Goal: Task Accomplishment & Management: Manage account settings

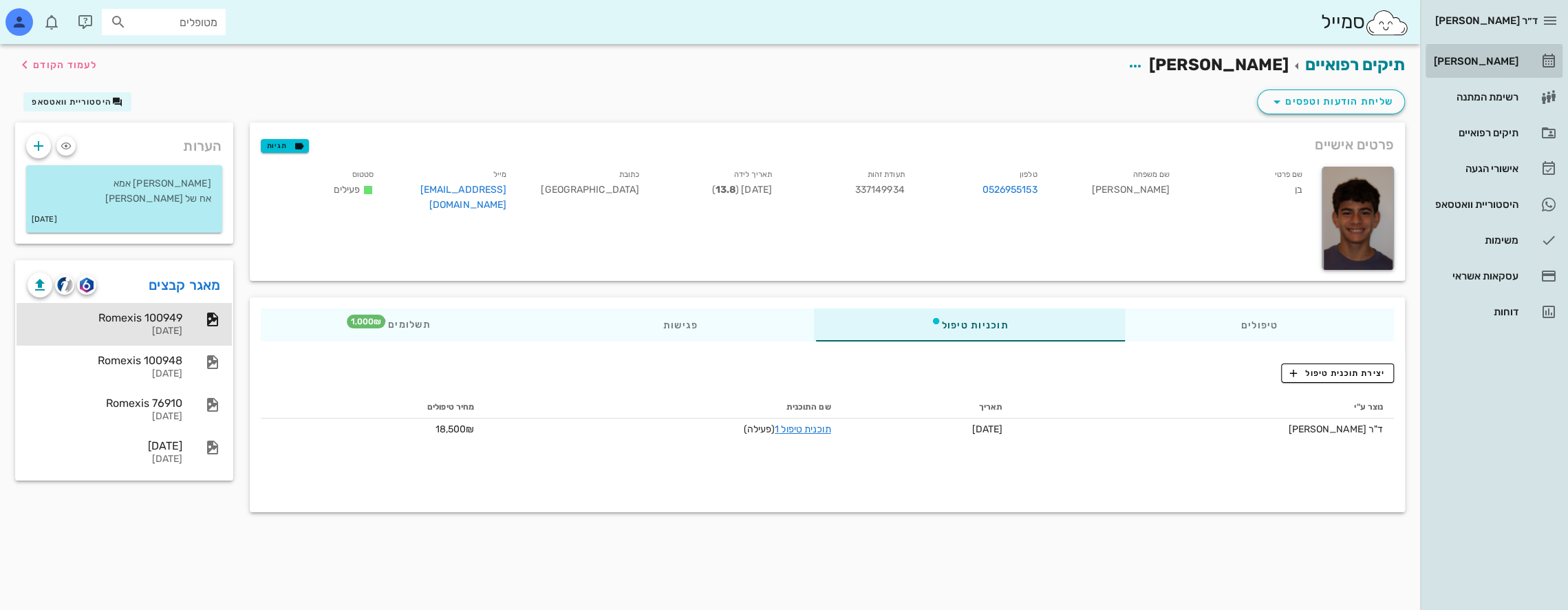
click at [1484, 54] on div "[PERSON_NAME]" at bounding box center [1475, 61] width 88 height 22
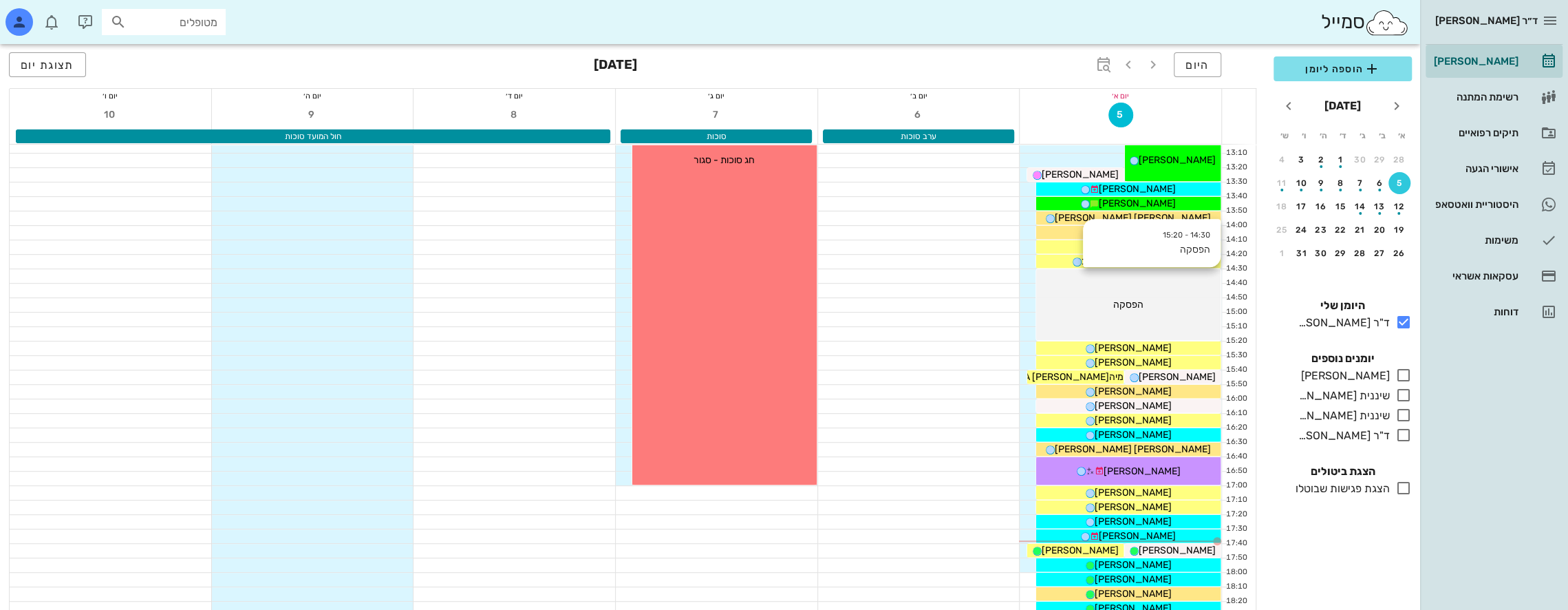
scroll to position [596, 0]
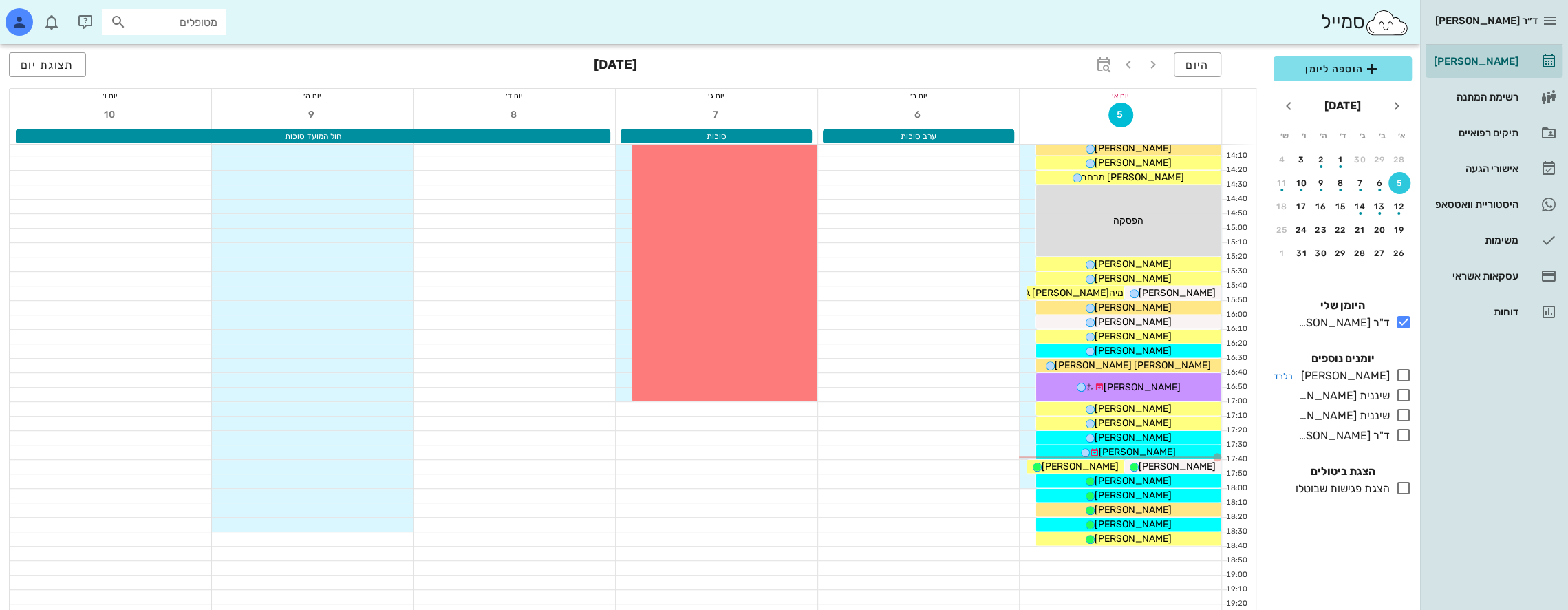
click at [1403, 372] on icon at bounding box center [1403, 374] width 16 height 16
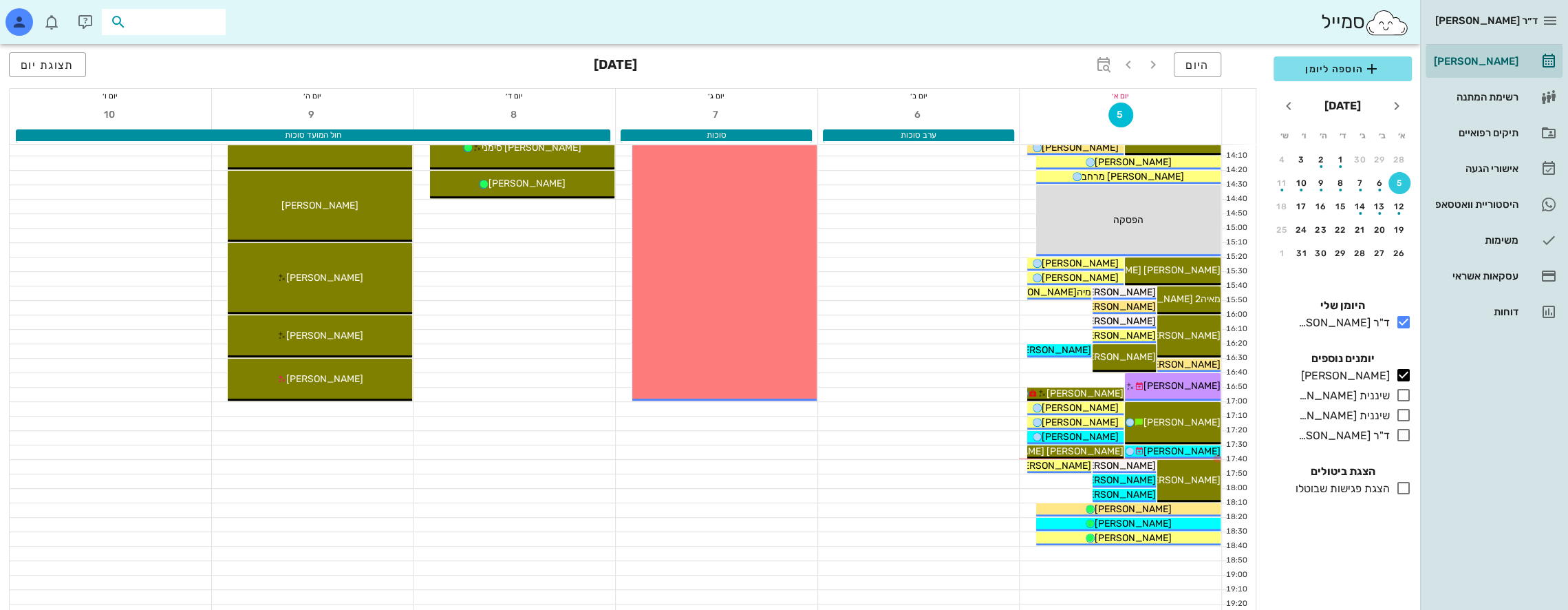
click at [203, 19] on input "text" at bounding box center [173, 22] width 88 height 18
type input "[PERSON_NAME]"
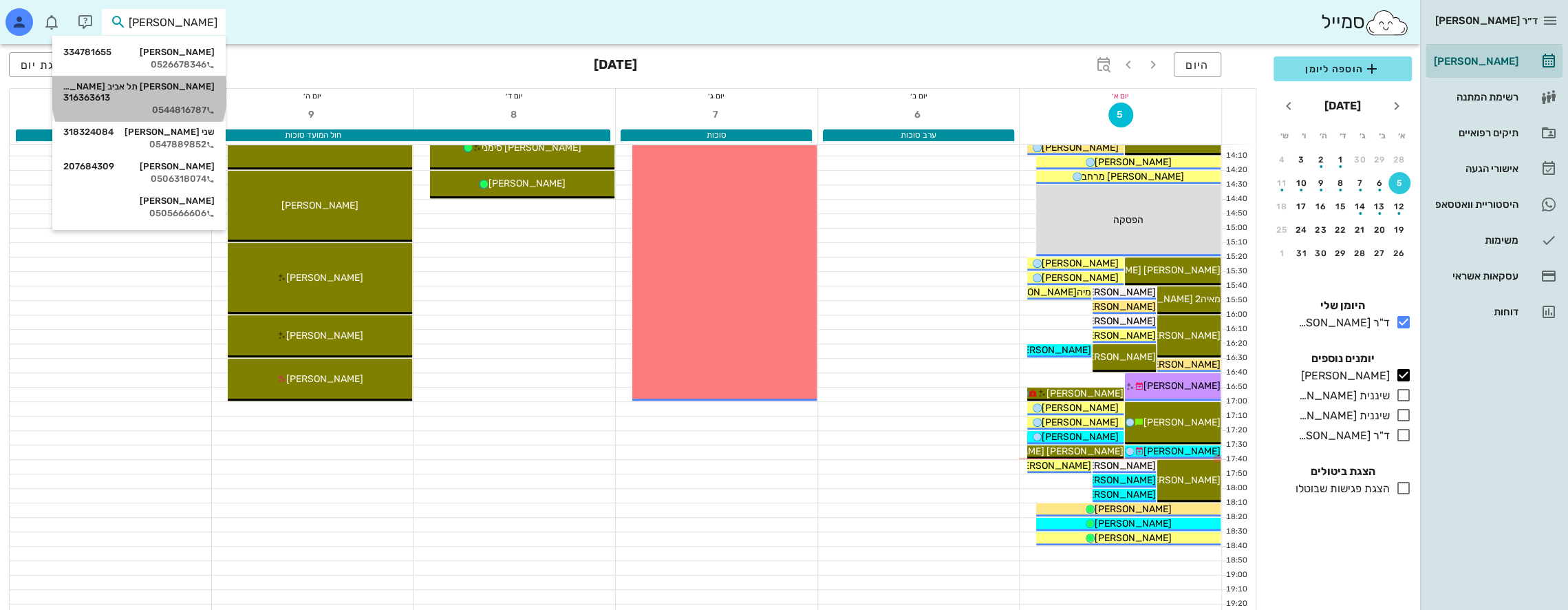
click at [190, 91] on div "יובל תל אביב ארביב 316363613" at bounding box center [139, 92] width 152 height 22
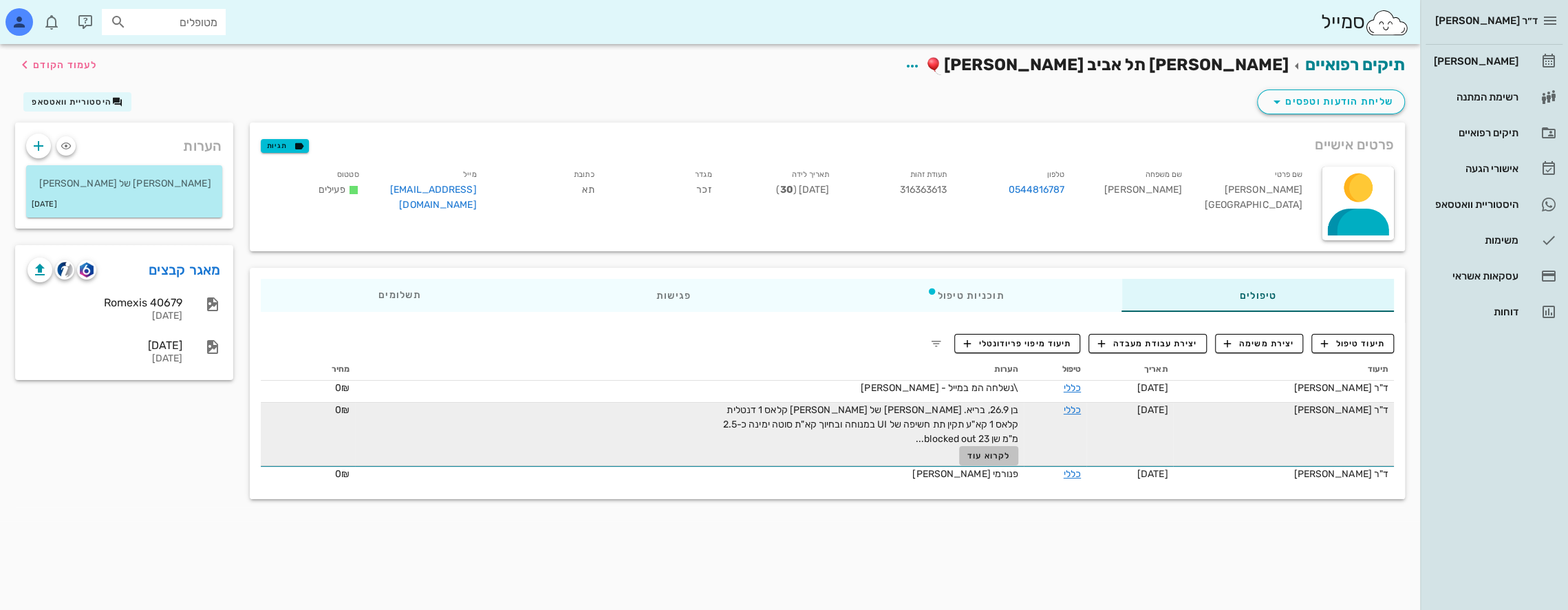
click at [982, 454] on span "לקרוא עוד" at bounding box center [988, 455] width 42 height 10
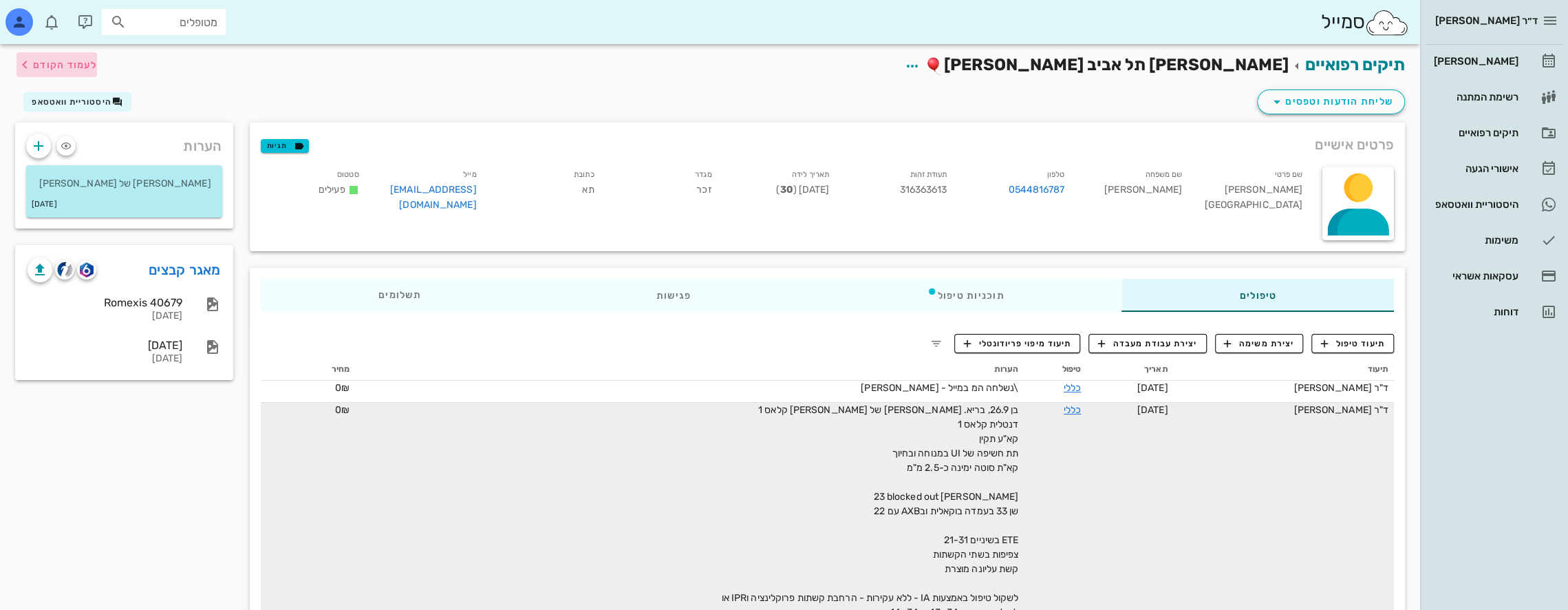
click at [54, 59] on span "לעמוד הקודם" at bounding box center [65, 65] width 64 height 12
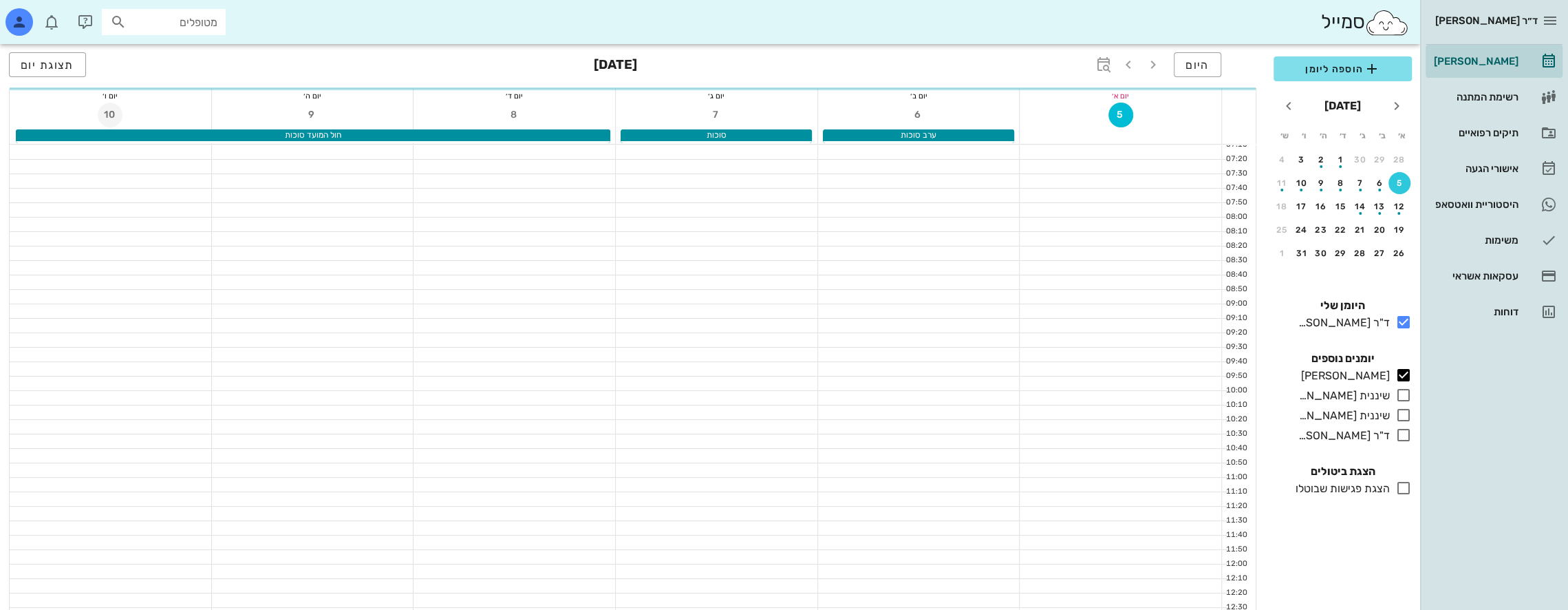
scroll to position [596, 0]
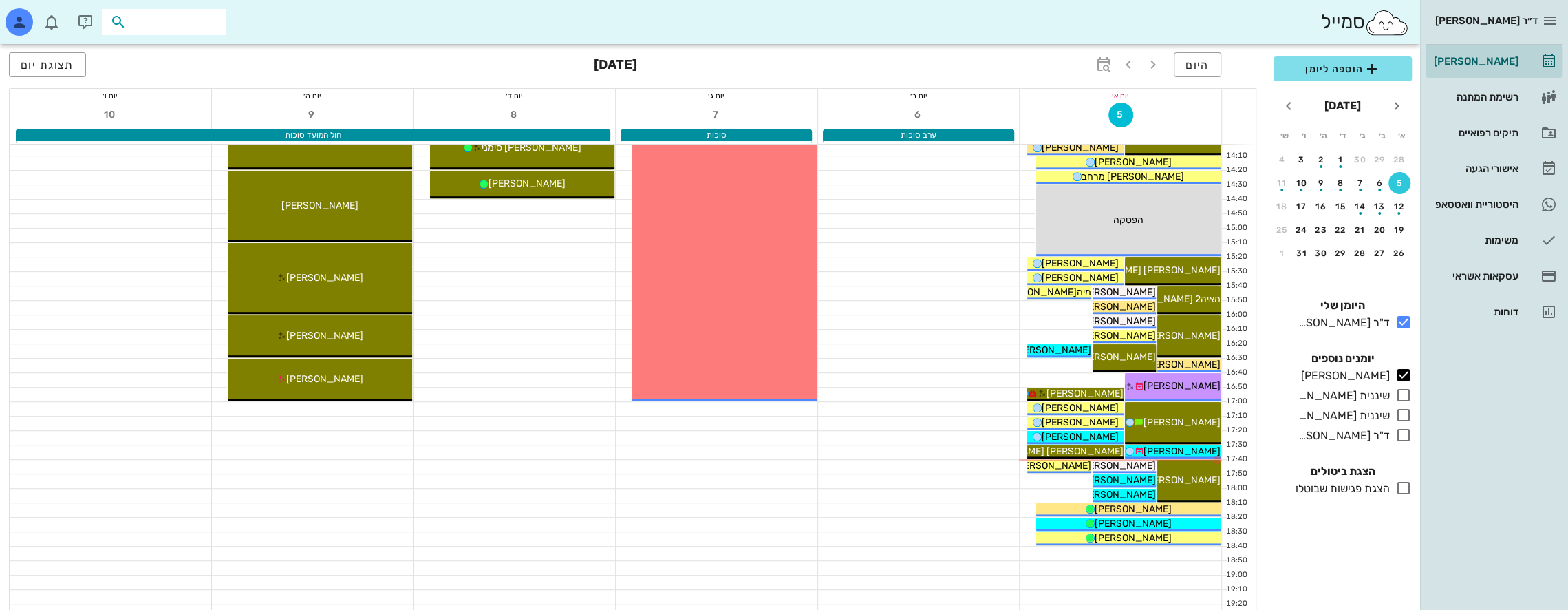
click at [161, 21] on input "text" at bounding box center [173, 22] width 88 height 18
type input "[PERSON_NAME]"
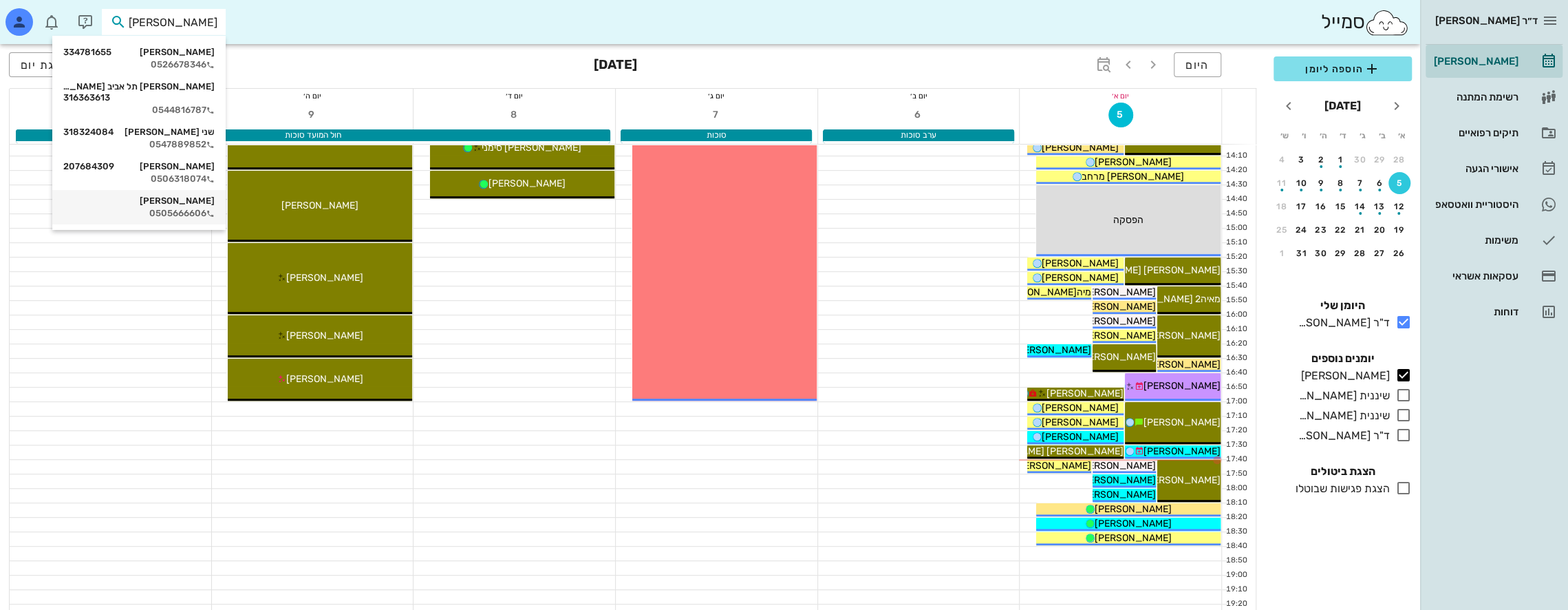
click at [194, 208] on div "0505666606" at bounding box center [139, 213] width 152 height 11
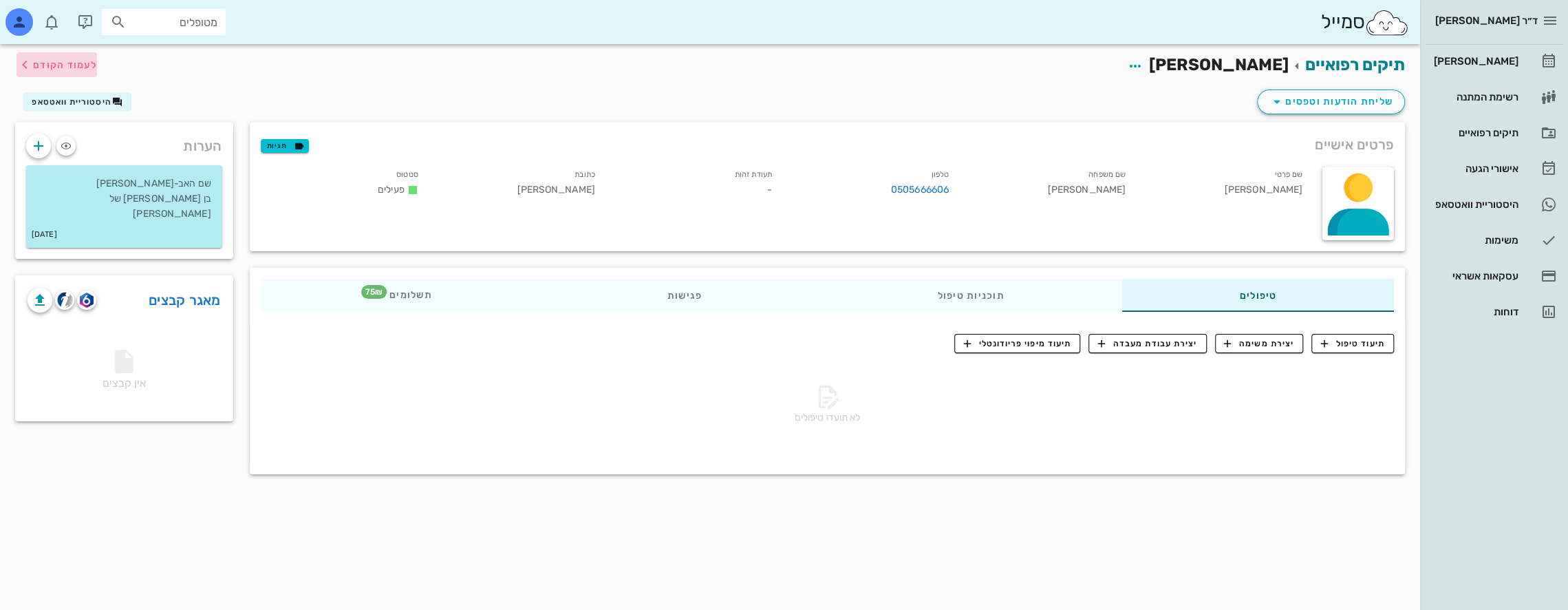
click at [21, 63] on icon "button" at bounding box center [24, 64] width 16 height 16
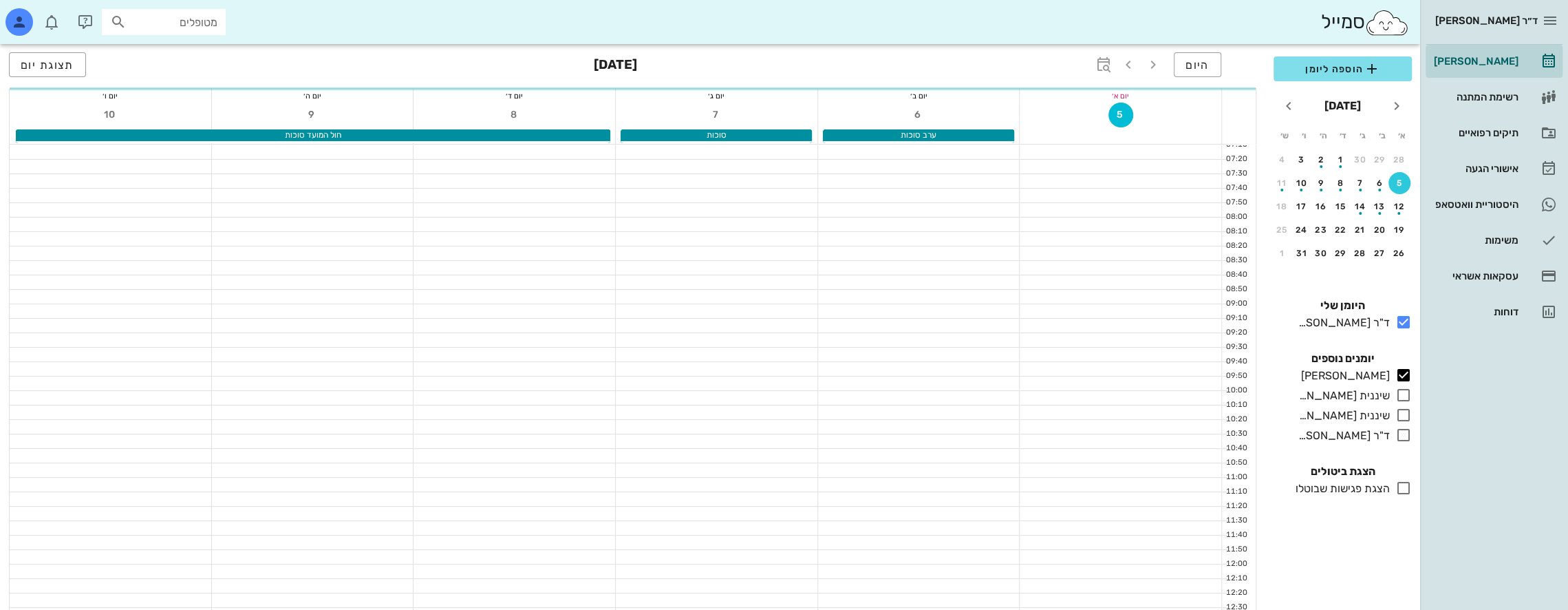
scroll to position [596, 0]
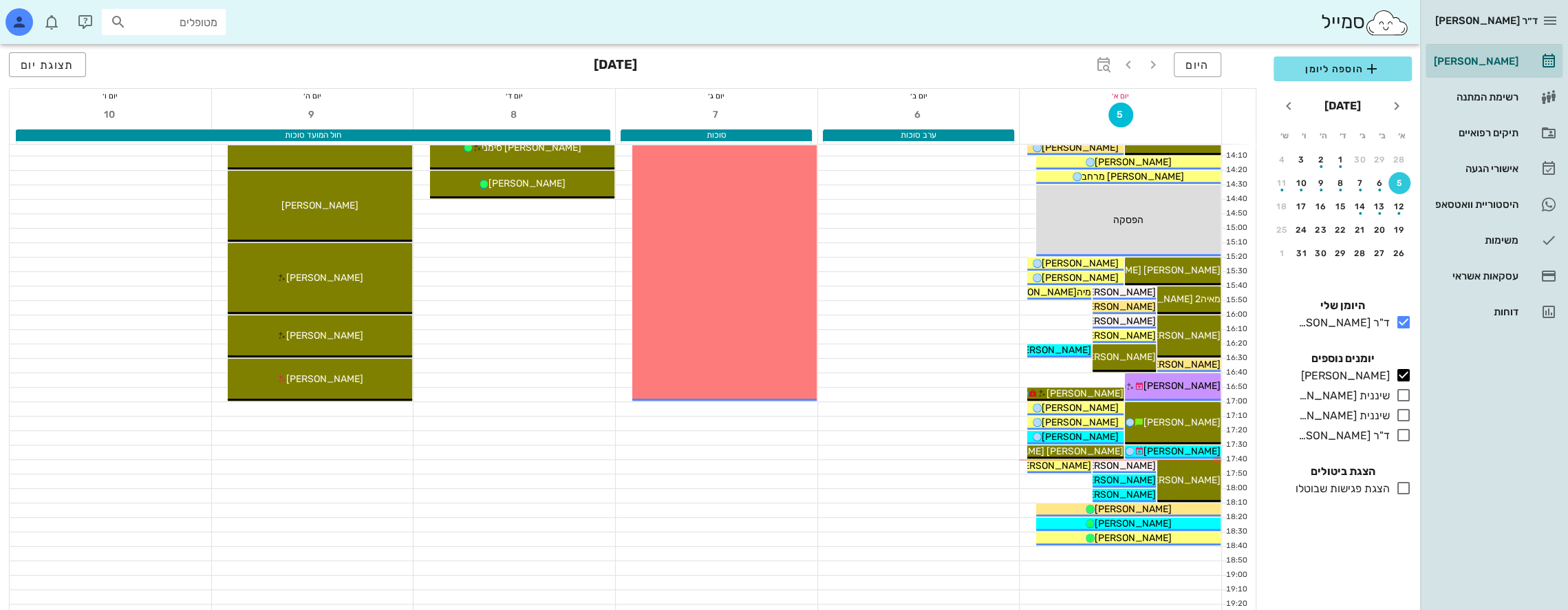
click at [151, 18] on input "מטופלים" at bounding box center [173, 22] width 88 height 18
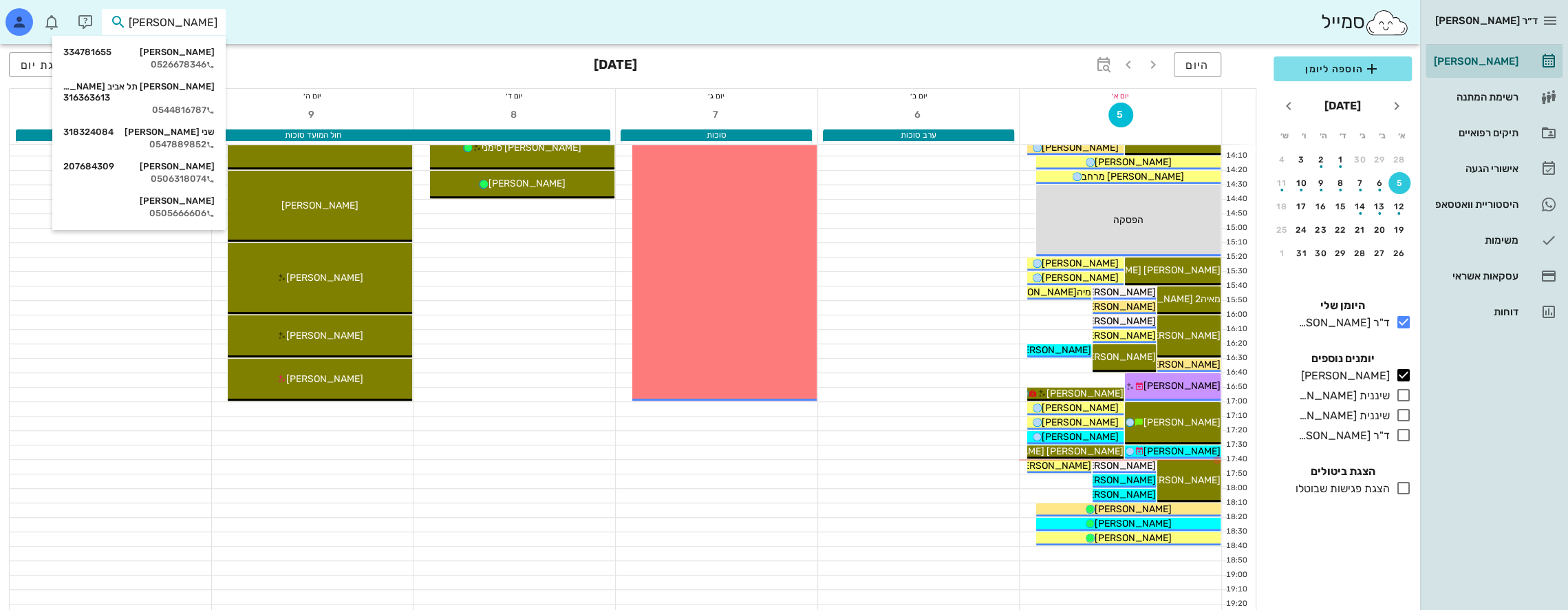
type input "[PERSON_NAME]"
click at [186, 126] on div "שני ארביב 318324084" at bounding box center [139, 132] width 152 height 11
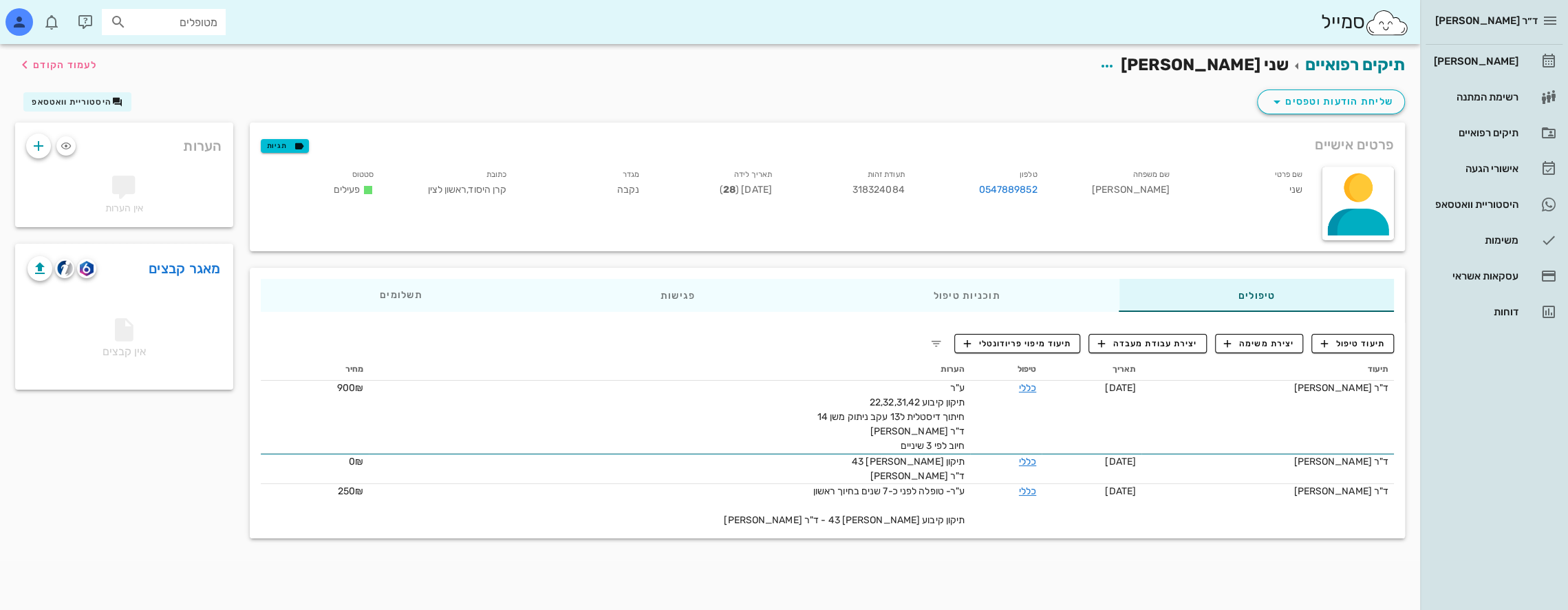
click at [189, 17] on input "מטופלים" at bounding box center [173, 22] width 88 height 18
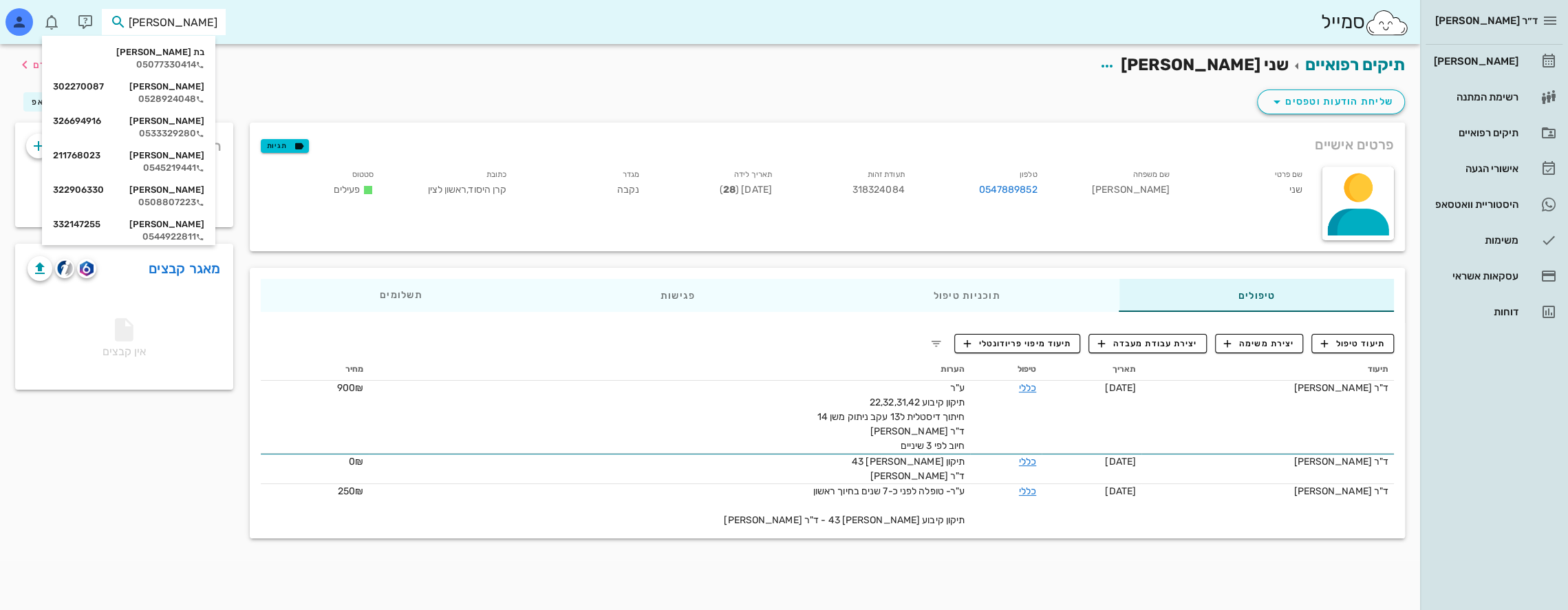
type input "חן א"
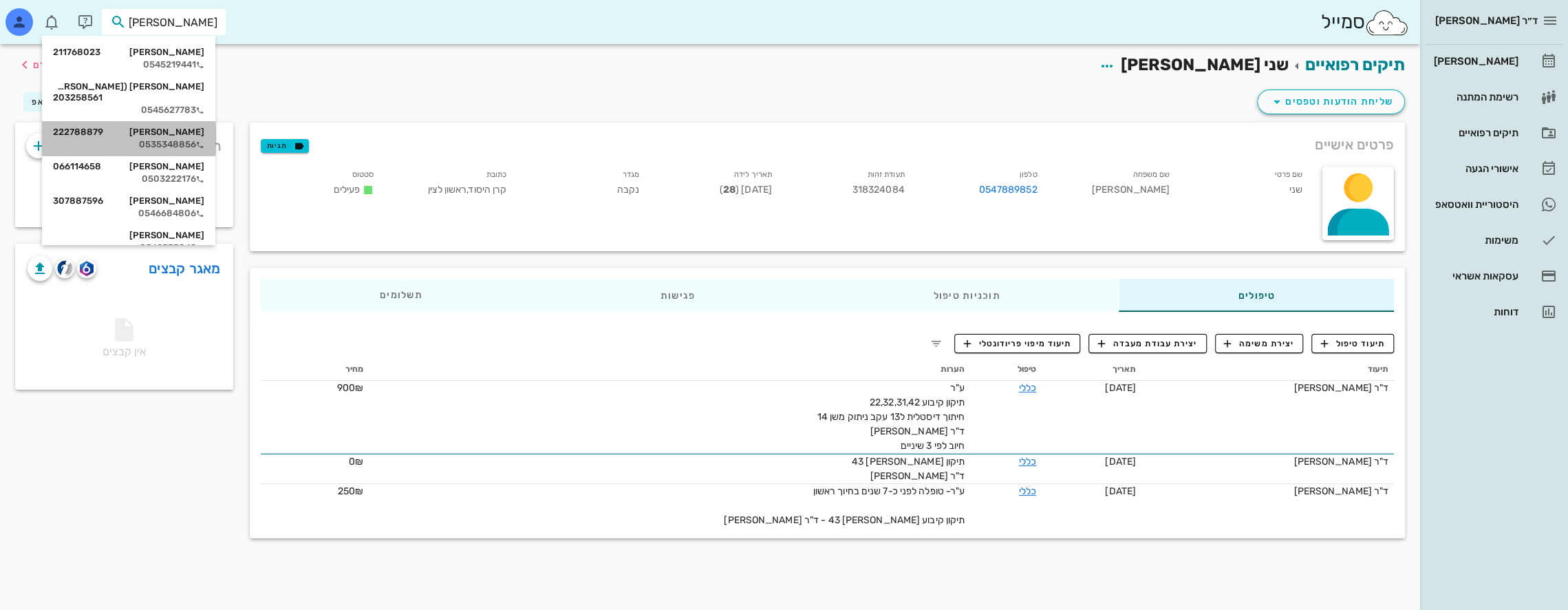
click at [176, 126] on div "אופיר חן טוב 222788879" at bounding box center [129, 132] width 152 height 11
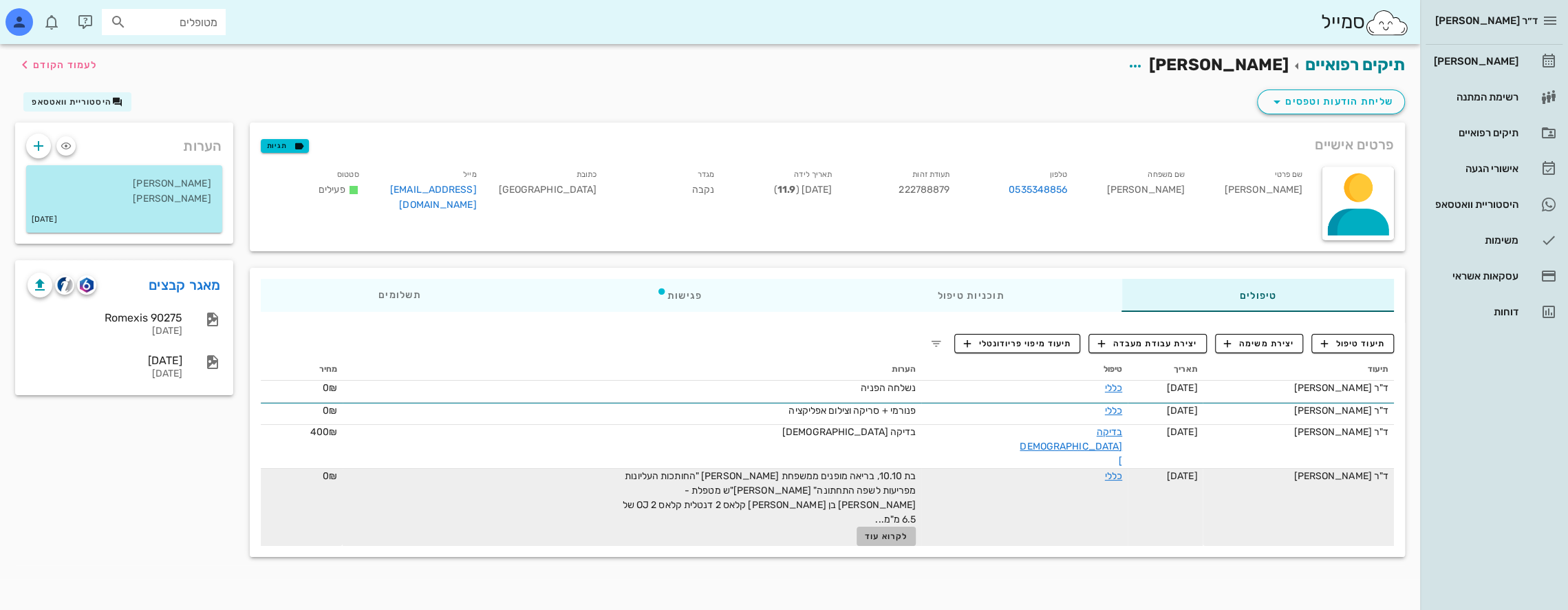
click at [908, 531] on span "לקרוא עוד" at bounding box center [886, 536] width 42 height 10
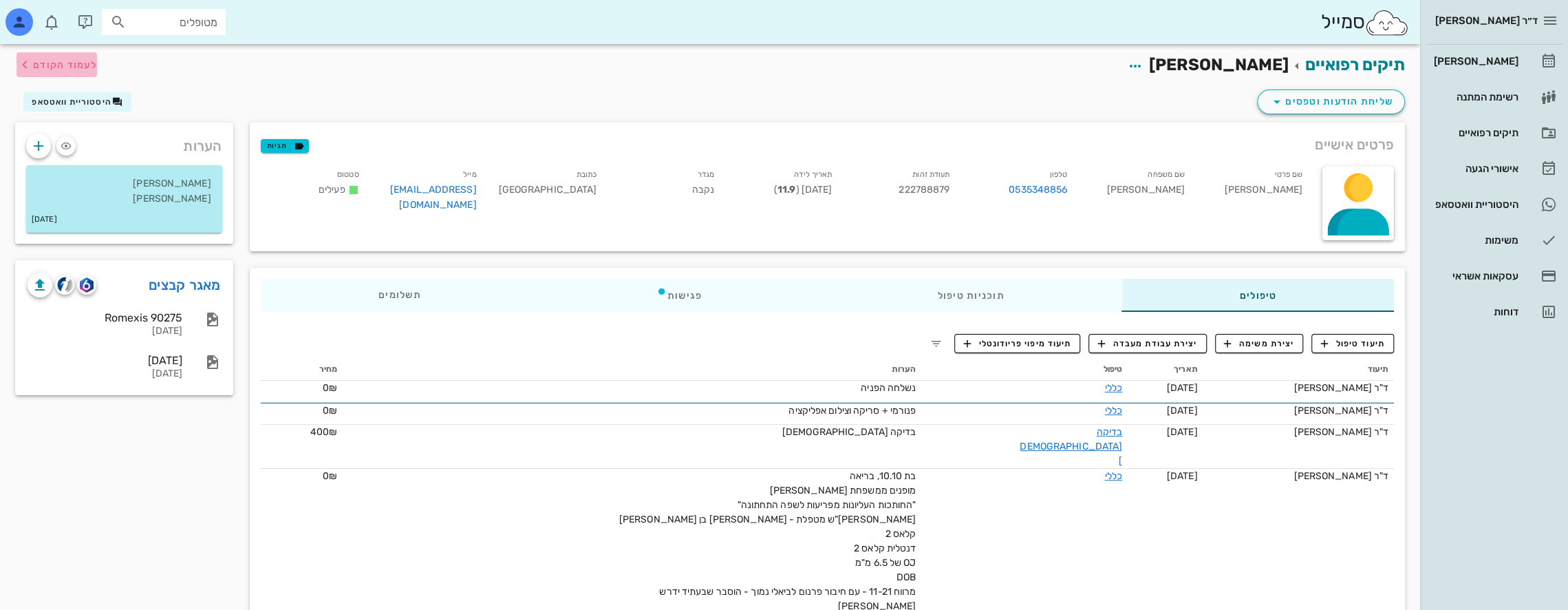
click at [42, 61] on span "לעמוד הקודם" at bounding box center [65, 65] width 64 height 12
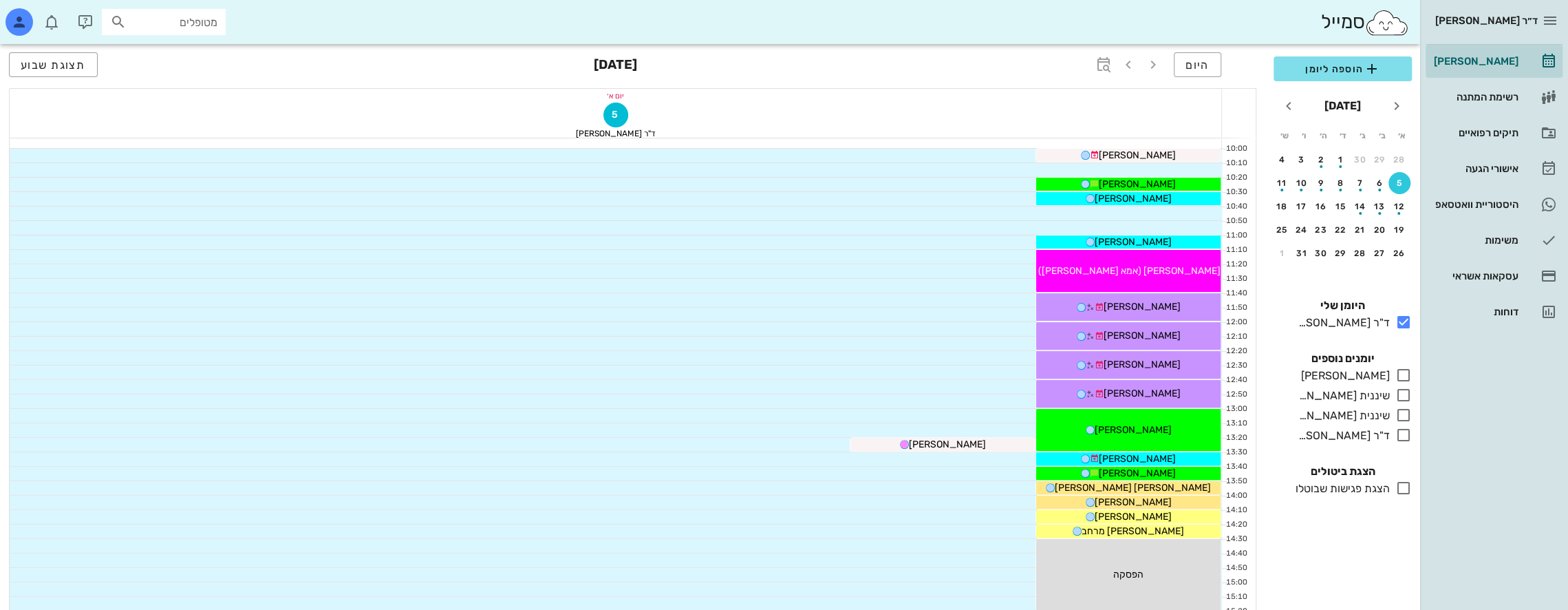
scroll to position [252, 0]
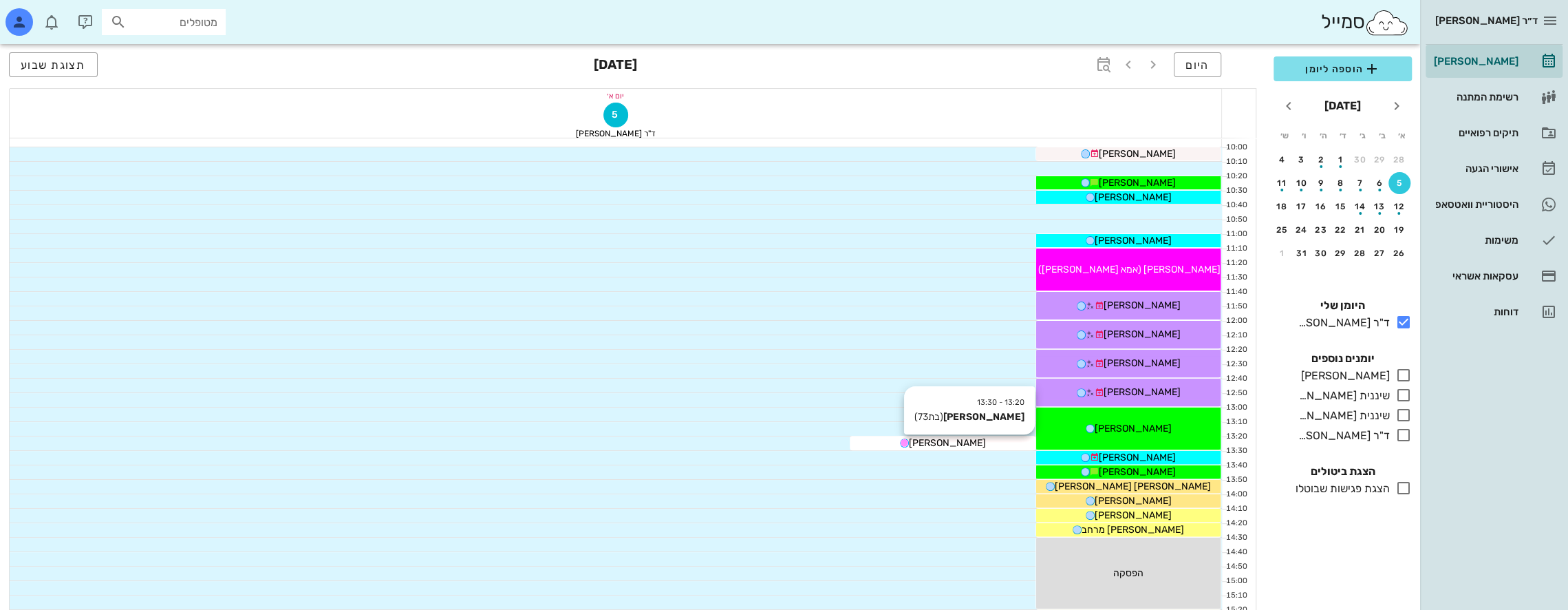
click at [955, 439] on span "מיכל קיסר" at bounding box center [948, 443] width 77 height 12
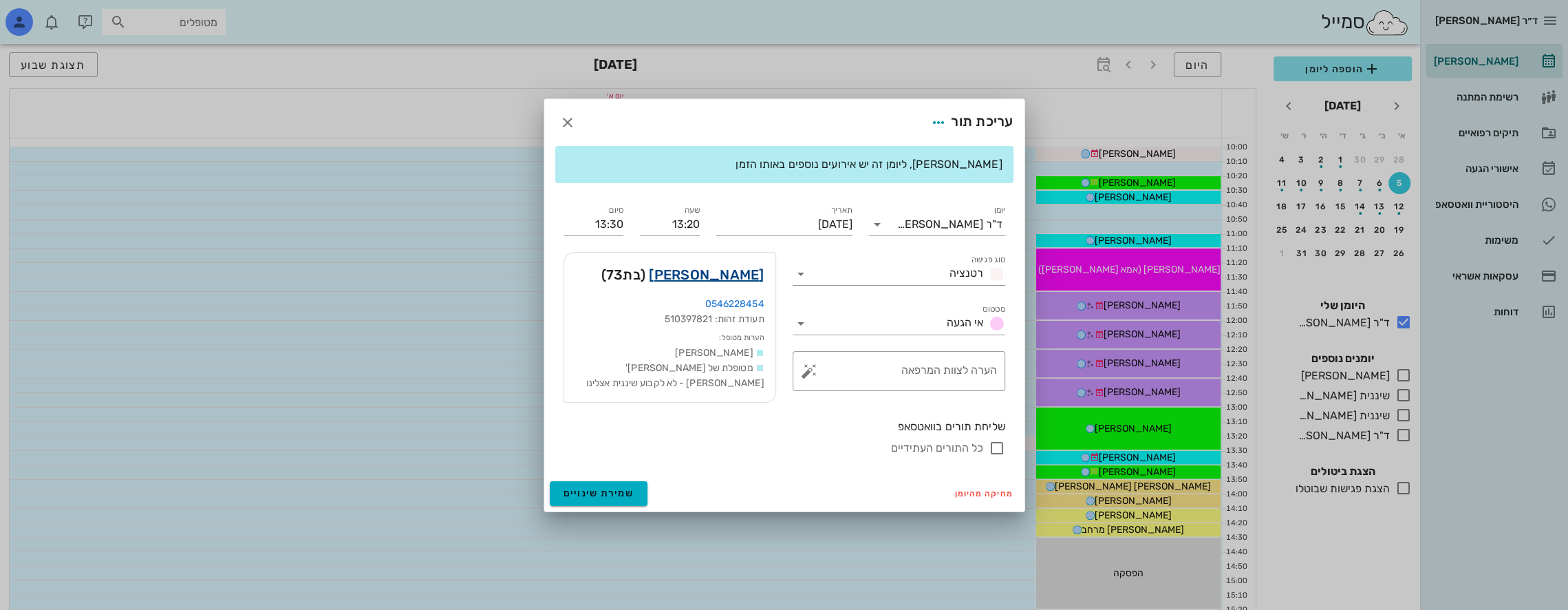
click at [746, 273] on link "מיכל קיסר" at bounding box center [706, 274] width 115 height 22
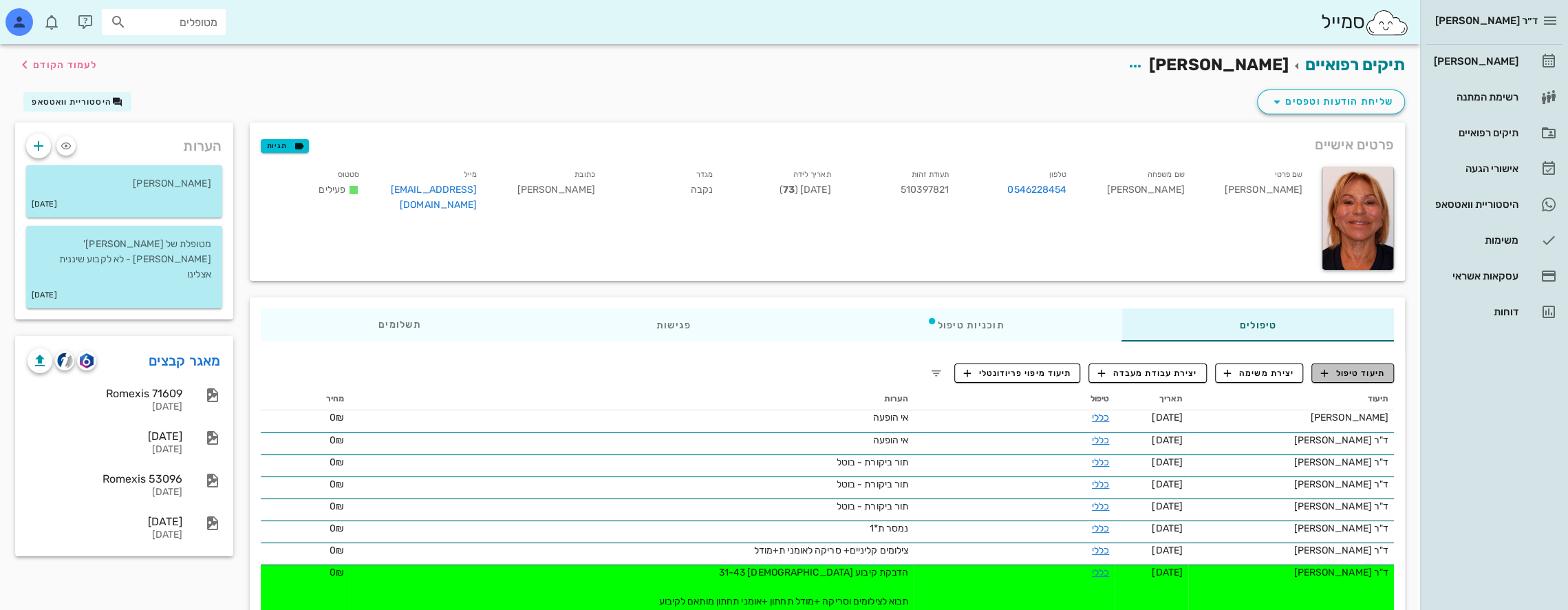
click at [1355, 376] on span "תיעוד טיפול" at bounding box center [1352, 373] width 64 height 12
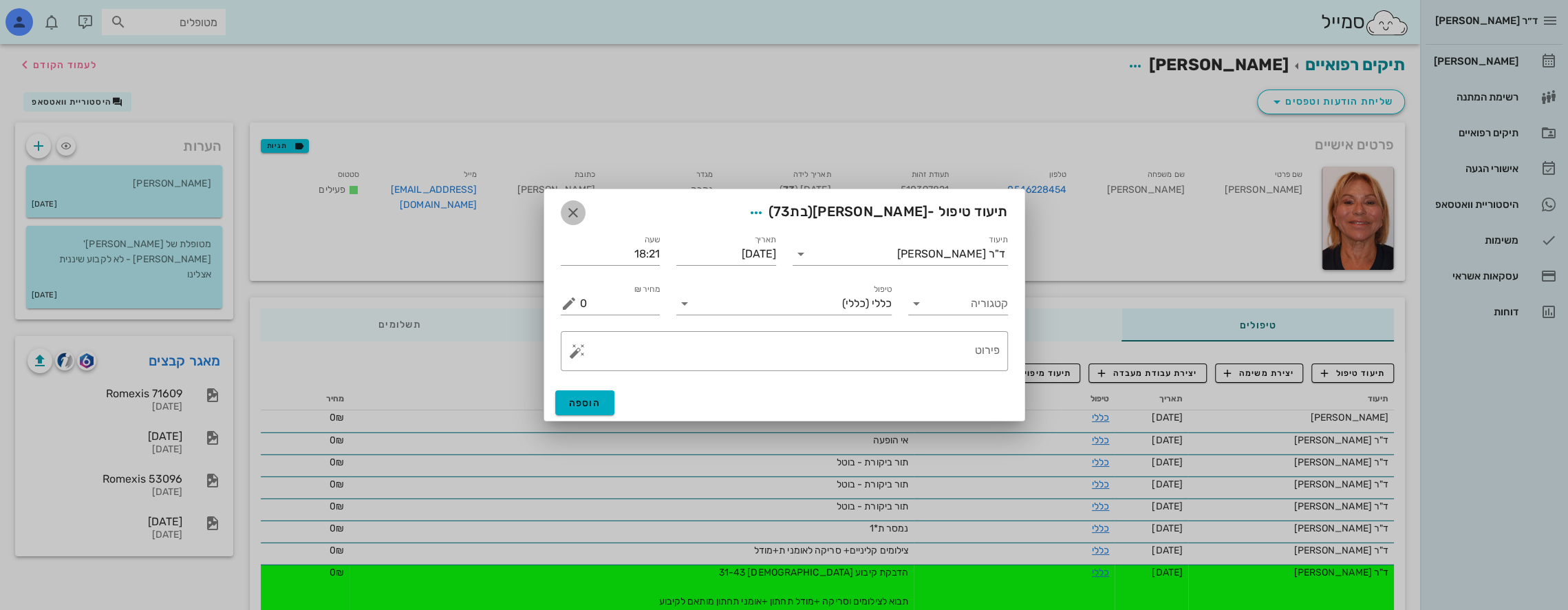
click at [571, 213] on icon "button" at bounding box center [573, 212] width 16 height 16
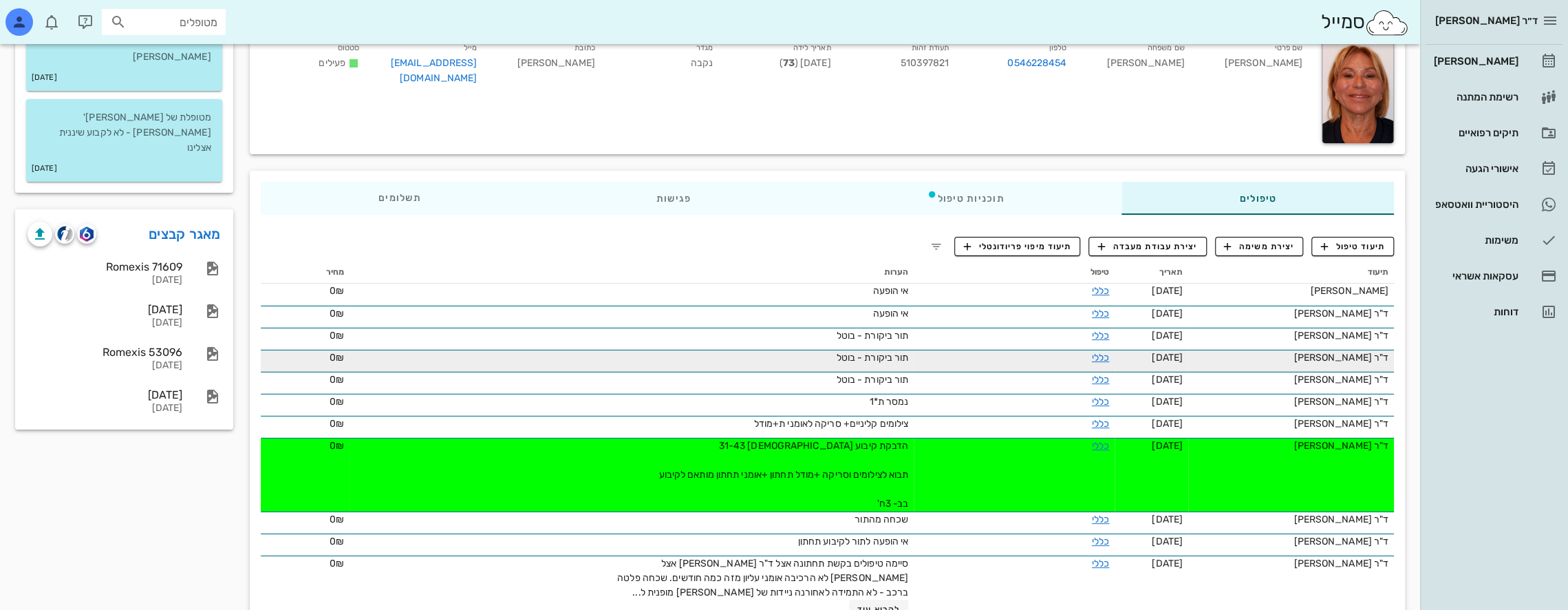
scroll to position [206, 0]
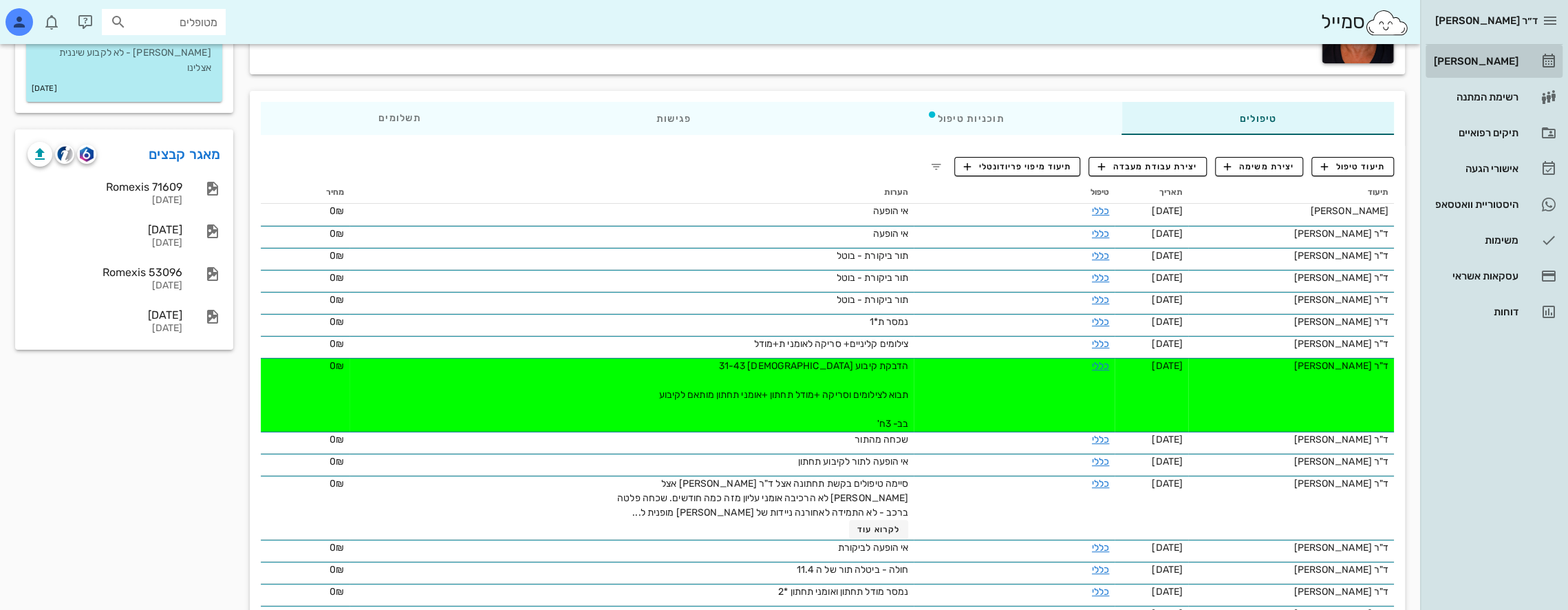
click at [1499, 56] on div "[PERSON_NAME]" at bounding box center [1475, 61] width 88 height 11
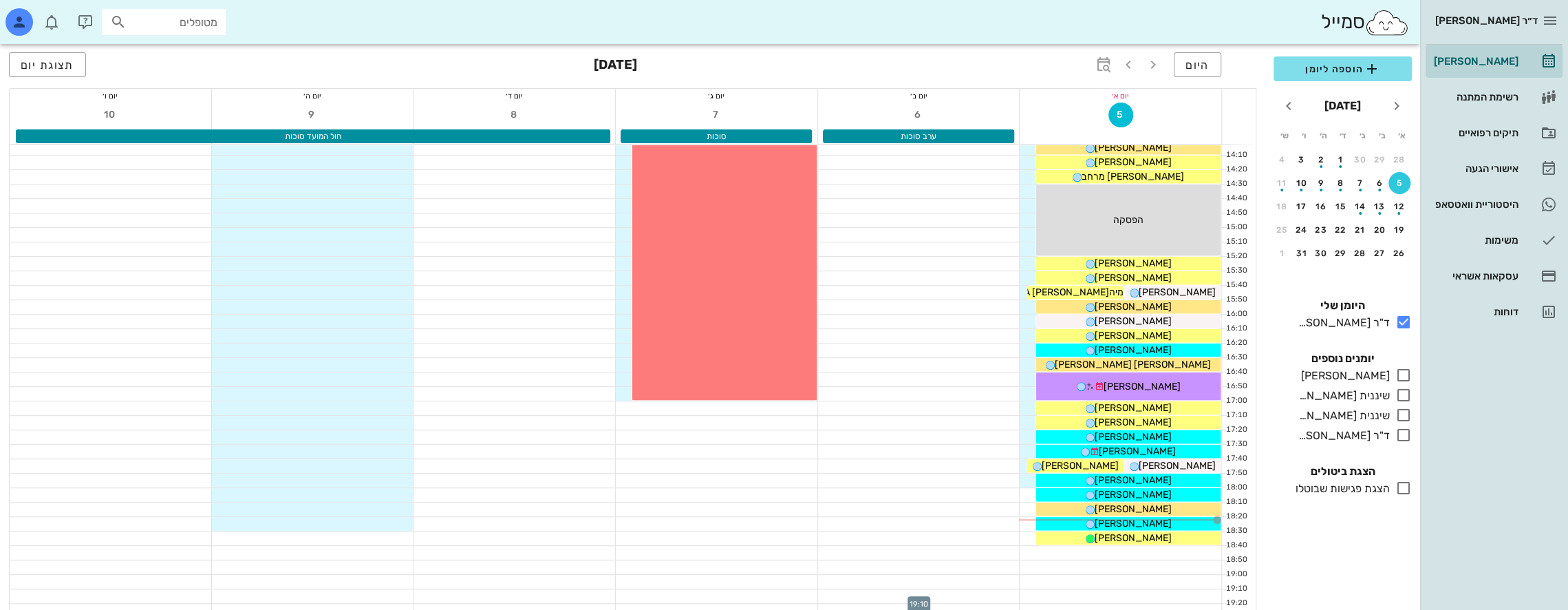
scroll to position [596, 0]
click at [1148, 539] on span "אילון אקסלרוד" at bounding box center [1133, 538] width 77 height 12
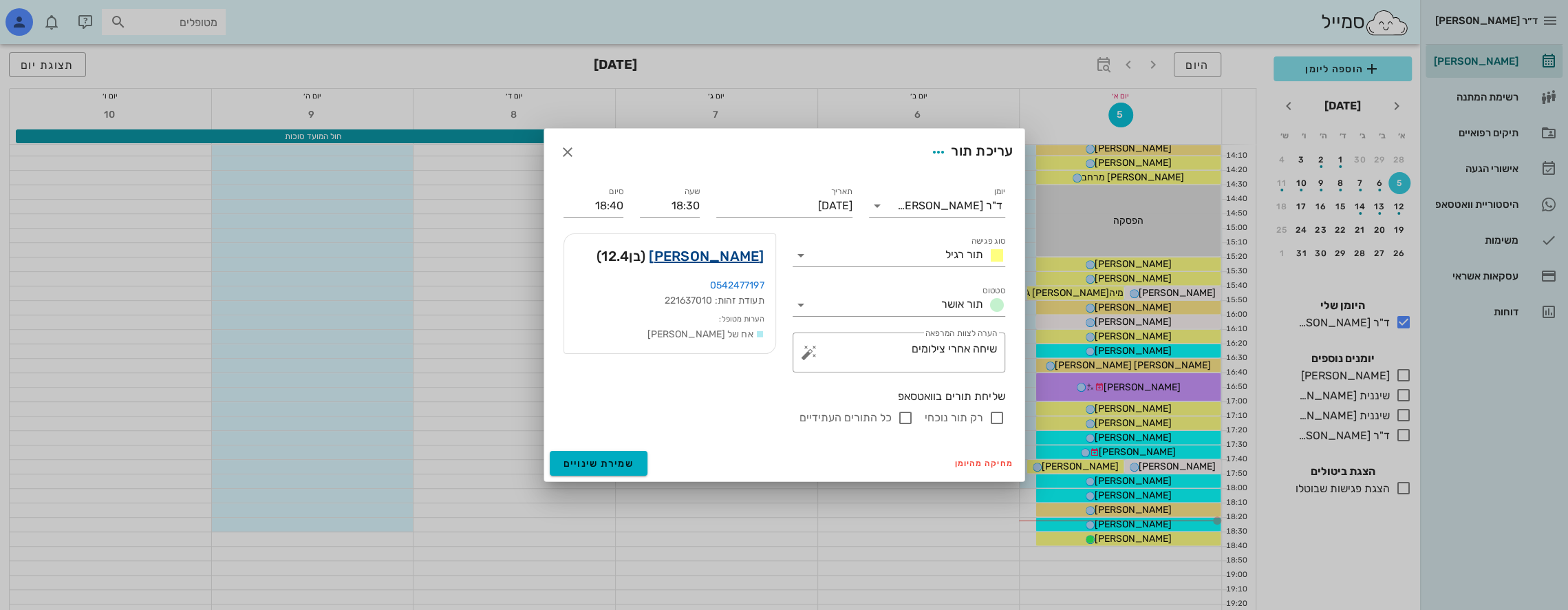
click at [754, 257] on link "אילון אקסלרוד" at bounding box center [706, 256] width 115 height 22
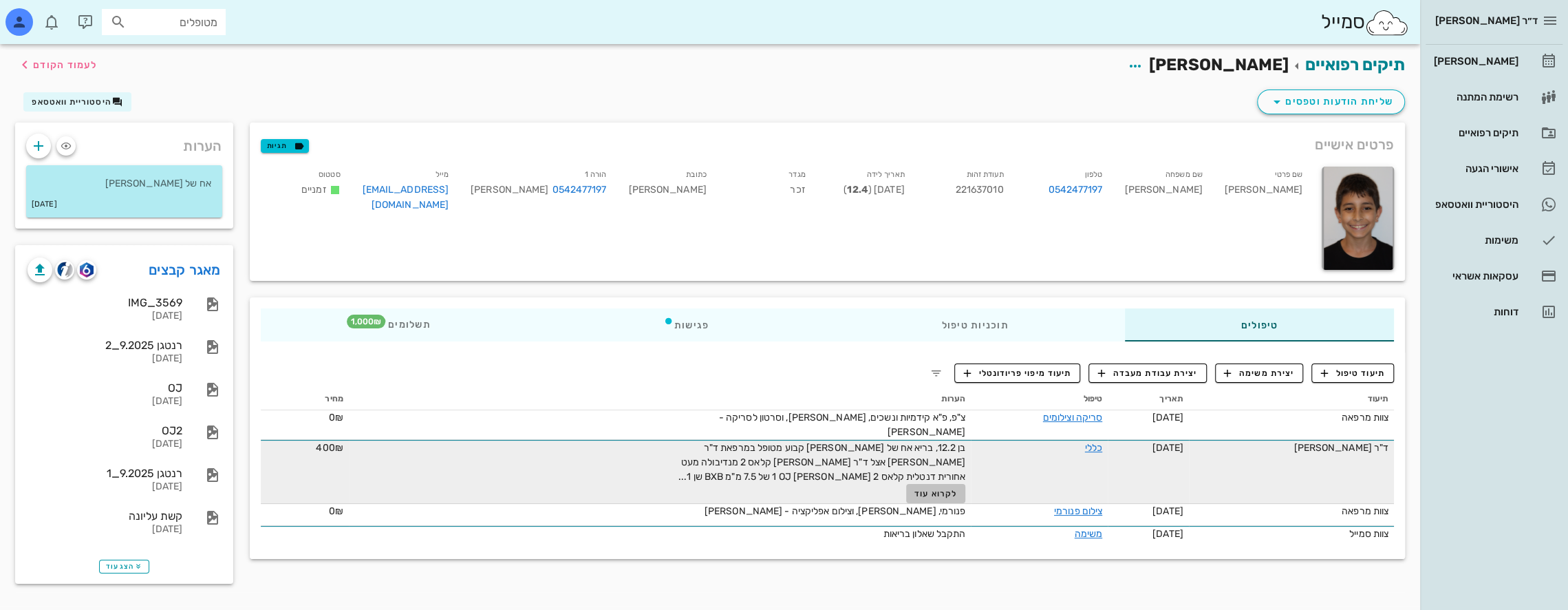
click at [927, 489] on span "לקרוא עוד" at bounding box center [935, 494] width 42 height 10
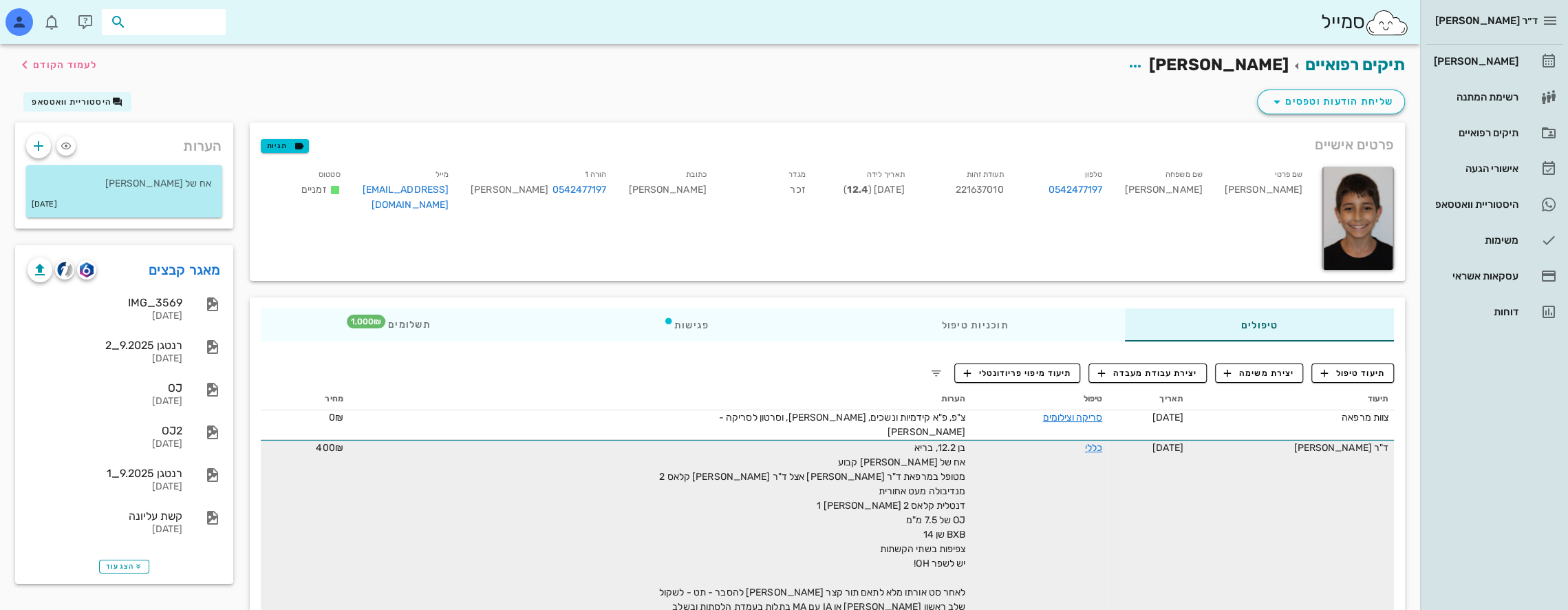
click at [187, 26] on input "text" at bounding box center [173, 22] width 88 height 18
type input "e"
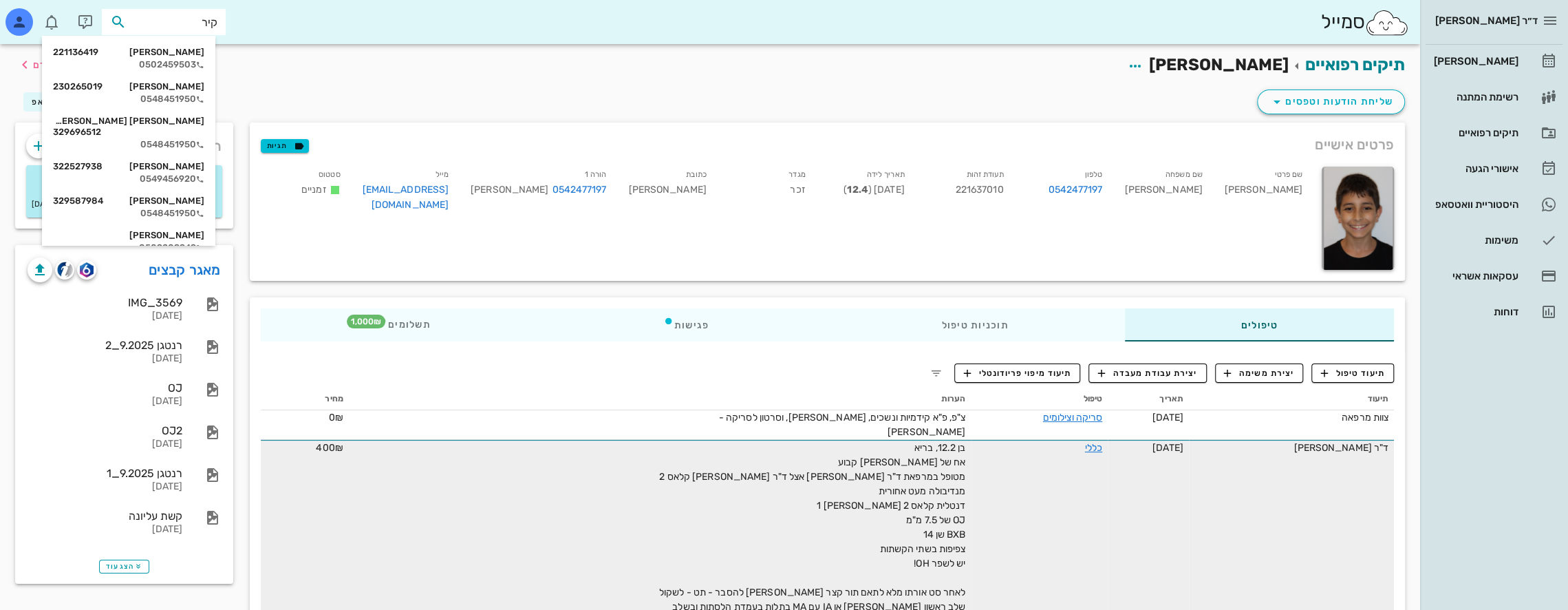
type input "קירא"
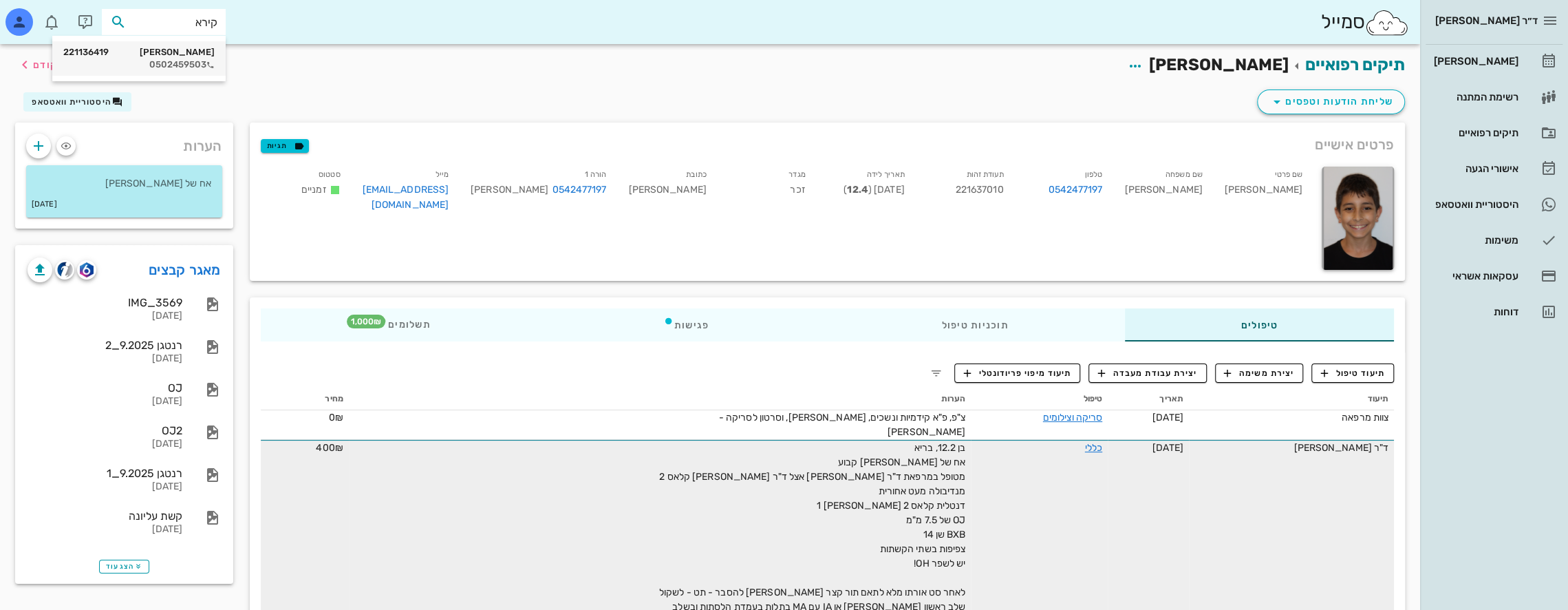
click at [192, 55] on div "דניאל קיראי 221136419" at bounding box center [139, 52] width 152 height 11
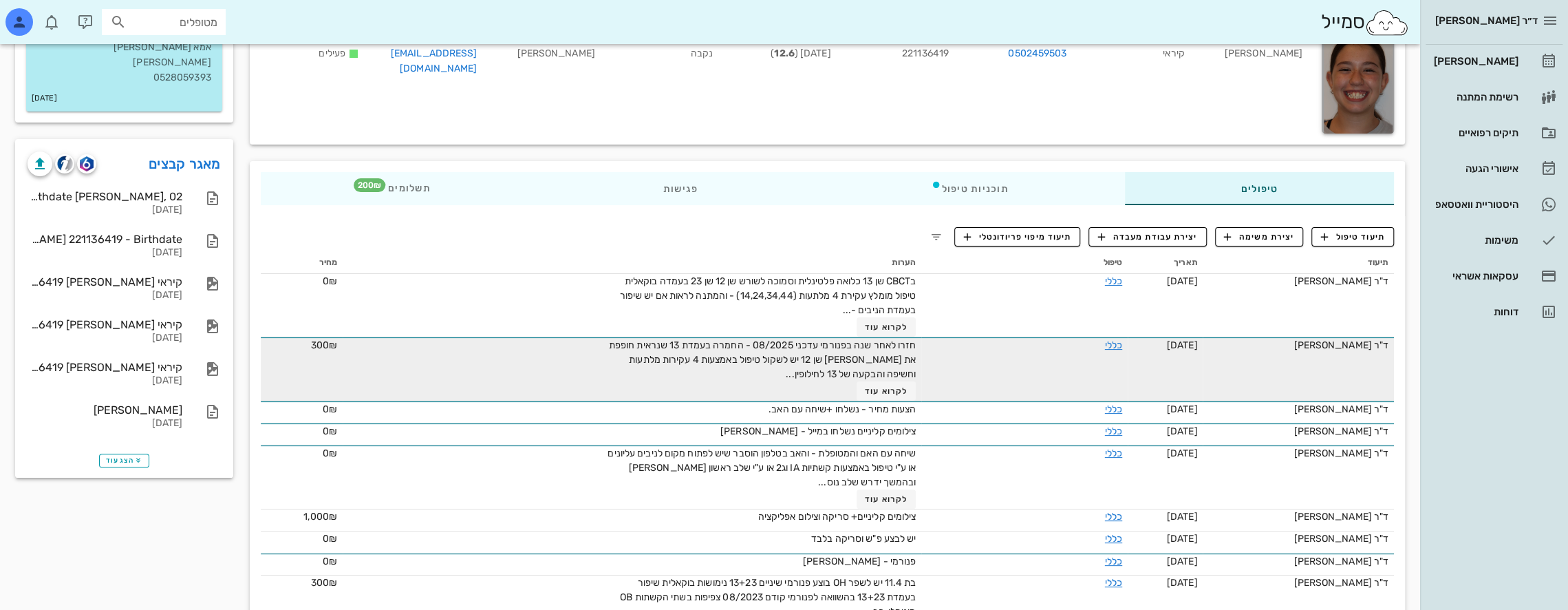
scroll to position [138, 0]
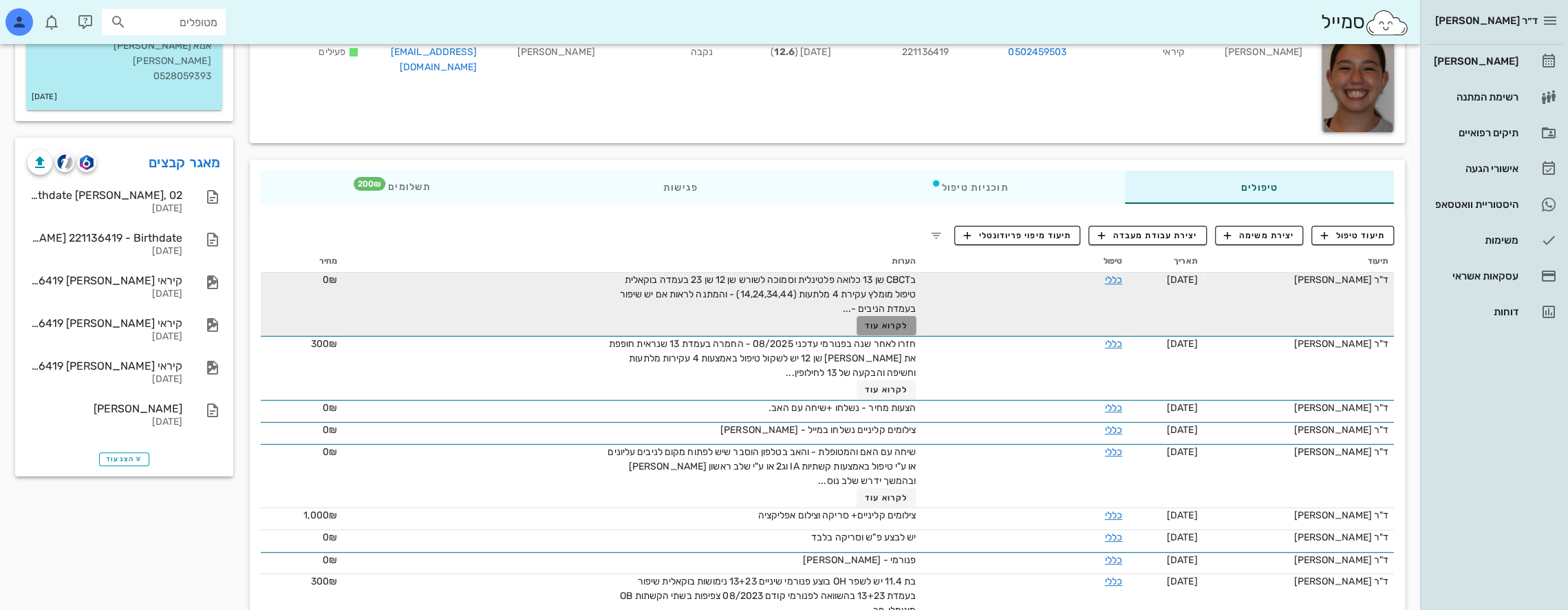
click at [908, 323] on span "לקרוא עוד" at bounding box center [886, 326] width 42 height 10
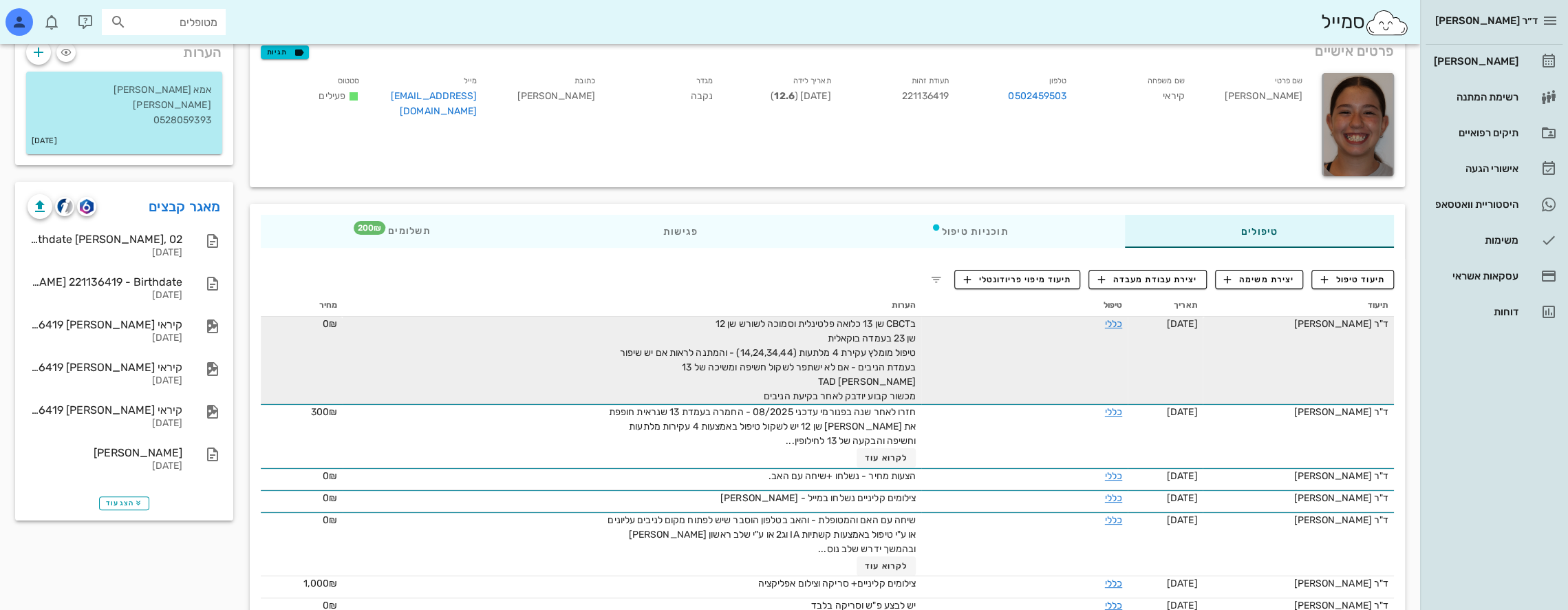
scroll to position [90, 0]
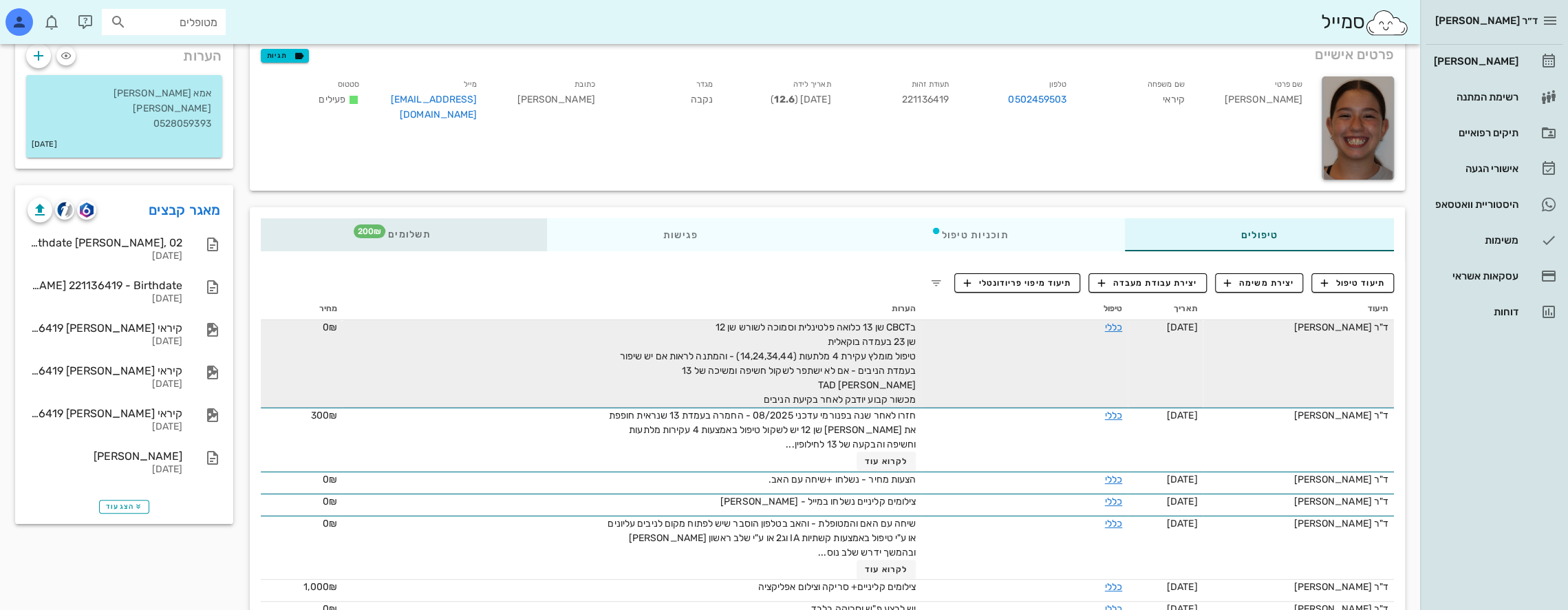
click at [435, 236] on div "תשלומים 200₪" at bounding box center [404, 234] width 286 height 33
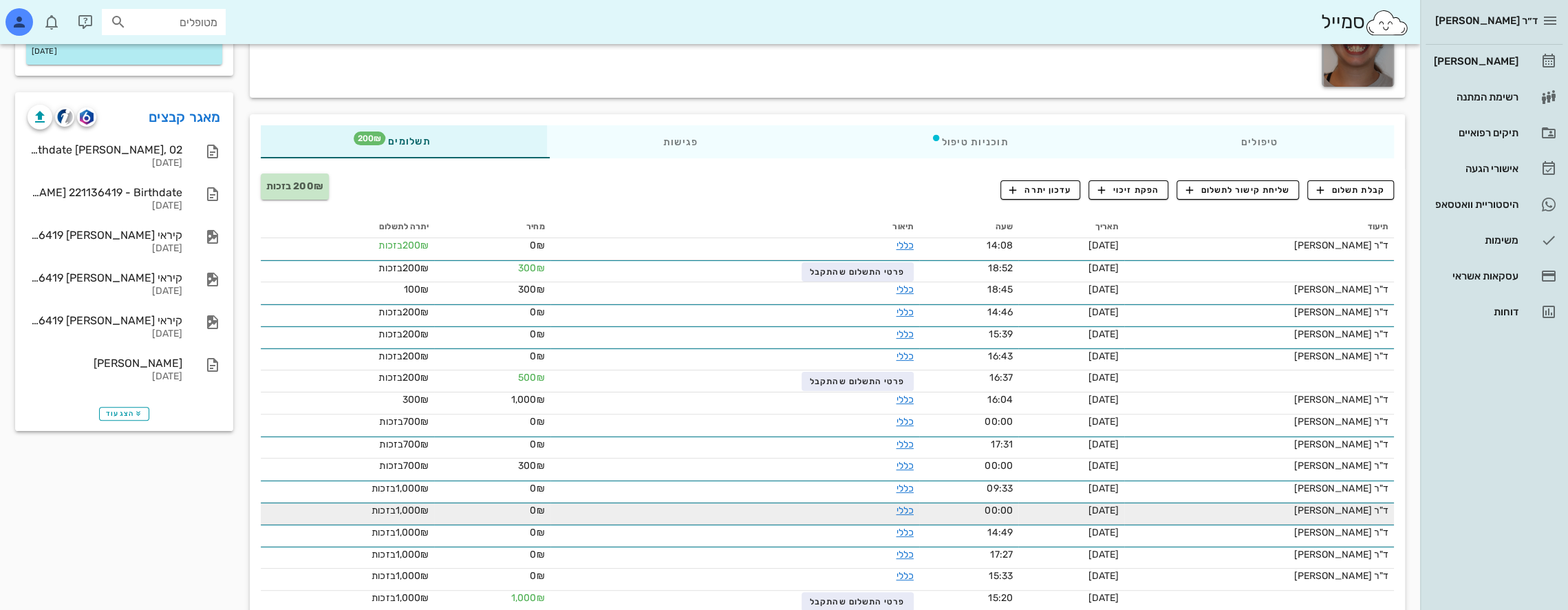
scroll to position [228, 0]
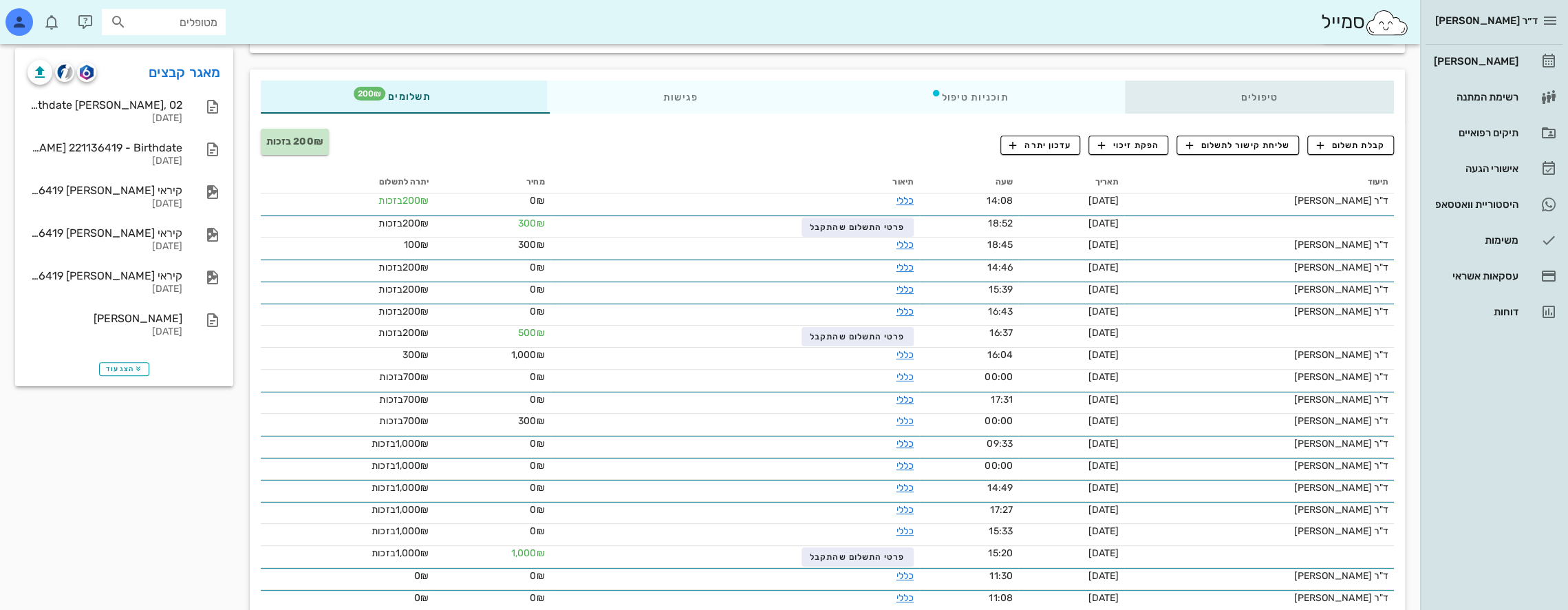
click at [1299, 95] on div "טיפולים" at bounding box center [1259, 97] width 269 height 33
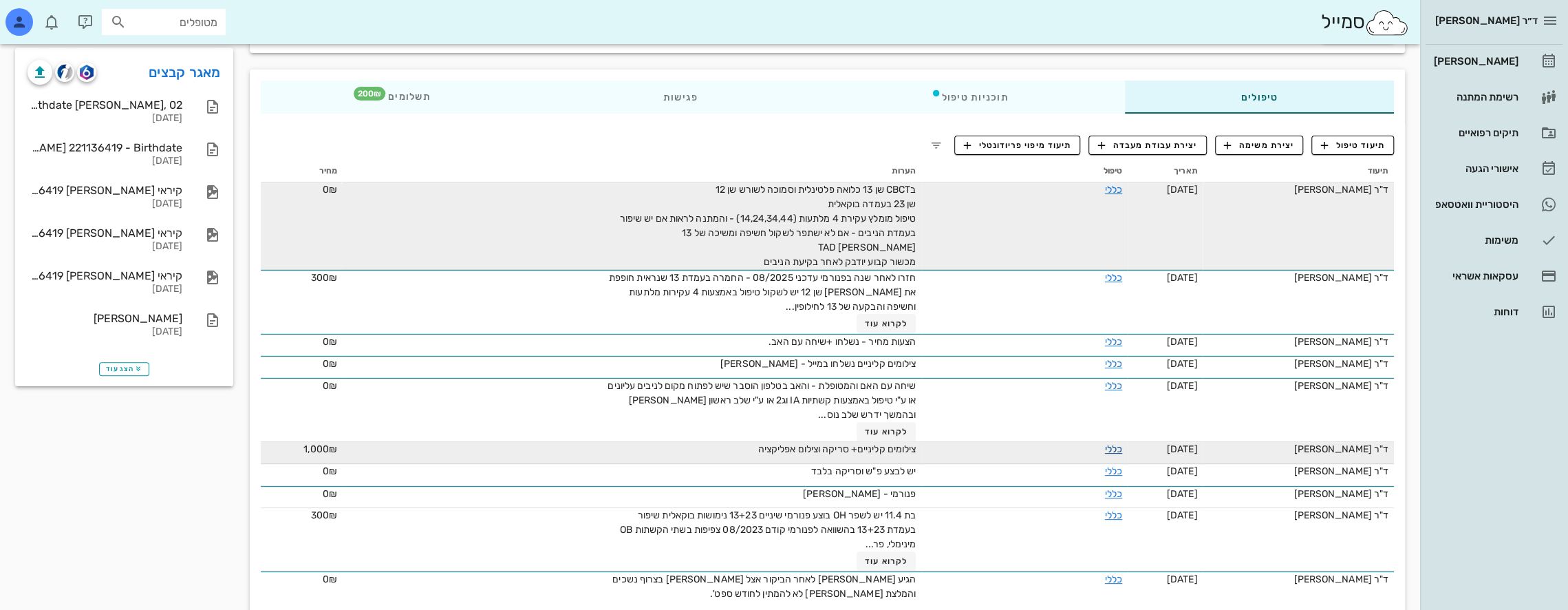
click at [1105, 444] on link "כללי" at bounding box center [1113, 449] width 17 height 12
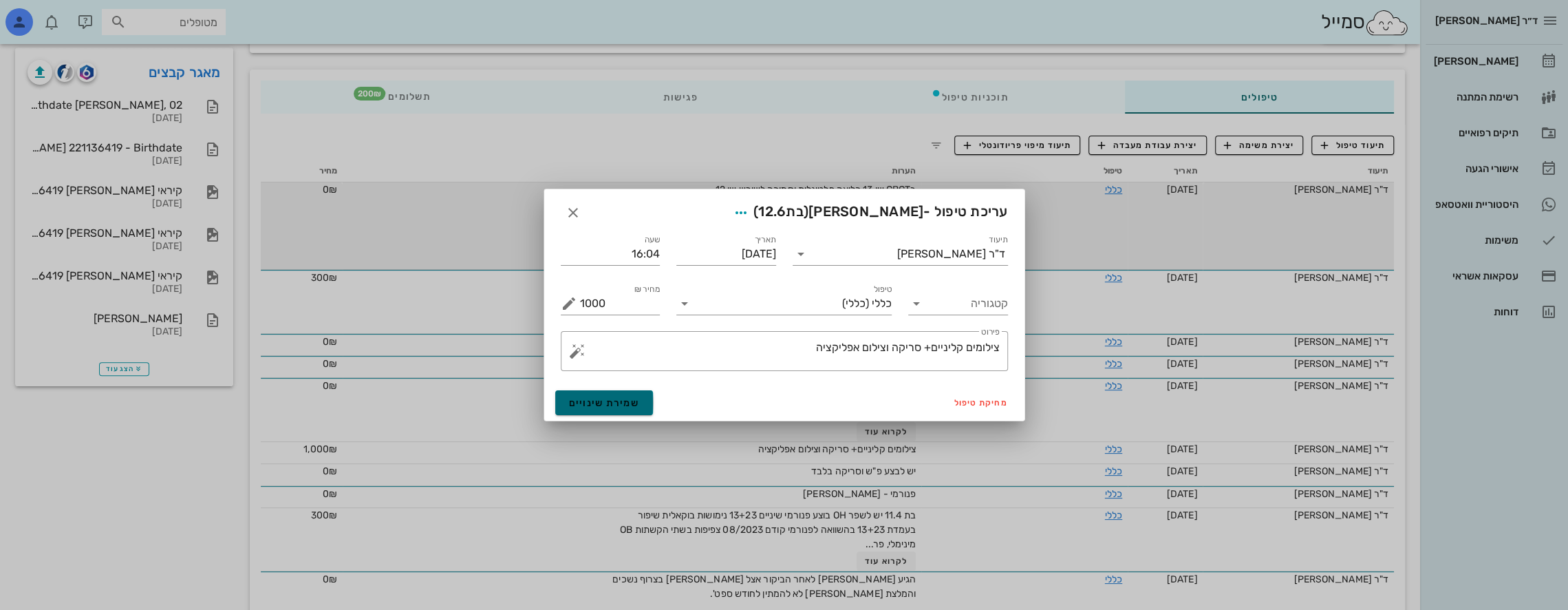
click at [632, 400] on span "שמירת שינויים" at bounding box center [604, 403] width 71 height 12
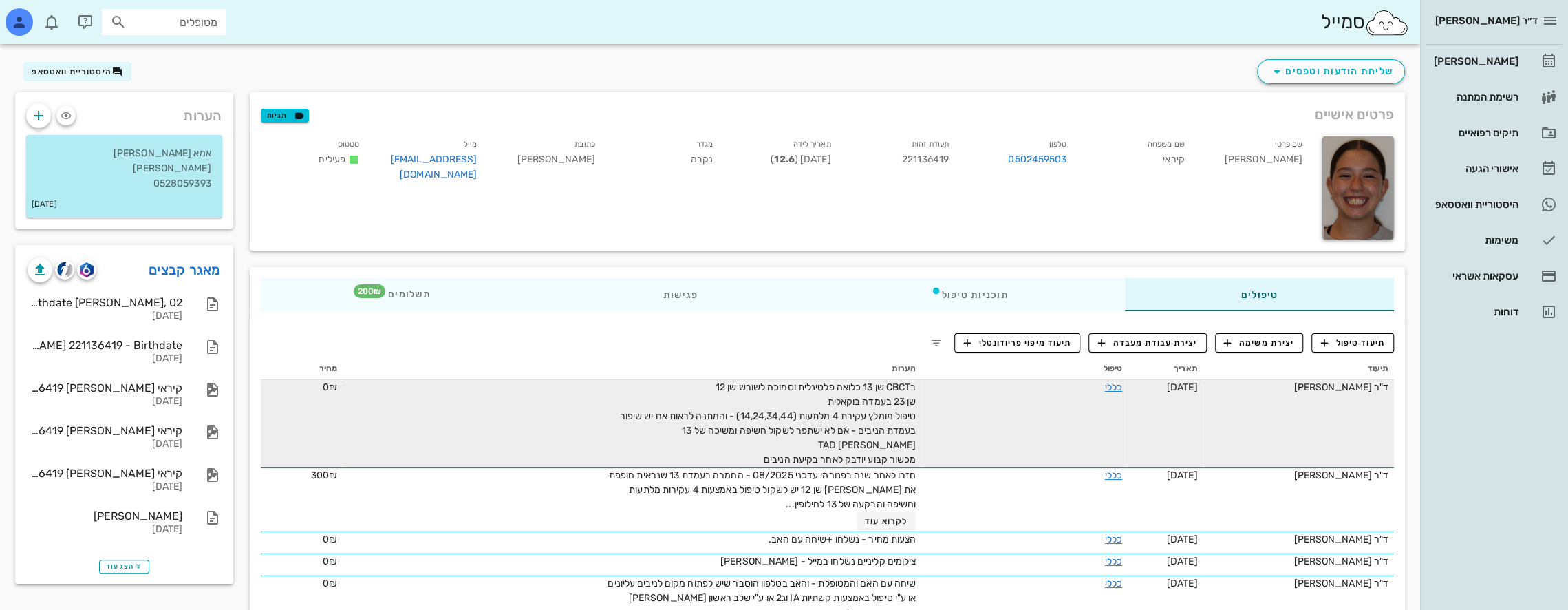
scroll to position [22, 0]
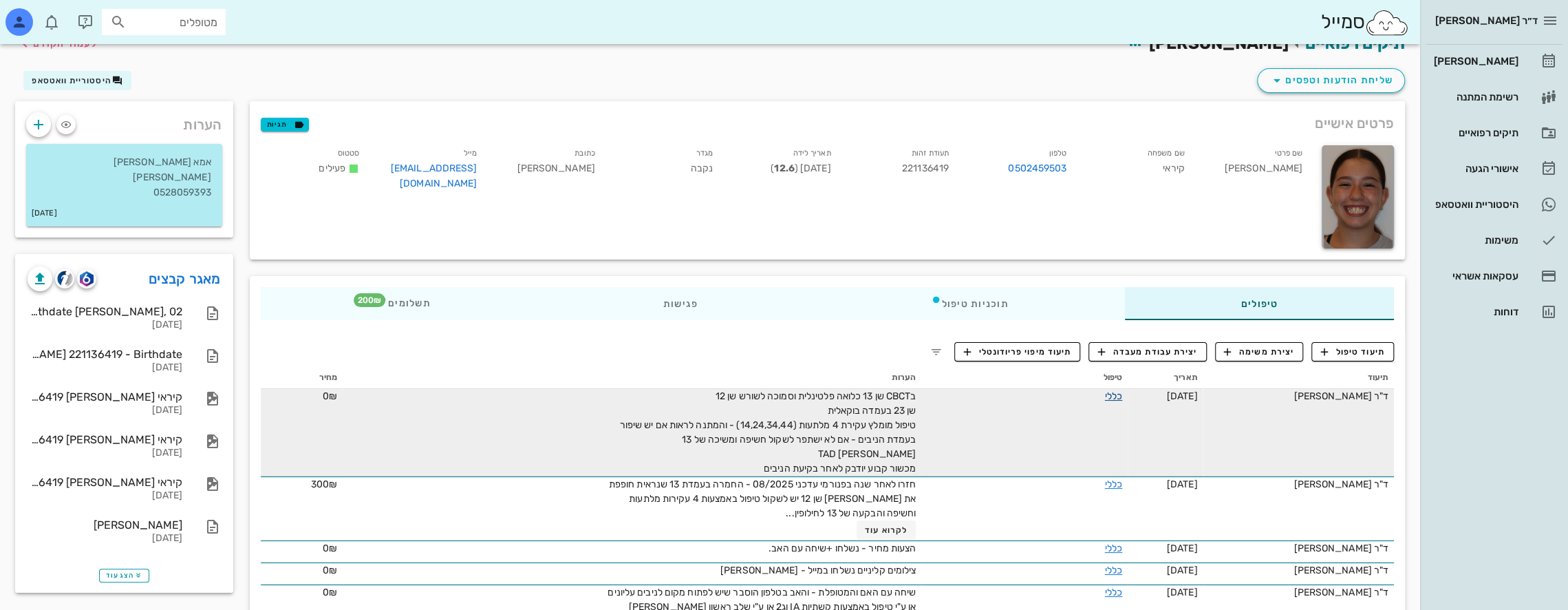
click at [1105, 397] on link "כללי" at bounding box center [1113, 396] width 17 height 12
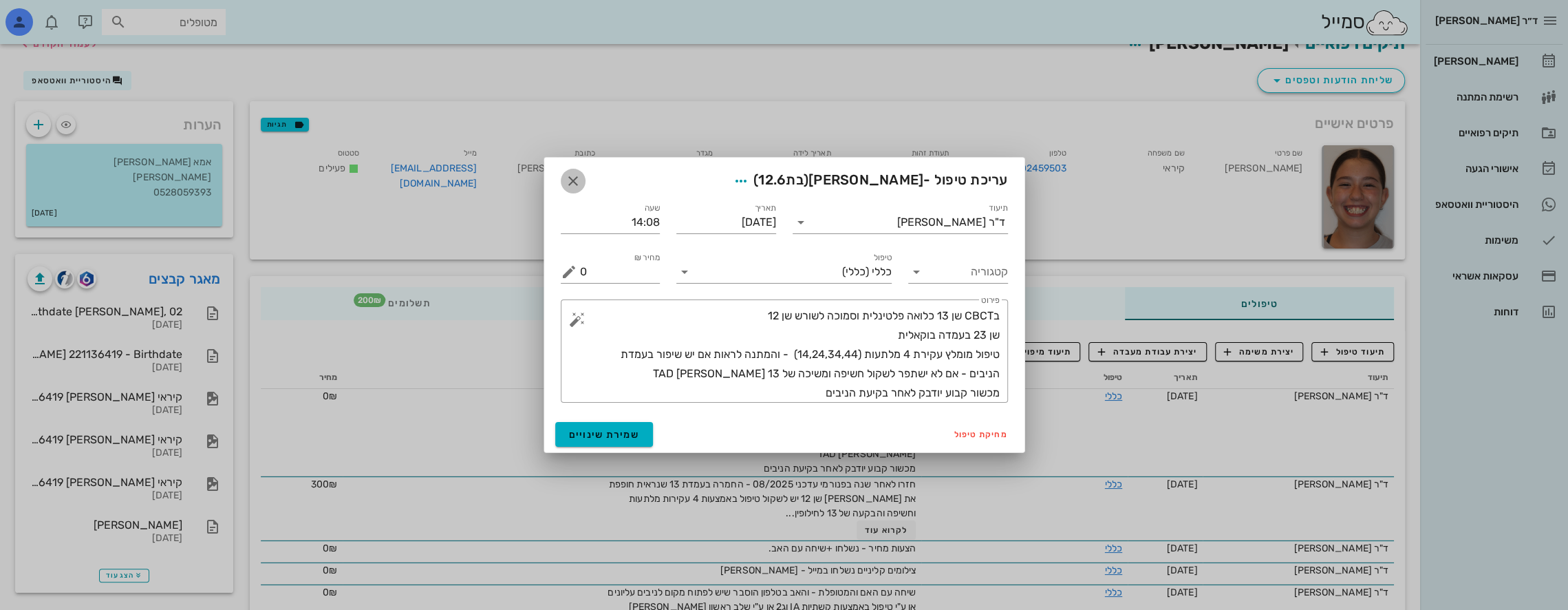
click at [577, 183] on icon "button" at bounding box center [573, 180] width 16 height 16
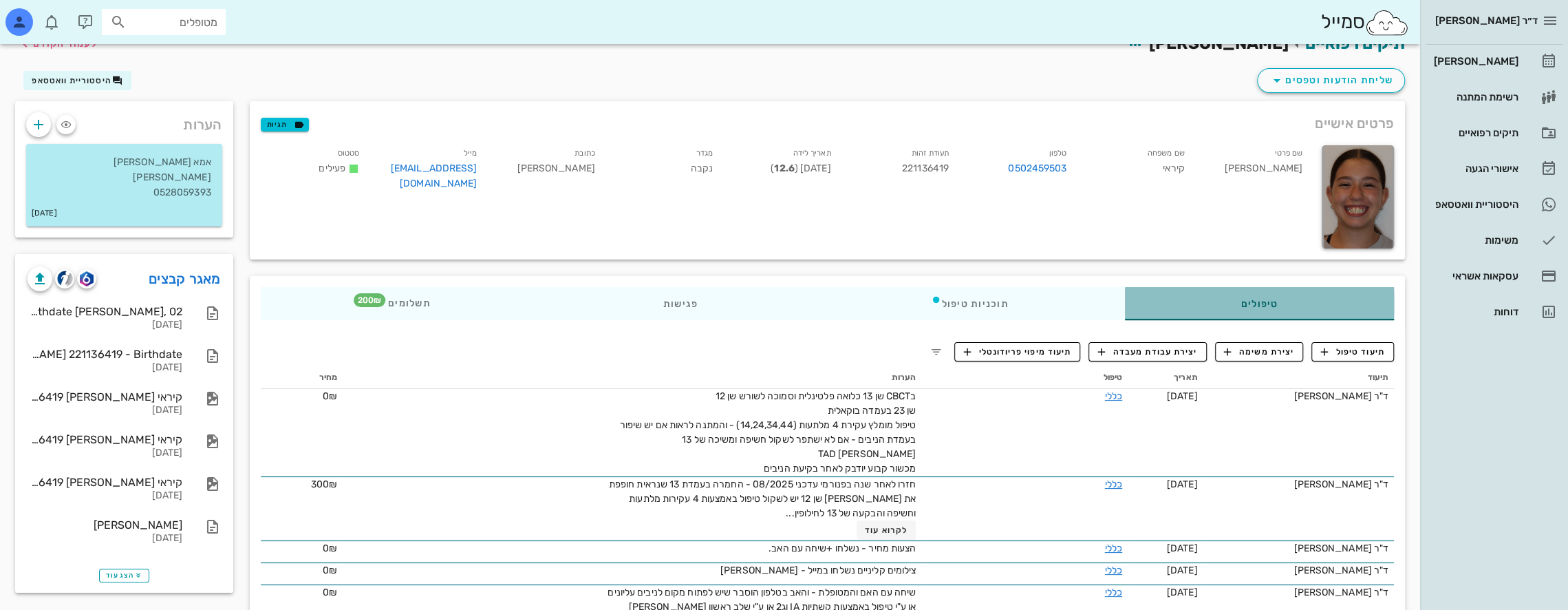
click at [1249, 299] on div "טיפולים" at bounding box center [1259, 303] width 269 height 33
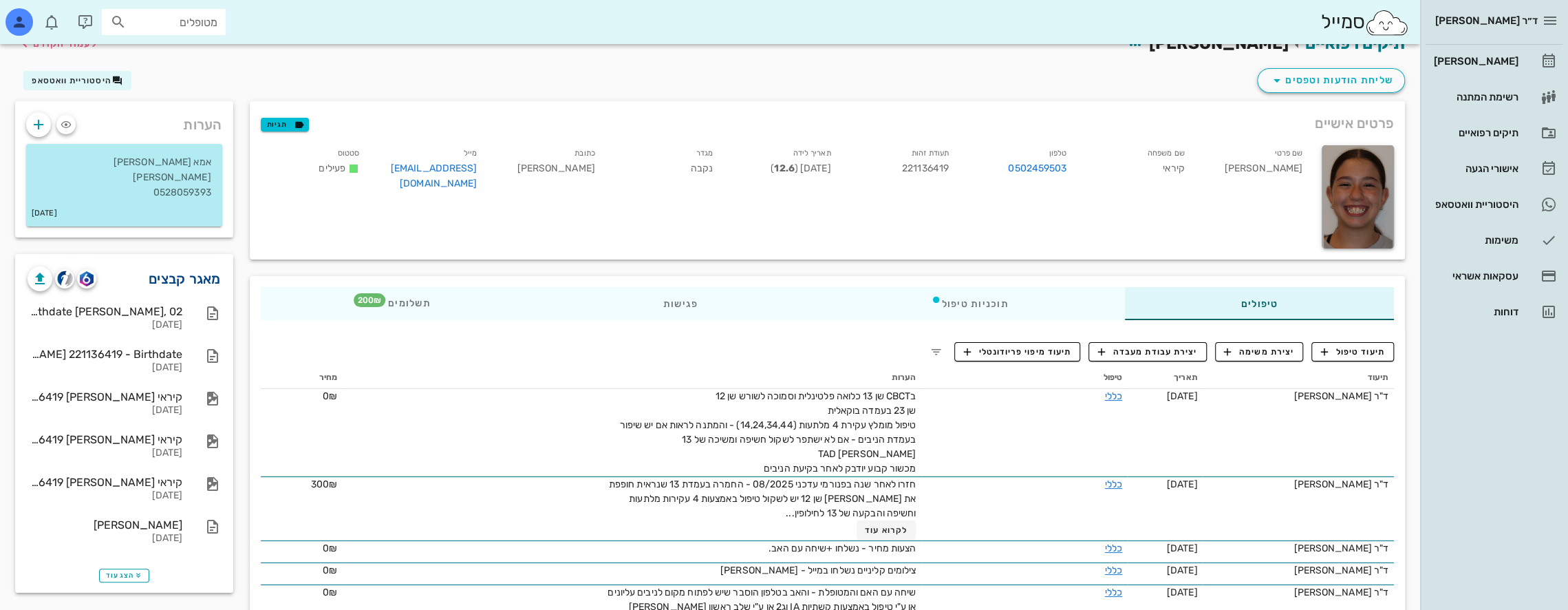
click at [176, 276] on link "מאגר קבצים" at bounding box center [185, 279] width 72 height 22
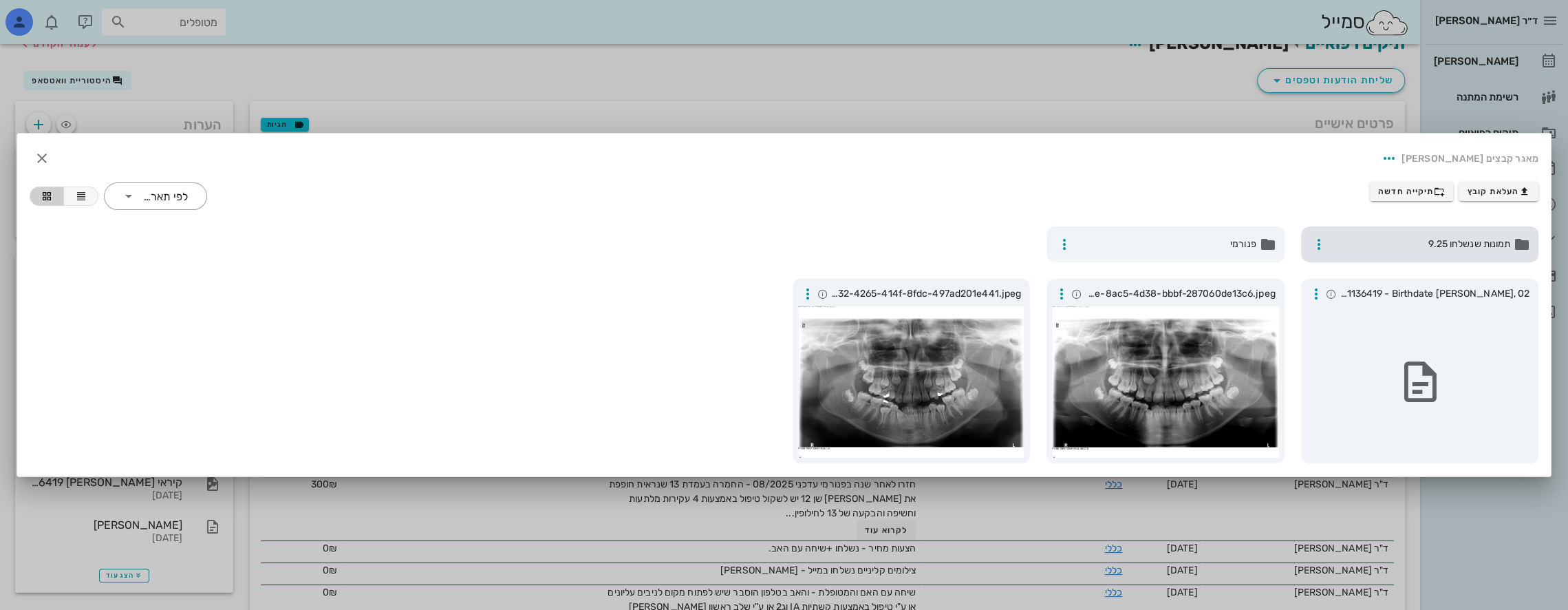
click at [1439, 246] on span "תמונות שנשלחו 9.25" at bounding box center [1421, 244] width 179 height 15
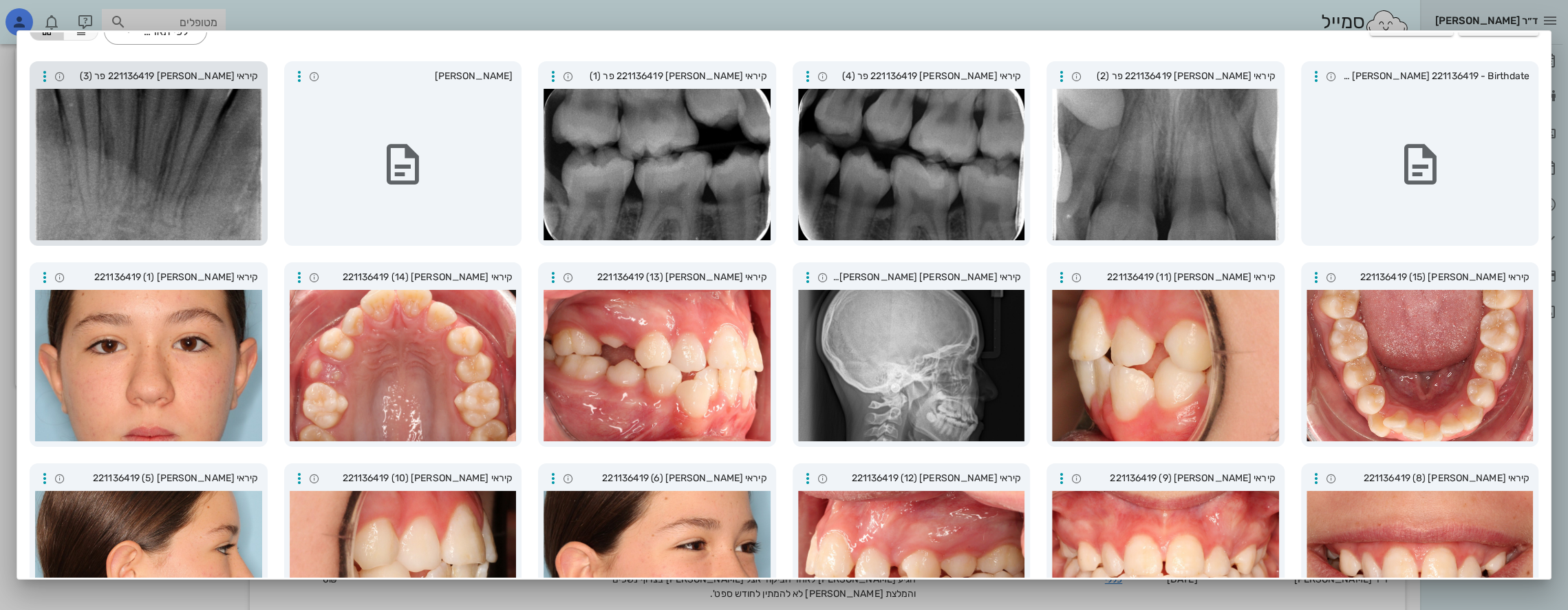
scroll to position [69, 0]
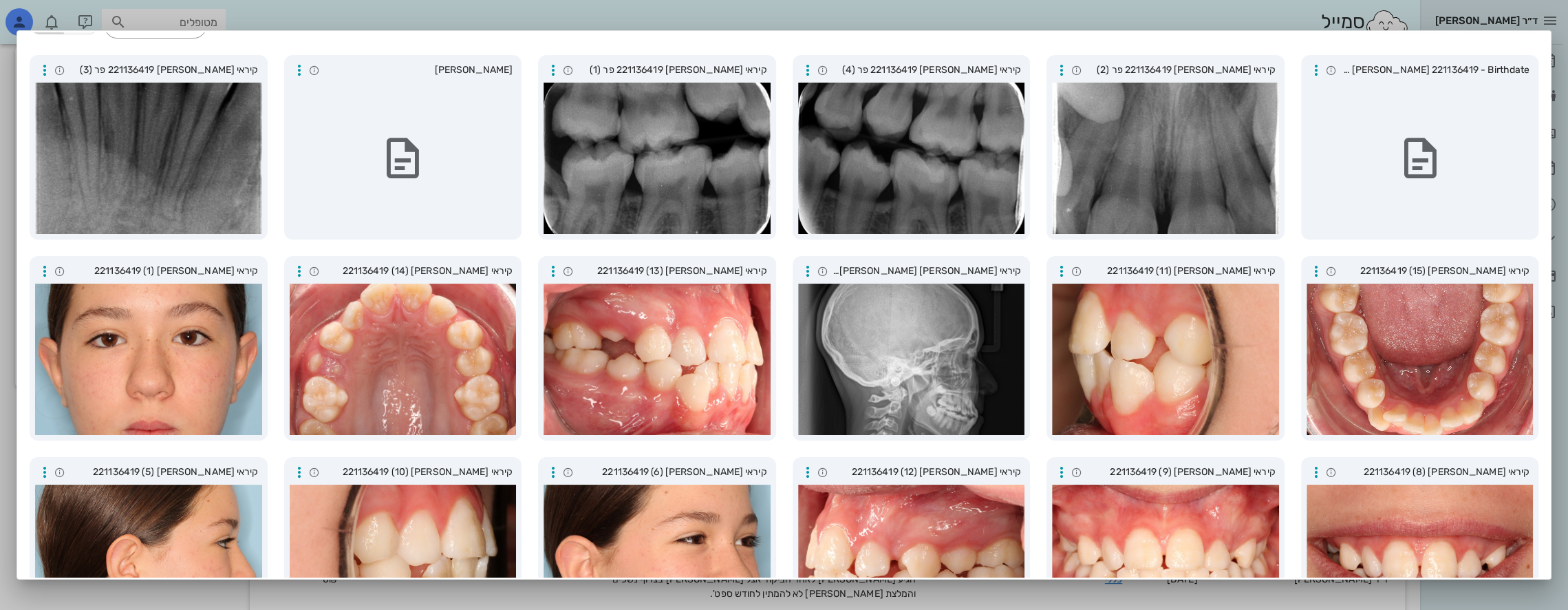
drag, startPoint x: 644, startPoint y: 70, endPoint x: 764, endPoint y: 22, distance: 129.2
click at [764, 22] on div at bounding box center [784, 305] width 1568 height 610
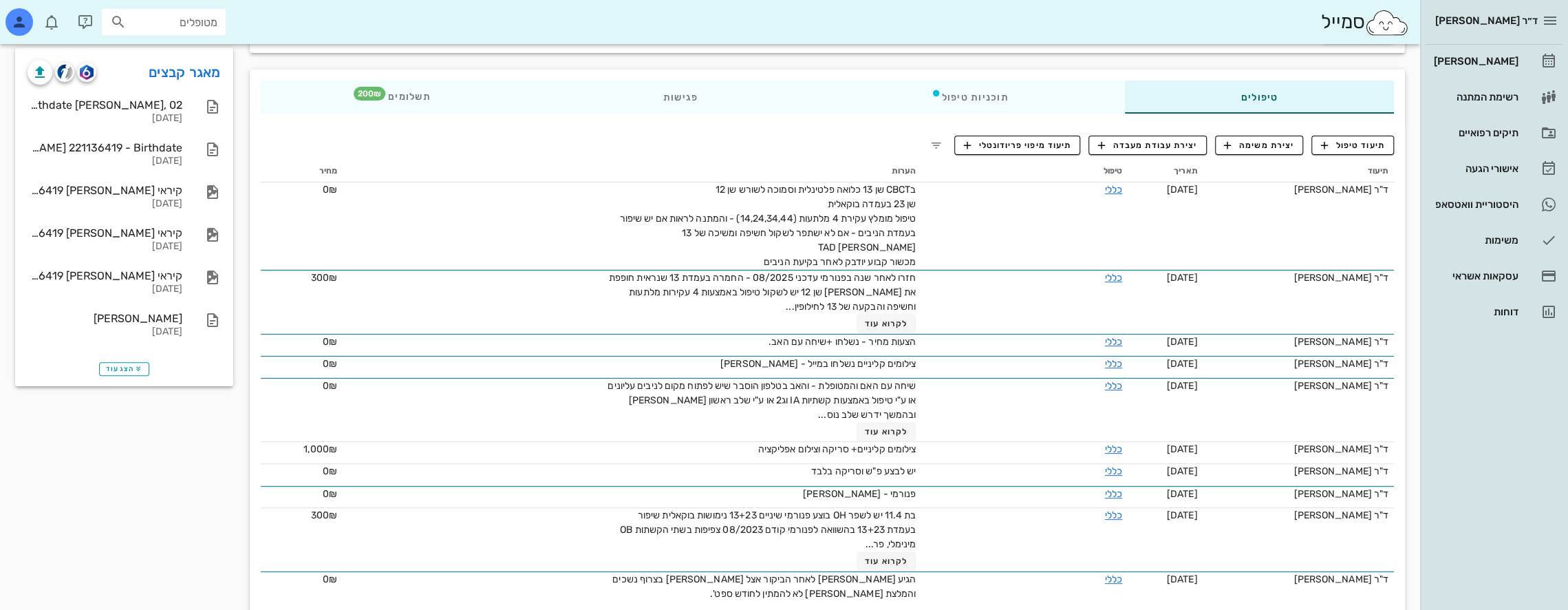
scroll to position [90, 0]
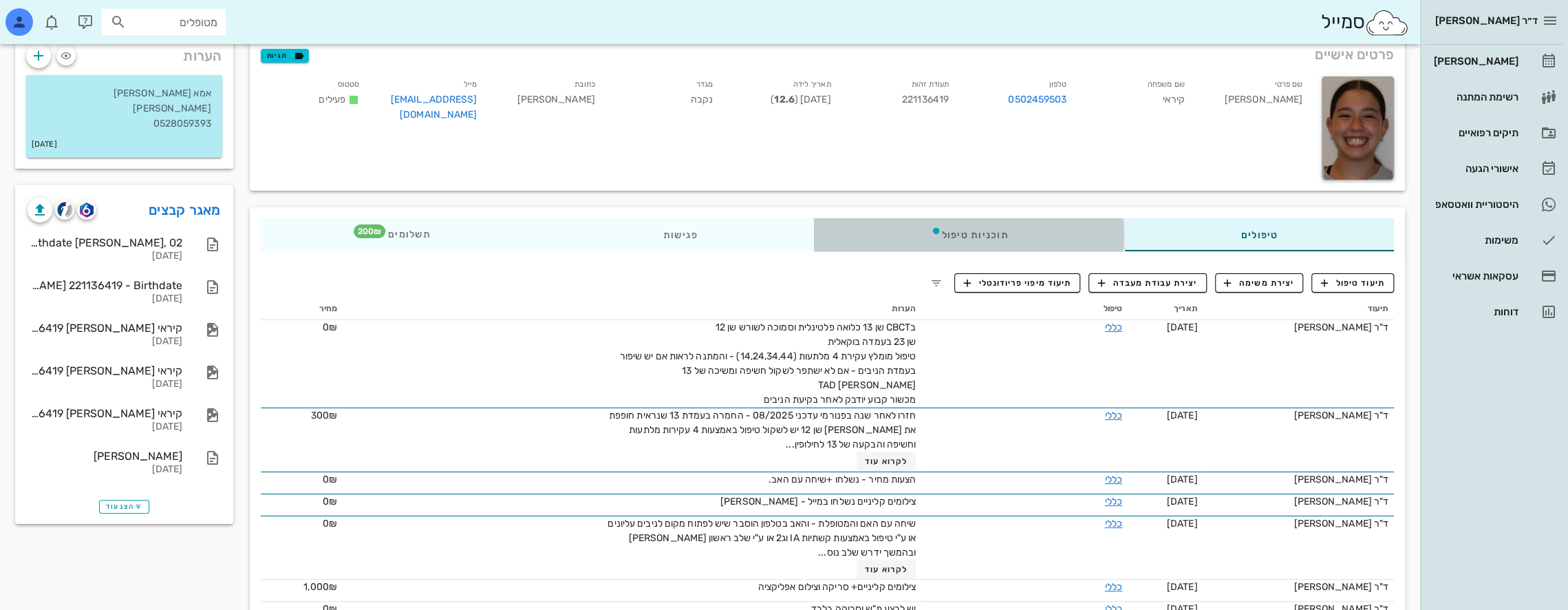
click at [1006, 232] on div "תוכניות טיפול" at bounding box center [968, 234] width 310 height 33
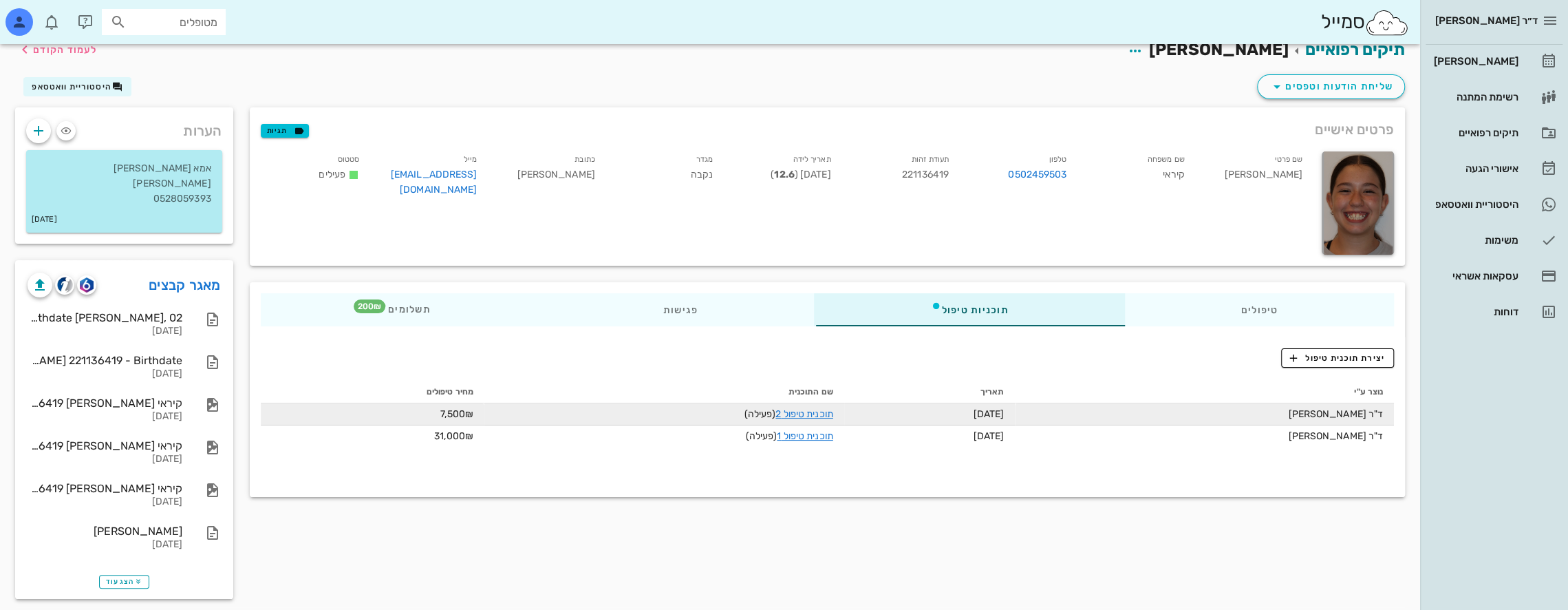
scroll to position [0, 0]
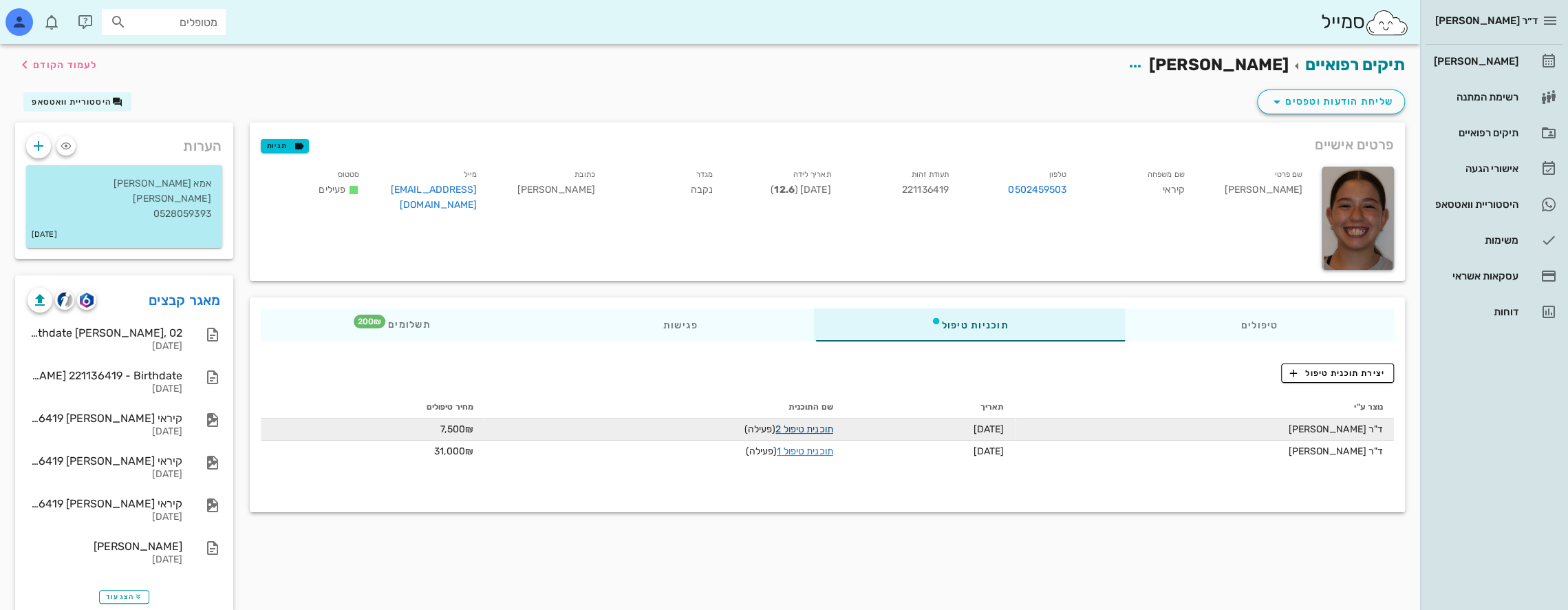
click at [797, 425] on link "תוכנית טיפול 2" at bounding box center [804, 429] width 57 height 12
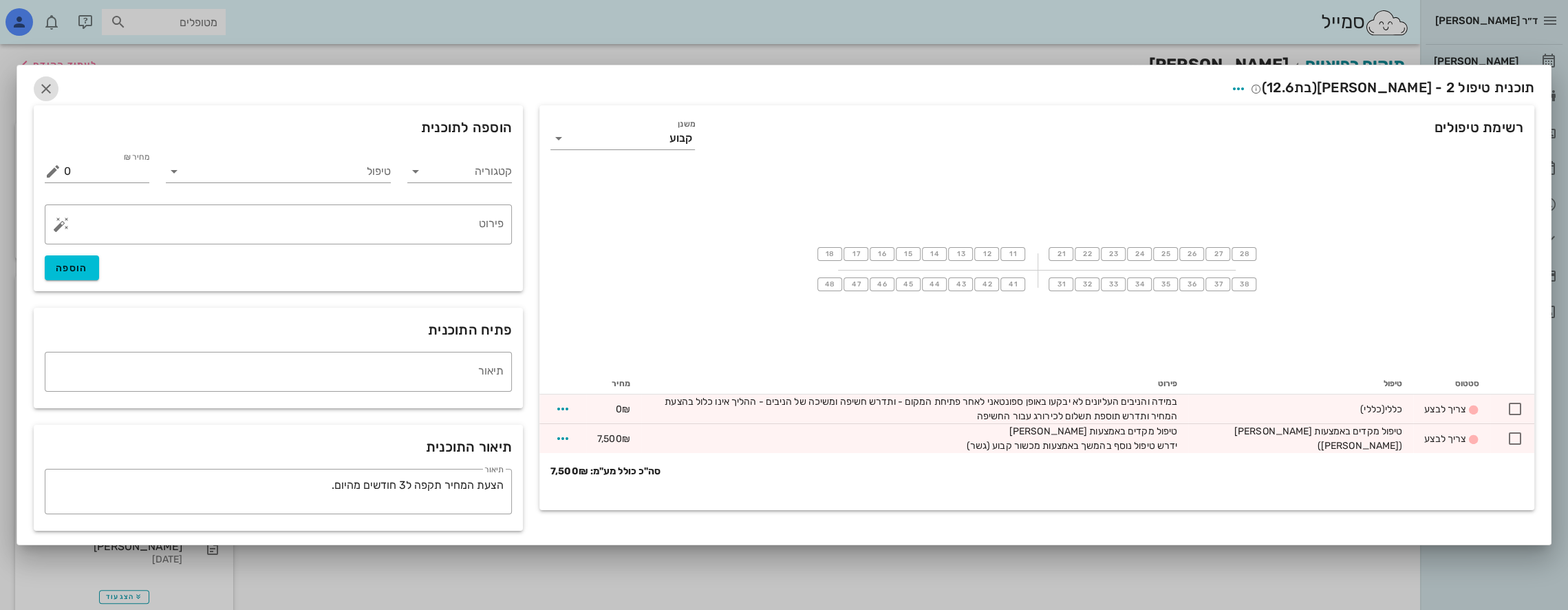
click at [45, 87] on icon "button" at bounding box center [45, 89] width 16 height 16
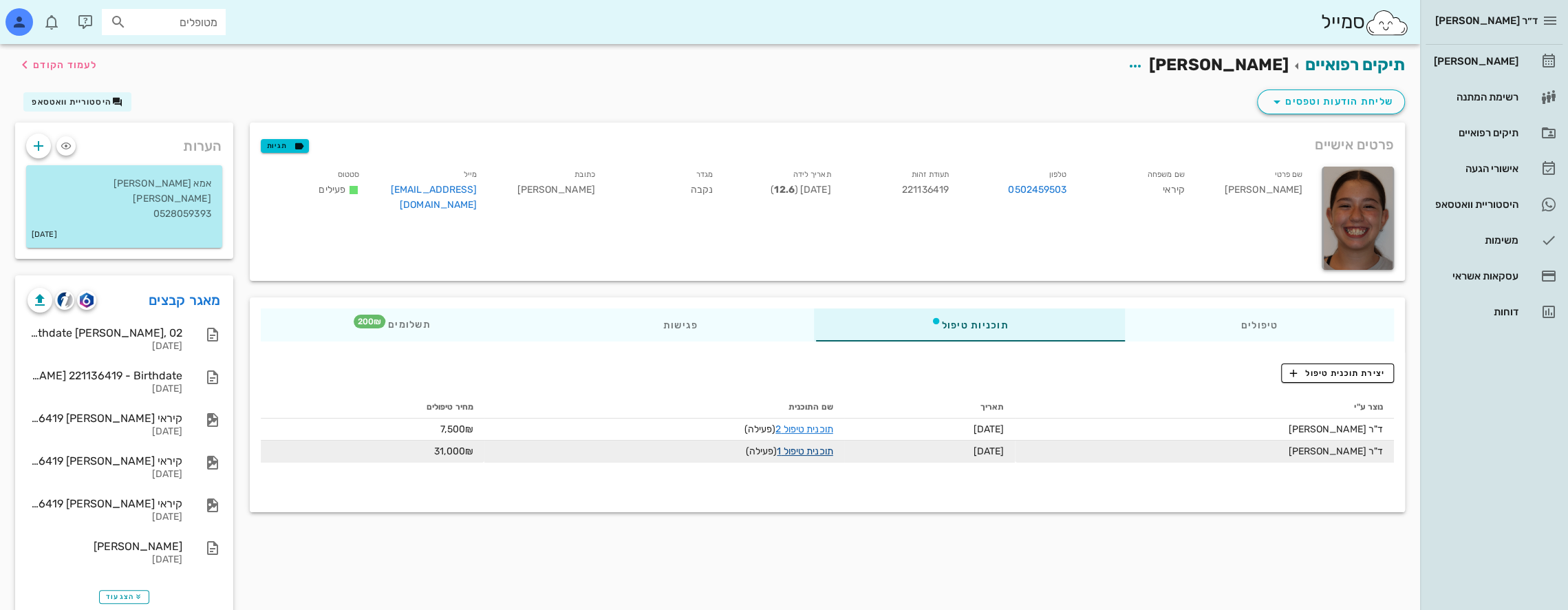
click at [802, 450] on link "תוכנית טיפול 1" at bounding box center [804, 451] width 55 height 12
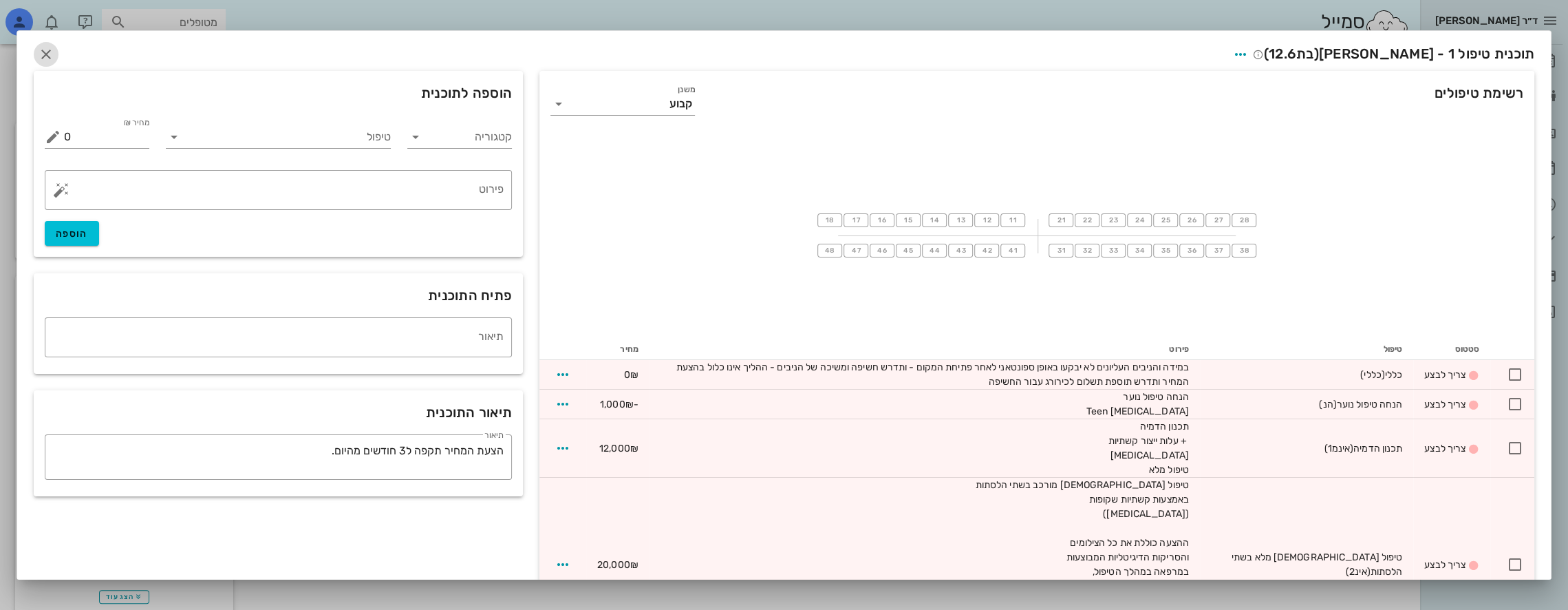
click at [55, 59] on icon "button" at bounding box center [45, 54] width 16 height 16
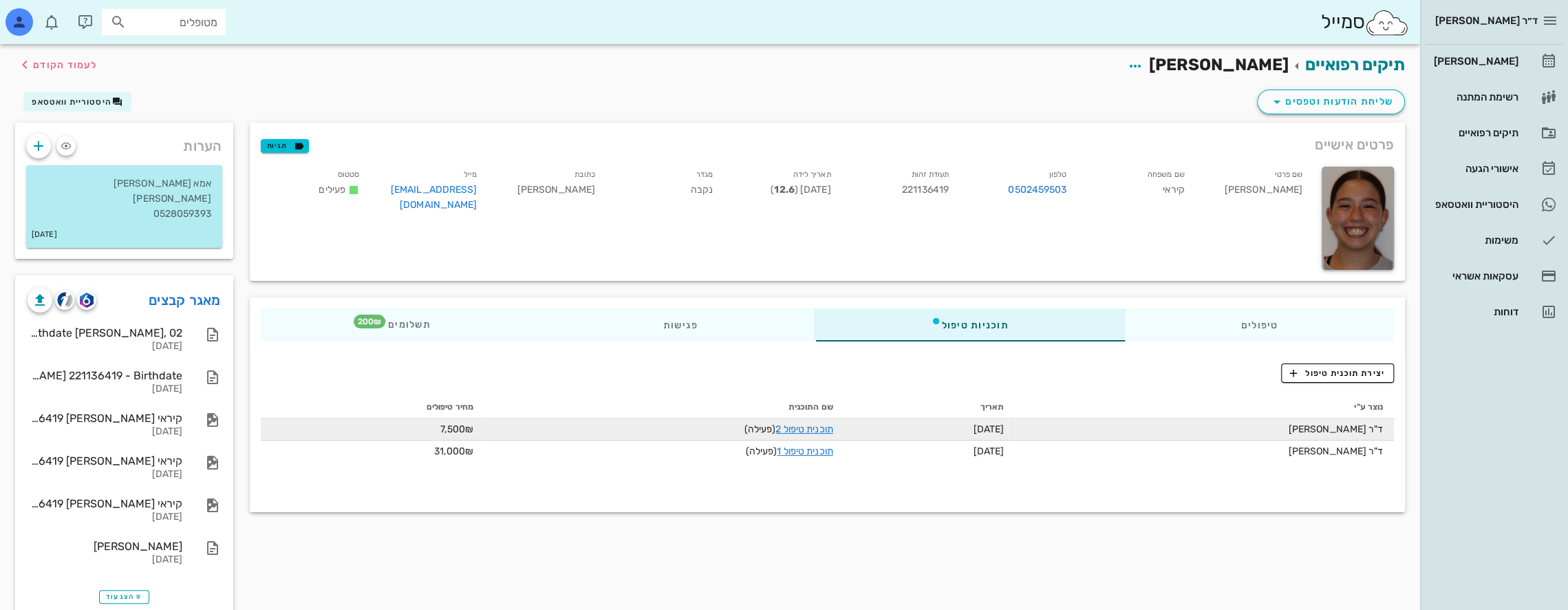
click at [456, 432] on td "7,500₪" at bounding box center [373, 429] width 223 height 22
click at [804, 431] on link "תוכנית טיפול 2" at bounding box center [804, 429] width 57 height 12
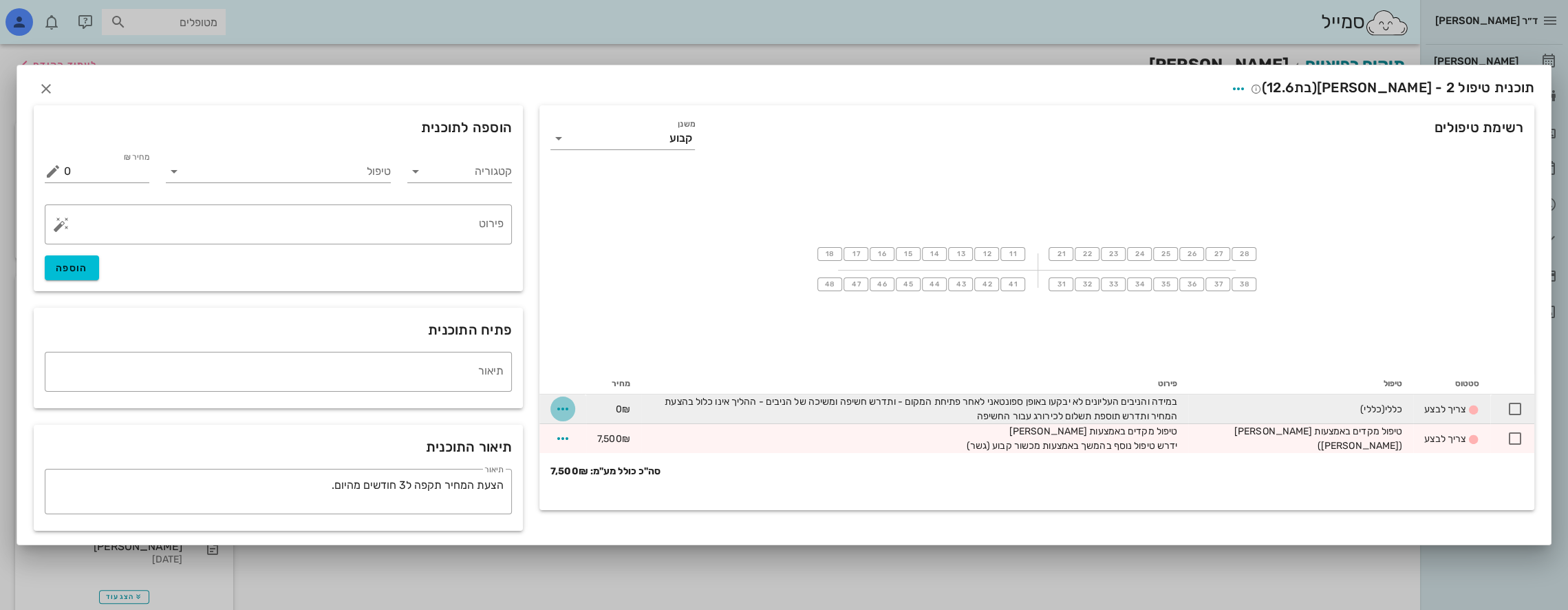
click at [564, 405] on icon "button" at bounding box center [562, 408] width 16 height 16
click at [1513, 406] on div at bounding box center [1515, 409] width 23 height 23
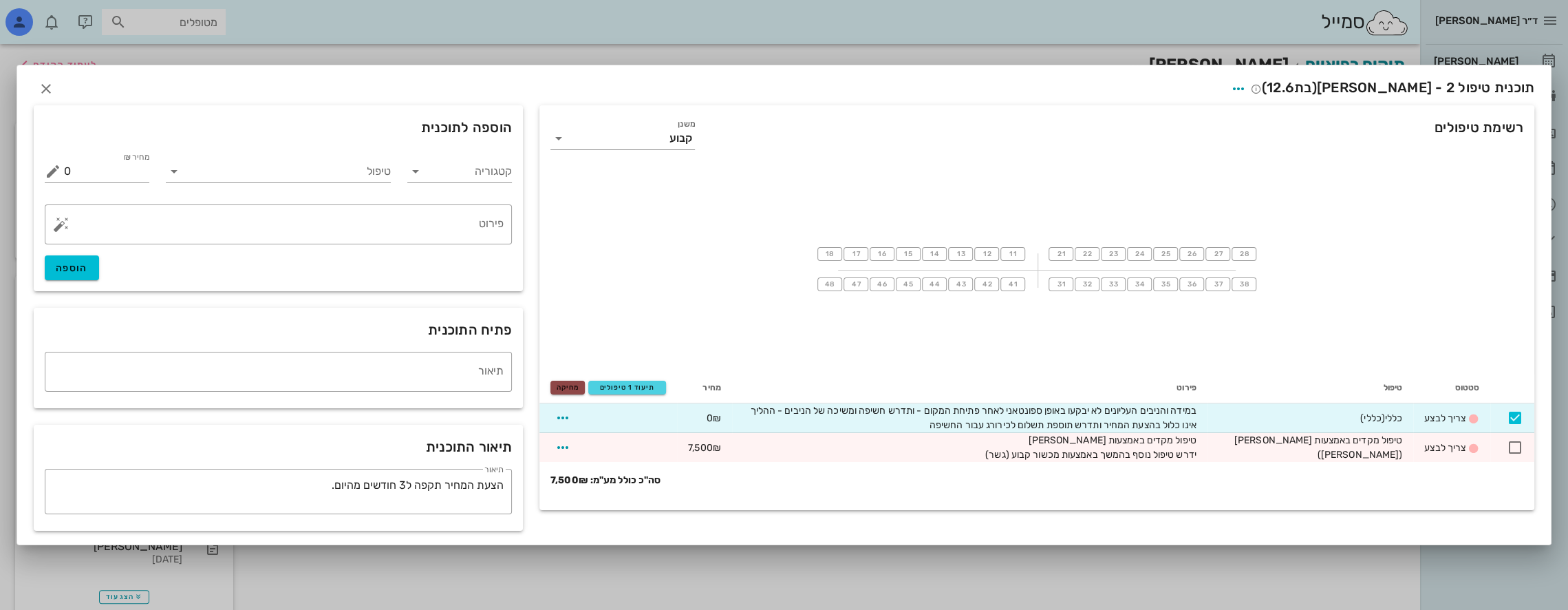
click at [578, 391] on span "מחיקה" at bounding box center [567, 387] width 22 height 8
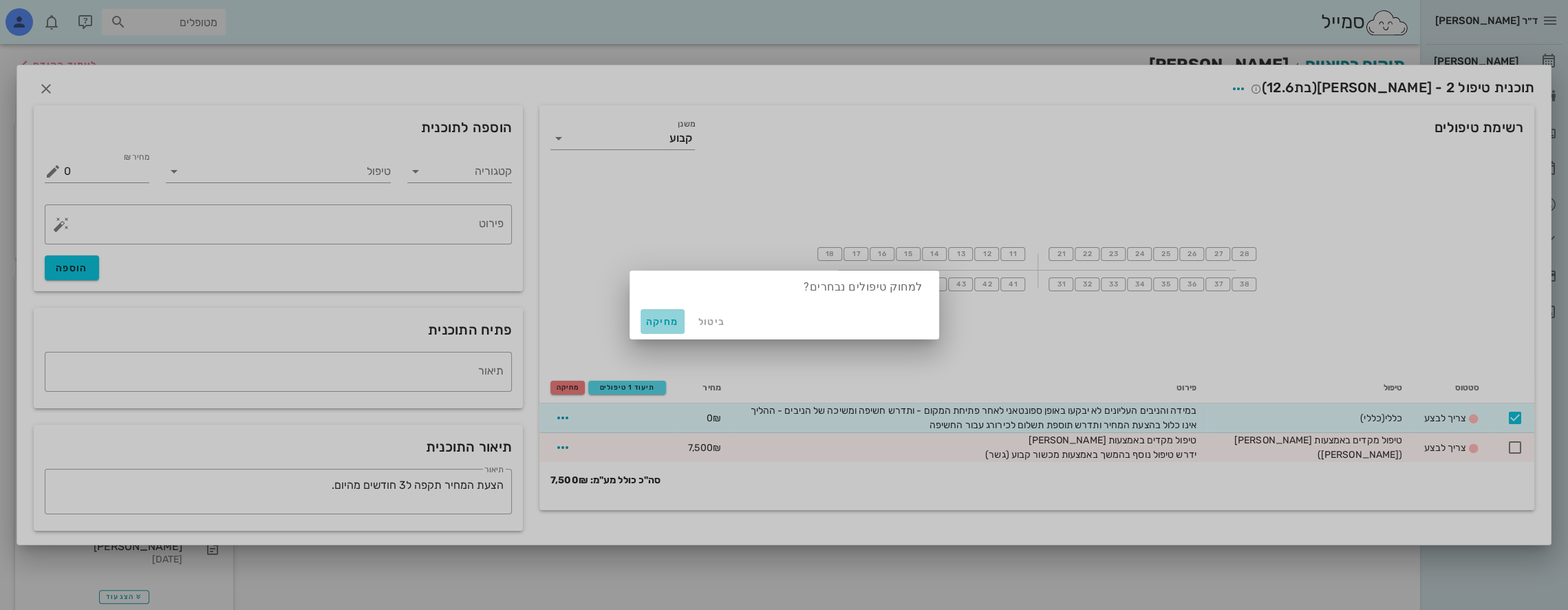
click at [656, 322] on span "מחיקה" at bounding box center [662, 321] width 33 height 12
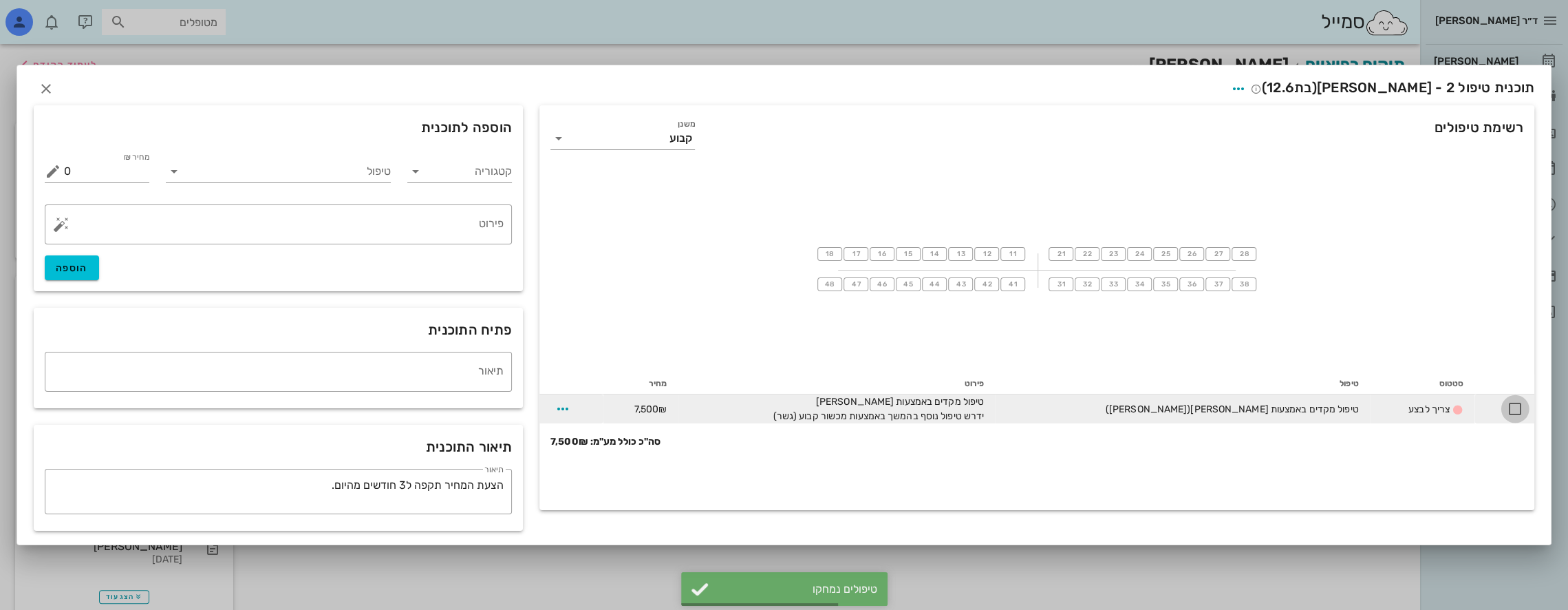
click at [1513, 405] on div at bounding box center [1515, 409] width 23 height 23
checkbox input "true"
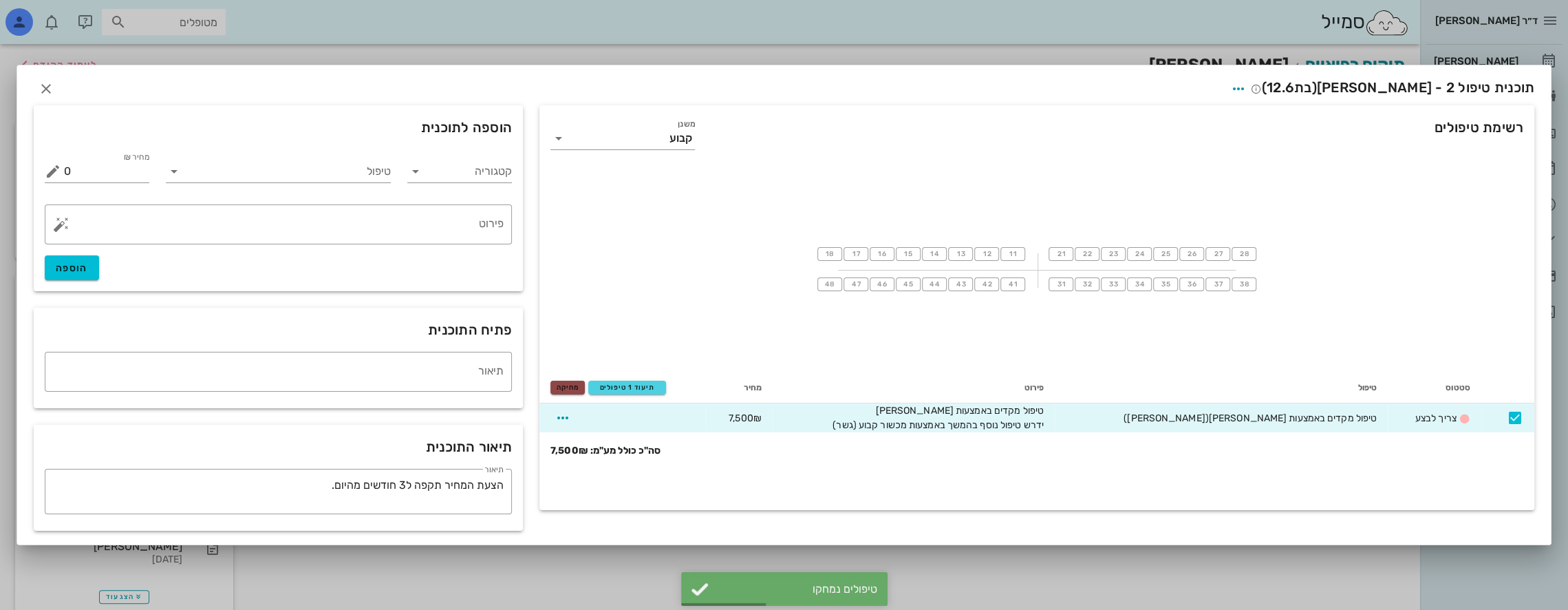
click at [575, 388] on span "מחיקה" at bounding box center [567, 387] width 22 height 8
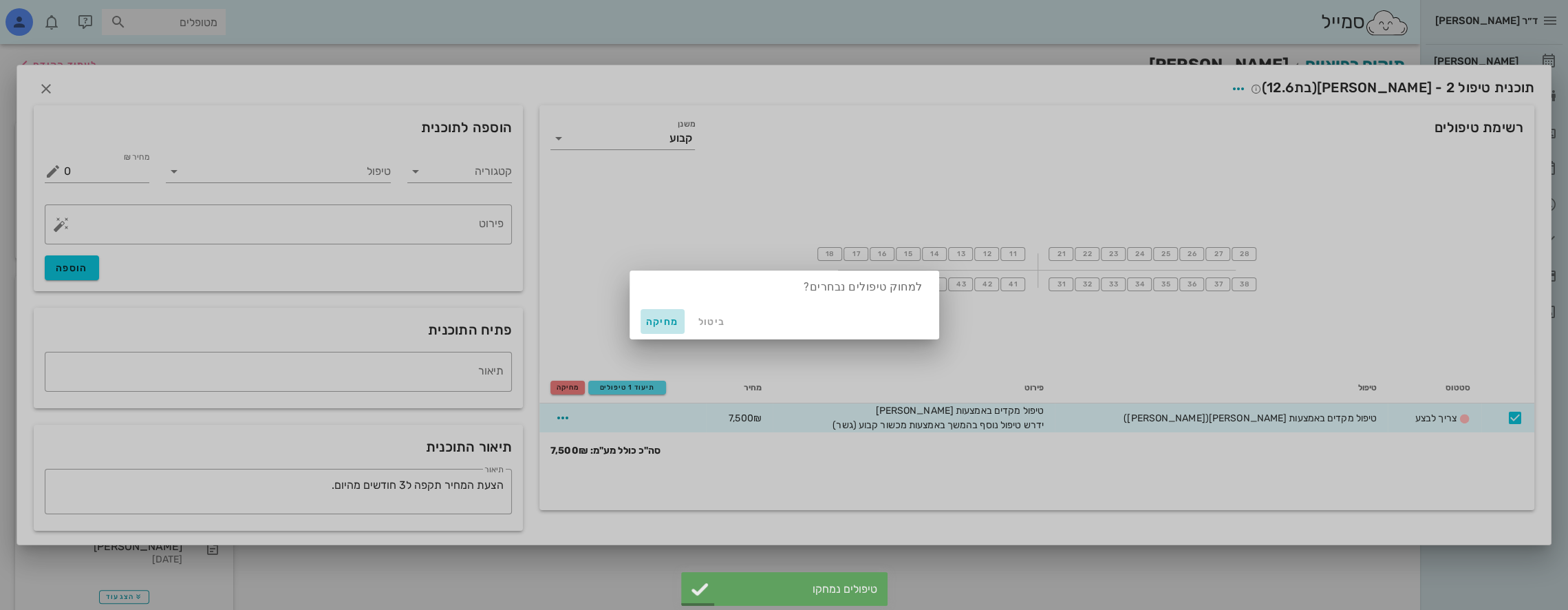
click at [669, 320] on span "מחיקה" at bounding box center [662, 321] width 33 height 12
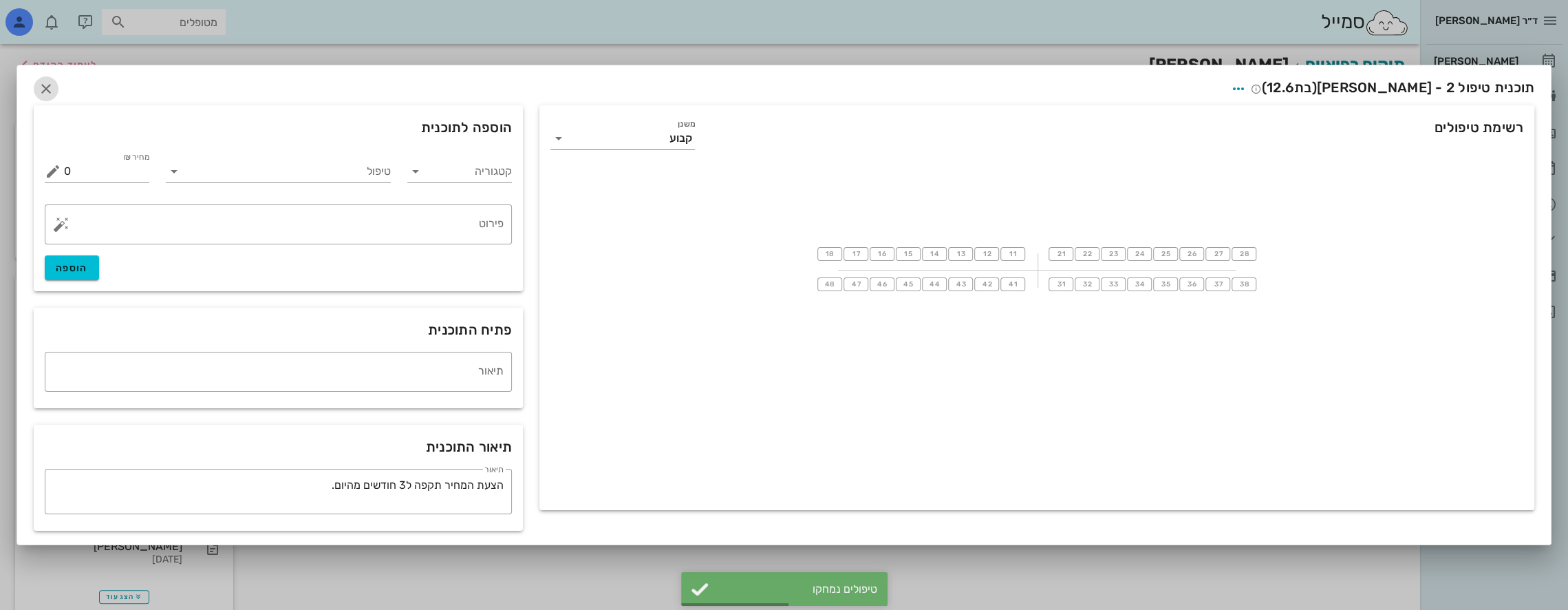
click at [42, 84] on icon "button" at bounding box center [45, 89] width 16 height 16
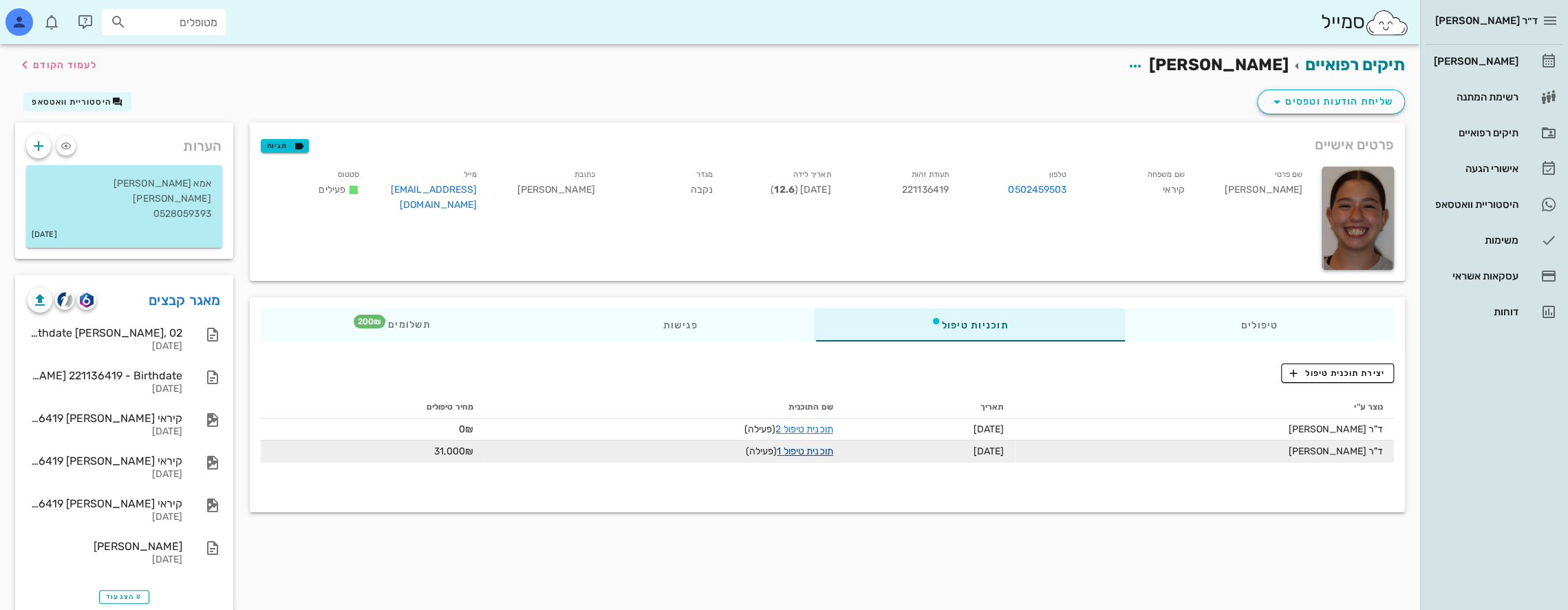
click at [804, 447] on link "תוכנית טיפול 1" at bounding box center [804, 451] width 55 height 12
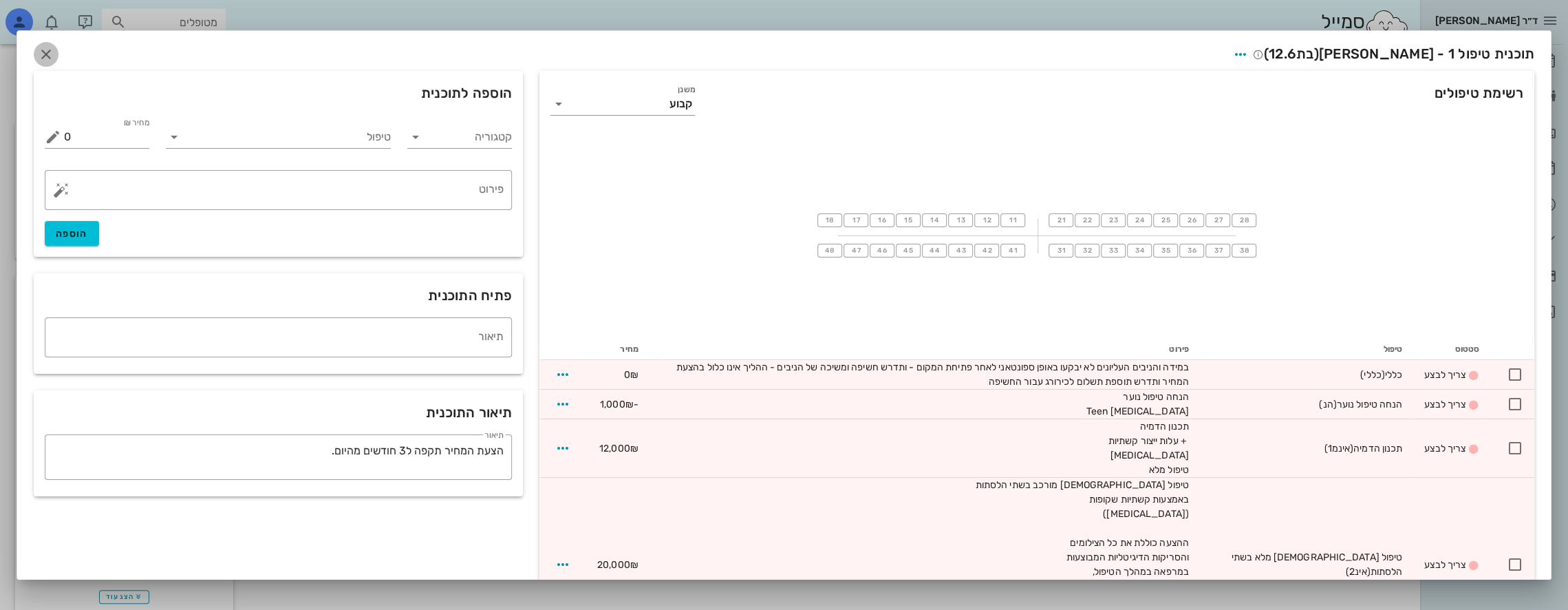
click at [55, 54] on icon "button" at bounding box center [45, 54] width 16 height 16
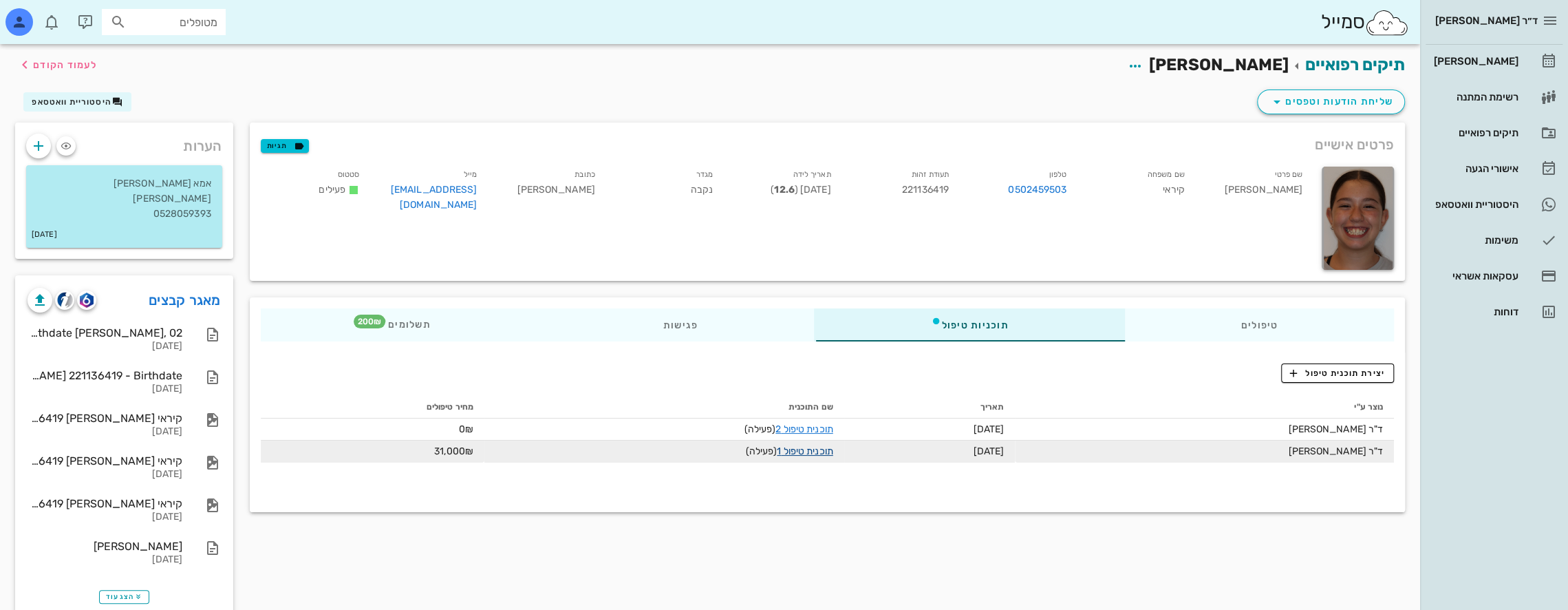
click at [813, 451] on link "תוכנית טיפול 1" at bounding box center [804, 451] width 55 height 12
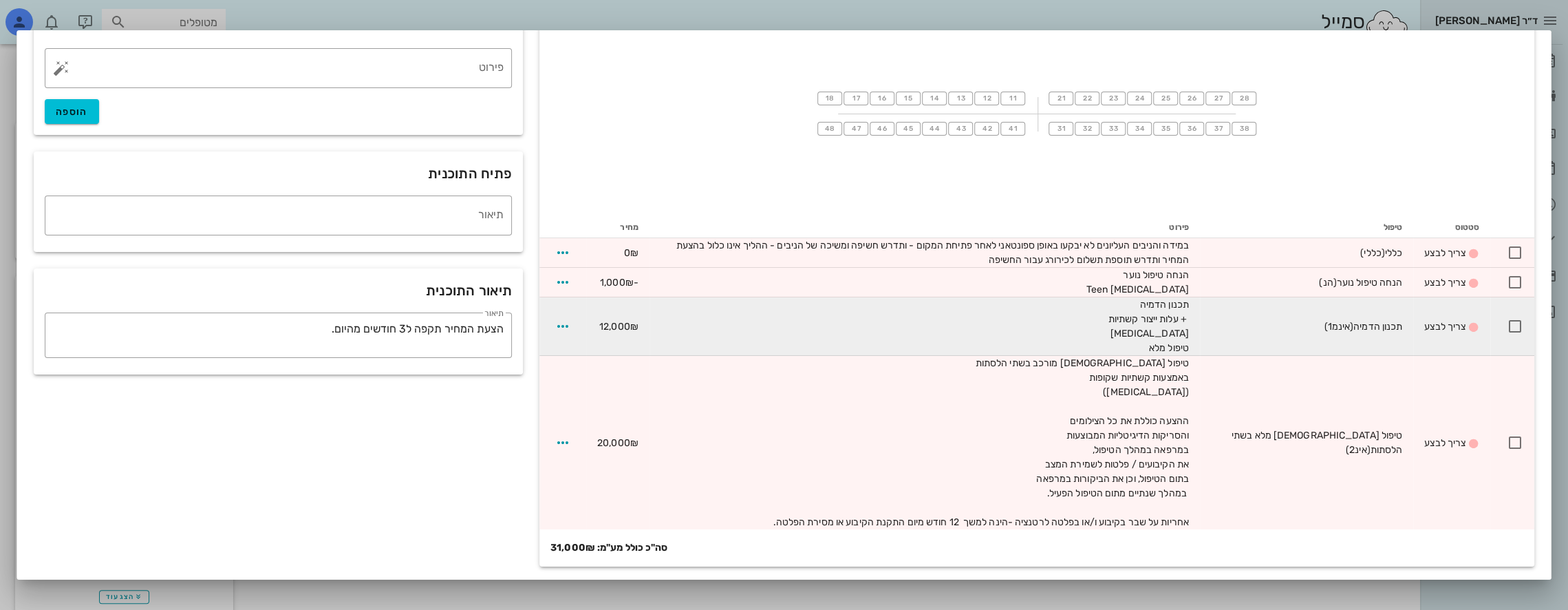
scroll to position [53, 0]
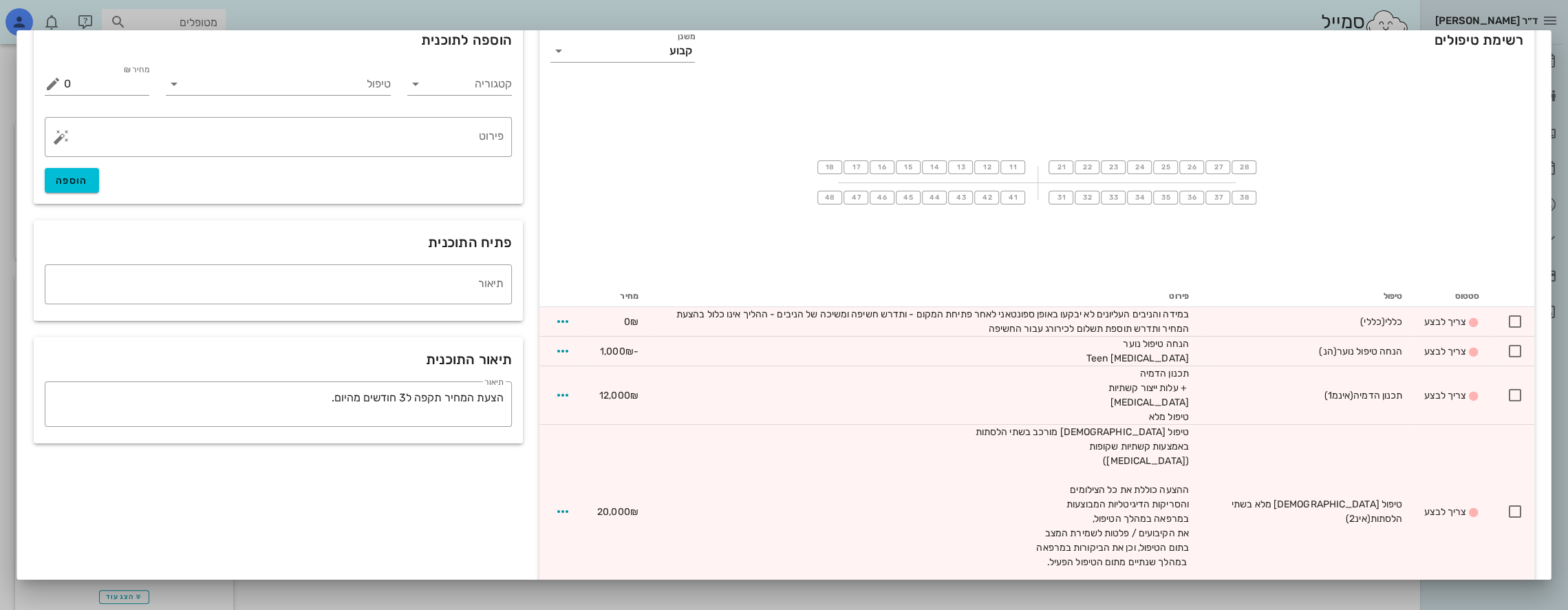
click at [1126, 15] on div at bounding box center [784, 305] width 1568 height 610
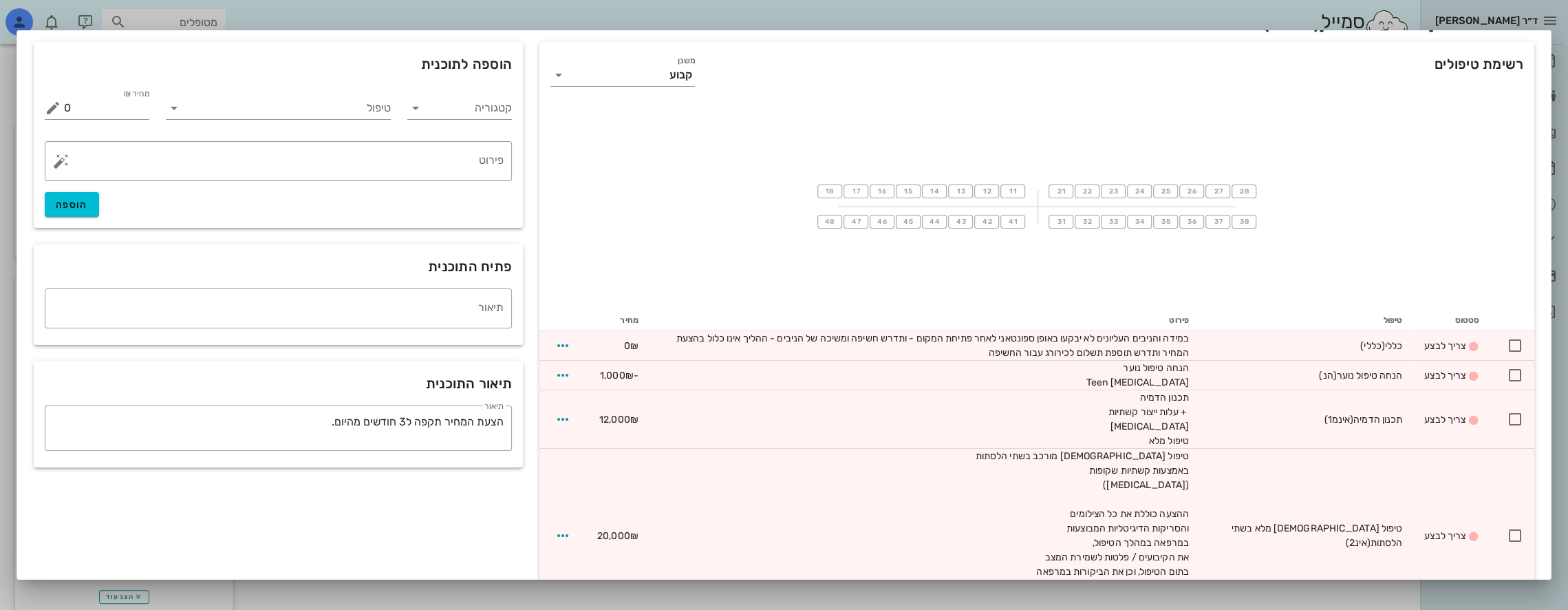
scroll to position [0, 0]
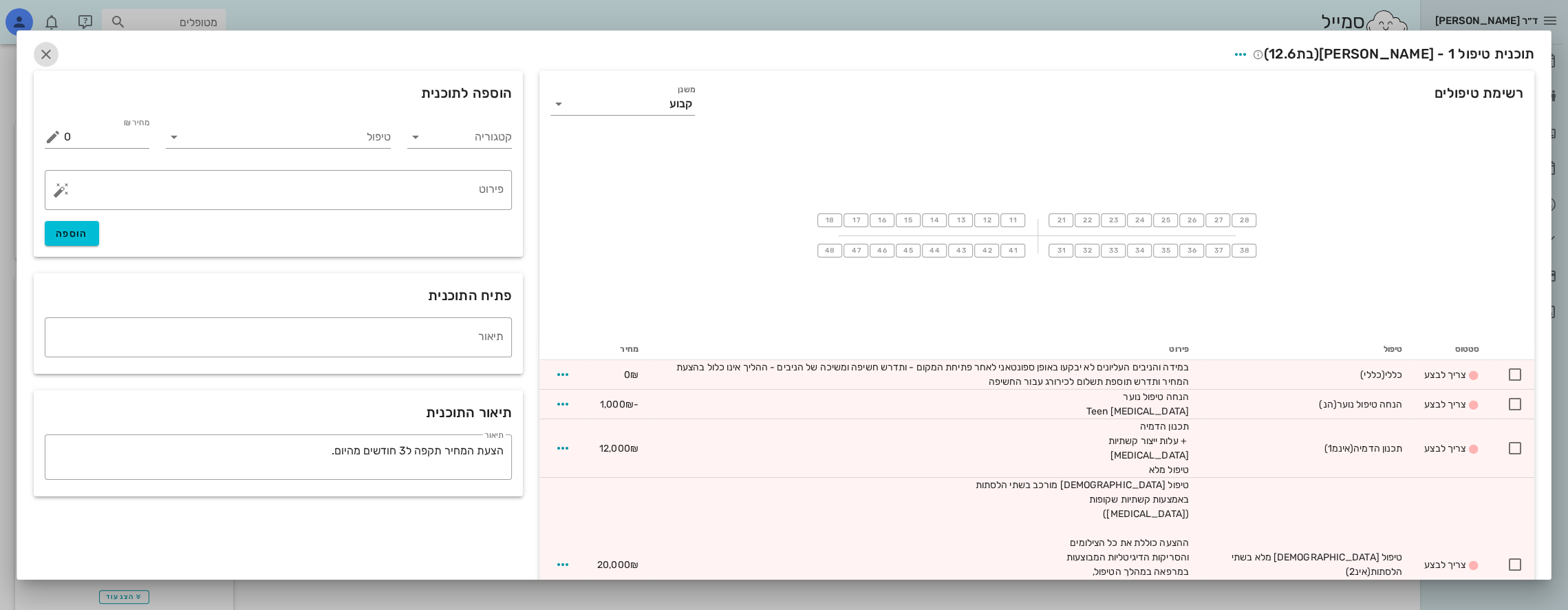
click at [54, 52] on icon "button" at bounding box center [45, 54] width 16 height 16
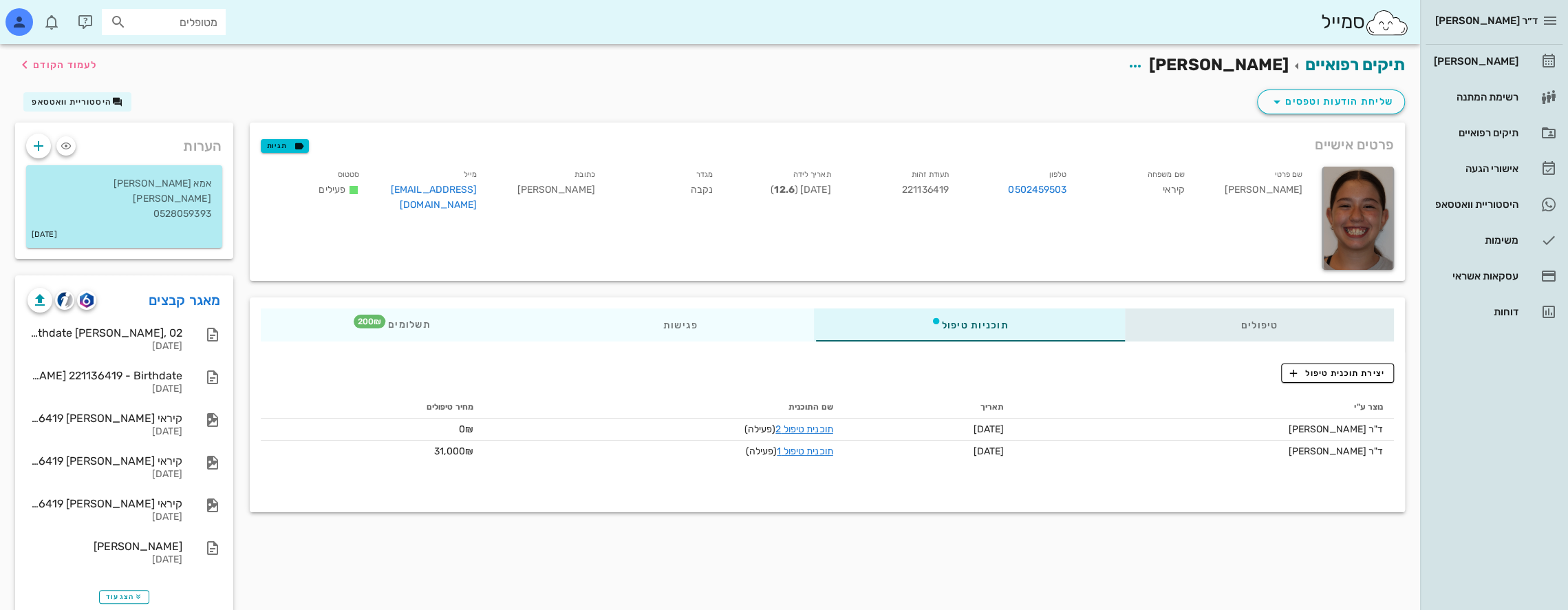
click at [1288, 327] on div "טיפולים" at bounding box center [1259, 324] width 269 height 33
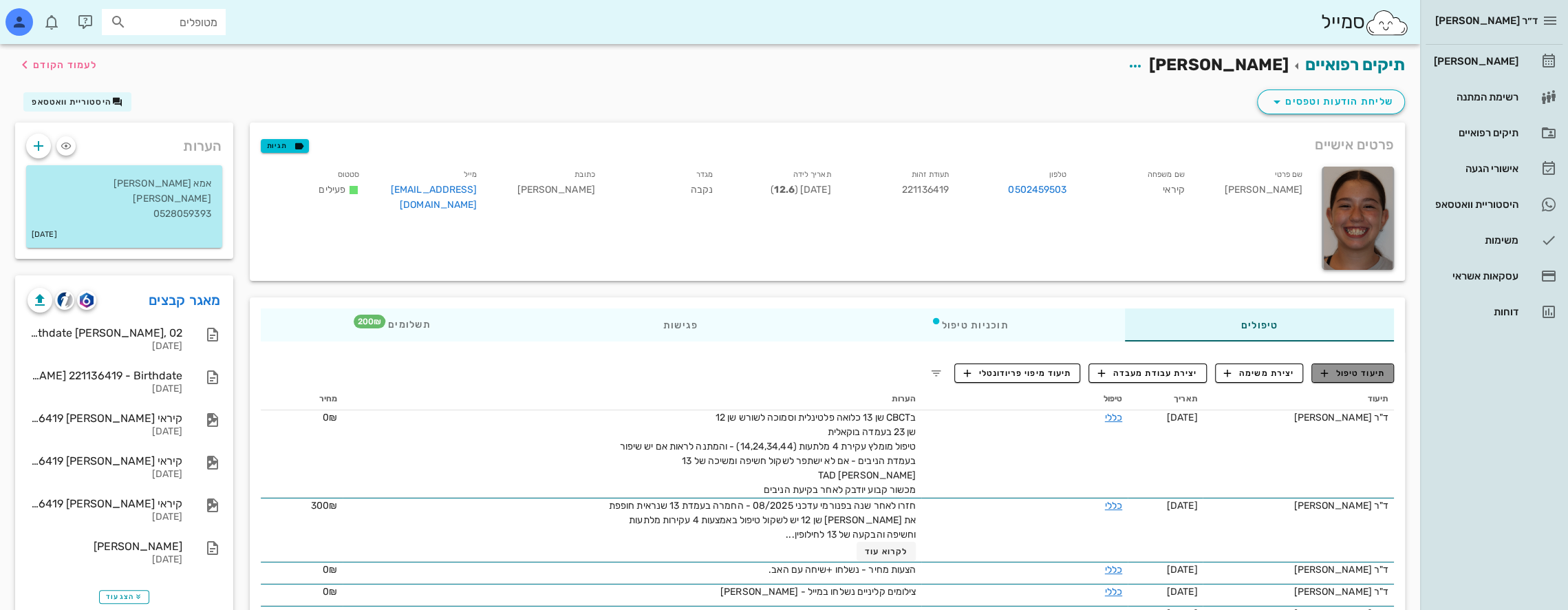
click at [1342, 370] on span "תיעוד טיפול" at bounding box center [1352, 373] width 64 height 12
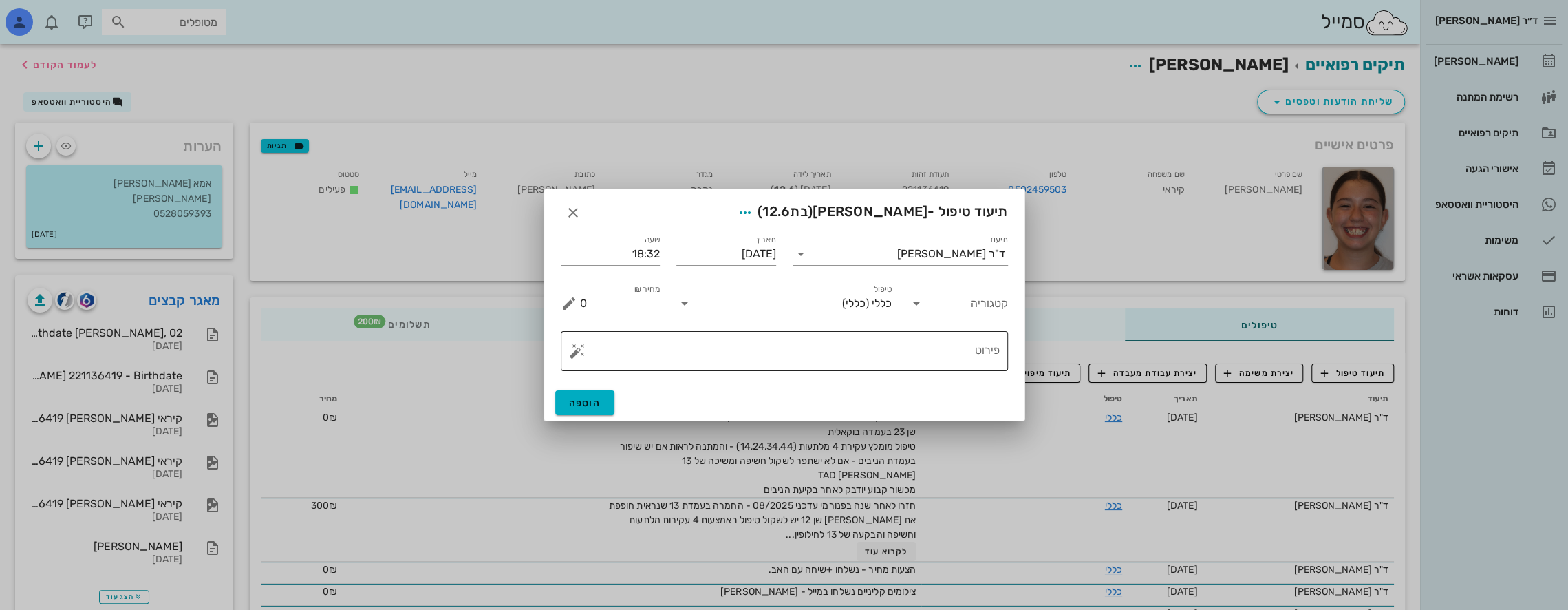
click at [886, 338] on textarea "פירוט" at bounding box center [789, 354] width 420 height 33
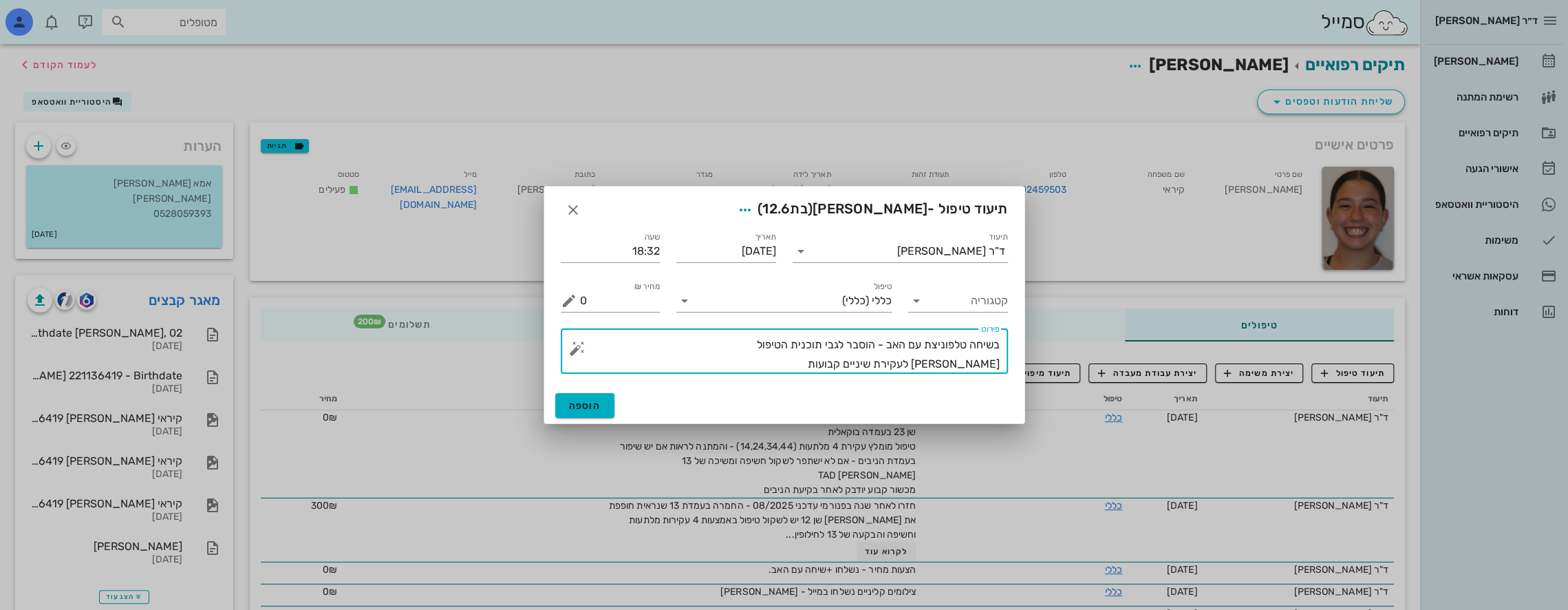
click at [996, 367] on textarea "בשיחה טלפוניצת עם האב - הוסבר לגבי תוכנית הטיפול דניאל תופנה לעקירת שיניים קבוע…" at bounding box center [789, 354] width 420 height 39
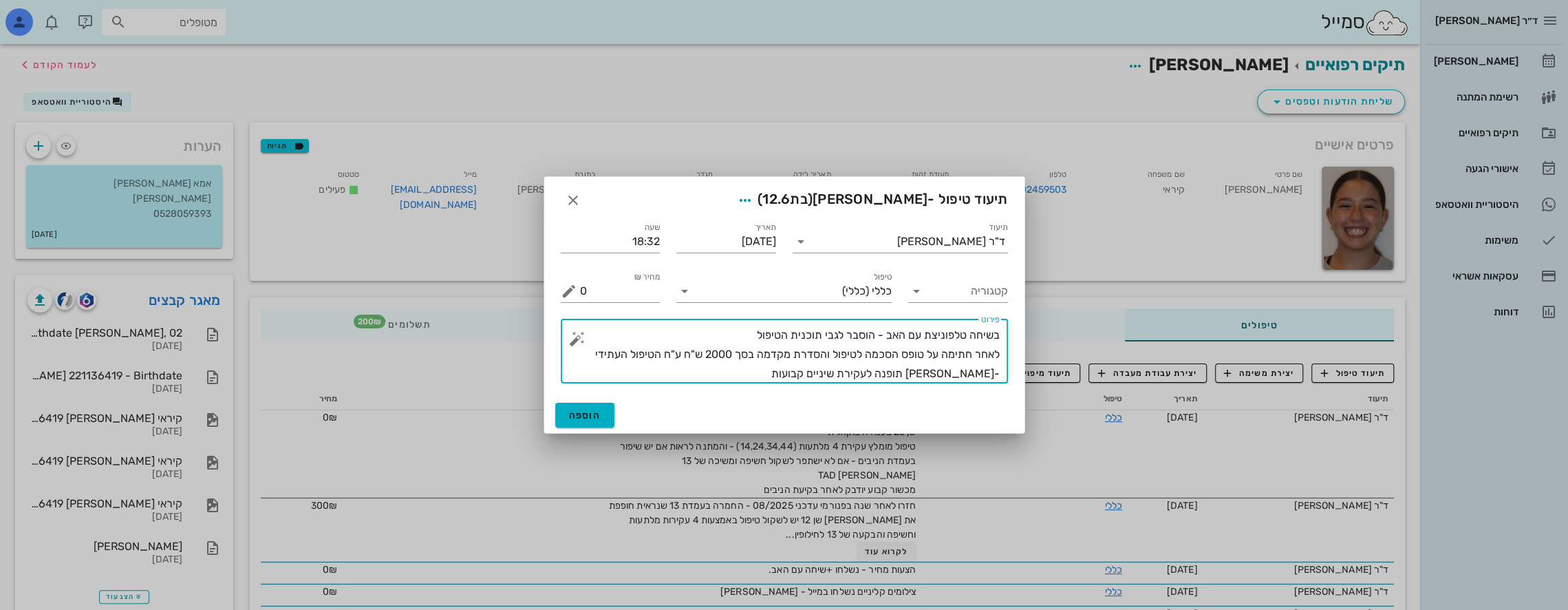
click at [831, 372] on textarea "בשיחה טלפוניצת עם האב - הוסבר לגבי תוכנית הטיפול לאחר חתימה על טופס הסכמה לטיפו…" at bounding box center [789, 354] width 420 height 58
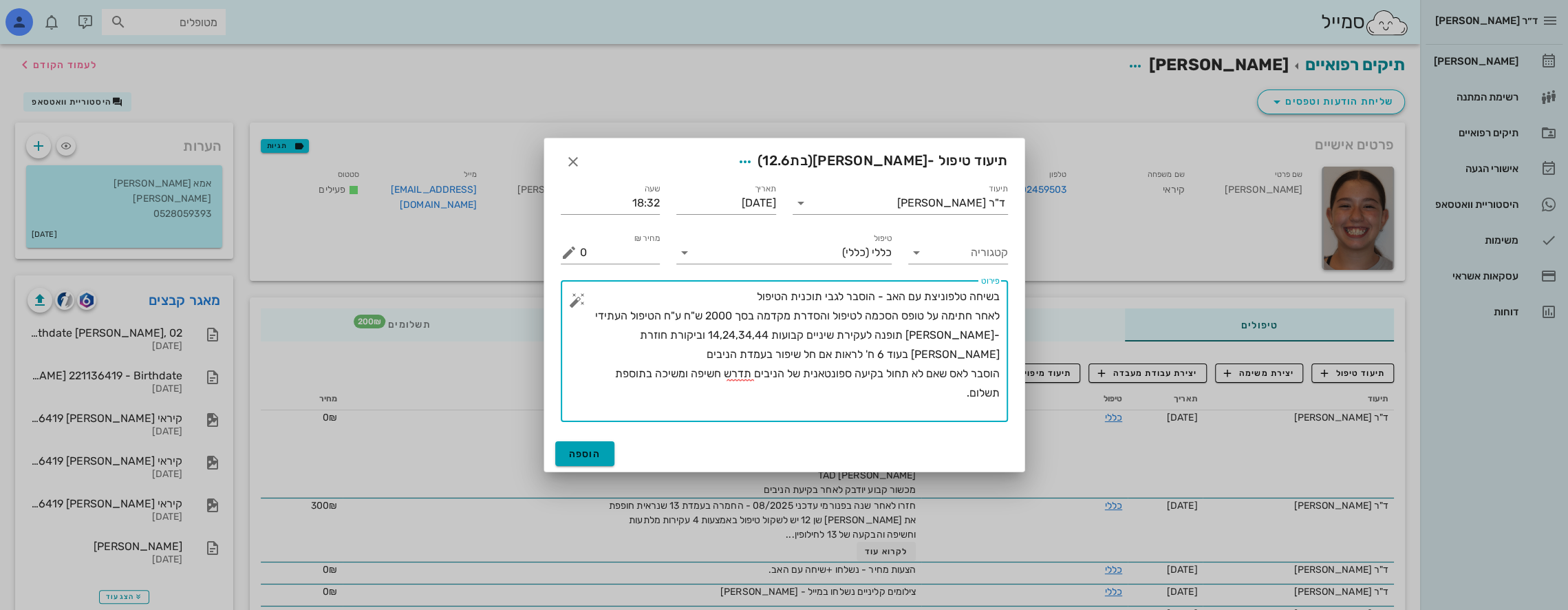
type textarea "בשיחה טלפוניצת עם האב - הוסבר לגבי תוכנית הטיפול לאחר חתימה על טופס הסכמה לטיפו…"
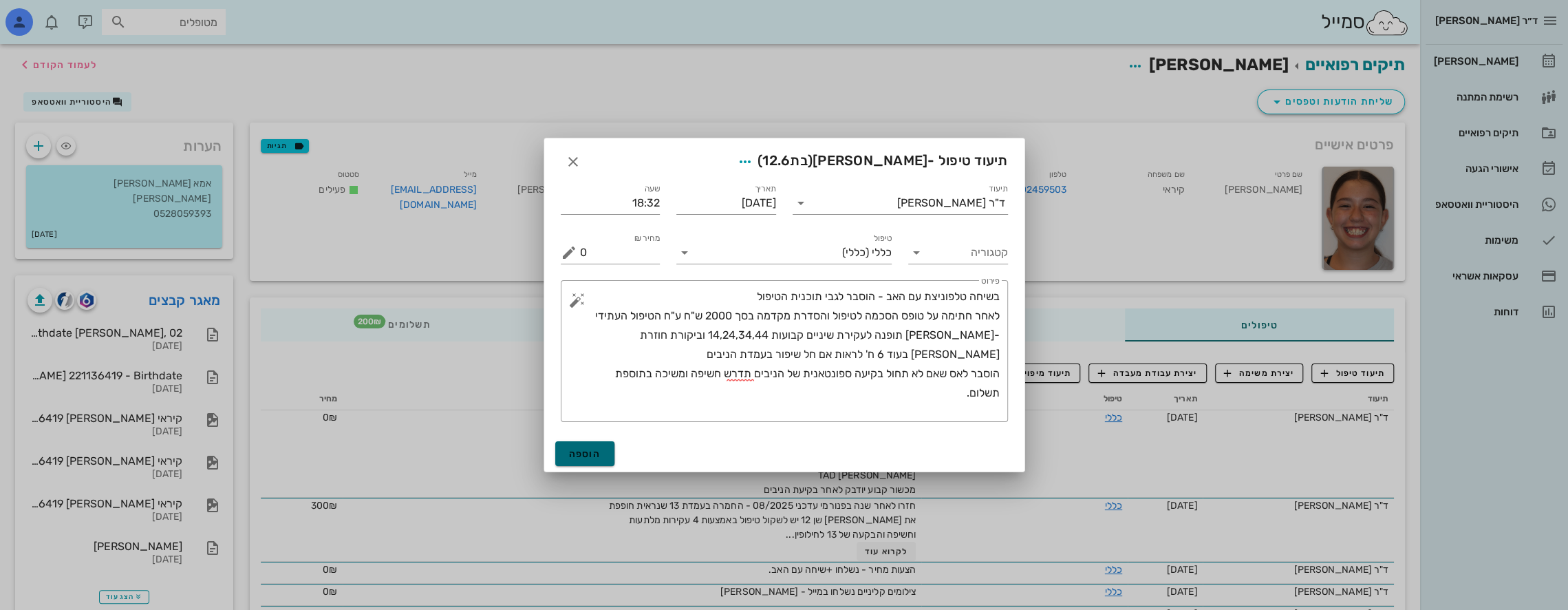
click at [598, 451] on span "הוספה" at bounding box center [585, 454] width 32 height 12
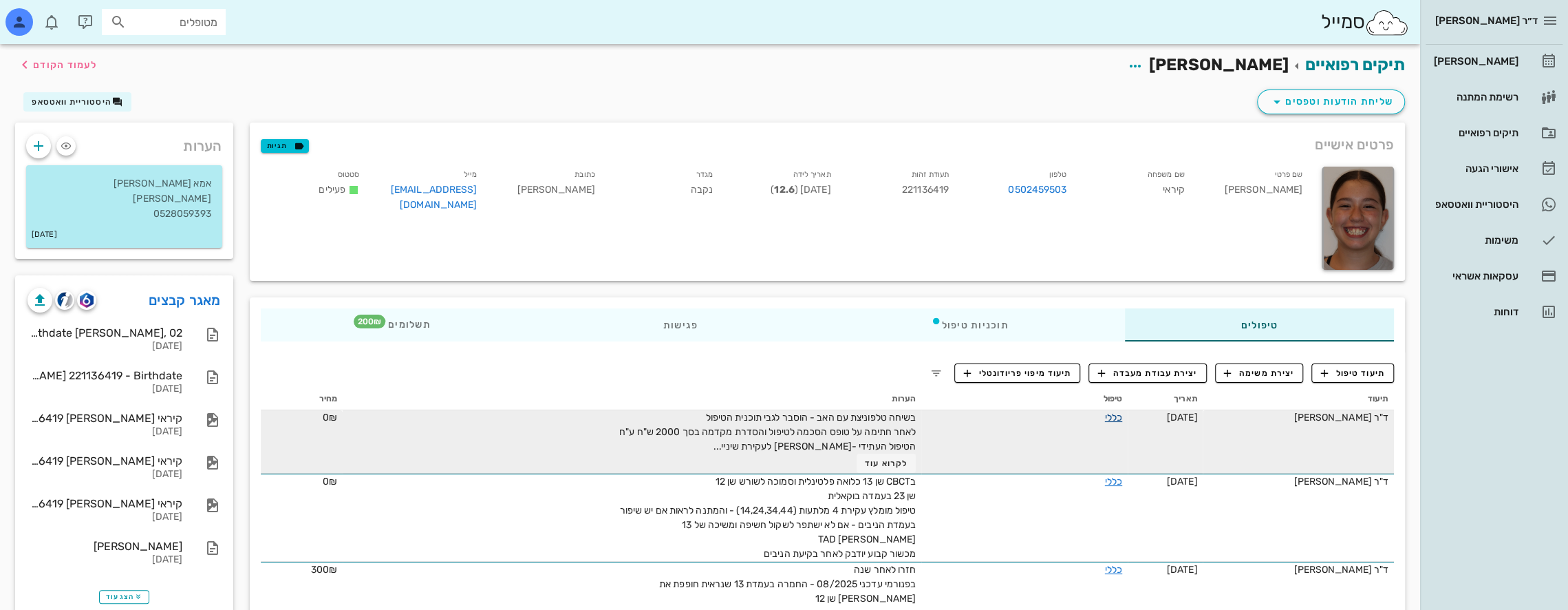
click at [1105, 415] on link "כללי" at bounding box center [1113, 417] width 17 height 12
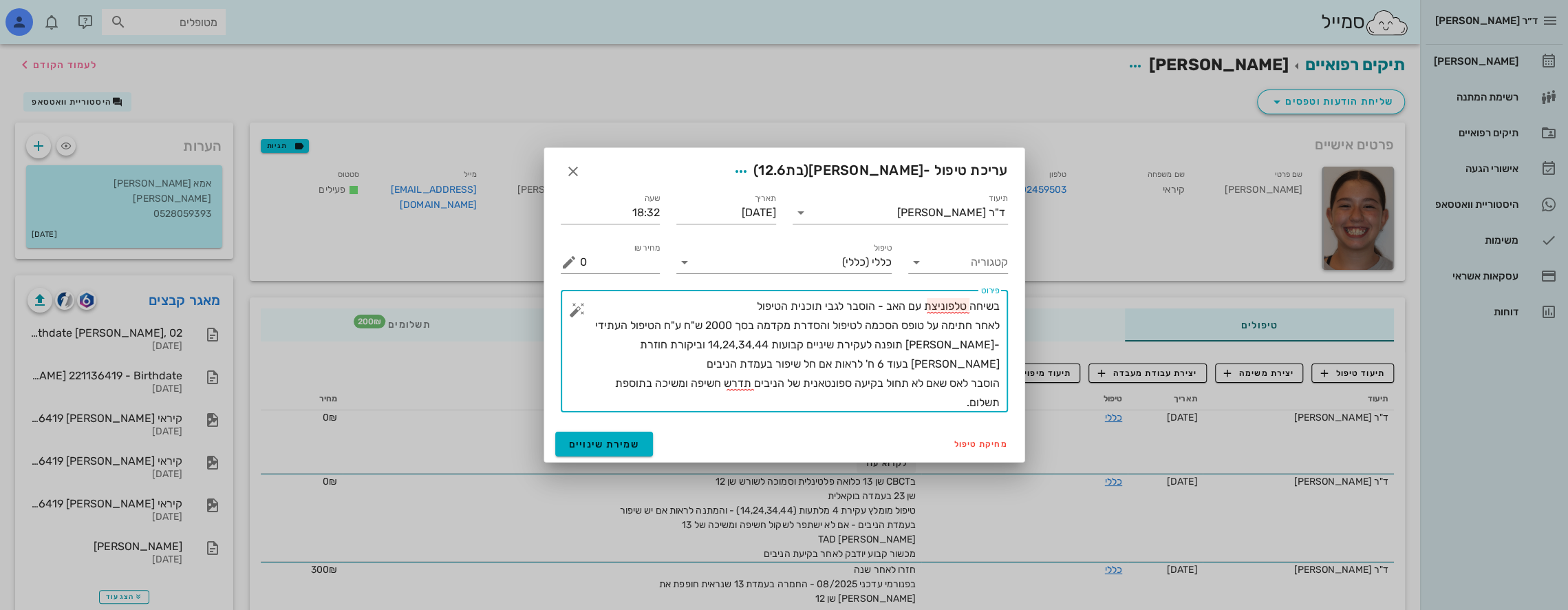
click at [931, 307] on textarea "בשיחה טלפוניצת עם האב - הוסבר לגבי תוכנית הטיפול לאחר חתימה על טופס הסכמה לטיפו…" at bounding box center [789, 354] width 420 height 116
click at [754, 306] on textarea "בשיחה טלפונית עם האב - הוסבר לגבי תוכנית הטיפול לאחר חתימה על טופס הסכמה לטיפול…" at bounding box center [789, 354] width 420 height 116
click at [951, 384] on textarea "בשיחה טלפונית עם האב - הוסבר לגבי תוכנית הטיפול לאחר חתימה על טופס הסכמה לטיפול…" at bounding box center [789, 354] width 420 height 116
type textarea "בשיחה טלפונית עם האב - הוסבר לגבי תוכנית הטיפול לאחר חתימה על טופס הסכמה לטיפול…"
click at [615, 447] on span "שמירת שינויים" at bounding box center [604, 444] width 71 height 12
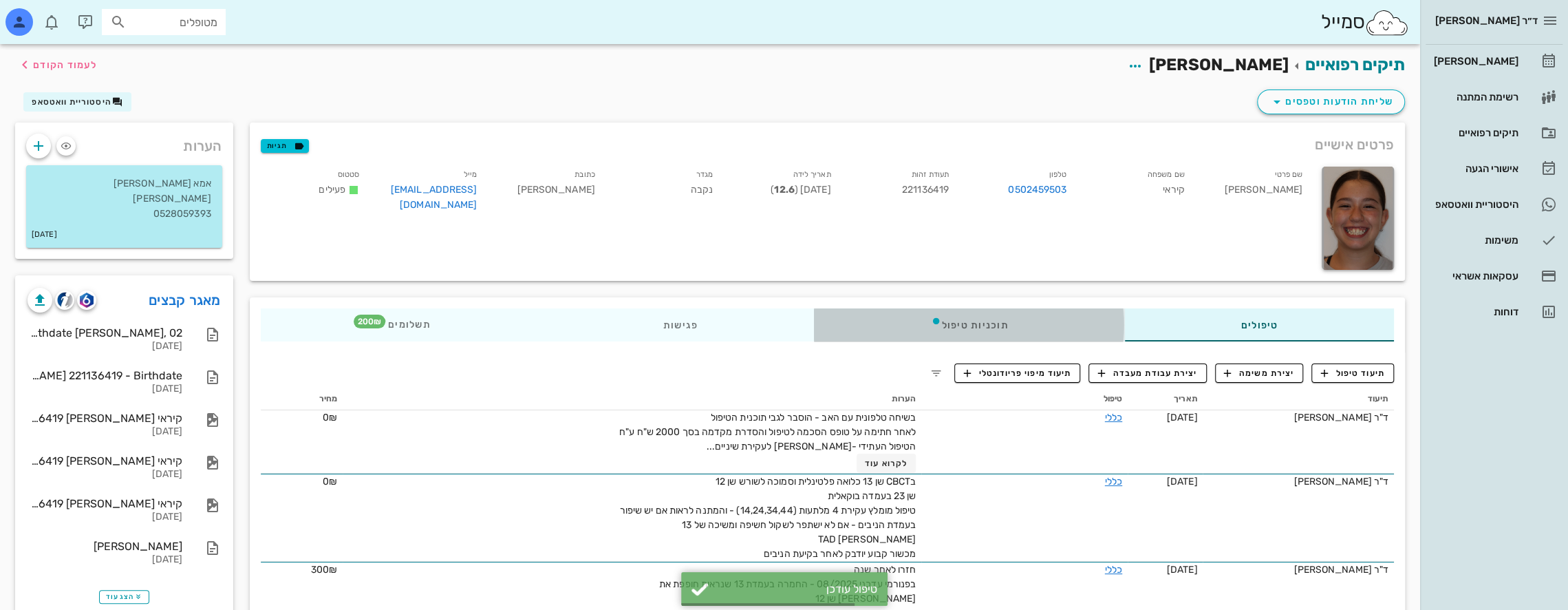
click at [1007, 326] on div "תוכניות טיפול" at bounding box center [968, 324] width 310 height 33
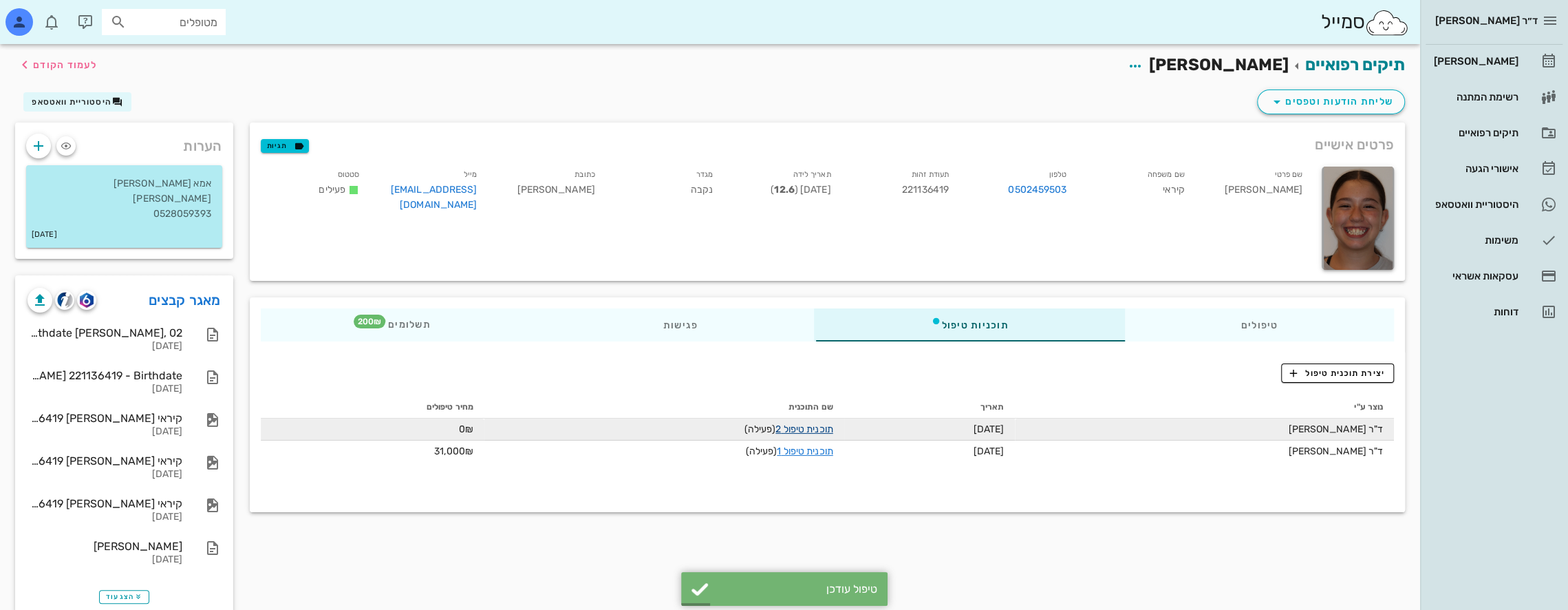
click at [801, 428] on link "תוכנית טיפול 2" at bounding box center [804, 429] width 57 height 12
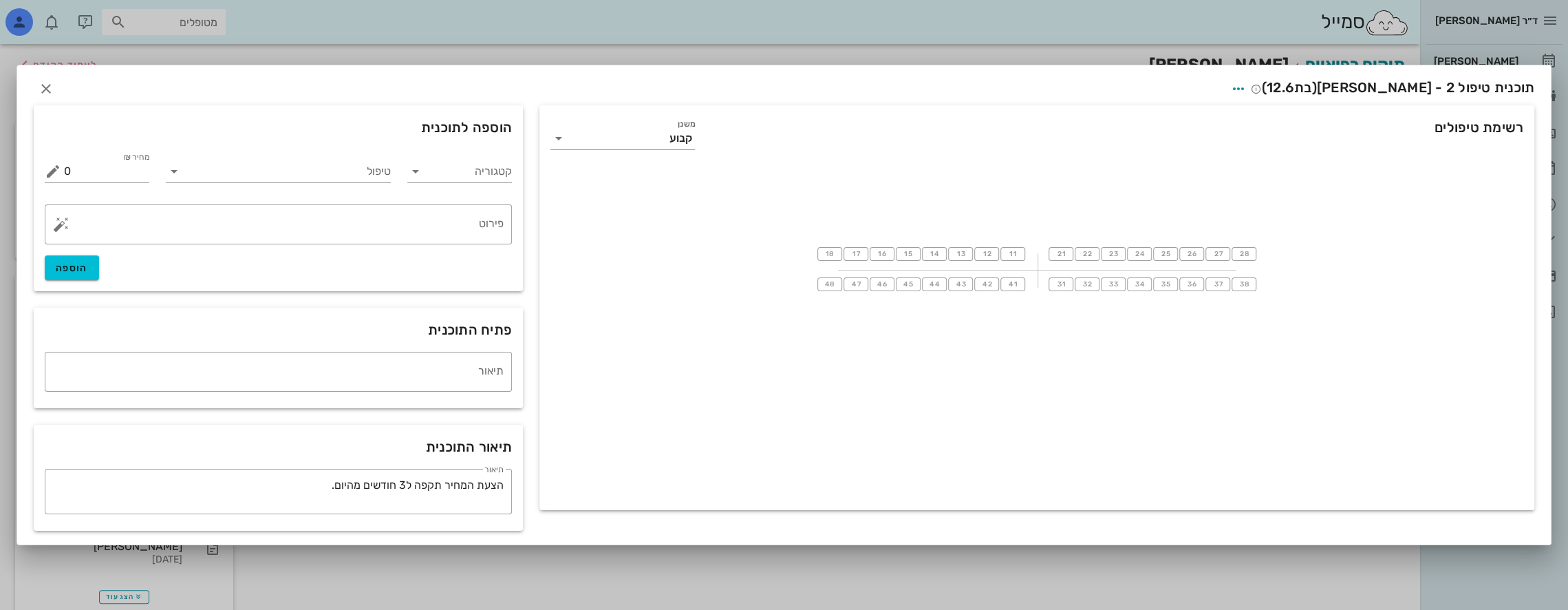
click at [31, 75] on div "תוכנית טיפול 2 - דניאל קיראי (בת 12.6 )" at bounding box center [784, 86] width 1533 height 42
drag, startPoint x: 48, startPoint y: 85, endPoint x: 59, endPoint y: 89, distance: 11.7
click at [48, 85] on icon "button" at bounding box center [45, 89] width 16 height 16
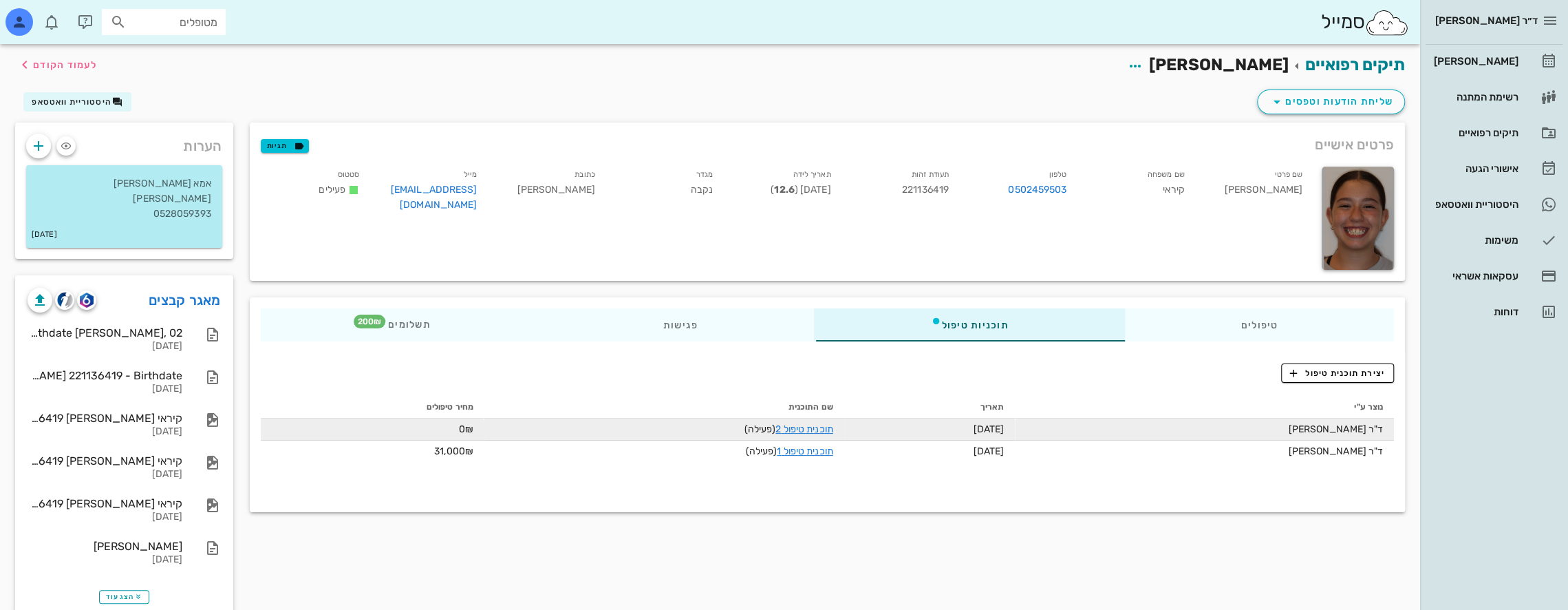
click at [1211, 430] on td "ד"ר [PERSON_NAME]" at bounding box center [1204, 429] width 379 height 22
click at [450, 424] on td "0₪" at bounding box center [373, 429] width 223 height 22
click at [781, 431] on link "תוכנית טיפול 2" at bounding box center [804, 429] width 57 height 12
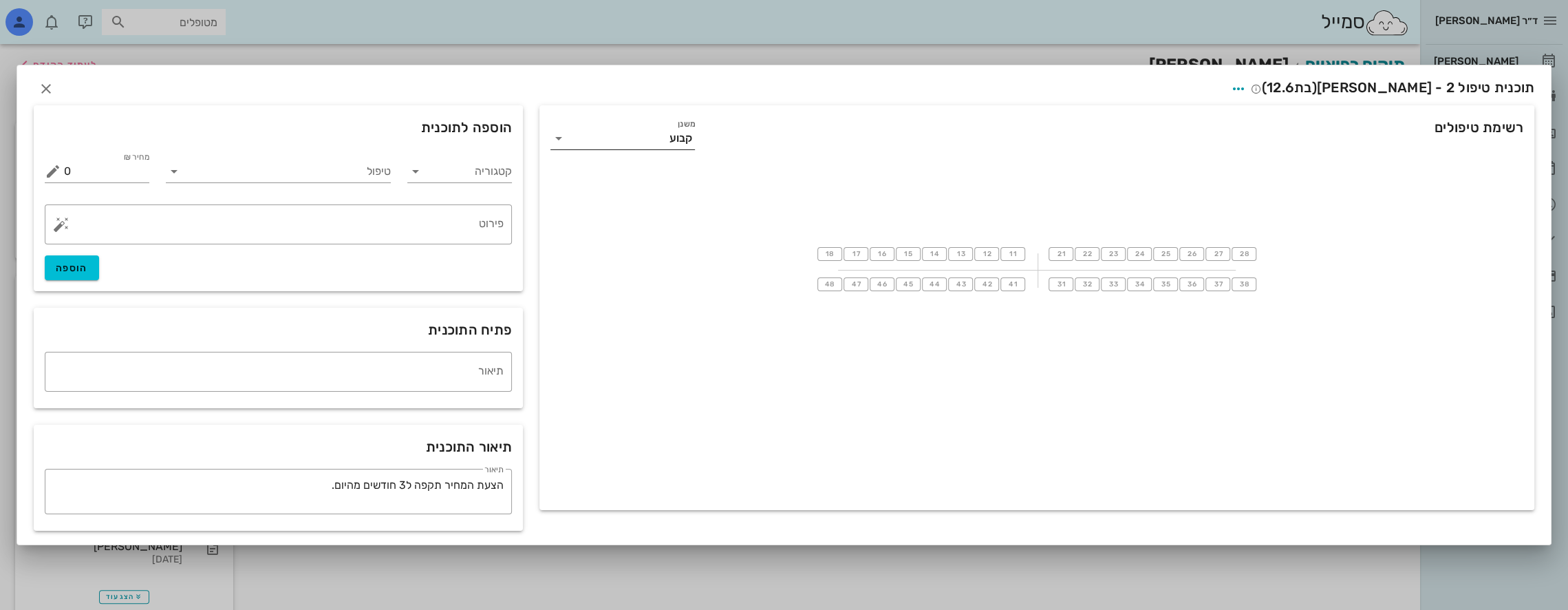
click at [578, 145] on input "משנן" at bounding box center [620, 138] width 100 height 22
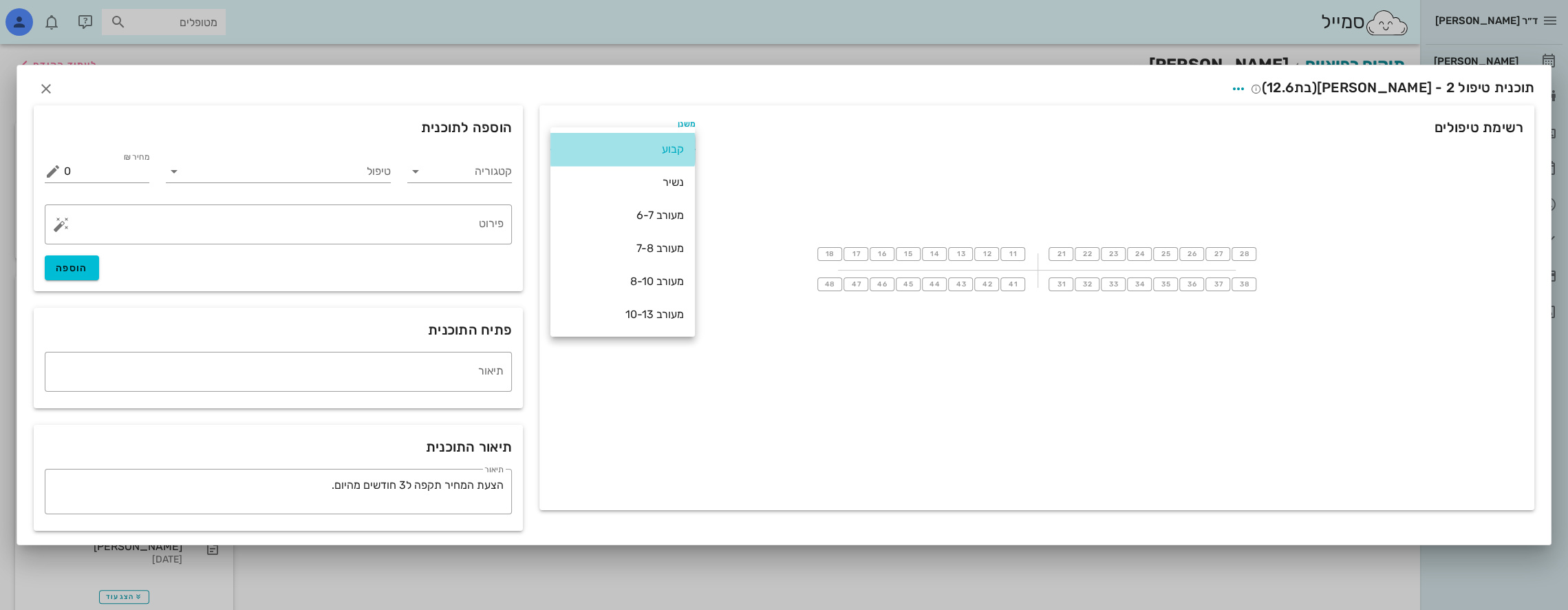
click at [577, 145] on div "קבוע" at bounding box center [622, 149] width 122 height 13
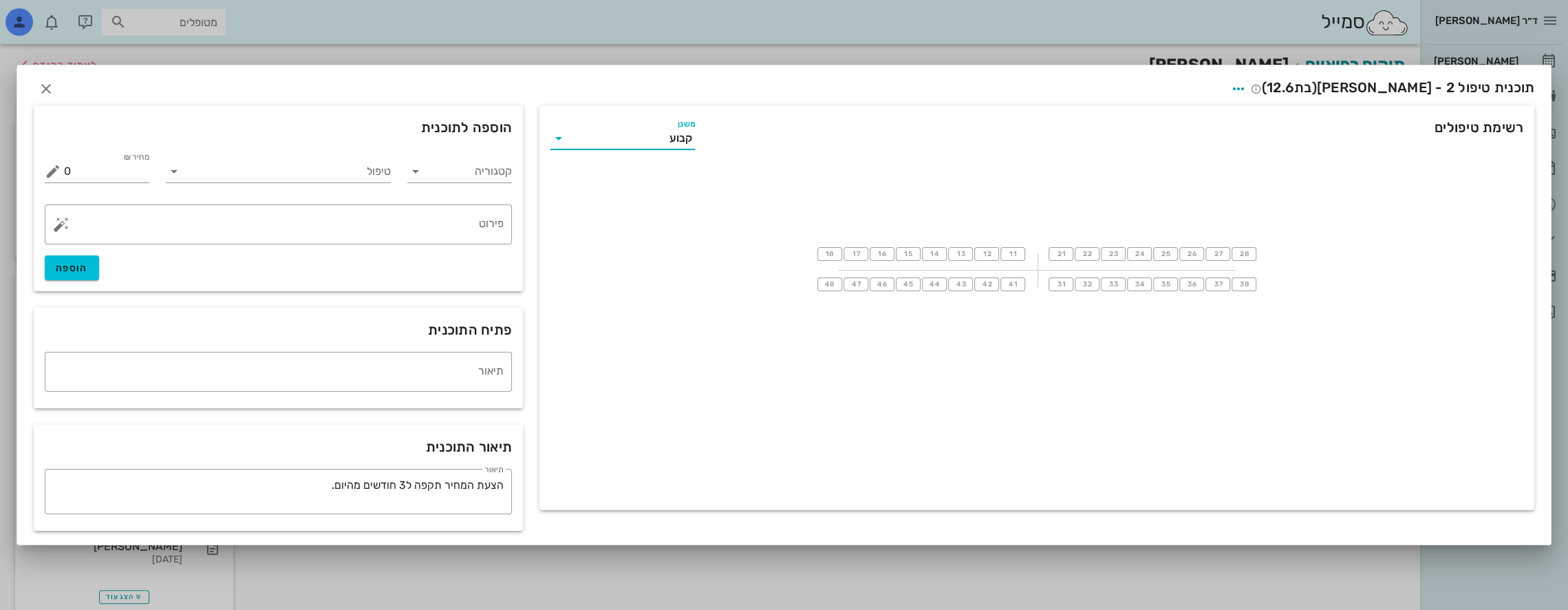
click at [59, 84] on div "תוכנית טיפול 2 - דניאל קיראי (בת 12.6 )" at bounding box center [784, 86] width 1533 height 42
click at [1251, 85] on span "button" at bounding box center [1239, 89] width 25 height 16
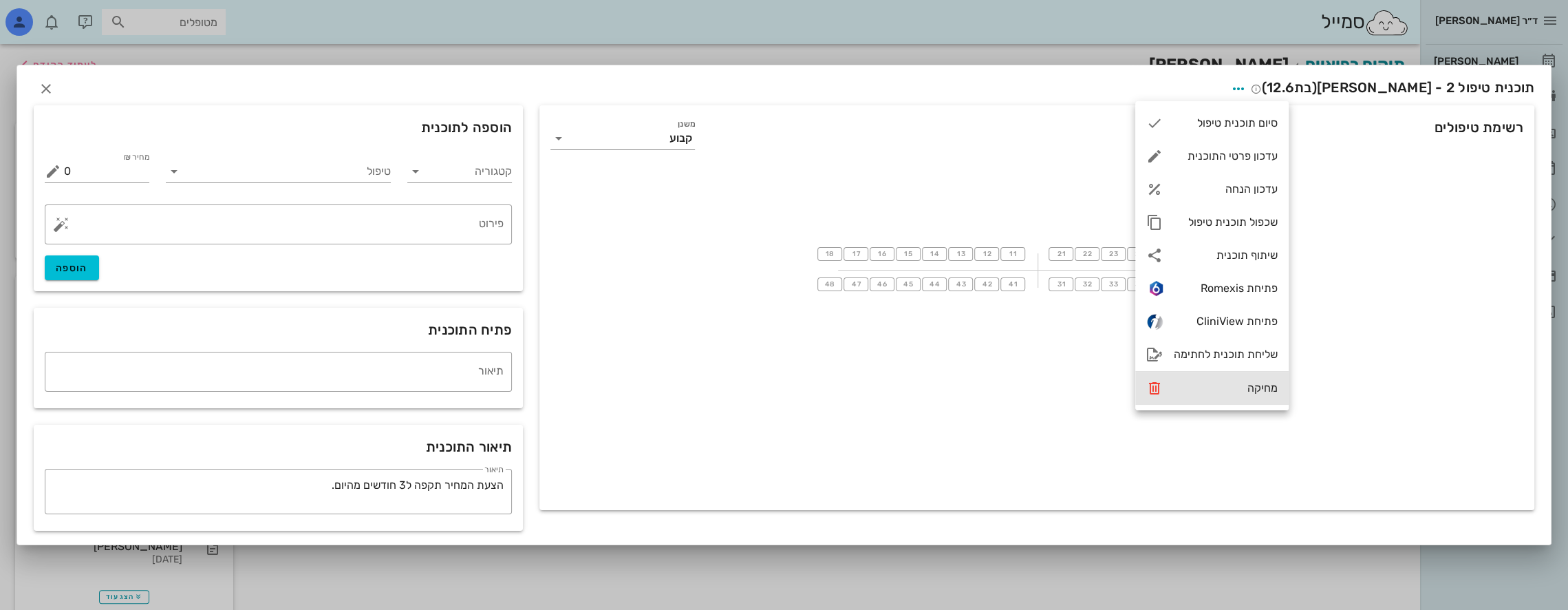
click at [1255, 384] on div "מחיקה" at bounding box center [1225, 387] width 104 height 13
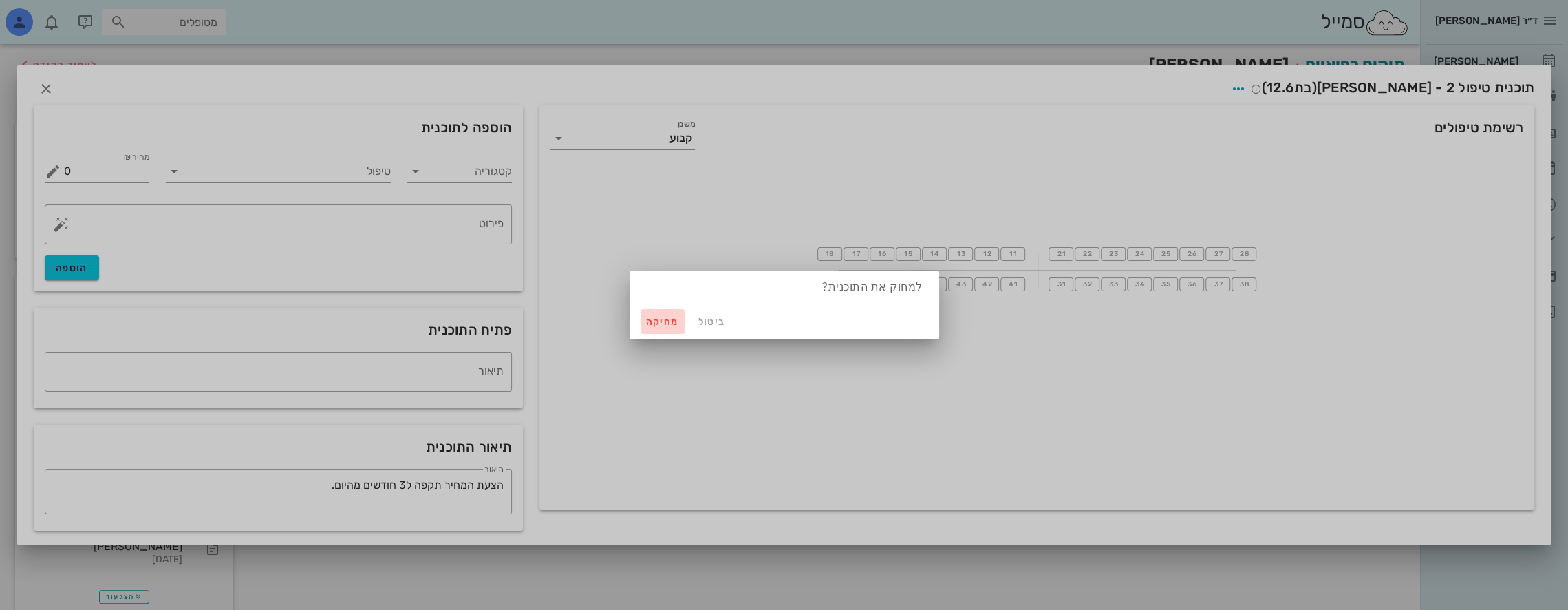
click at [664, 323] on span "מחיקה" at bounding box center [662, 321] width 33 height 12
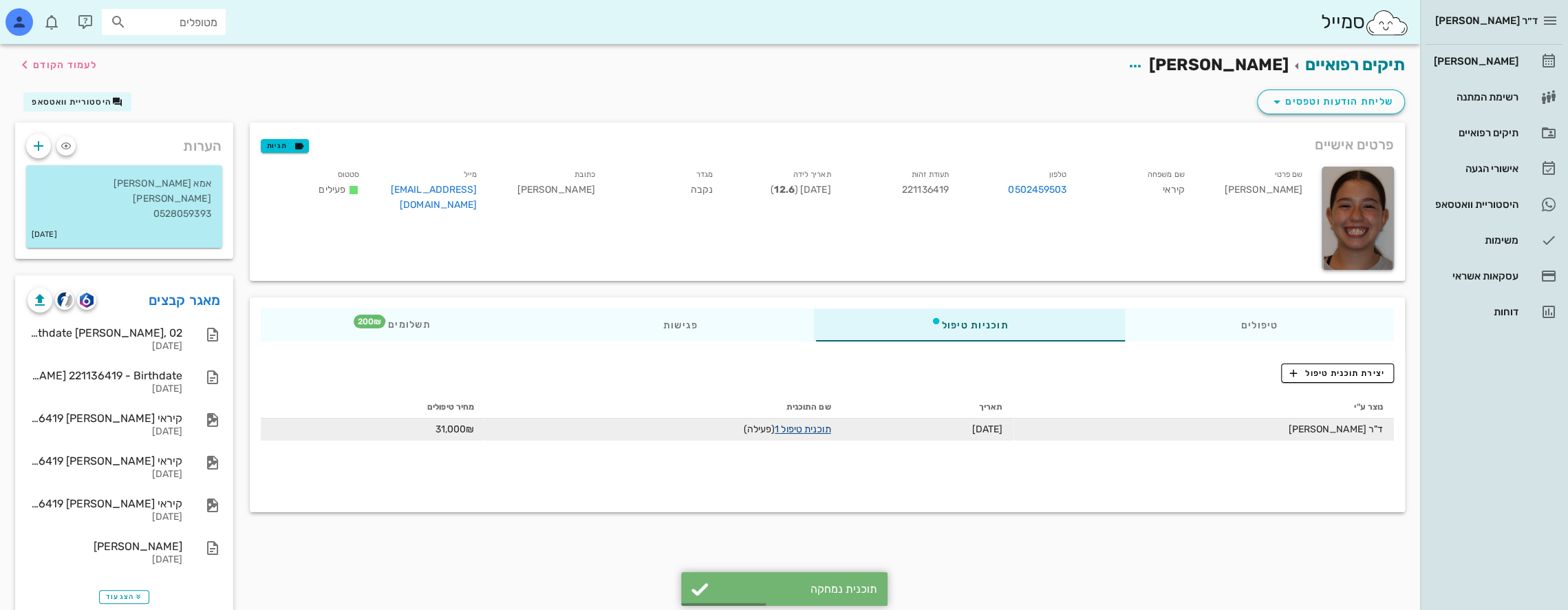
click at [811, 430] on link "תוכנית טיפול 1" at bounding box center [802, 429] width 55 height 12
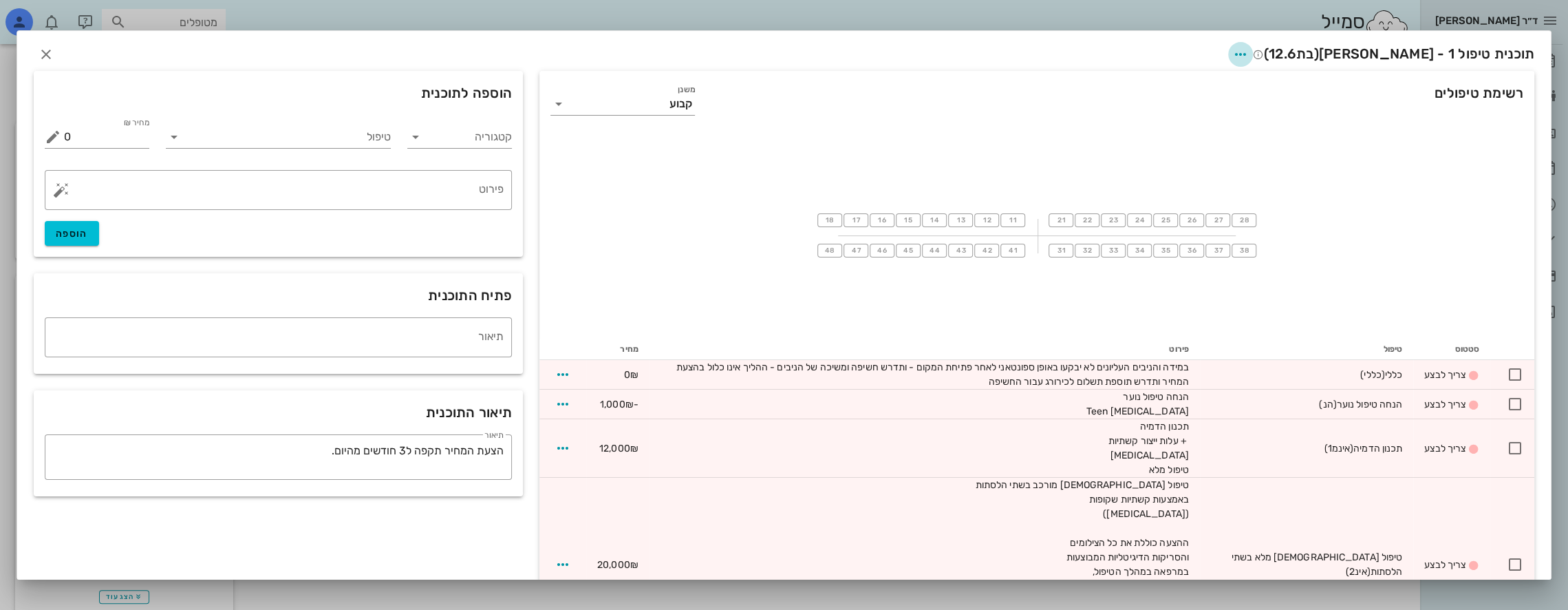
click at [1249, 55] on icon "button" at bounding box center [1240, 54] width 16 height 16
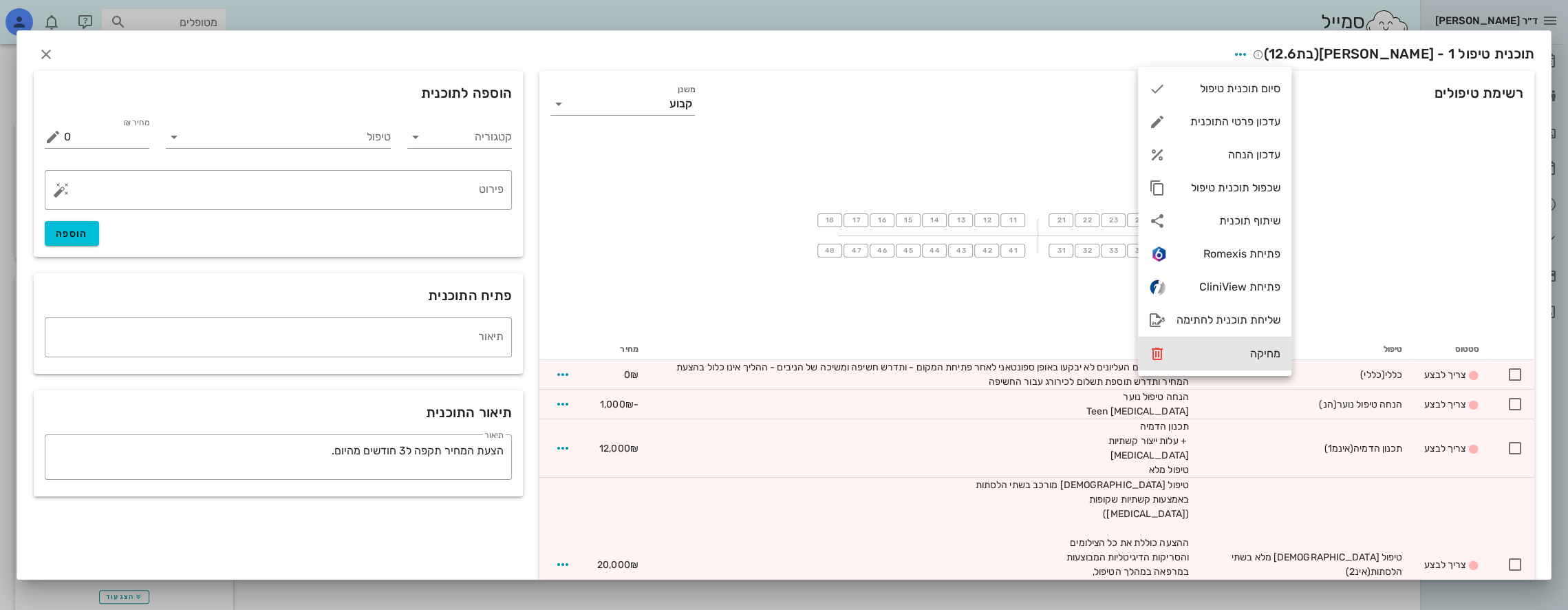
click at [1265, 355] on div "מחיקה" at bounding box center [1228, 353] width 104 height 13
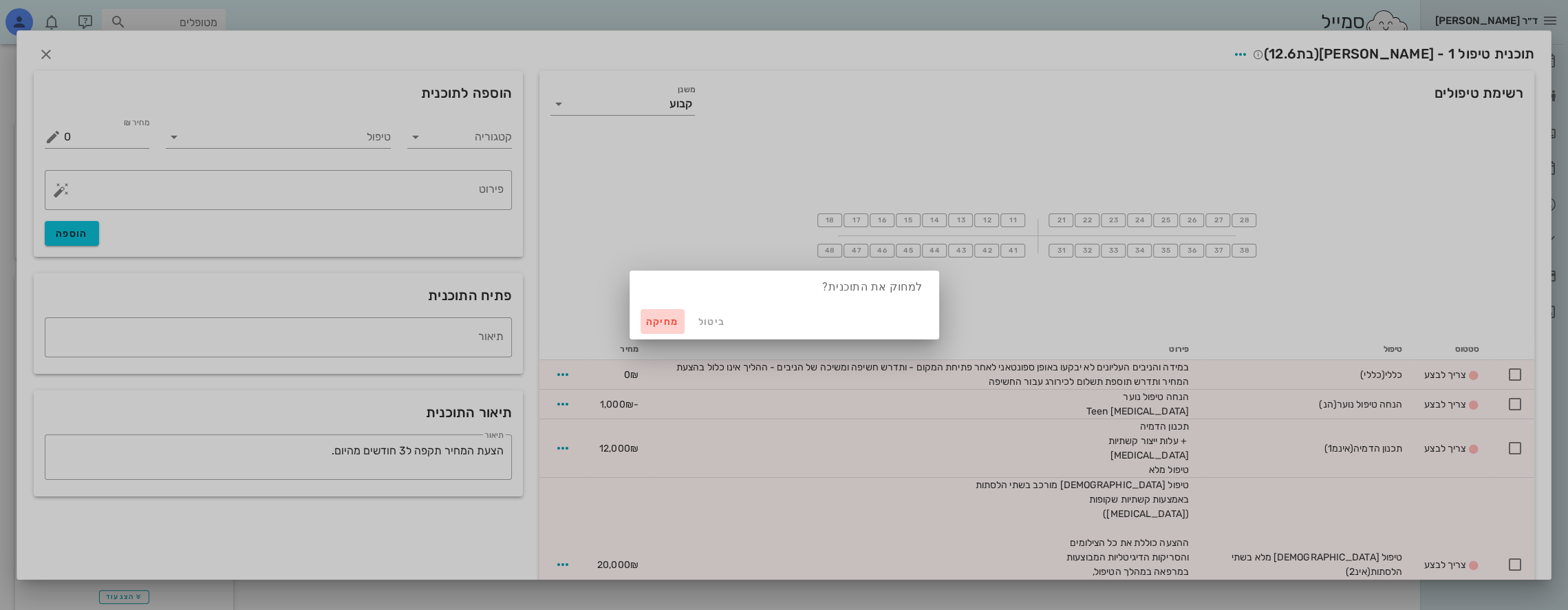
click at [665, 320] on button "מחיקה" at bounding box center [662, 321] width 44 height 25
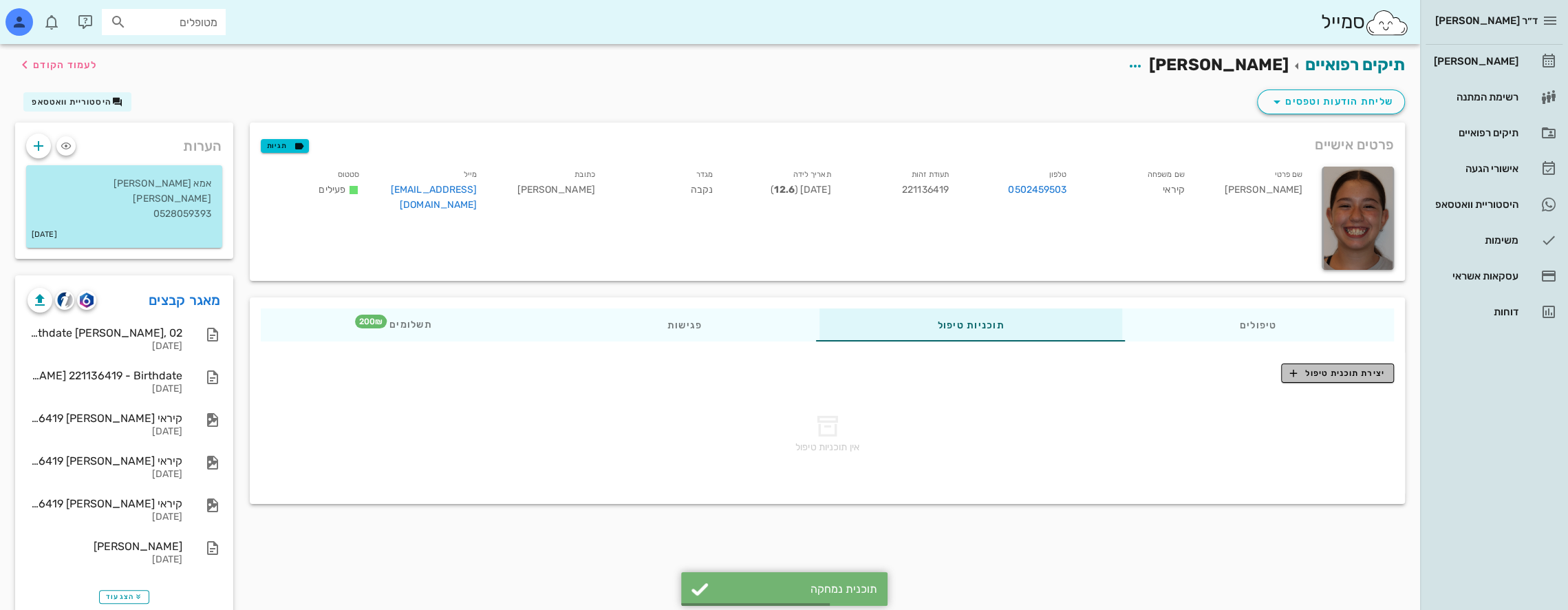
click at [1371, 369] on span "יצירת תוכנית טיפול" at bounding box center [1337, 373] width 94 height 12
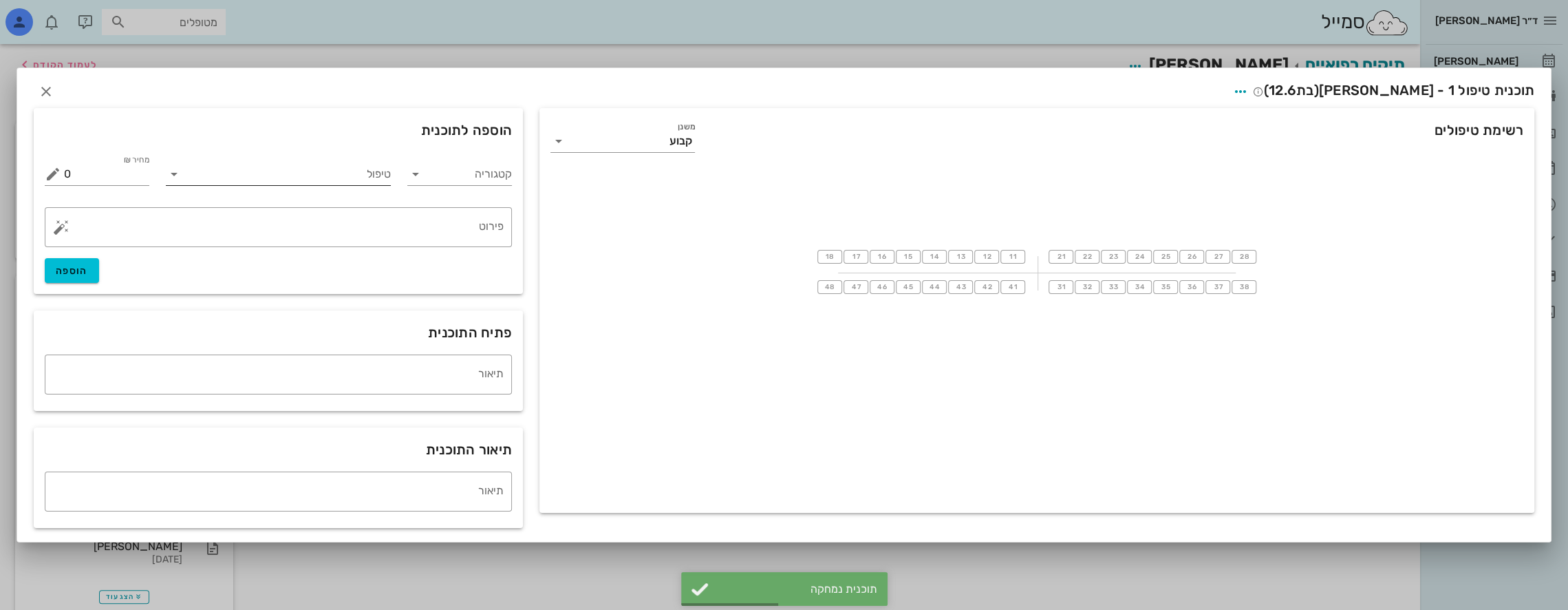
click at [373, 179] on input "טיפול" at bounding box center [288, 174] width 206 height 22
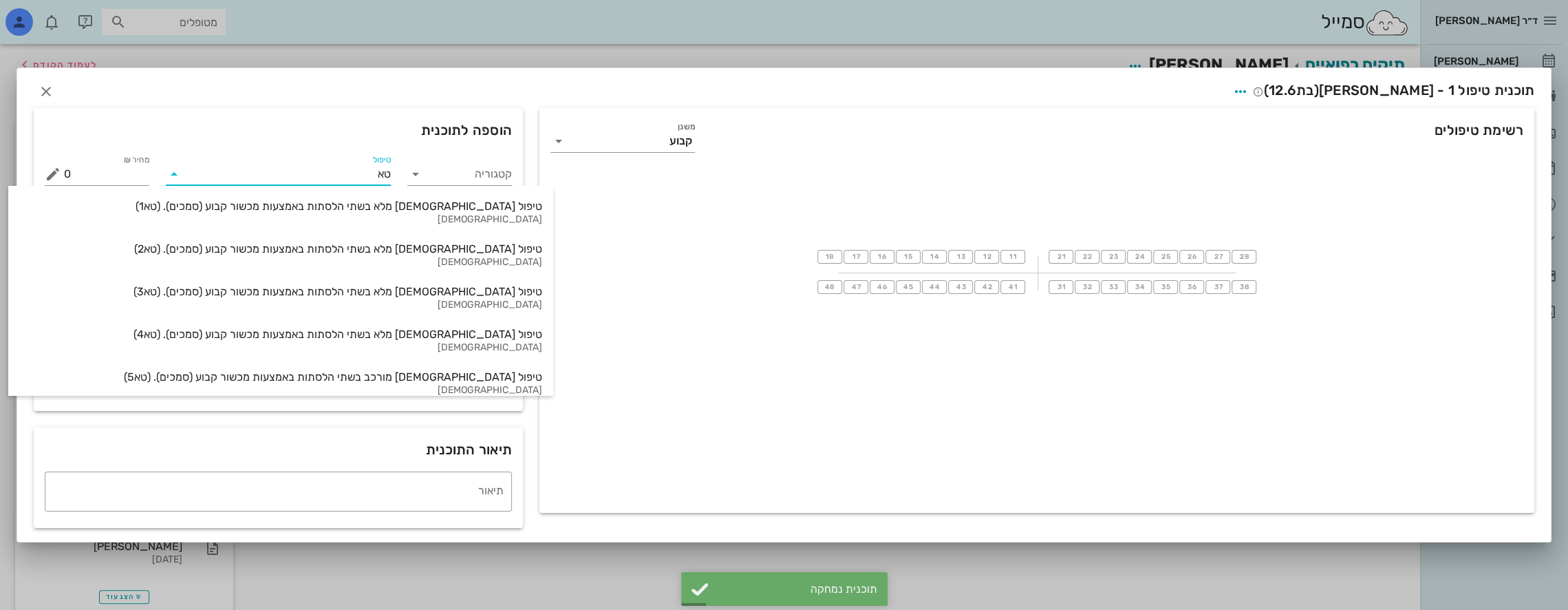
type input "טא4"
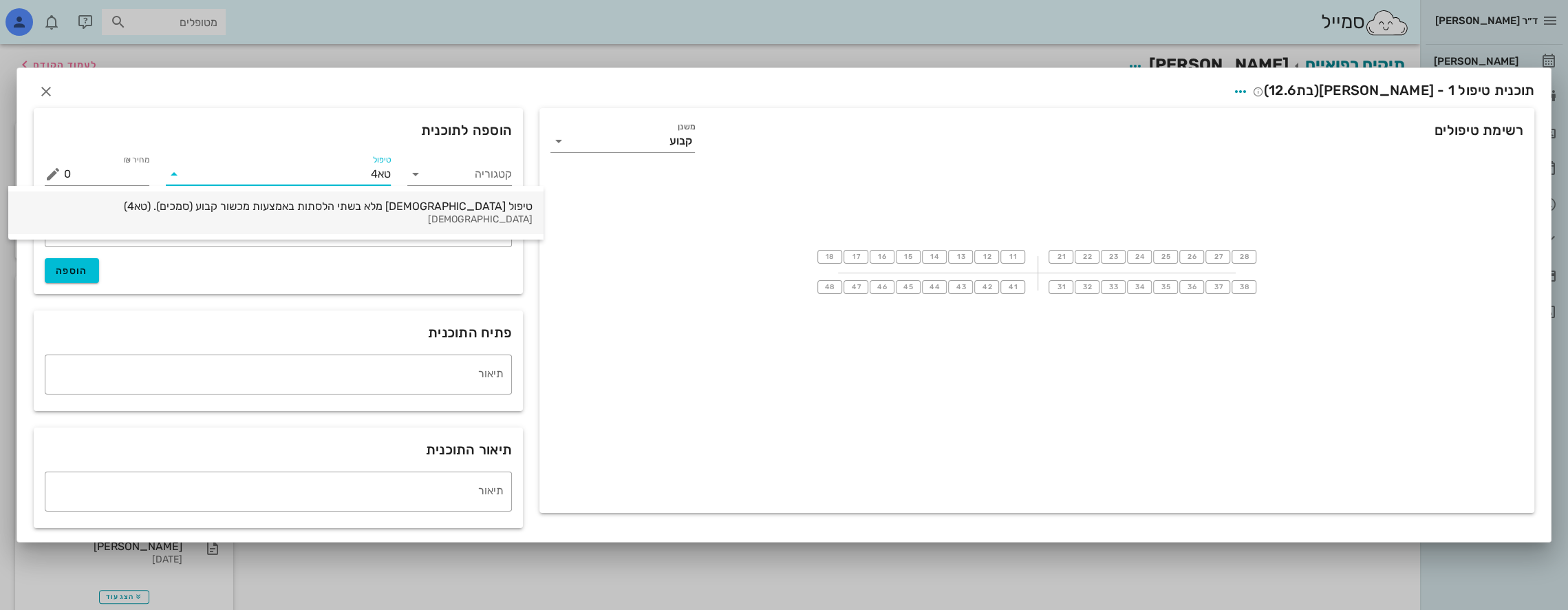
click at [244, 211] on div "טיפול אורתודונטי מלא בשתי הלסתות באמצעות מכשור קבוע (סמכים). (טא4)" at bounding box center [276, 206] width 513 height 13
type input "22000"
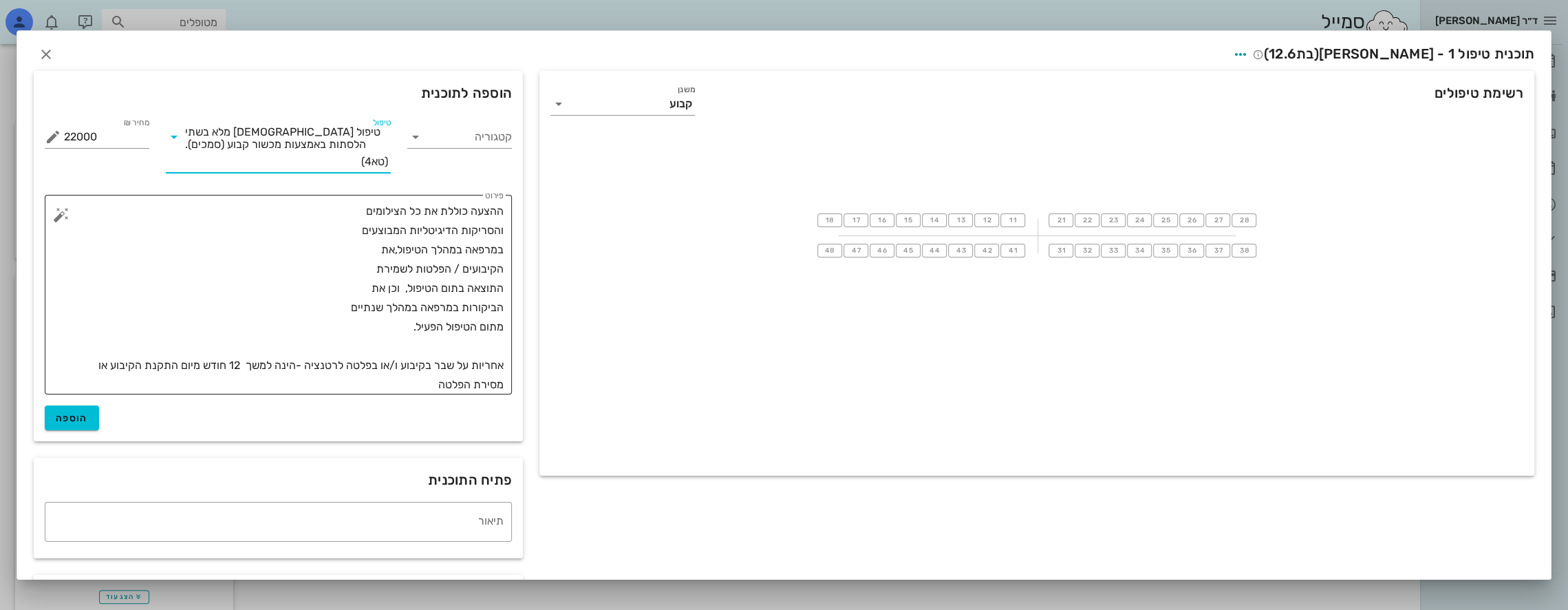
click at [503, 210] on textarea "ההצעה כוללת את כל הצילומים והסריקות הדיגיטליות המבוצעים במרפאה במהלך הטיפול,את …" at bounding box center [283, 298] width 440 height 193
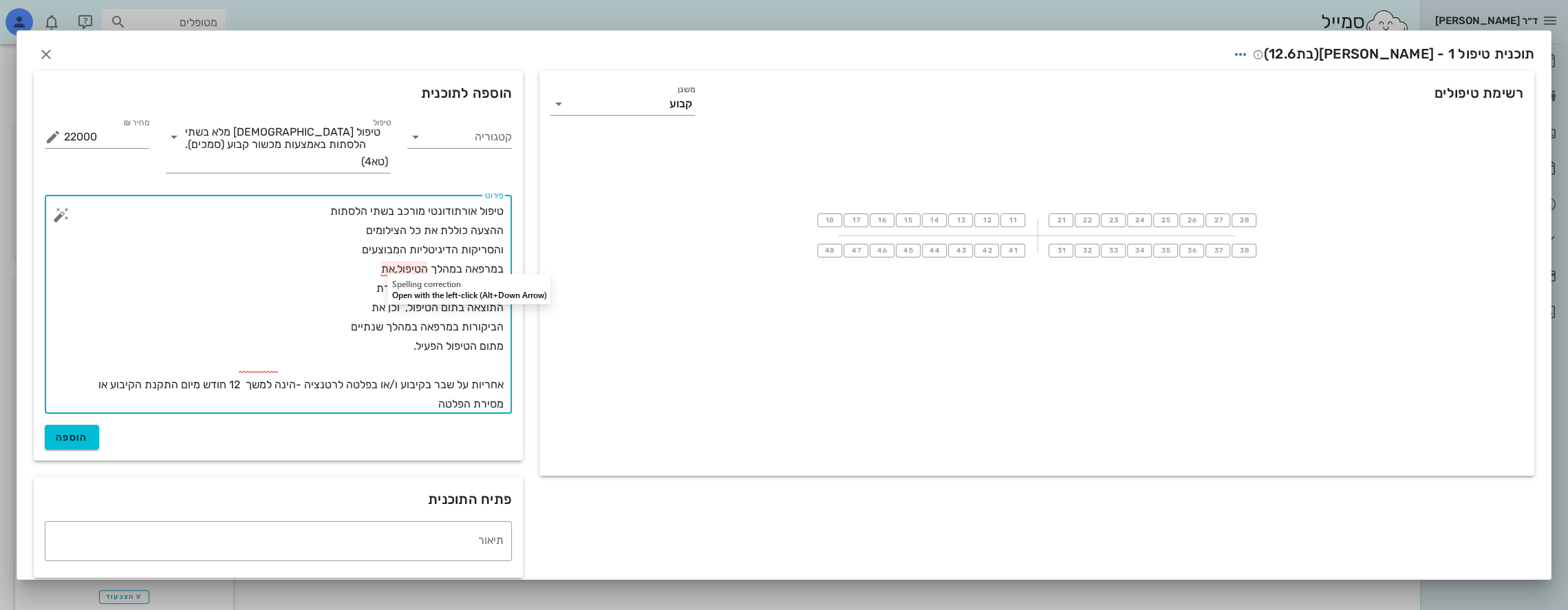
click at [399, 271] on textarea "טיפול אורתודונטי מורכב בשתי הלסתות ההצעה כוללת את כל הצילומים והסריקות הדיגיטלי…" at bounding box center [283, 307] width 440 height 212
click at [379, 270] on textarea "טיפול אורתודונטי מורכב בשתי הלסתות ההצעה כוללת את כל הצילומים והסריקות הדיגיטלי…" at bounding box center [283, 307] width 440 height 212
click at [399, 270] on textarea "טיפול אורתודונטי מורכב בשתי הלסתות ההצעה כוללת את כל הצילומים והסריקות הדיגיטלי…" at bounding box center [283, 307] width 440 height 212
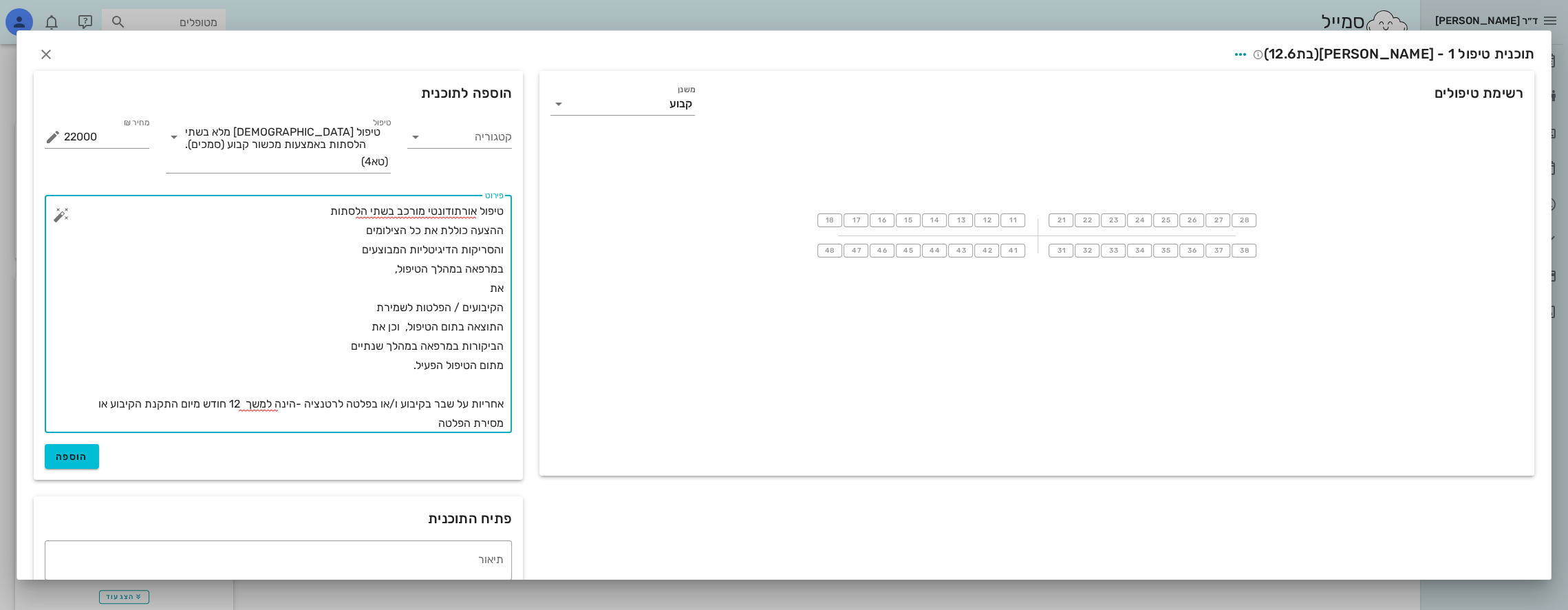
click at [481, 287] on textarea "טיפול אורתודונטי מורכב בשתי הלסתות ההצעה כוללת את כל הצילומים והסריקות הדיגיטלי…" at bounding box center [283, 317] width 440 height 231
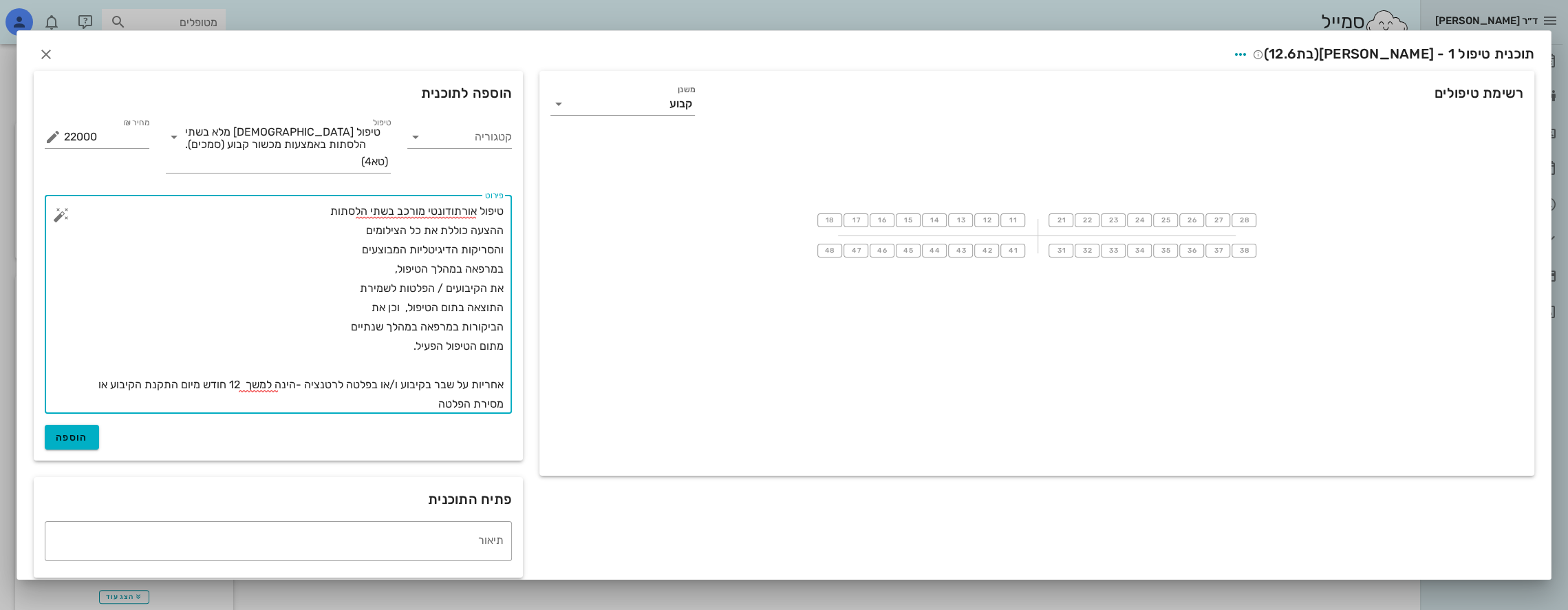
type textarea "טיפול אורתודונטי מורכב בשתי הלסתות ההצעה כוללת את כל הצילומים והסריקות הדיגיטלי…"
click at [87, 434] on span "הוספה" at bounding box center [72, 437] width 32 height 12
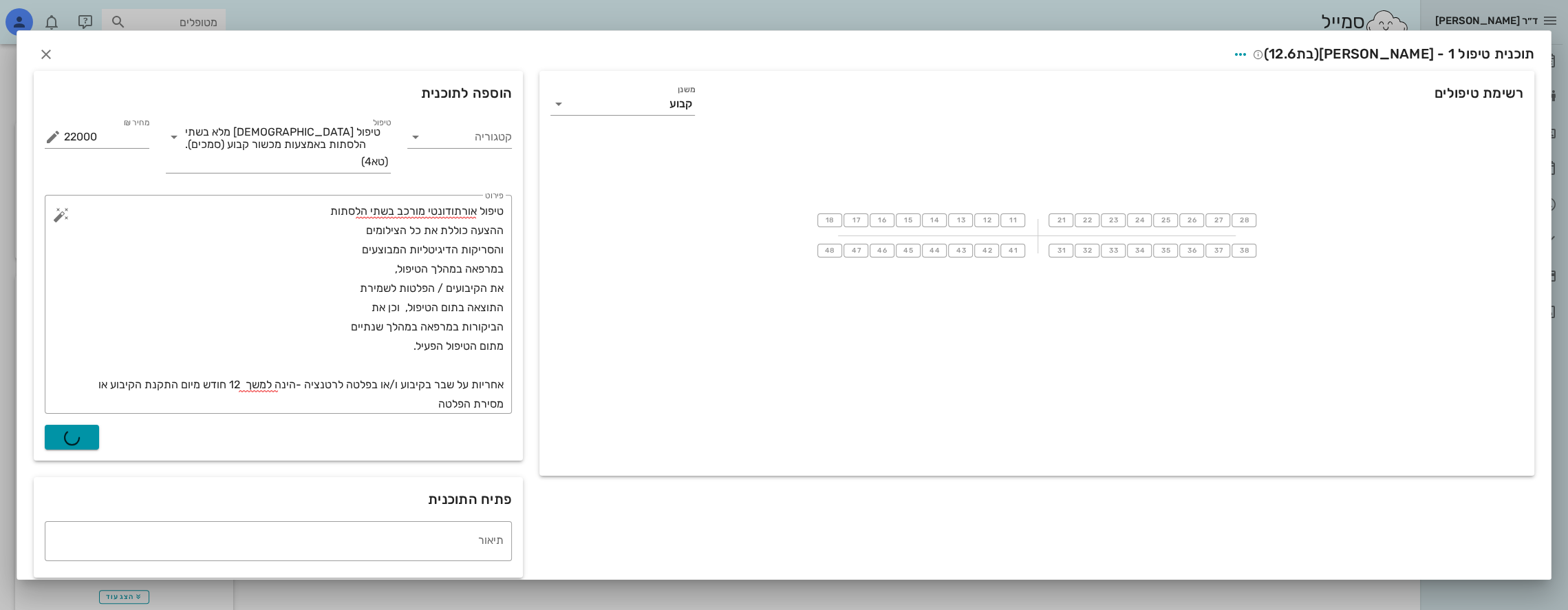
type input "0"
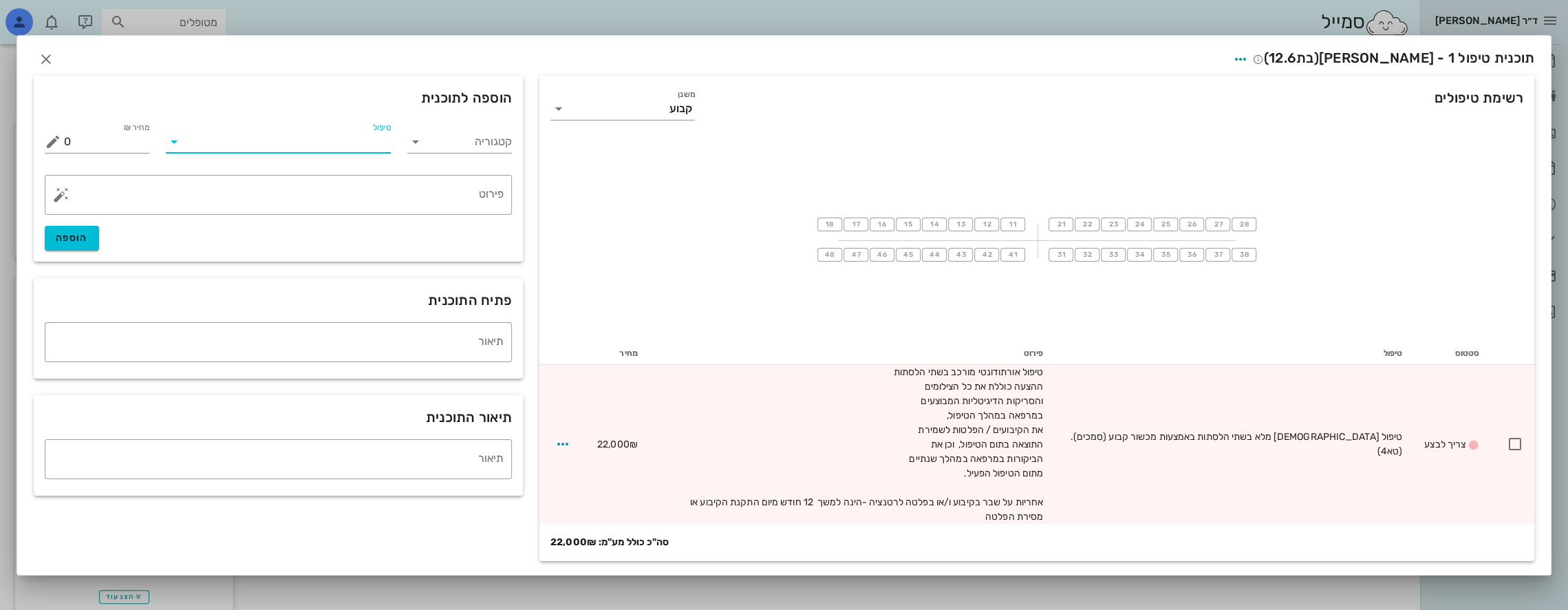
click at [369, 149] on input "טיפול" at bounding box center [288, 142] width 206 height 22
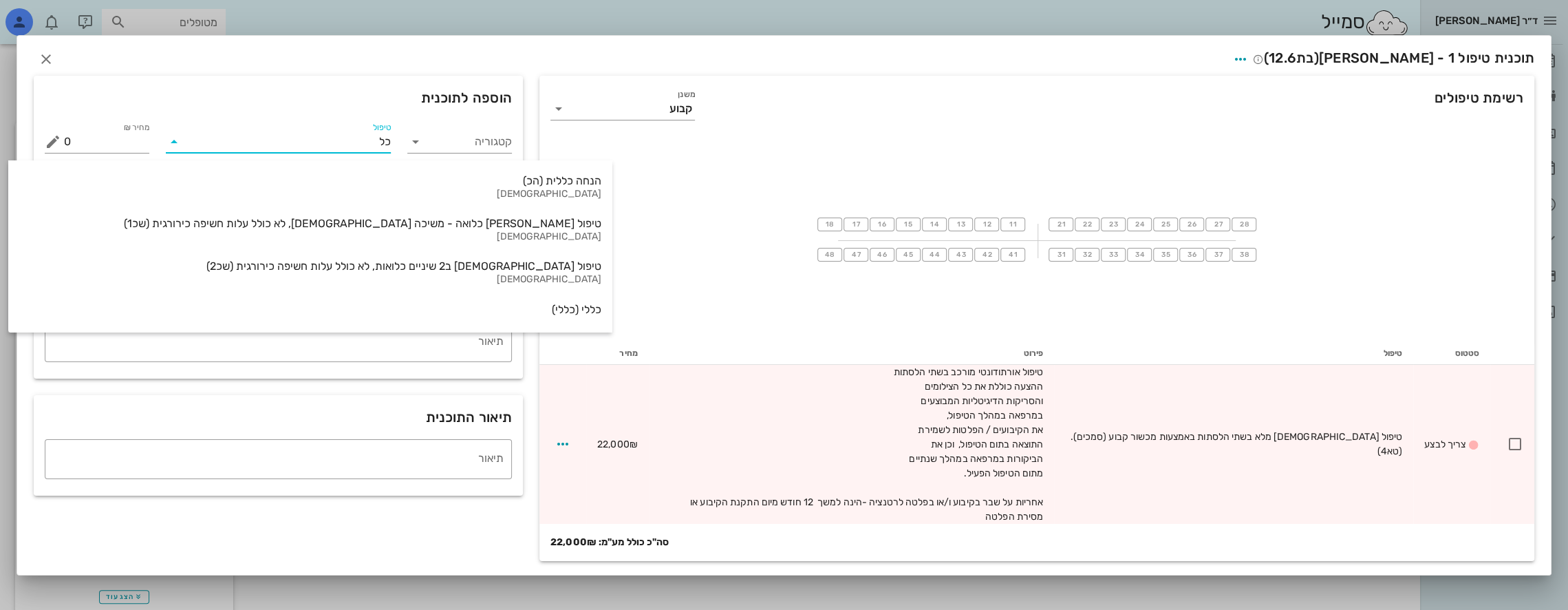
type input "כלל"
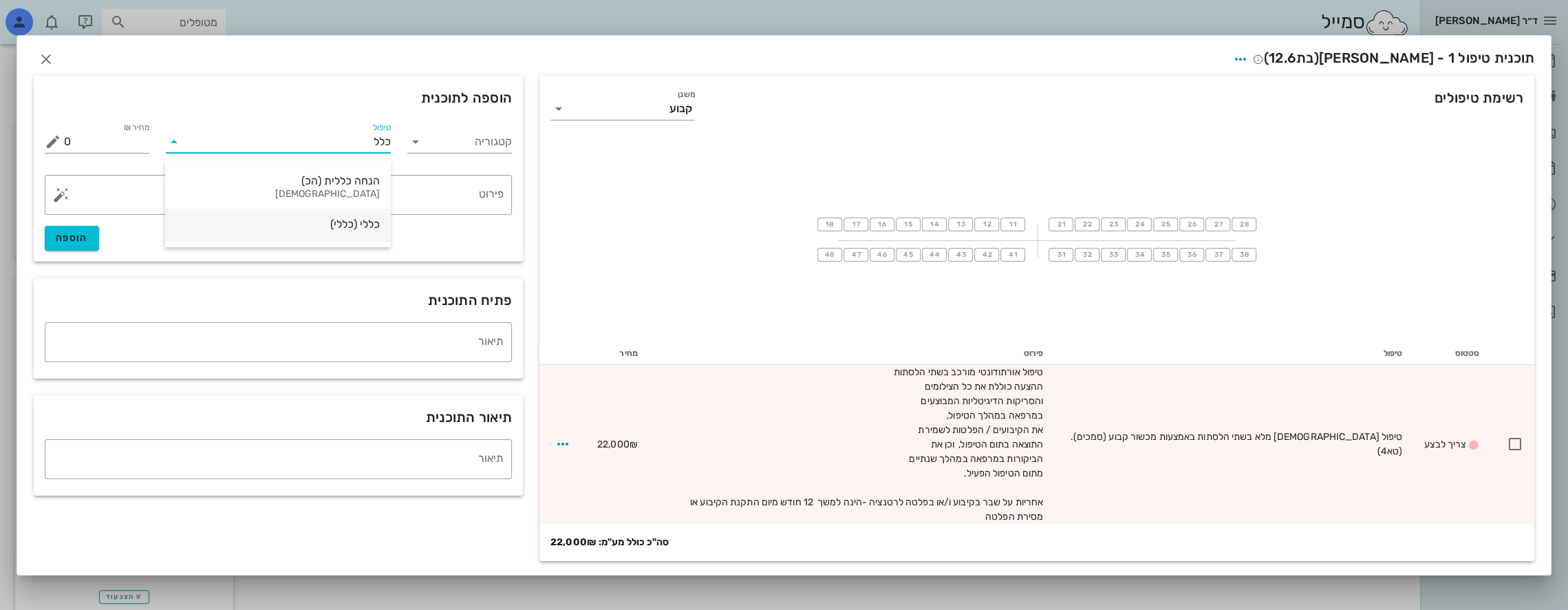
click at [363, 231] on div "כללי (כללי)" at bounding box center [278, 225] width 204 height 31
click at [444, 198] on textarea "פירוט" at bounding box center [283, 198] width 440 height 33
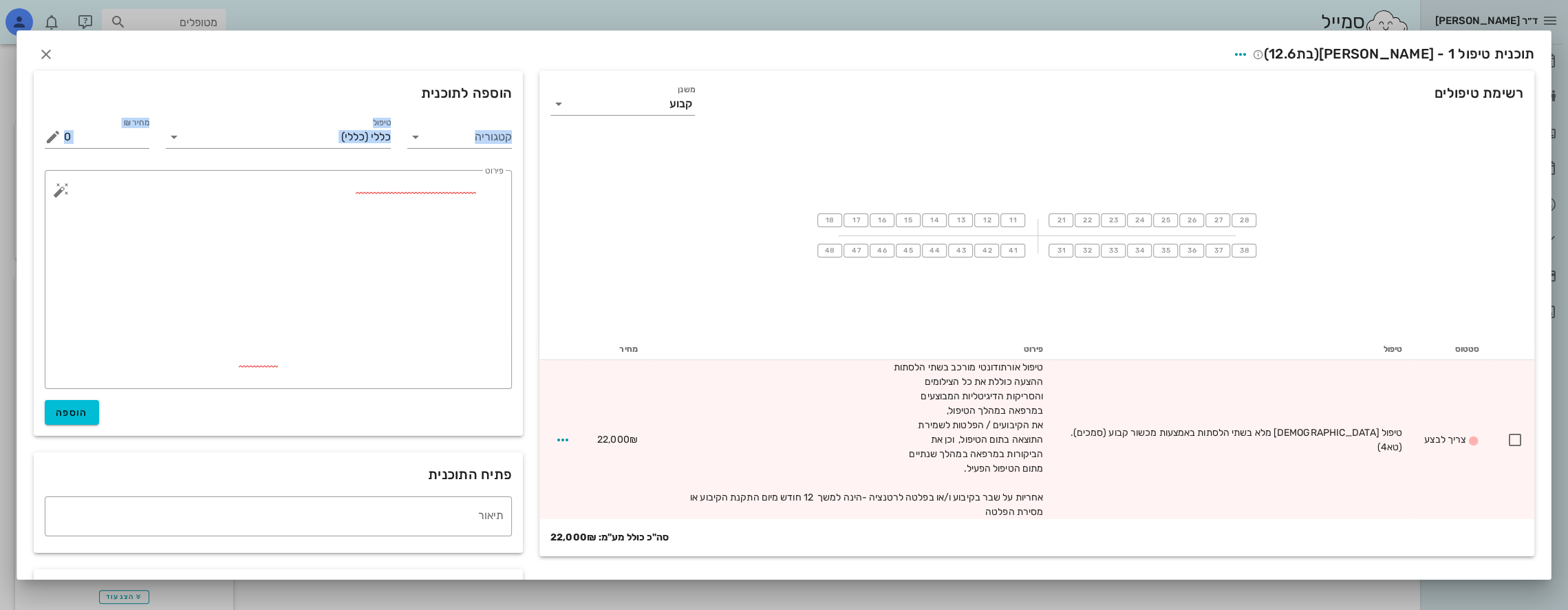
drag, startPoint x: 424, startPoint y: 390, endPoint x: 527, endPoint y: 129, distance: 280.6
click at [523, 129] on div "קטגוריה טיפול כללי (כללי) מחיר ₪ 0 % הנחה 0 מחיר לאחר הנחה 0 ​ פירוט הוספה" at bounding box center [278, 271] width 489 height 329
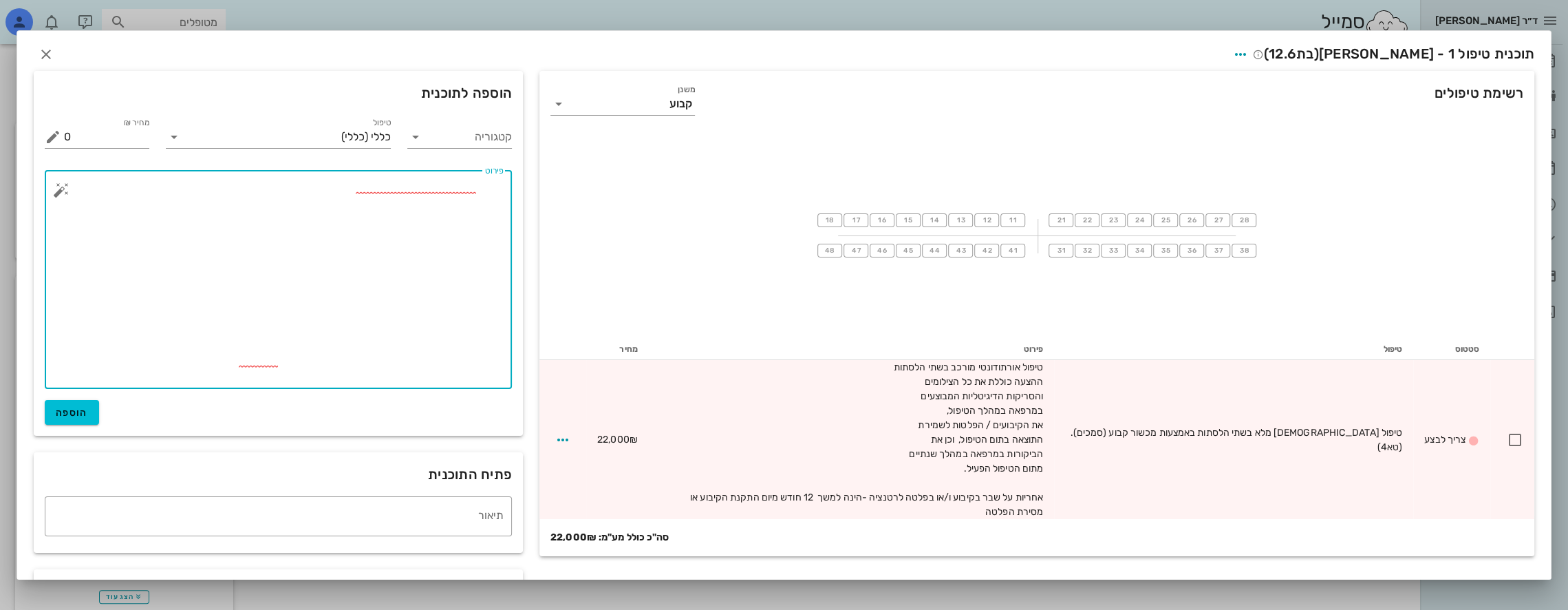
click at [418, 322] on textarea "פירוט" at bounding box center [283, 283] width 440 height 212
click at [396, 329] on textarea "פירוט" at bounding box center [283, 283] width 440 height 212
drag, startPoint x: 389, startPoint y: 369, endPoint x: 500, endPoint y: 183, distance: 216.6
click at [500, 183] on textarea "פירוט" at bounding box center [283, 283] width 440 height 212
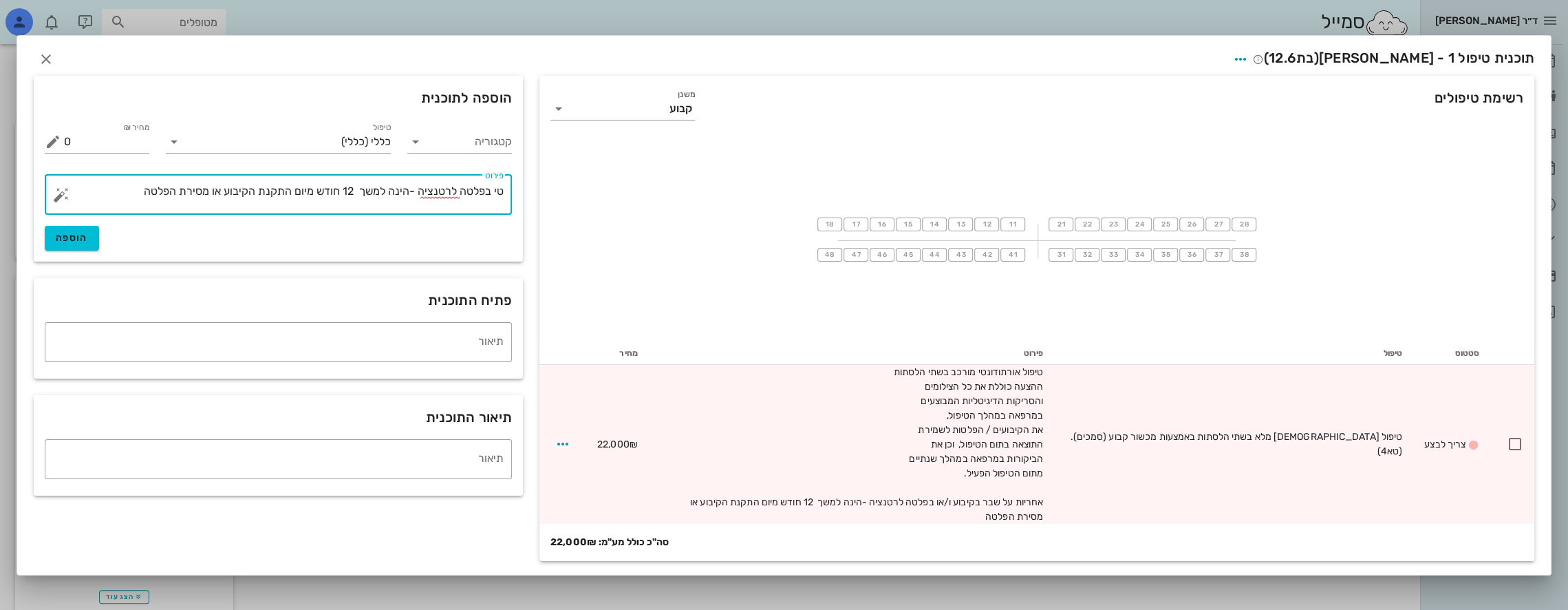
drag, startPoint x: 149, startPoint y: 201, endPoint x: 774, endPoint y: 211, distance: 625.1
click at [774, 211] on div "רשימת טיפולים משנן קבוע 18 17 16 15 14 13 12 11 21 22 23 24 25 26 27 28 48 47 4…" at bounding box center [784, 320] width 1517 height 499
click at [369, 196] on textarea "הוסבר שאם תדרש חשיפה ומידכה של הניבים העליונים" at bounding box center [283, 198] width 440 height 33
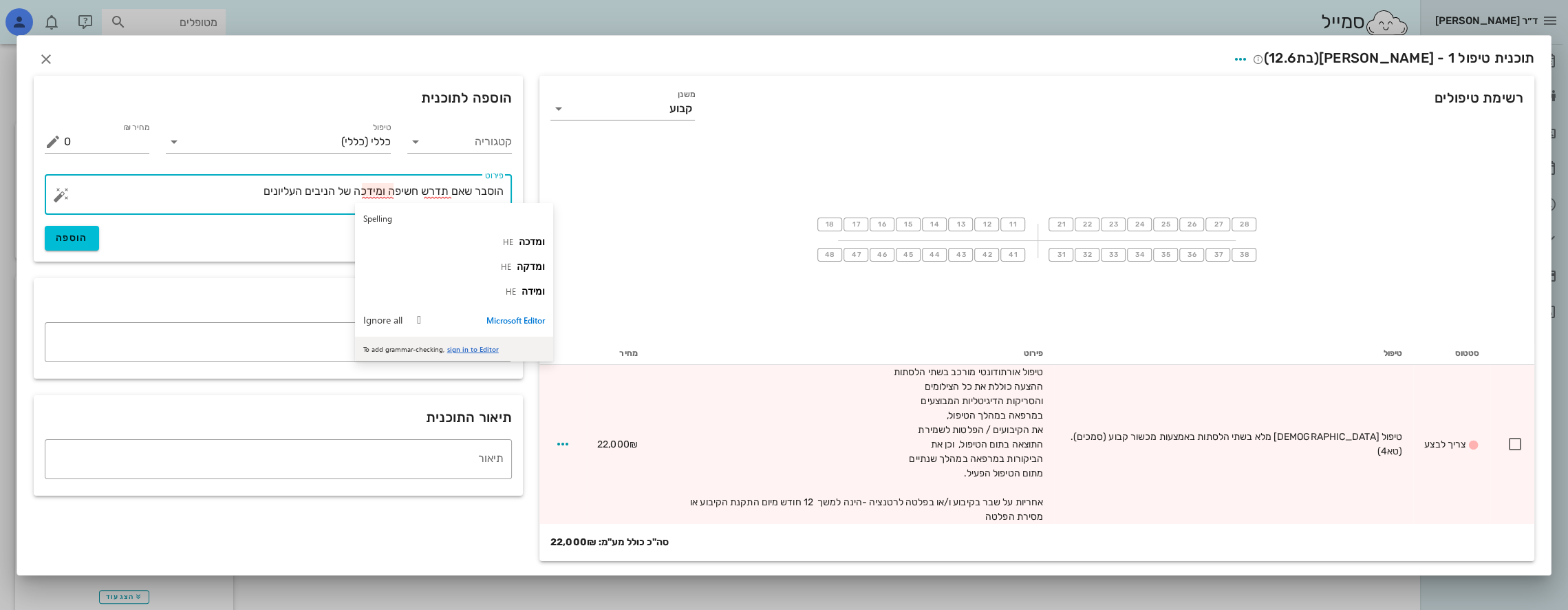
drag, startPoint x: 364, startPoint y: 196, endPoint x: 376, endPoint y: 197, distance: 12.0
click at [376, 197] on textarea "הוסבר שאם תדרש חשיפה ומידכה של הניבים העליונים" at bounding box center [283, 198] width 440 height 33
click at [241, 199] on textarea "הוסבר שאם תדרש חשיפה ומשיכה של הניבים העליונים" at bounding box center [283, 198] width 440 height 33
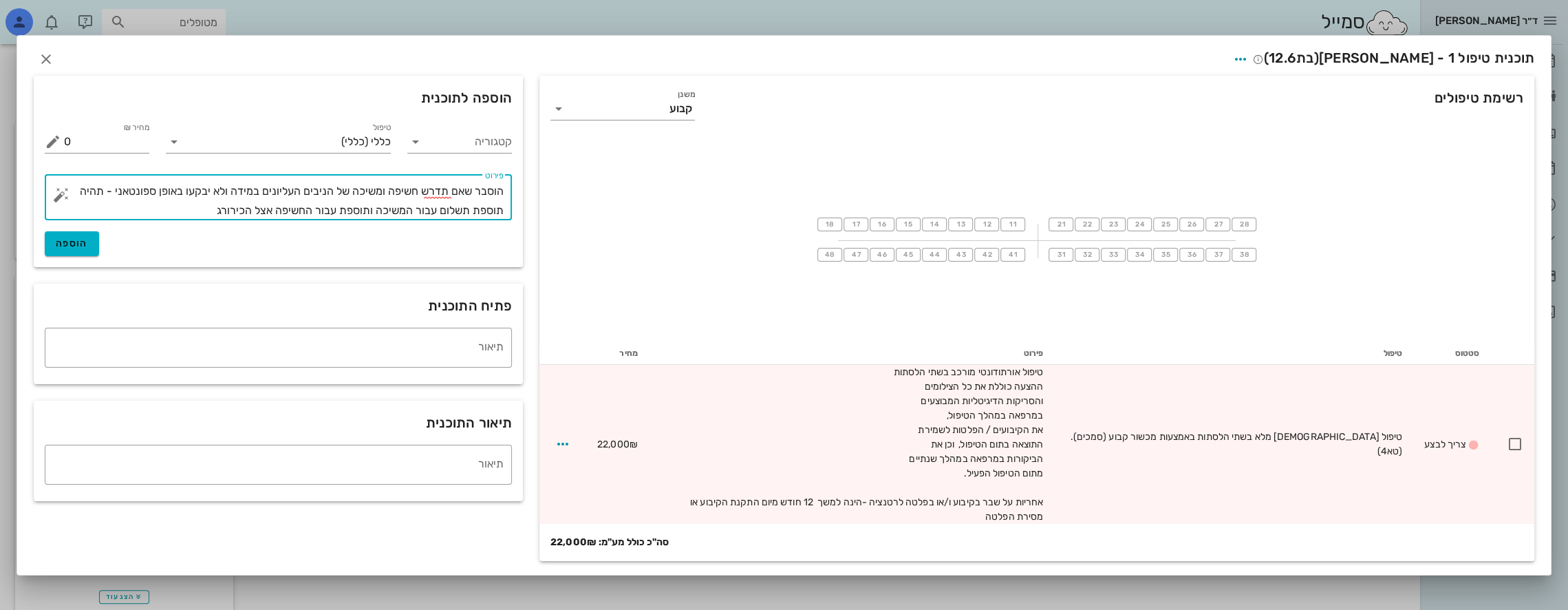
type textarea "הוסבר שאם תדרש חשיפה ומשיכה של הניבים העליונים במידה ולא יבקעו באופן ספונטאני -…"
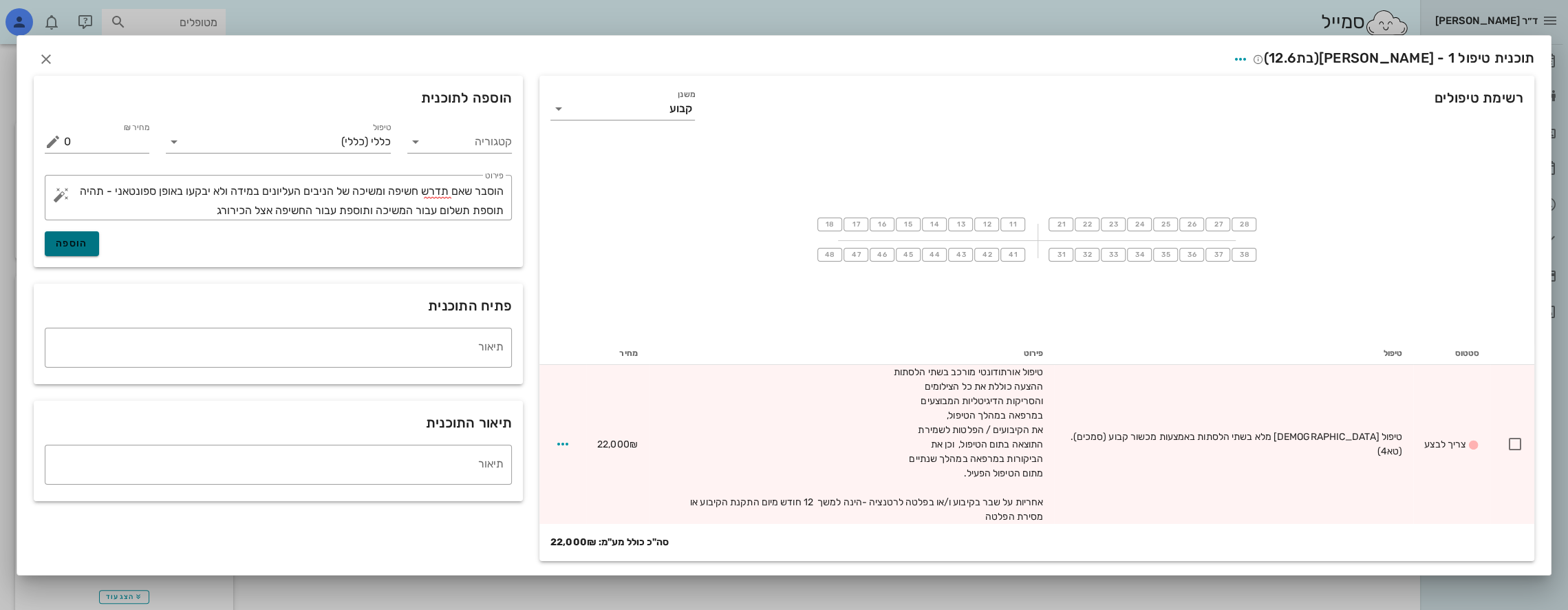
click at [72, 243] on button "הוספה" at bounding box center [72, 243] width 55 height 25
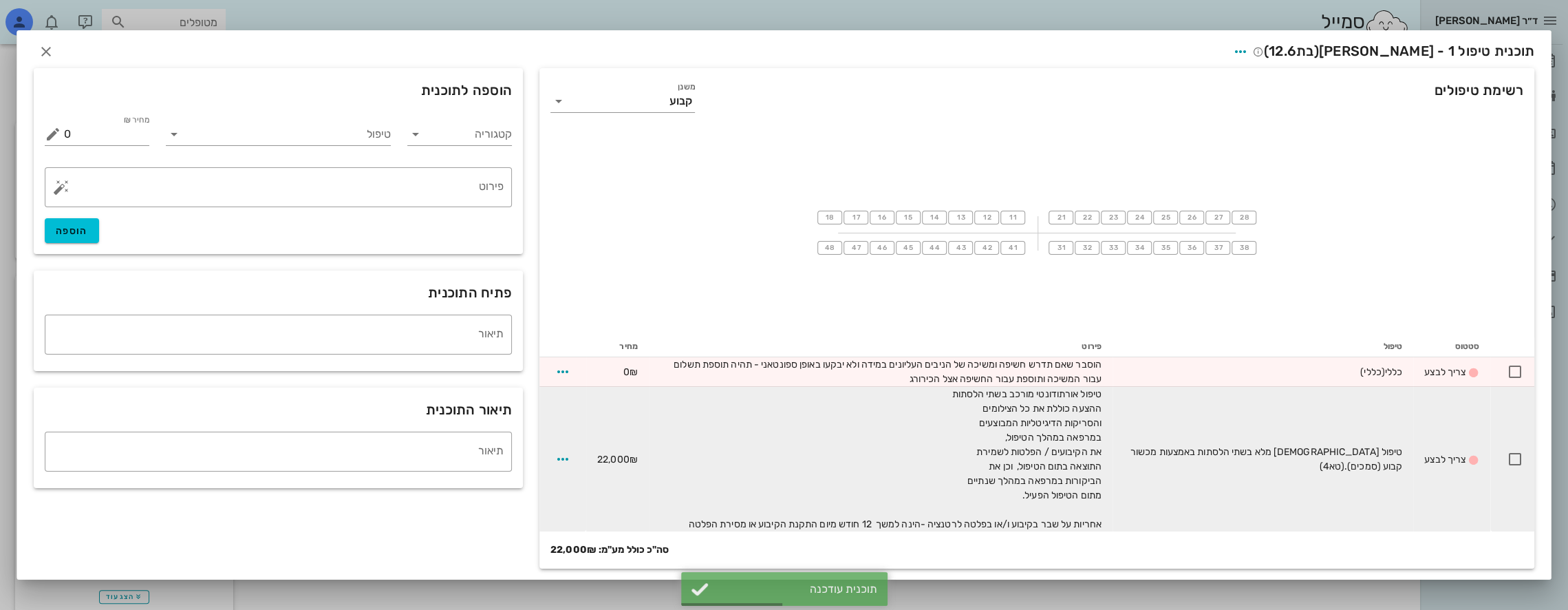
scroll to position [5, 0]
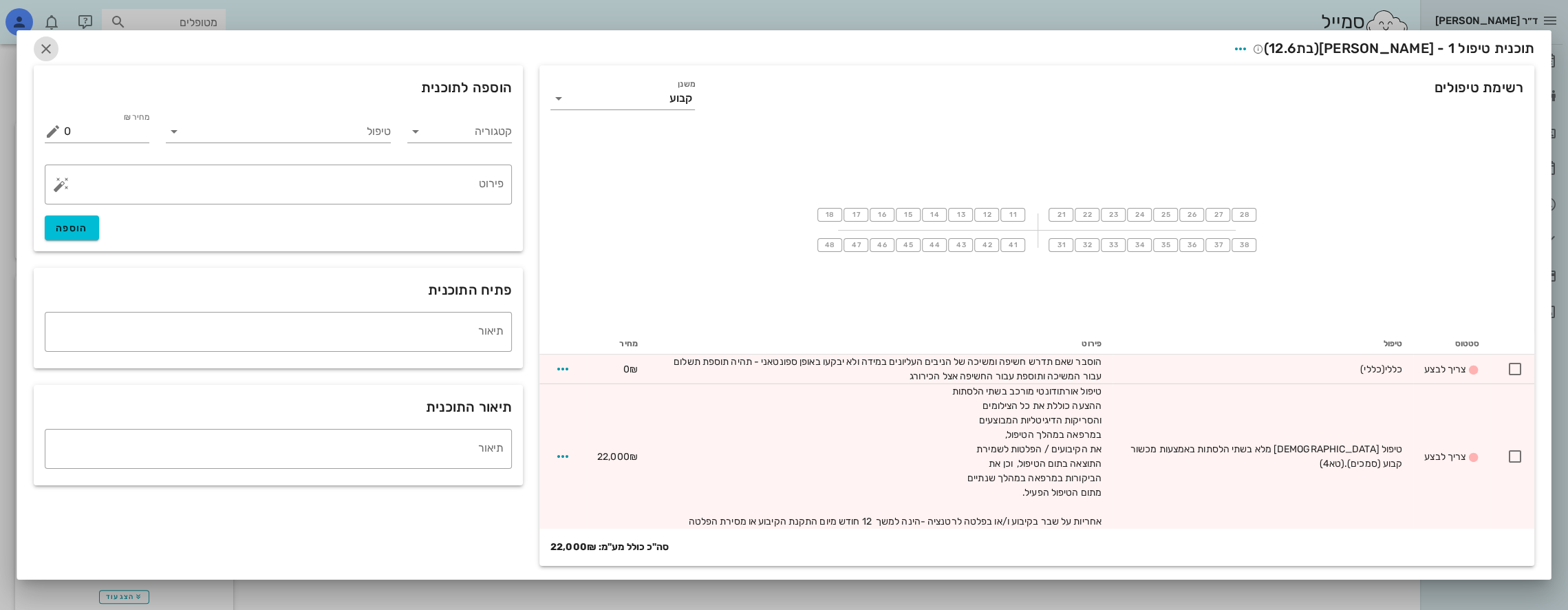
click at [55, 51] on icon "button" at bounding box center [45, 49] width 16 height 16
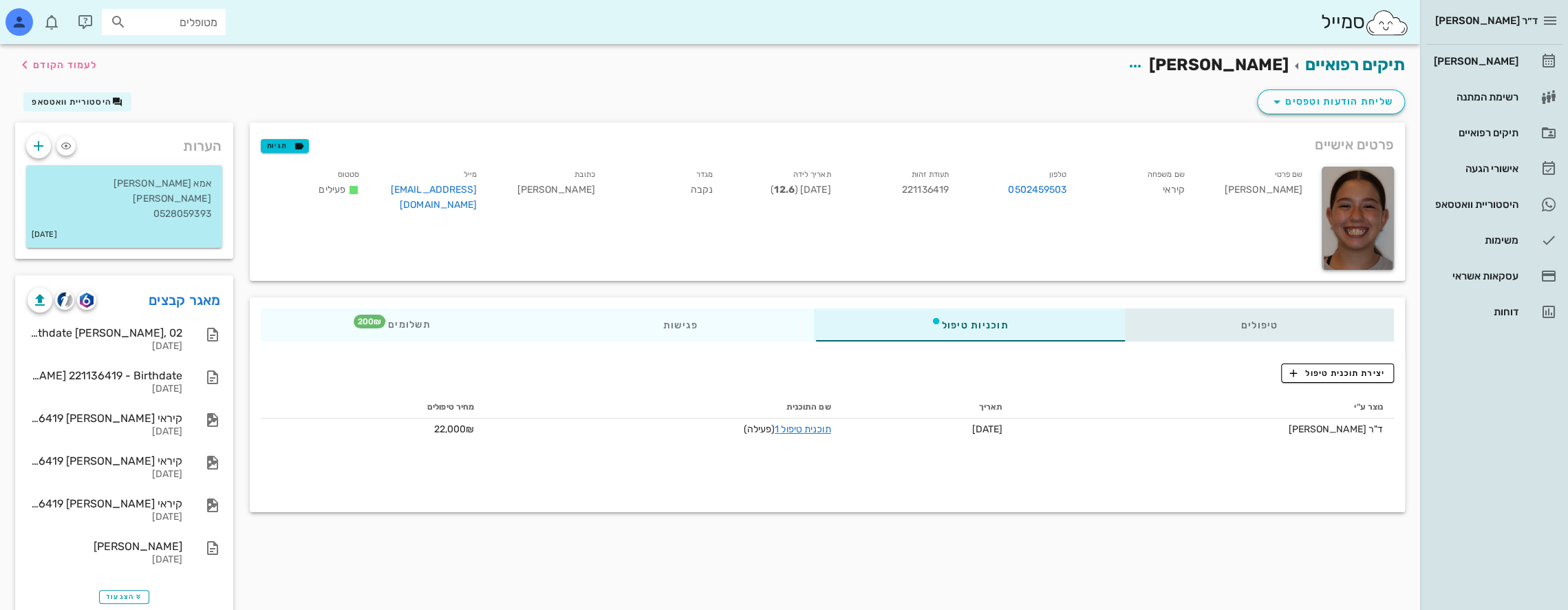
click at [1239, 321] on div "טיפולים" at bounding box center [1259, 324] width 269 height 33
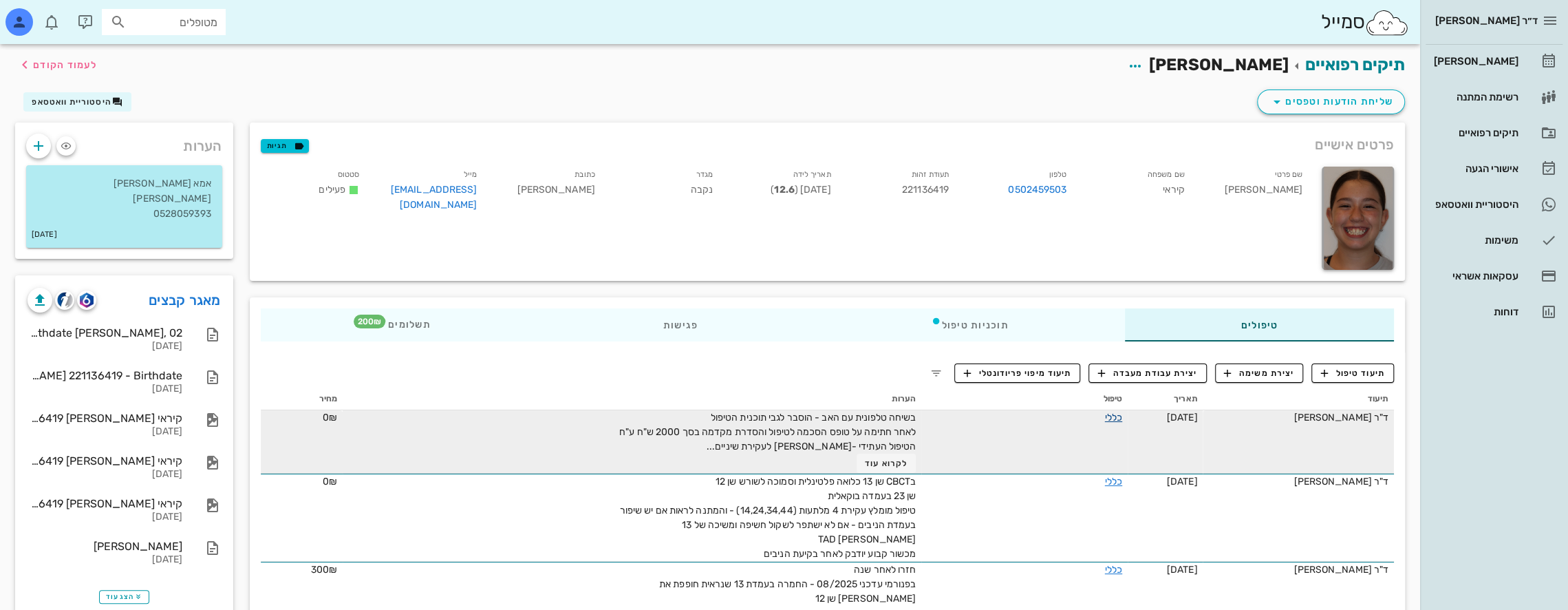
click at [1105, 417] on link "כללי" at bounding box center [1113, 417] width 17 height 12
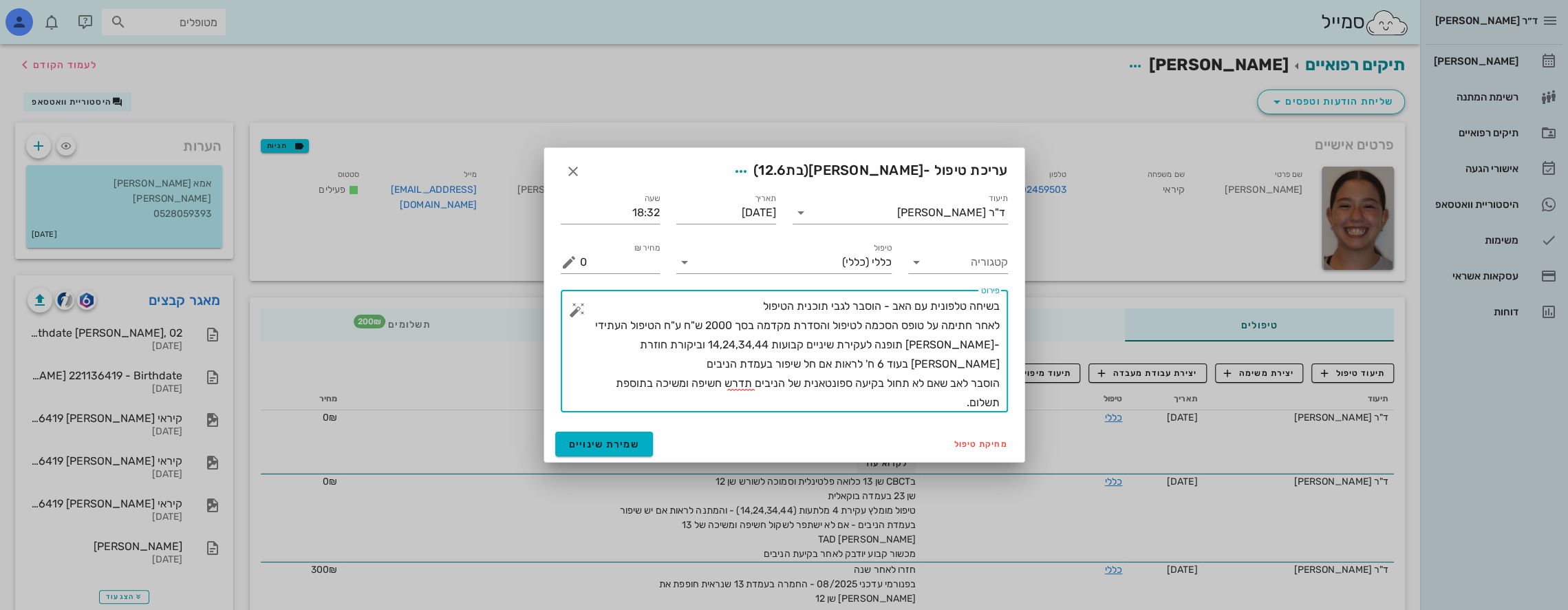
click at [684, 324] on textarea "בשיחה טלפונית עם האב - הוסבר לגבי תוכנית הטיפול לאחר חתימה על טופס הסכמה לטיפול…" at bounding box center [789, 354] width 420 height 116
drag, startPoint x: 624, startPoint y: 325, endPoint x: 680, endPoint y: 327, distance: 56.0
click at [681, 327] on textarea "בשיחה טלפונית עם האב - הוסבר לגבי תוכנית הטיפול לאחר חתימה על טופס הסכמה לטיפול…" at bounding box center [789, 354] width 420 height 116
click at [735, 323] on textarea "בשיחה טלפונית עם האב - הוסבר לגבי תוכנית הטיפול לאחר חתימה על טופס הסכמה לטיפול…" at bounding box center [789, 354] width 420 height 116
paste textarea "(בלתי חוזרת)"
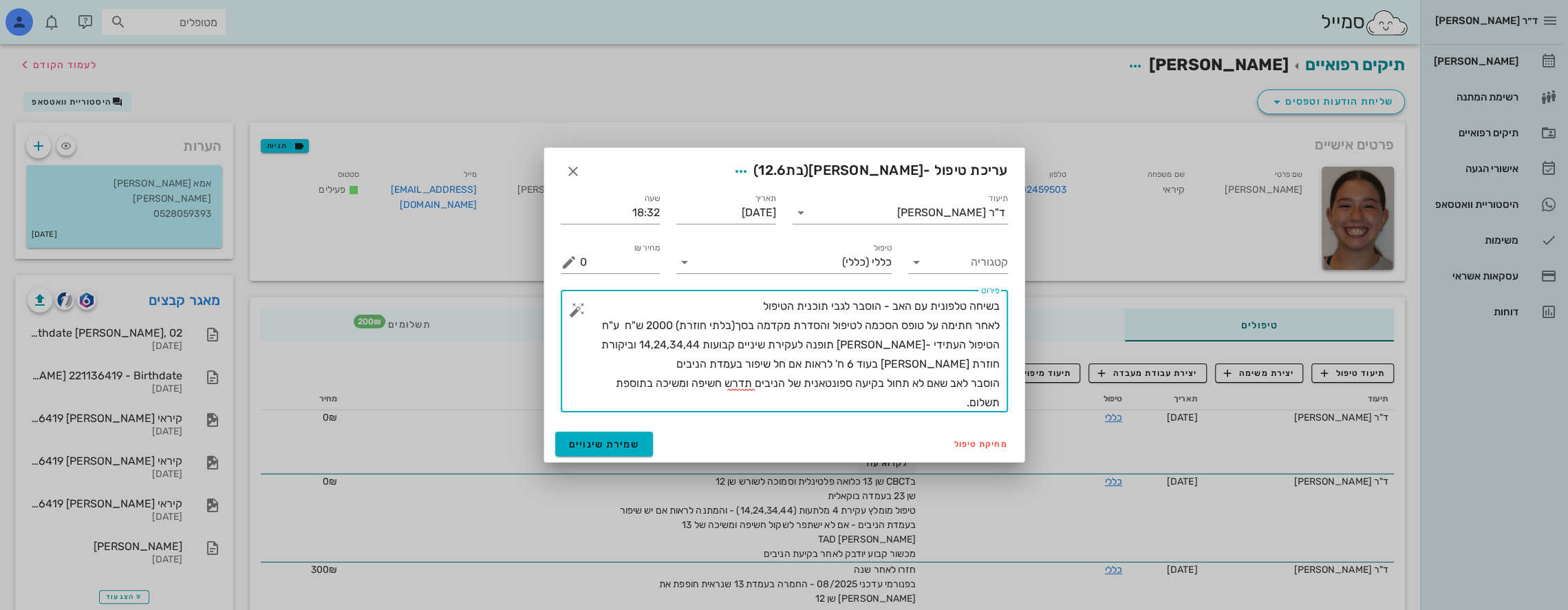
click at [735, 327] on textarea "בשיחה טלפונית עם האב - הוסבר לגבי תוכנית הטיפול לאחר חתימה על טופס הסכמה לטיפול…" at bounding box center [789, 354] width 420 height 116
drag, startPoint x: 737, startPoint y: 324, endPoint x: 756, endPoint y: 326, distance: 19.1
click at [756, 326] on textarea "בשיחה טלפונית עם האב - הוסבר לגבי תוכנית הטיפול לאחר חתימה על טופס הסכמה לטיפול…" at bounding box center [789, 354] width 420 height 116
click at [690, 322] on textarea "בשיחה טלפונית עם האב - הוסבר לגבי תוכנית הטיפול לאחר חתימה על טופס הסכמה לטיפול…" at bounding box center [789, 354] width 420 height 116
type textarea "בשיחה טלפונית עם האב - הוסבר לגבי תוכנית הטיפול לאחר חתימה על טופס הסכמה לטיפול…"
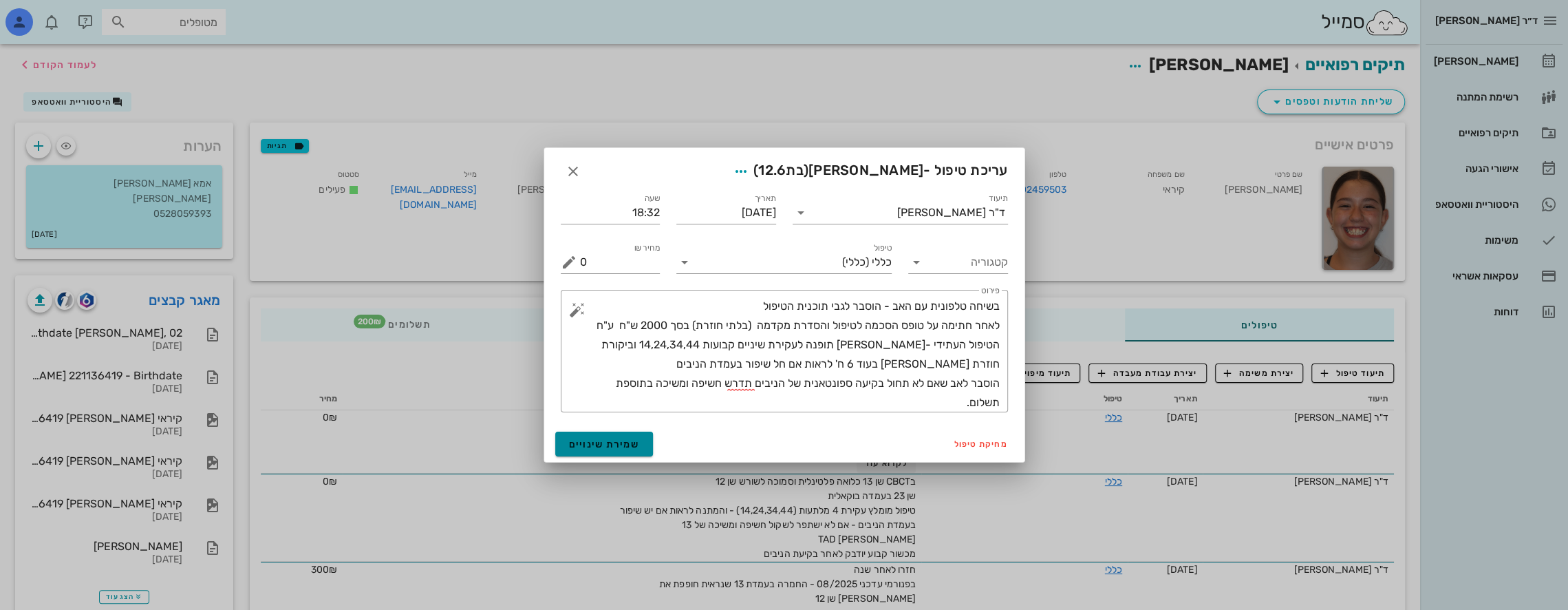
click at [602, 439] on span "שמירת שינויים" at bounding box center [604, 444] width 71 height 12
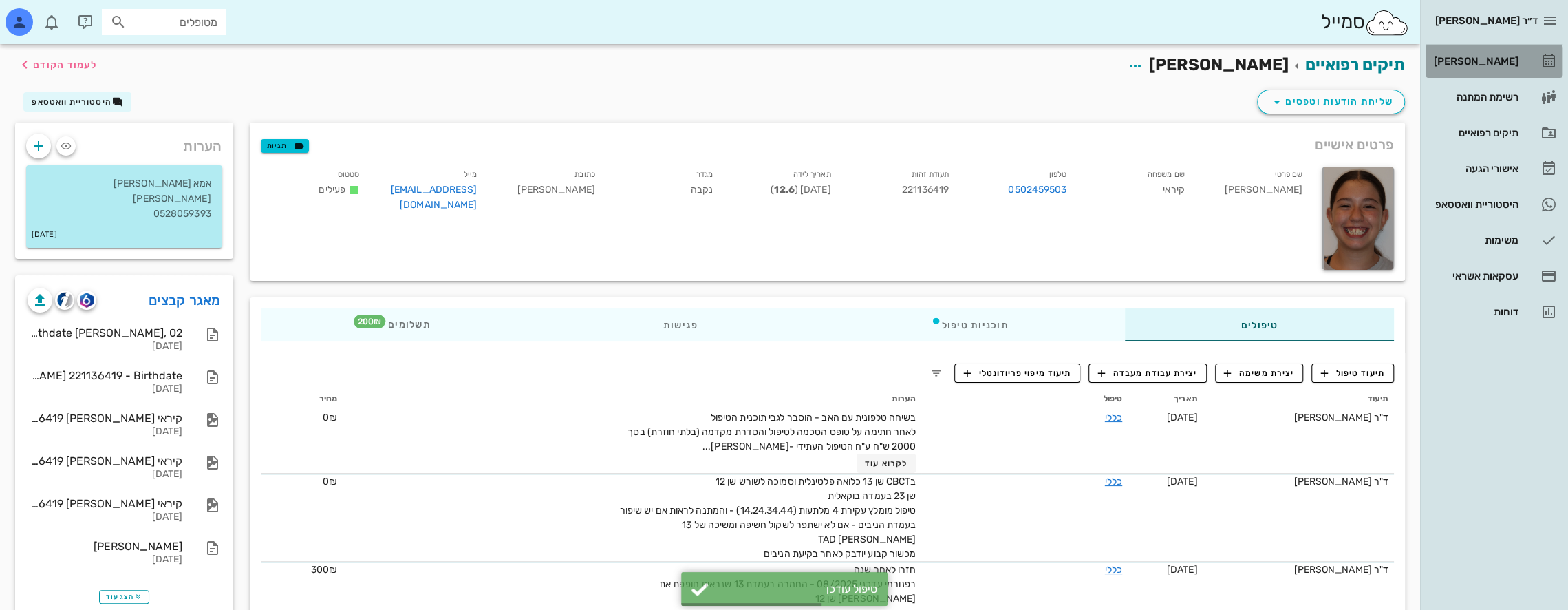
click at [1512, 54] on div "[PERSON_NAME]" at bounding box center [1475, 61] width 88 height 22
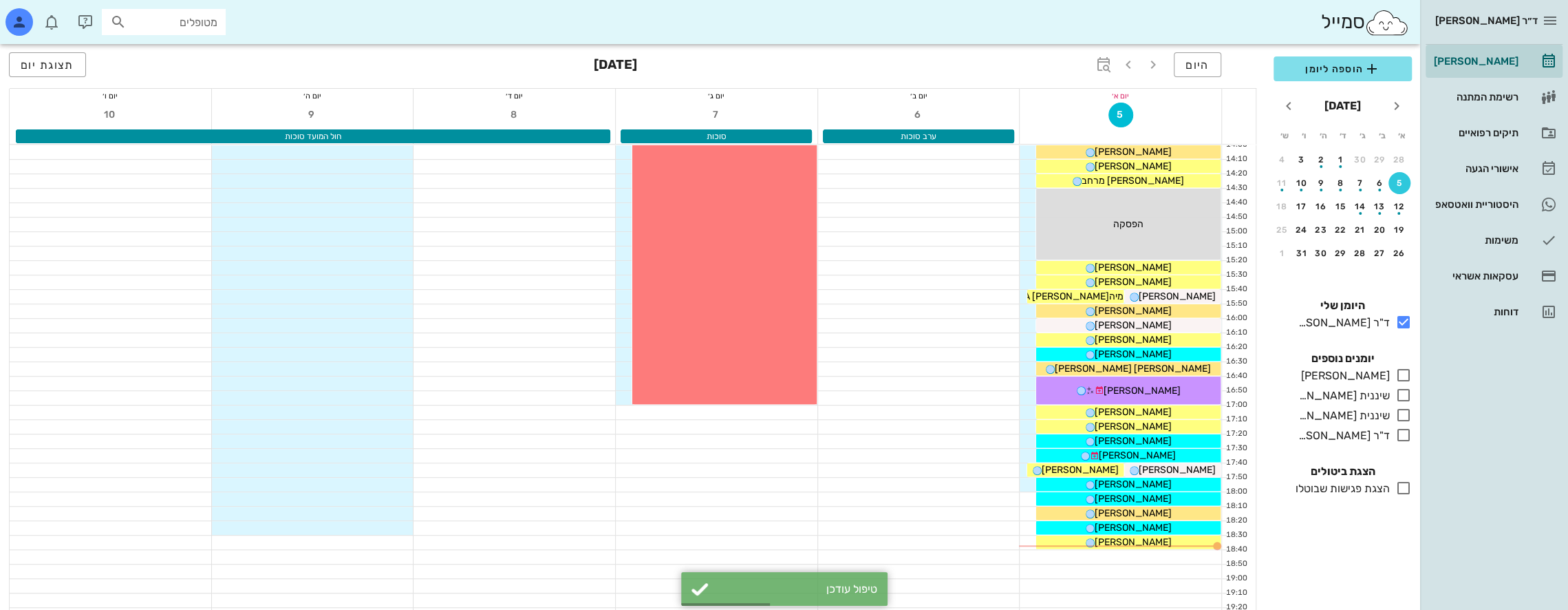
scroll to position [734, 0]
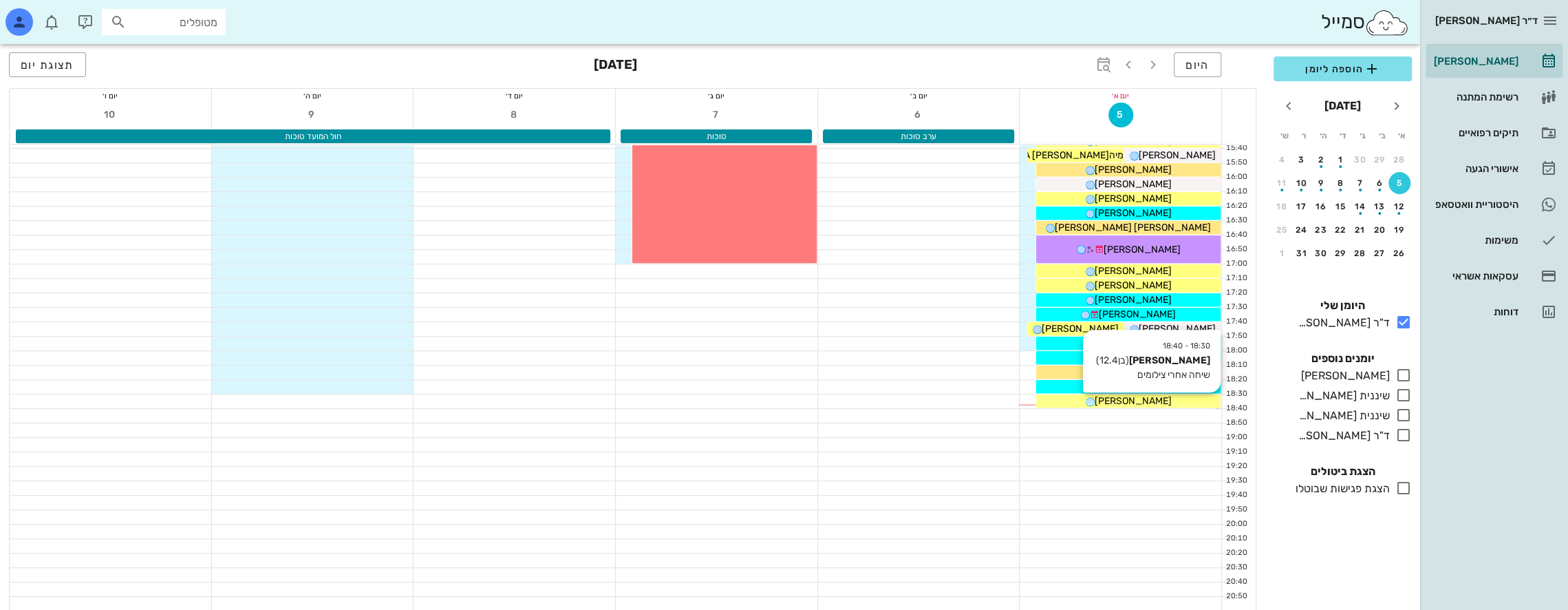
click at [1150, 398] on span "אילון אקסלרוד" at bounding box center [1133, 401] width 77 height 12
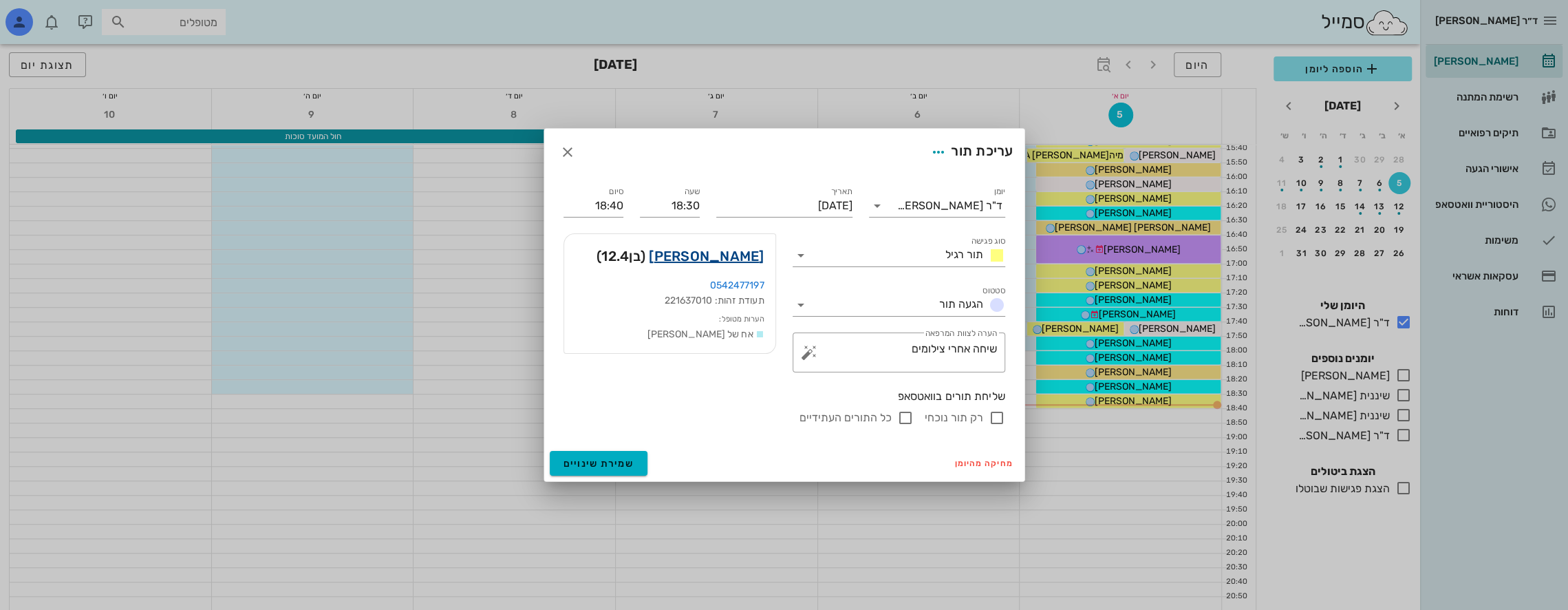
click at [740, 256] on link "אילון אקסלרוד" at bounding box center [706, 256] width 115 height 22
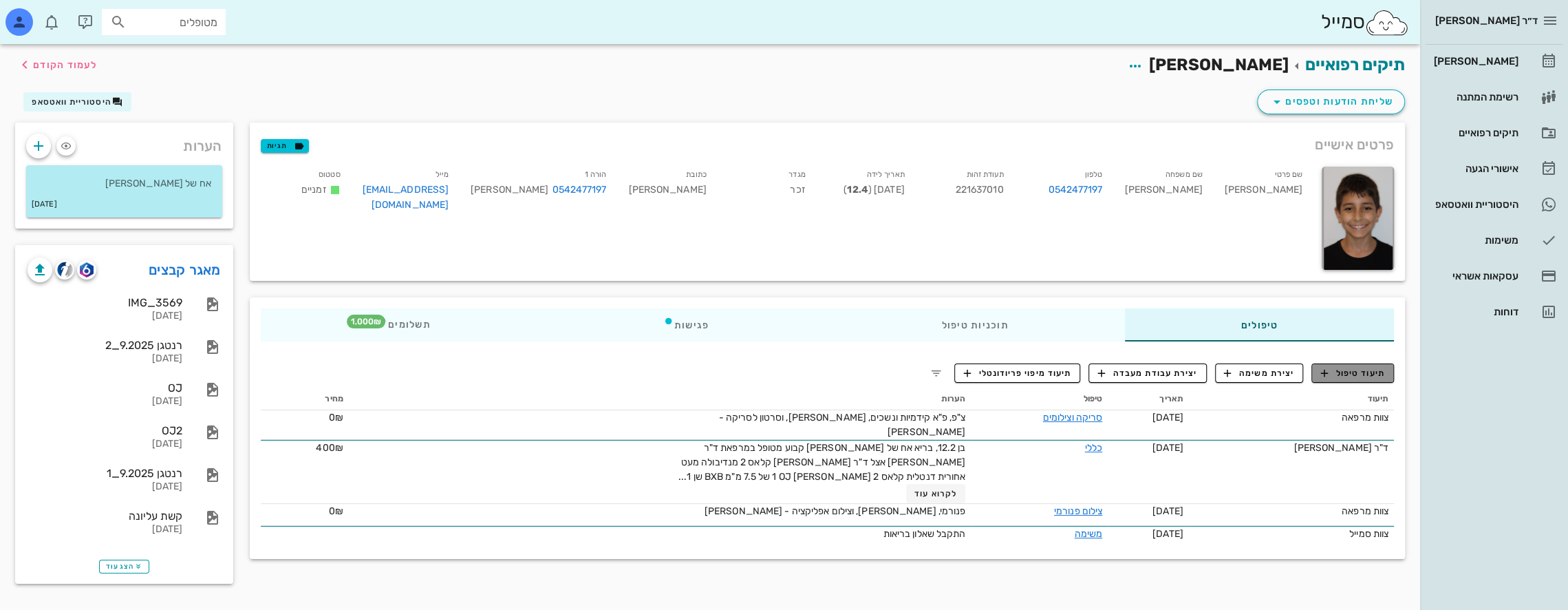
click at [1357, 368] on span "תיעוד טיפול" at bounding box center [1352, 373] width 64 height 12
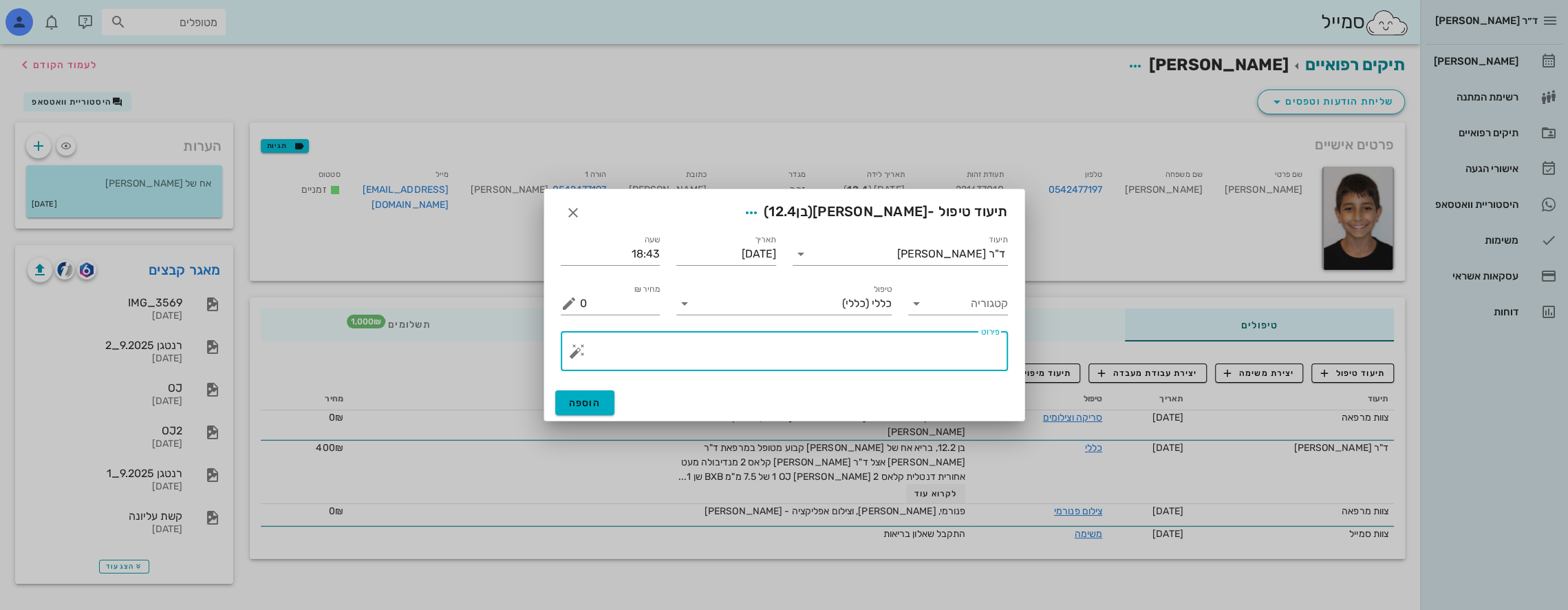
click at [943, 364] on textarea "פירוט" at bounding box center [789, 354] width 420 height 33
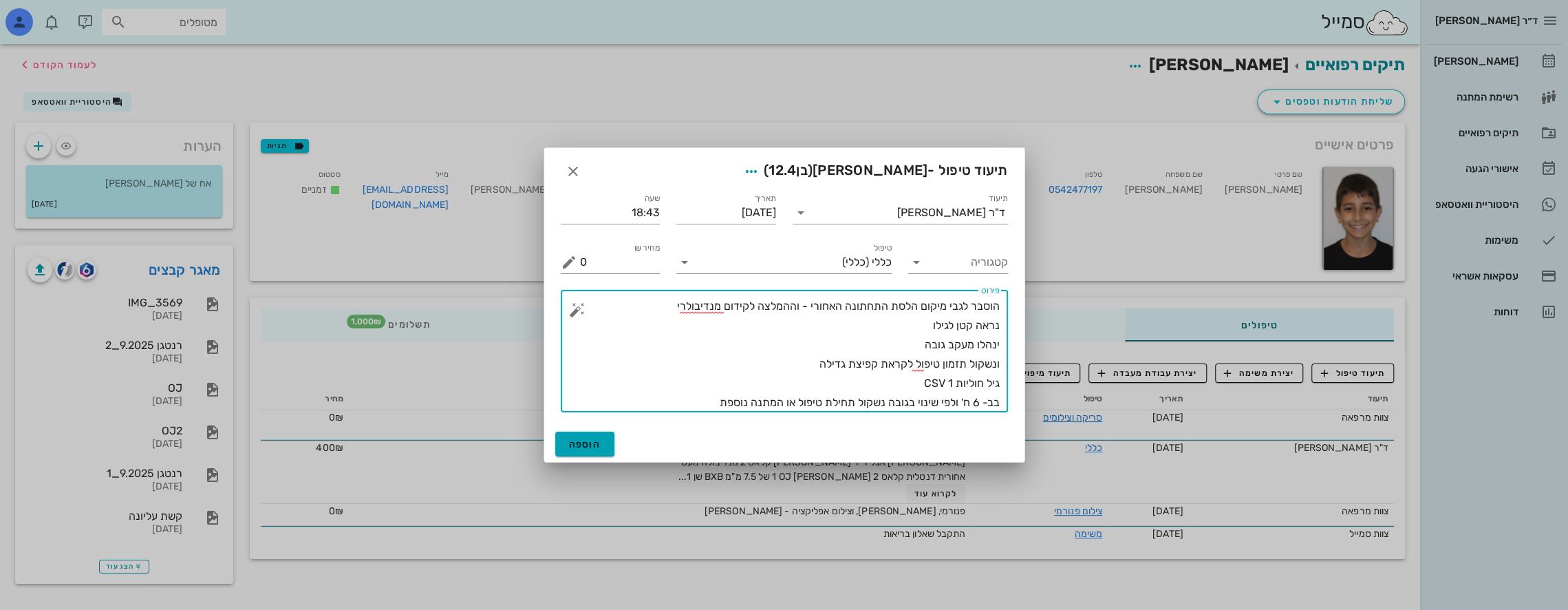
type textarea "הוסבר לגבי מיקום הלסת התחתונה האחורי - וההמלצה לקידום מנדיבולרי נראה קטן לגילו …"
click at [587, 437] on button "הוספה" at bounding box center [585, 444] width 60 height 25
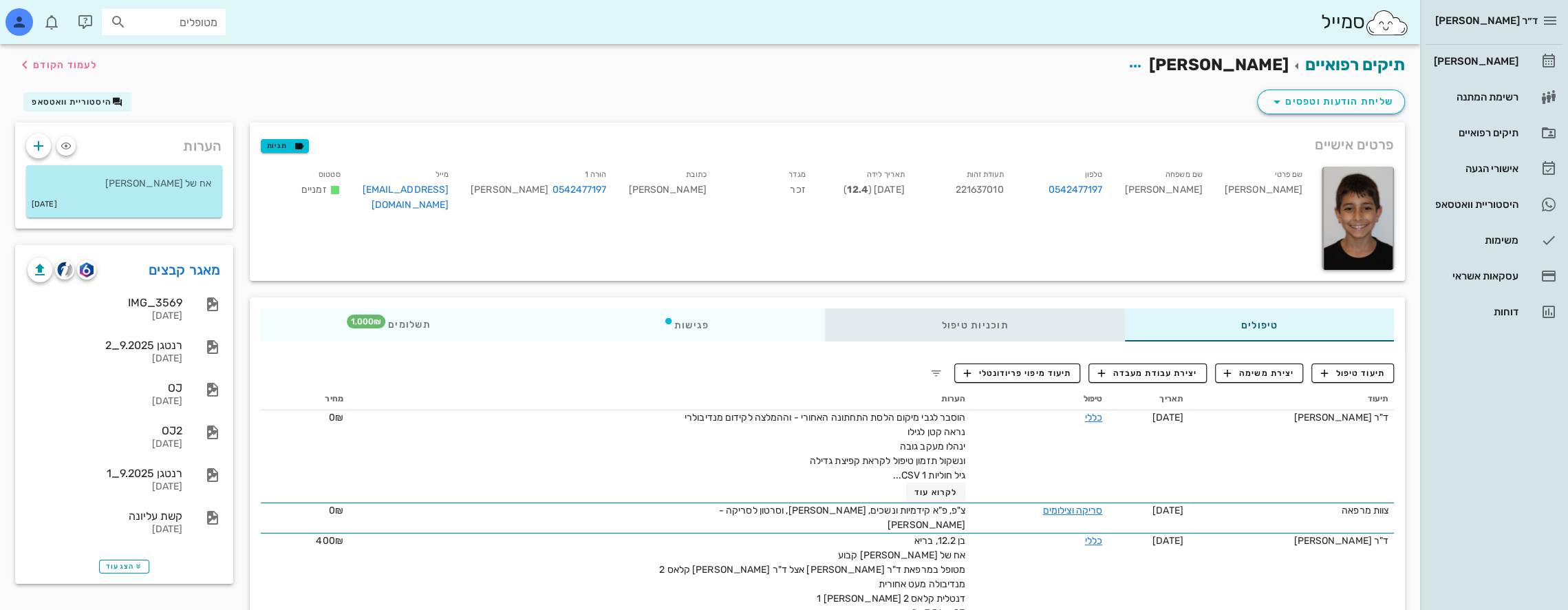
click at [989, 330] on div "תוכניות טיפול" at bounding box center [975, 324] width 299 height 33
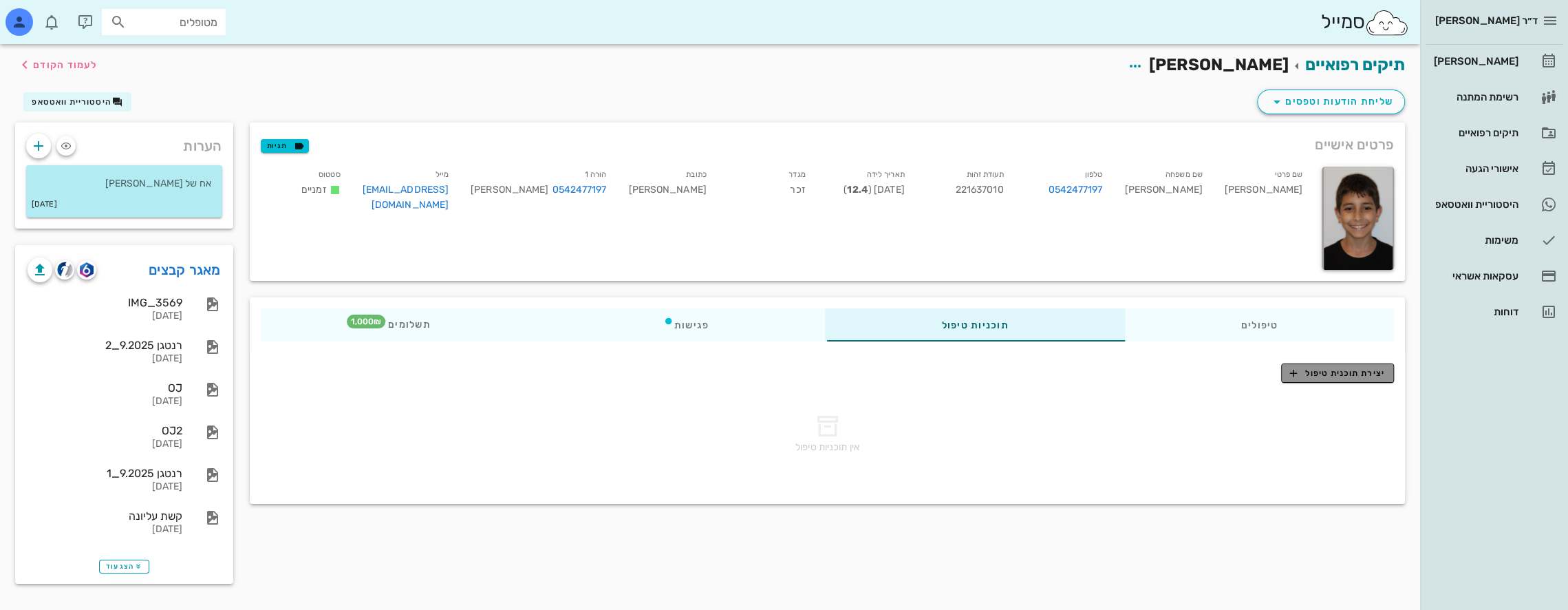
click at [1359, 370] on span "יצירת תוכנית טיפול" at bounding box center [1337, 373] width 94 height 12
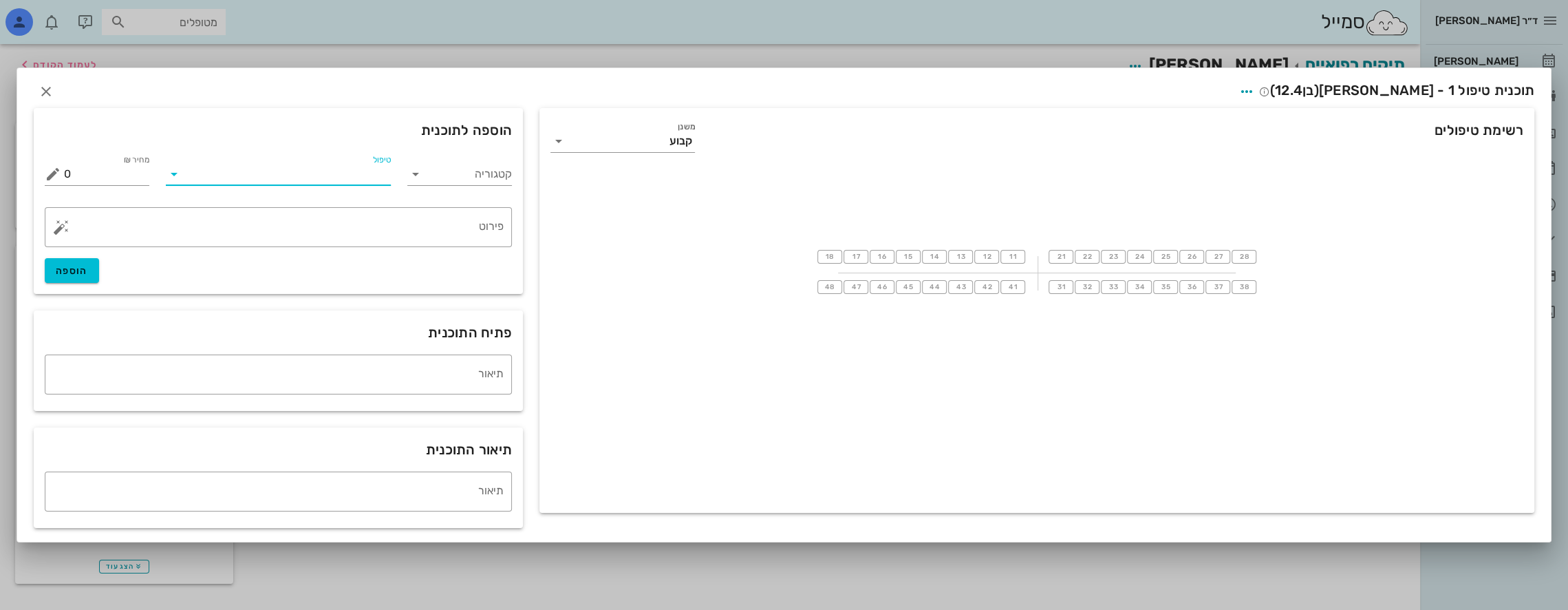
click at [341, 180] on input "טיפול" at bounding box center [288, 174] width 206 height 22
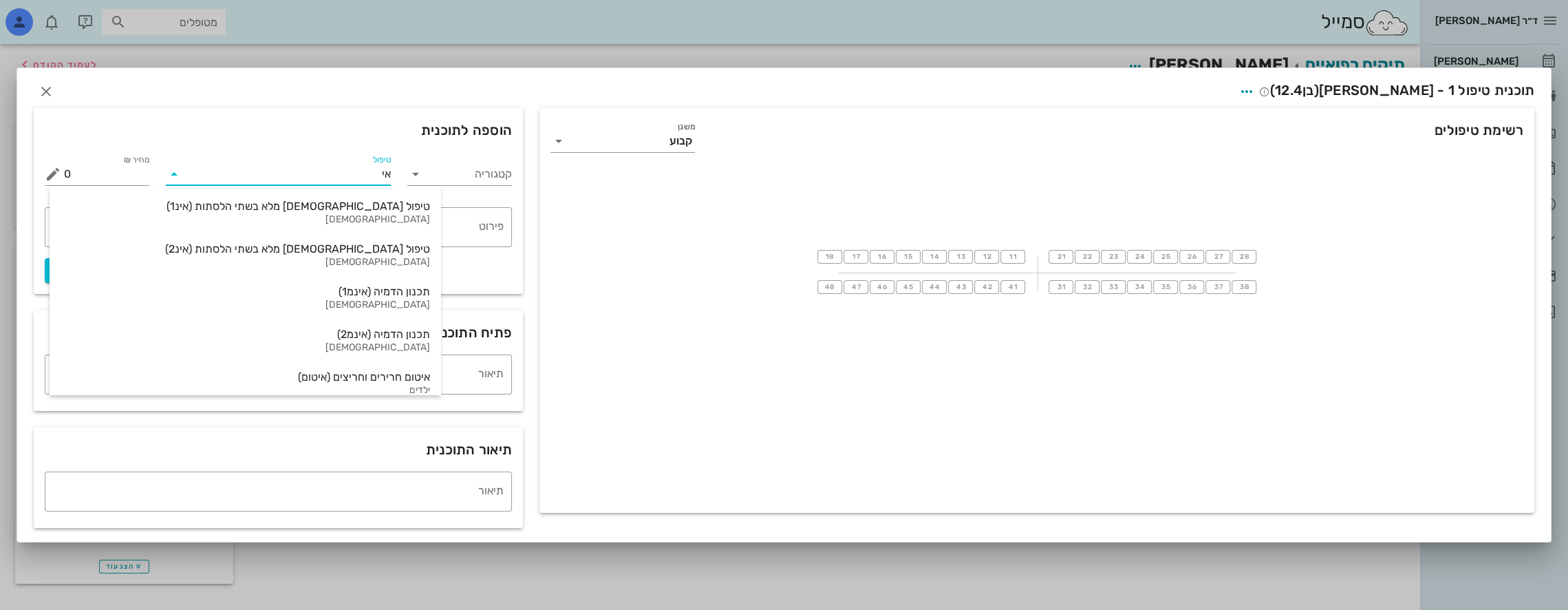
type input "אינ"
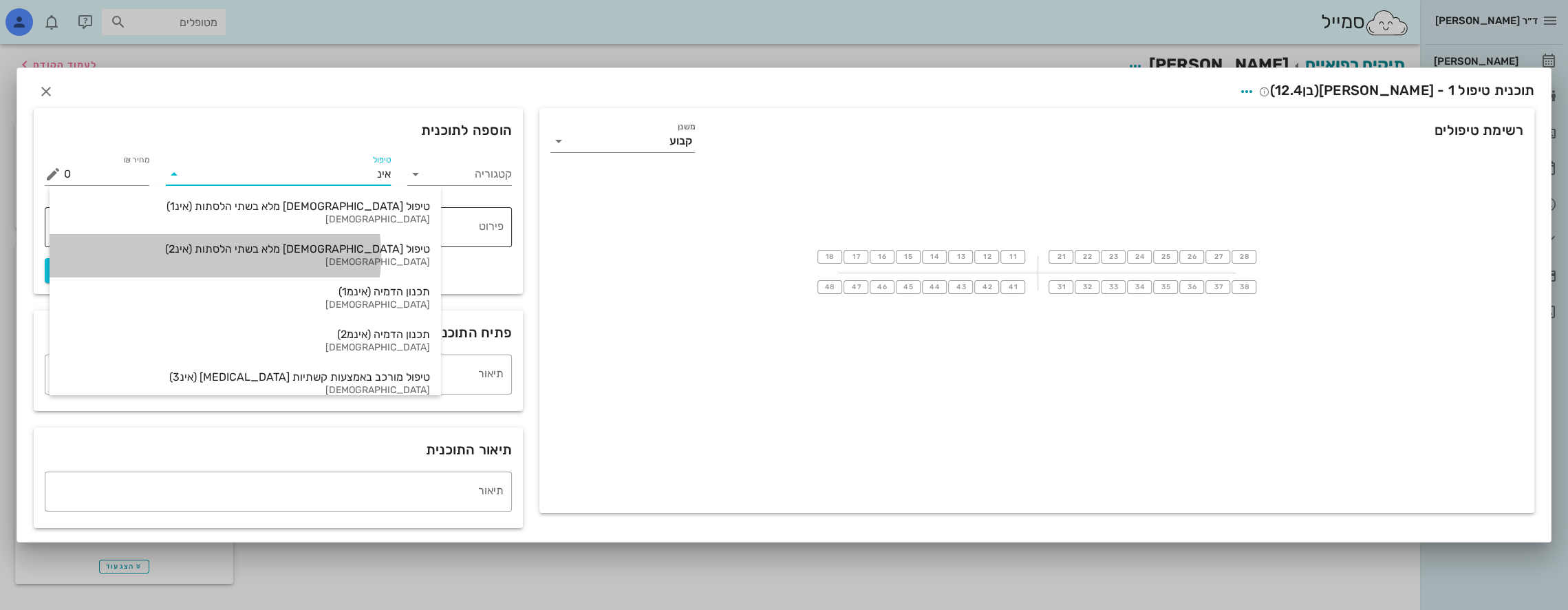
click at [276, 250] on div "טיפול אורתודונטי מלא בשתי הלסתות (אינ2)" at bounding box center [246, 249] width 369 height 13
type input "20000"
type textarea "באמצעות קשתיות שקופות (Invisalign) ההצעה כוללת את כל הצילומים והסריקות הדיגיטלי…"
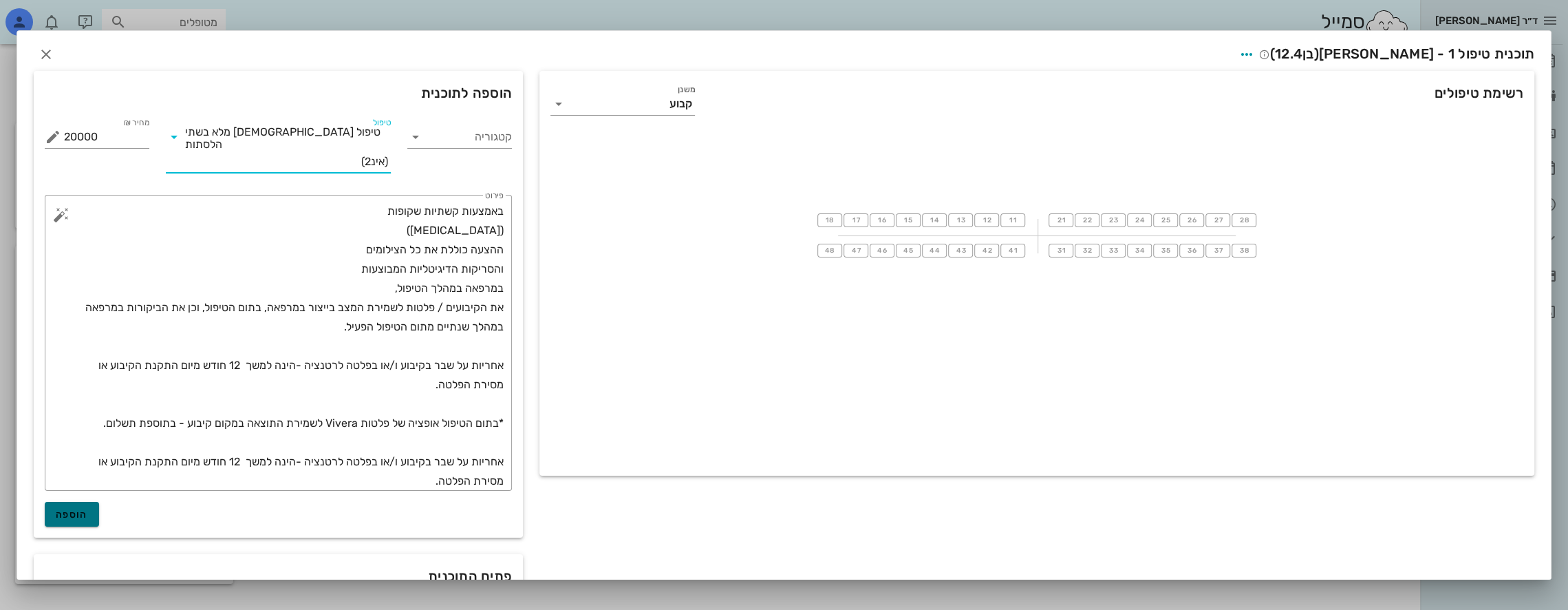
click at [88, 509] on span "הוספה" at bounding box center [72, 514] width 32 height 12
type input "0"
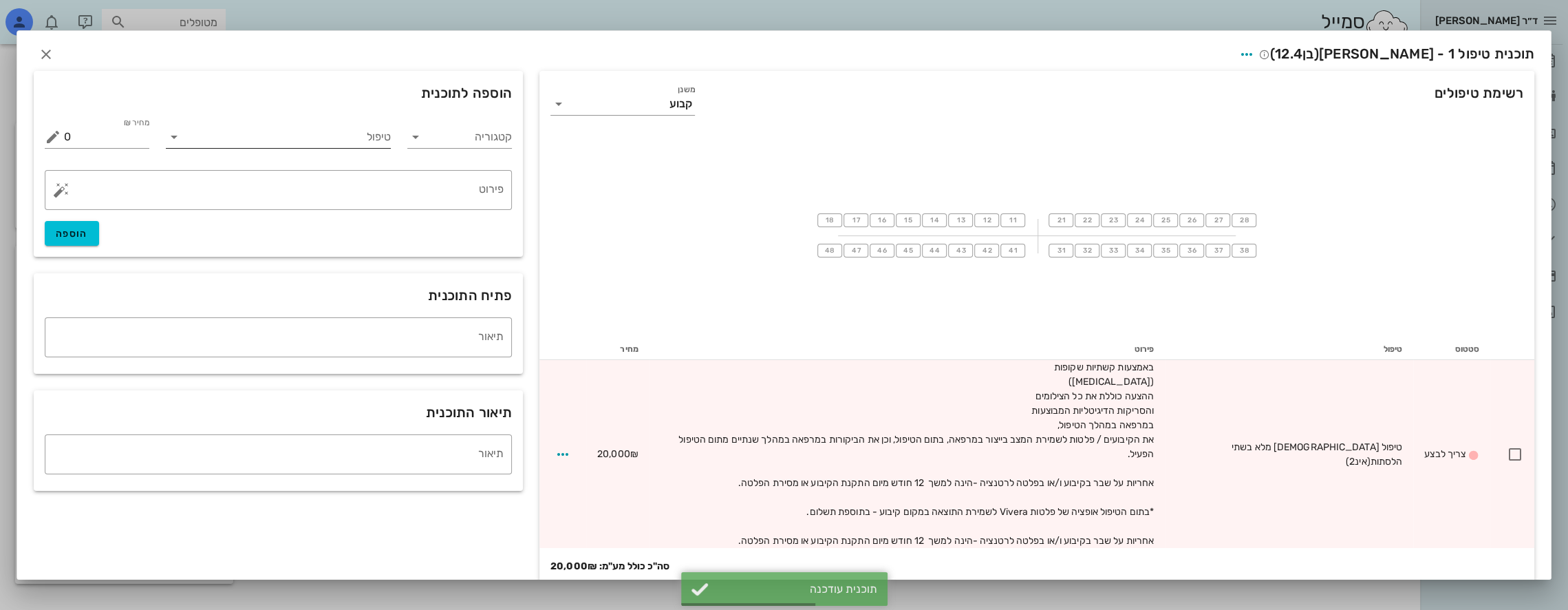
click at [303, 136] on input "טיפול" at bounding box center [288, 137] width 206 height 22
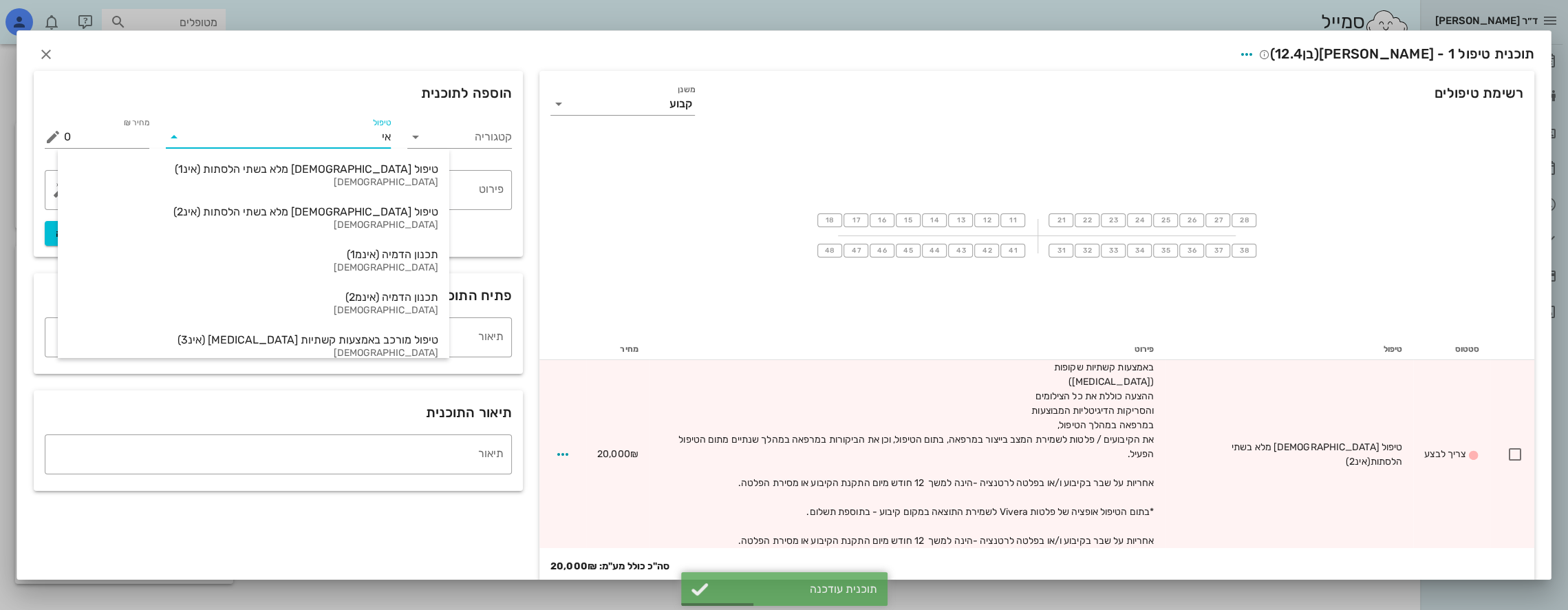
type input "אינ"
click at [305, 169] on div "טיפול אורתודונטי מלא בשתי הלסתות (אינ1)" at bounding box center [253, 169] width 369 height 13
type input "16000"
type textarea "באמצעות קשתיות שקופות (Invisalign) ההצעה כוללת את כל הצילומים והסריקות הדיגיטלי…"
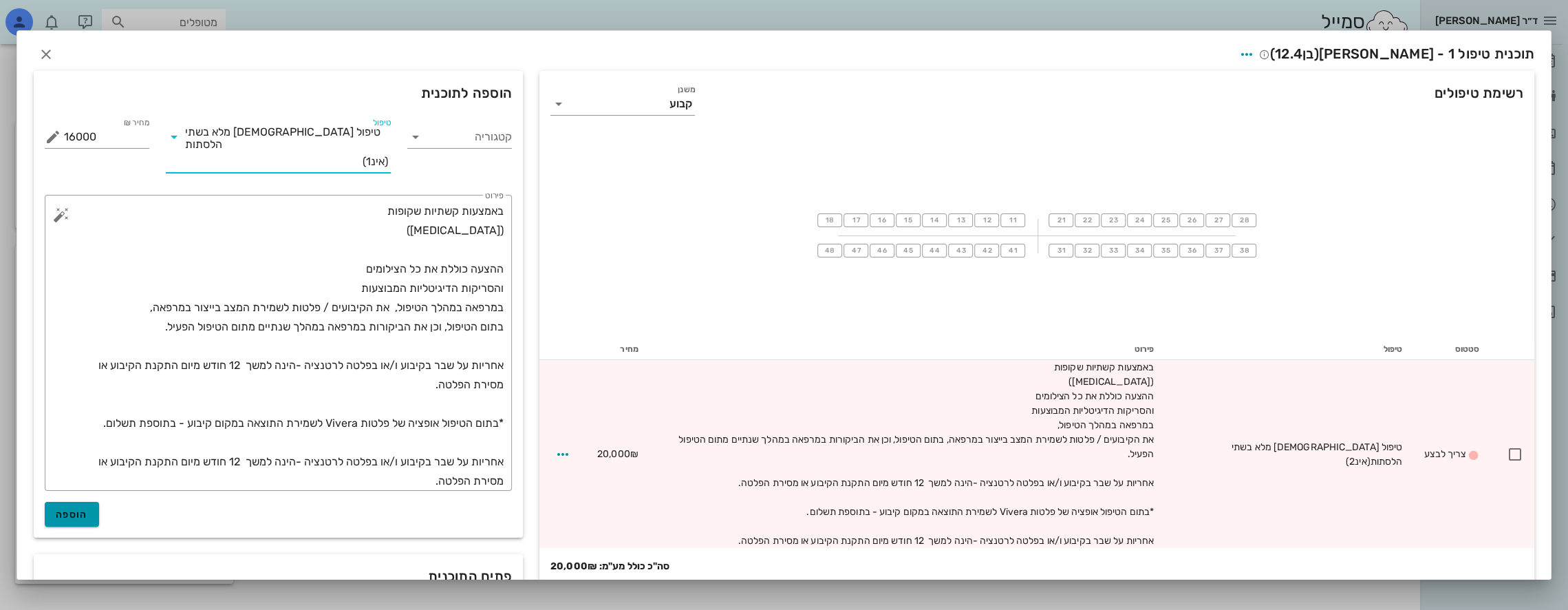
click at [85, 509] on span "הוספה" at bounding box center [72, 514] width 32 height 12
type input "0"
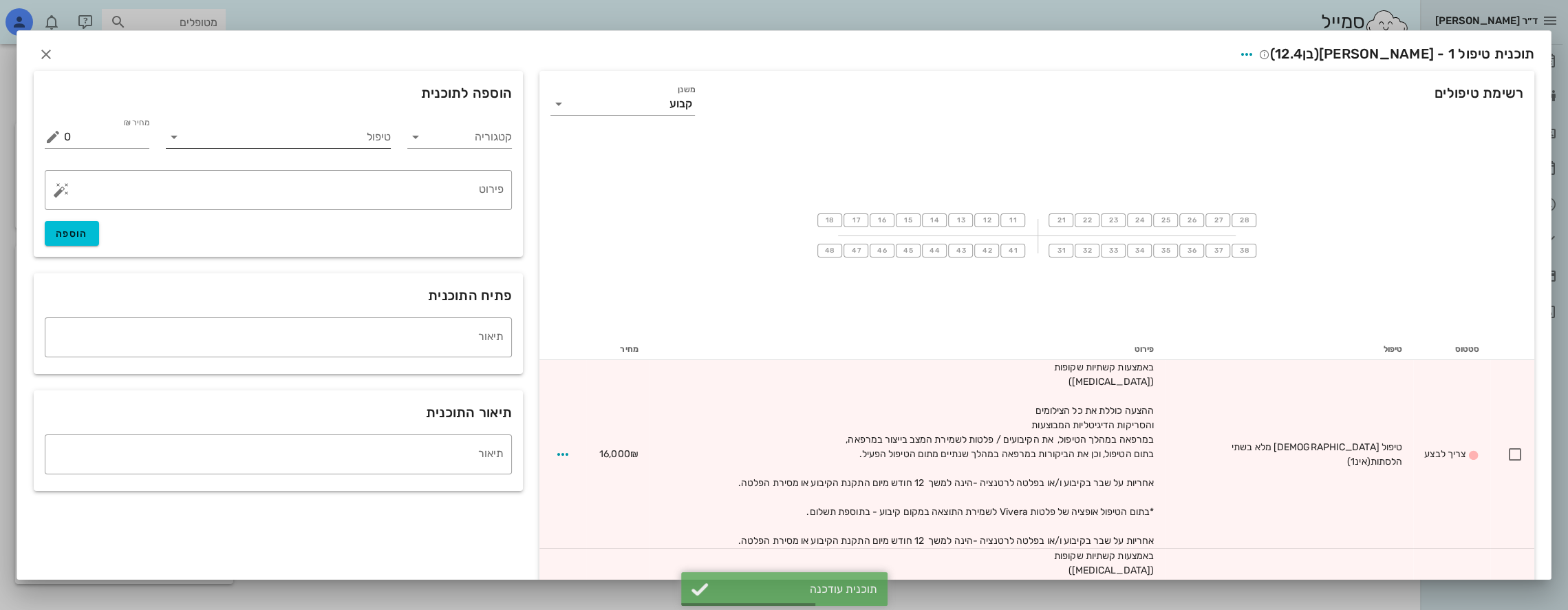
click at [359, 136] on input "טיפול" at bounding box center [288, 137] width 206 height 22
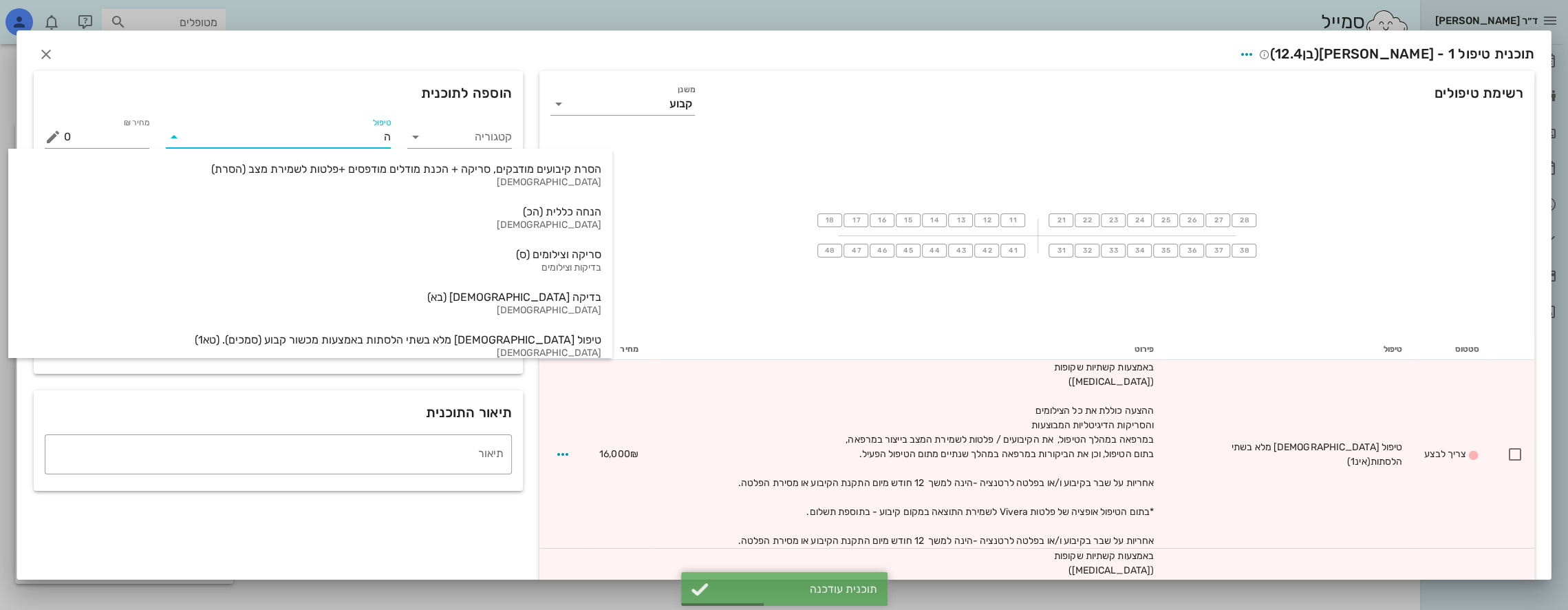
type input "הנ"
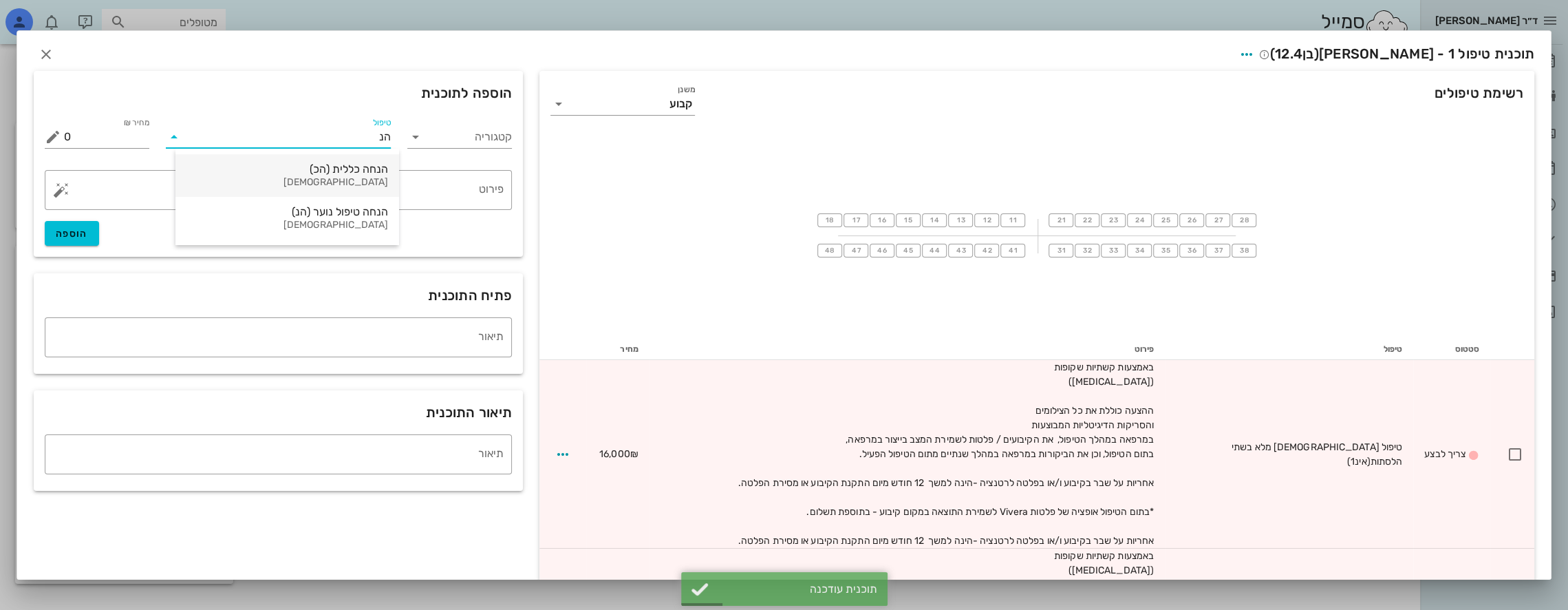
click at [379, 178] on div "אורתודונטיה" at bounding box center [287, 183] width 202 height 12
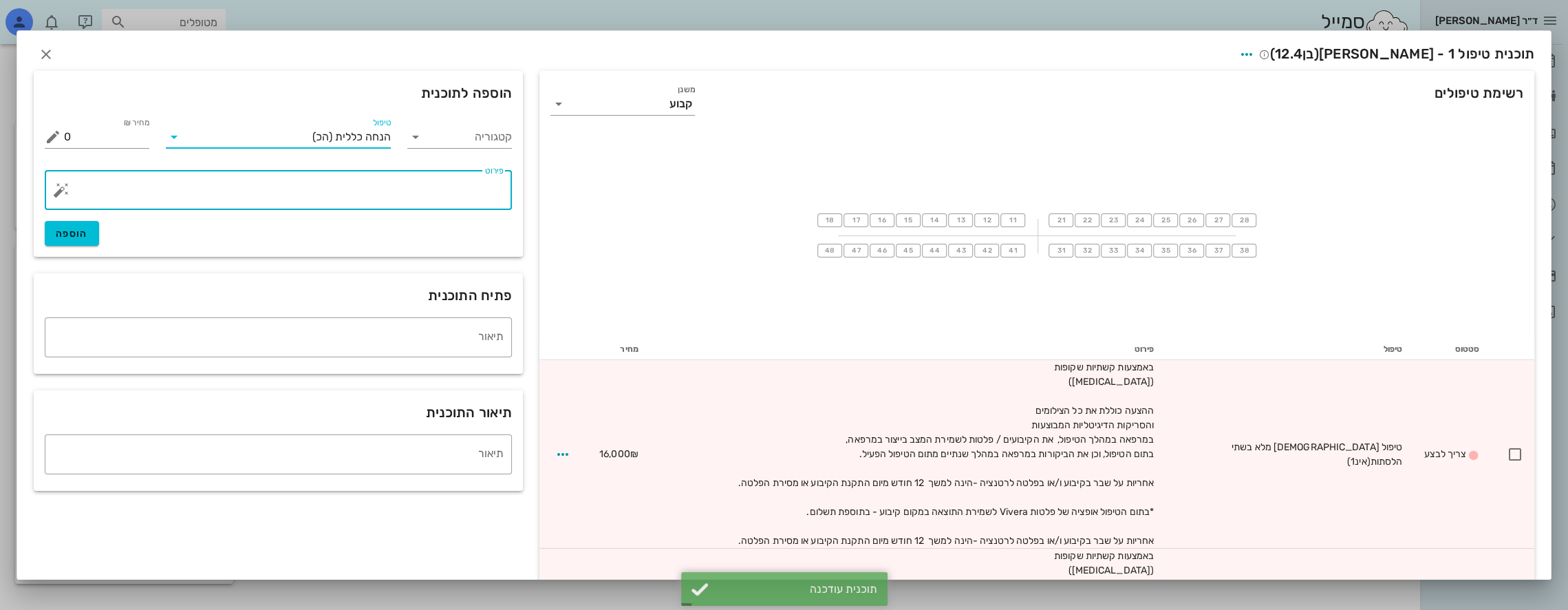
click at [460, 186] on textarea "פירוט" at bounding box center [283, 193] width 440 height 33
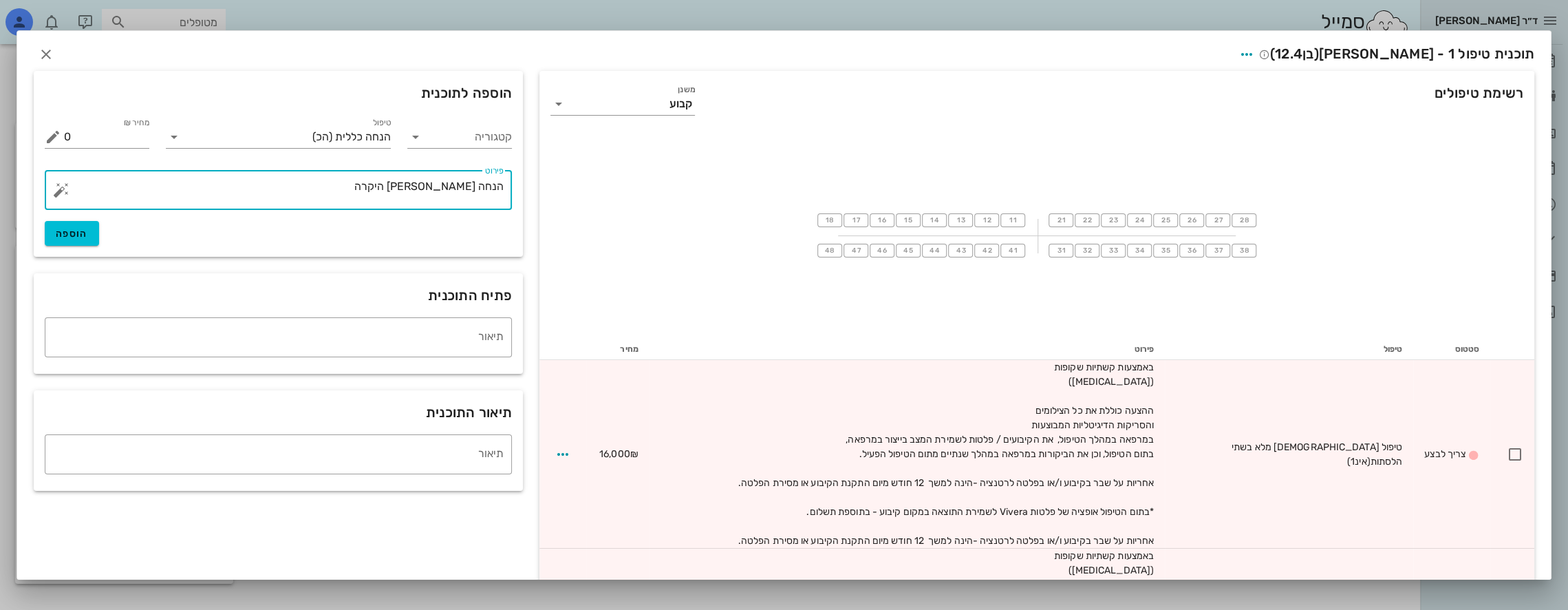
type textarea "הנחה משפחת אקסלרוד היקרה"
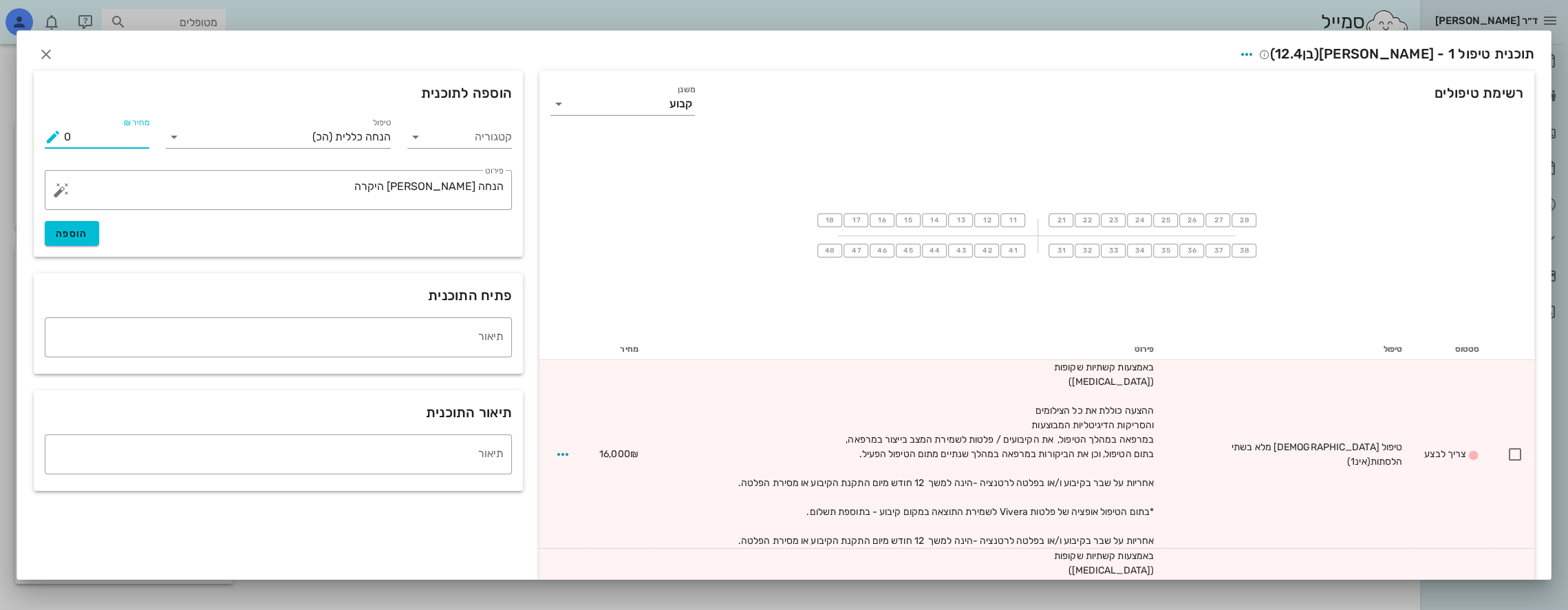
drag, startPoint x: 38, startPoint y: 128, endPoint x: 0, endPoint y: 129, distance: 38.0
click at [0, 129] on div "ד״ר נמרוד דיקשטיין יומן מרפאה רשימת המתנה תיקים רפואיים אישורי הגעה היסטוריית ו…" at bounding box center [784, 305] width 1568 height 610
click at [75, 233] on span "הוספה" at bounding box center [72, 233] width 32 height 12
type input "0"
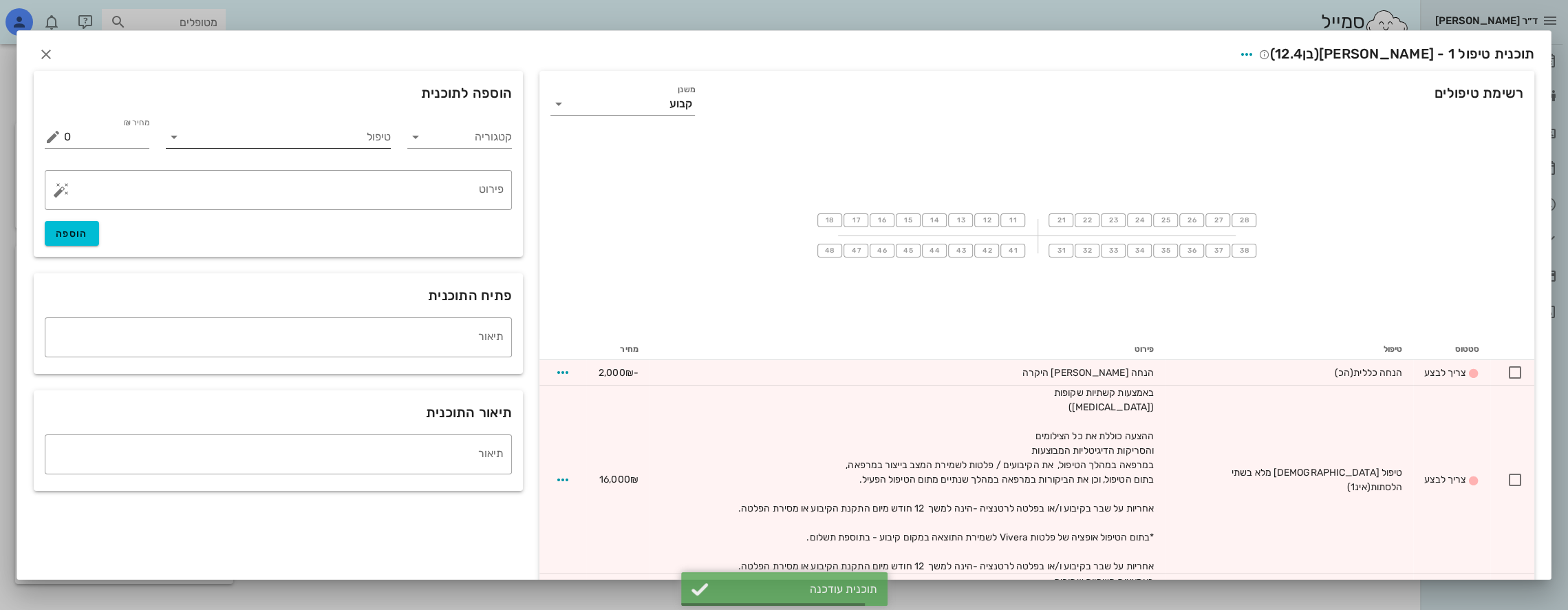
click at [340, 138] on input "טיפול" at bounding box center [288, 137] width 206 height 22
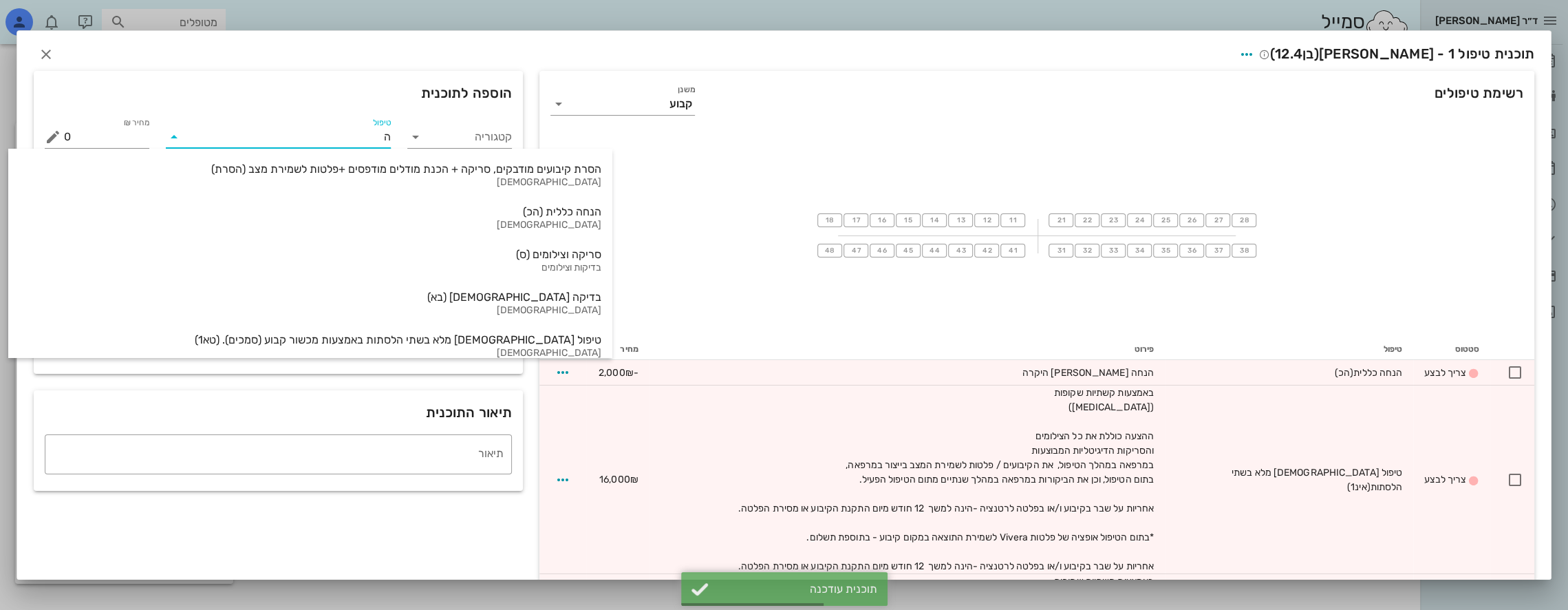
type input "הנ"
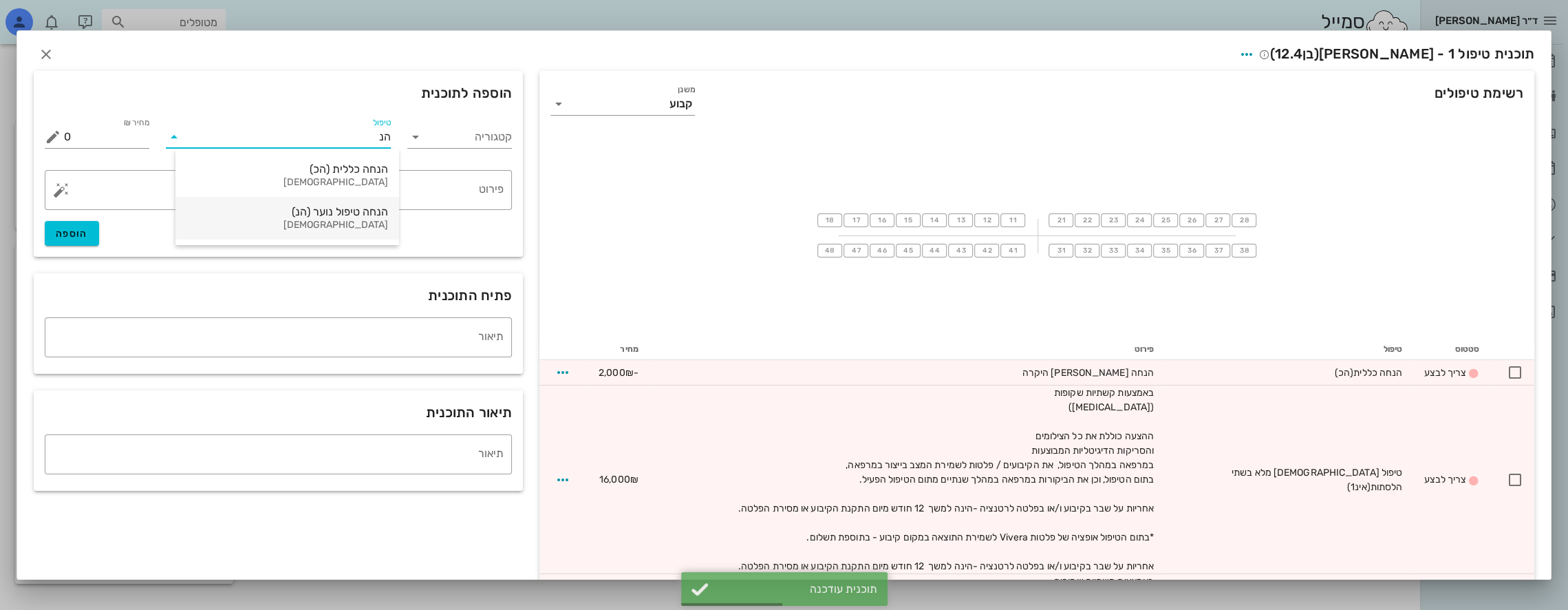
click at [353, 215] on div "הנחה טיפול נוער (הנ)" at bounding box center [287, 211] width 202 height 13
type input "-1000"
type textarea "Invisalign Teen"
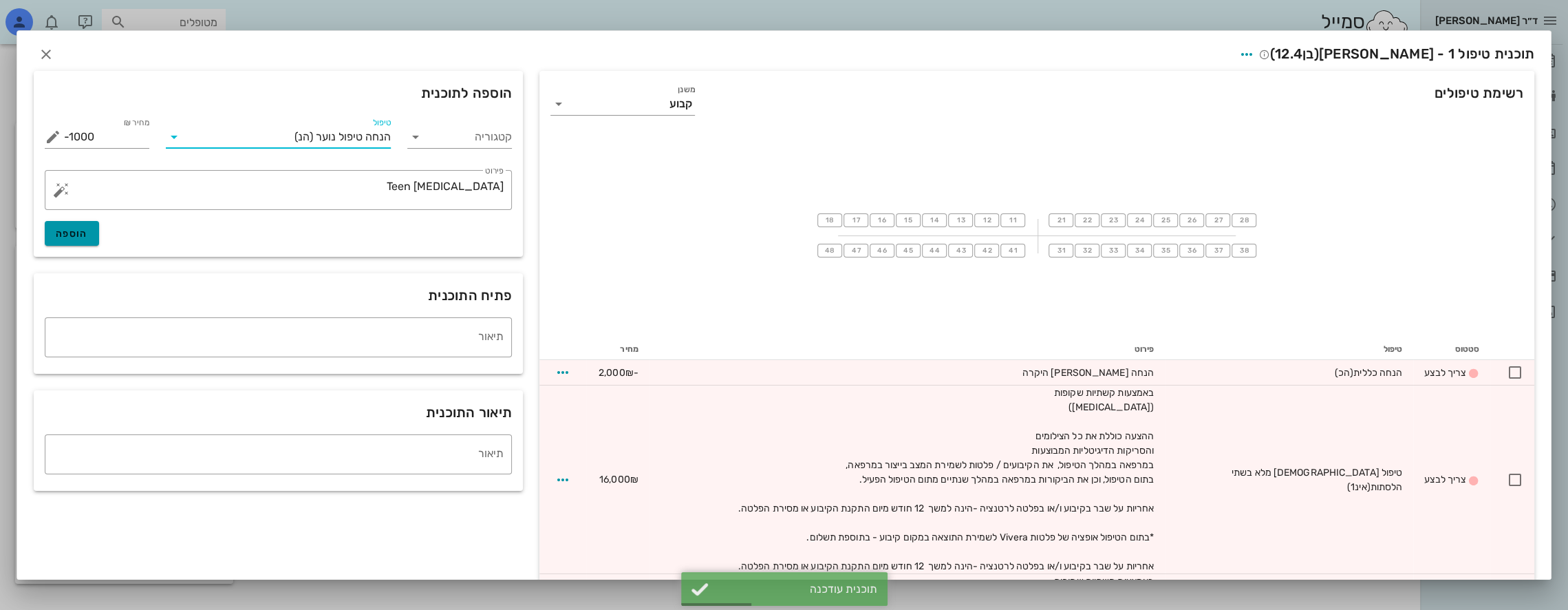
click at [79, 230] on span "הוספה" at bounding box center [72, 233] width 32 height 12
type input "0"
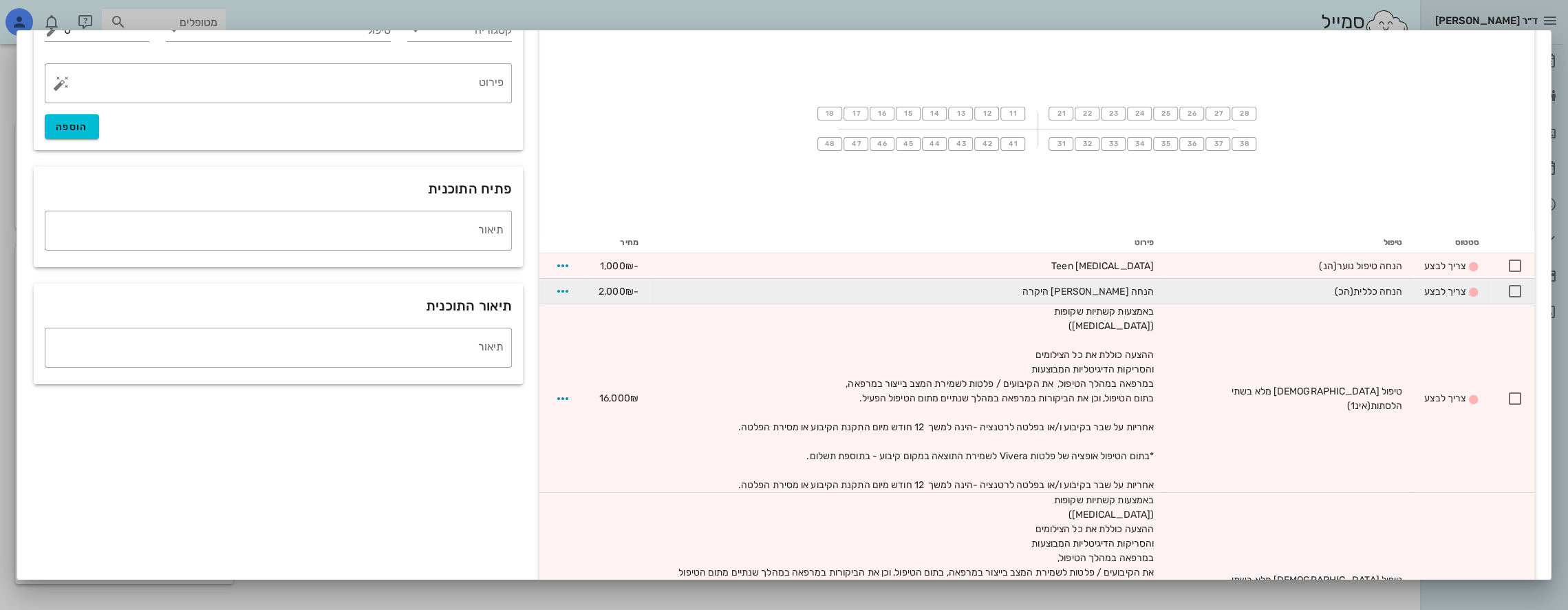
scroll to position [106, 0]
click at [570, 285] on icon "button" at bounding box center [562, 291] width 16 height 16
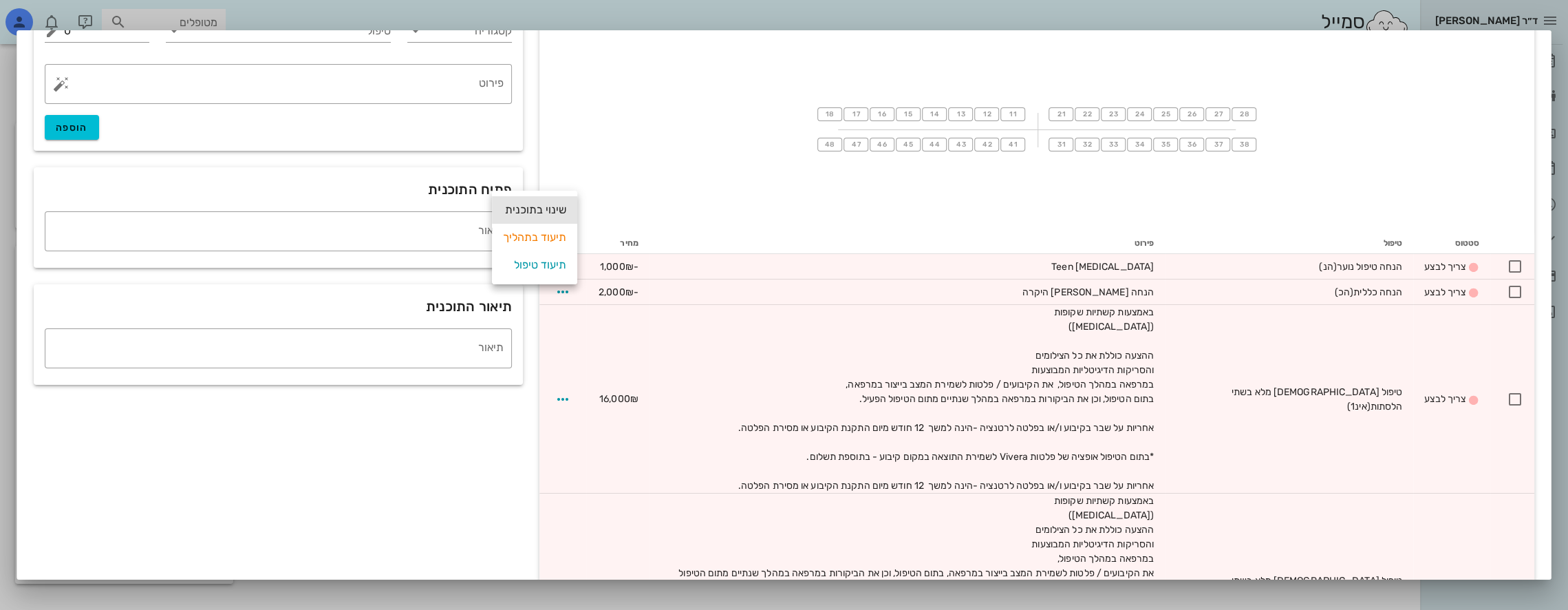
click at [543, 209] on div "שינוי בתוכנית" at bounding box center [534, 210] width 63 height 28
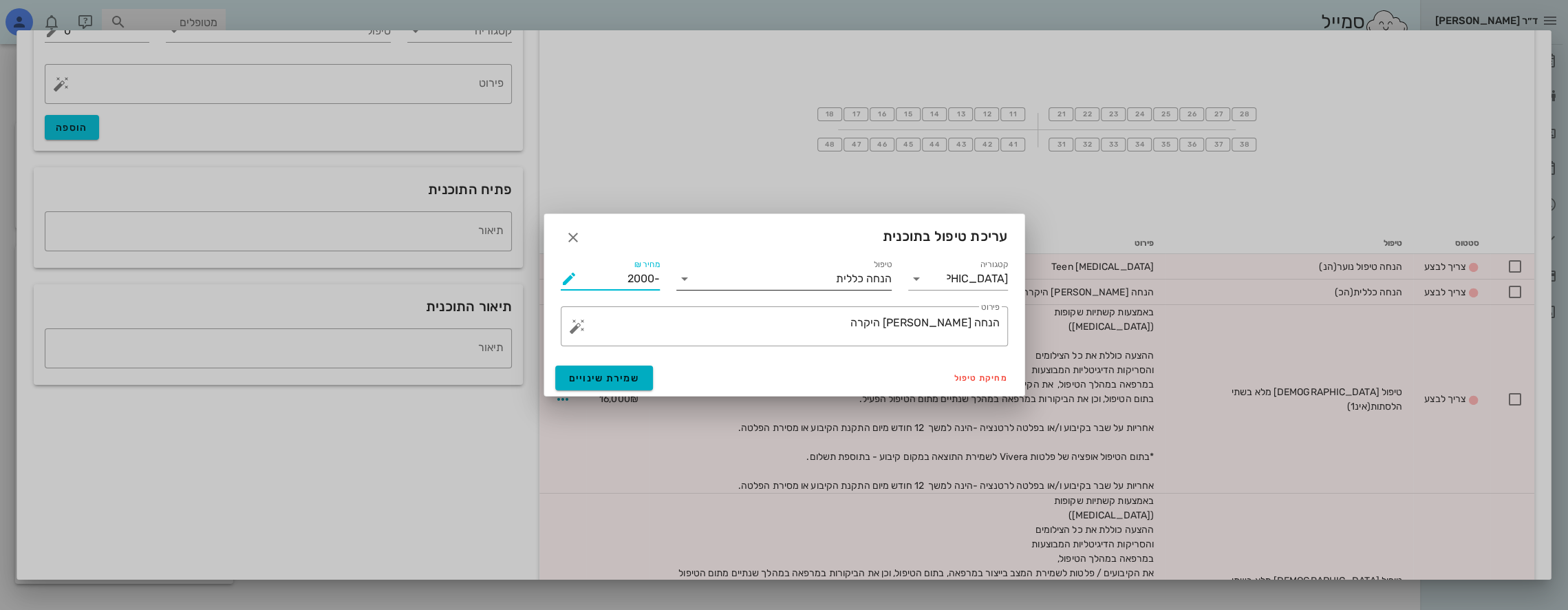
drag, startPoint x: 620, startPoint y: 276, endPoint x: 833, endPoint y: 280, distance: 213.0
click at [833, 280] on div "קטגוריה אורתודונטיה טיפול הנחה כללית מחיר ₪ -2000 % הנחה 0 מחיר לאחר הנחה -2000…" at bounding box center [784, 302] width 463 height 106
type input "-2000"
click at [620, 377] on span "שמירת שינויים" at bounding box center [604, 378] width 71 height 12
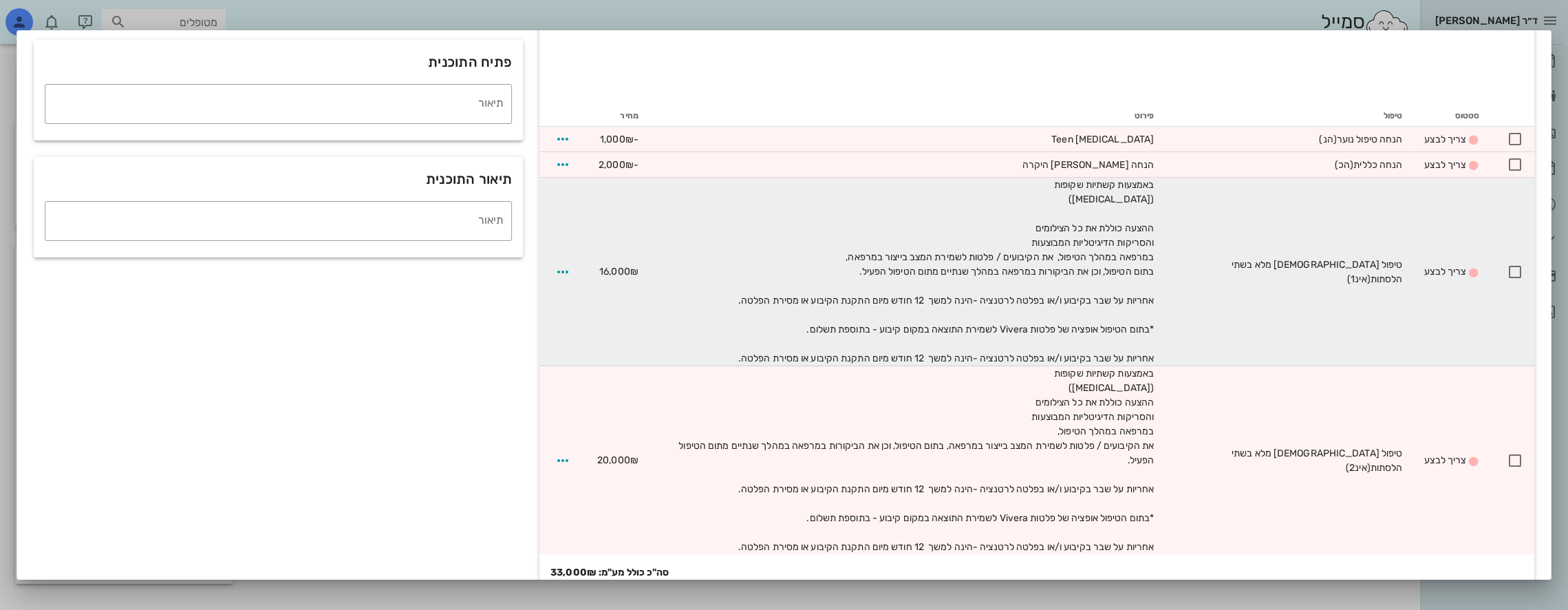
scroll to position [243, 0]
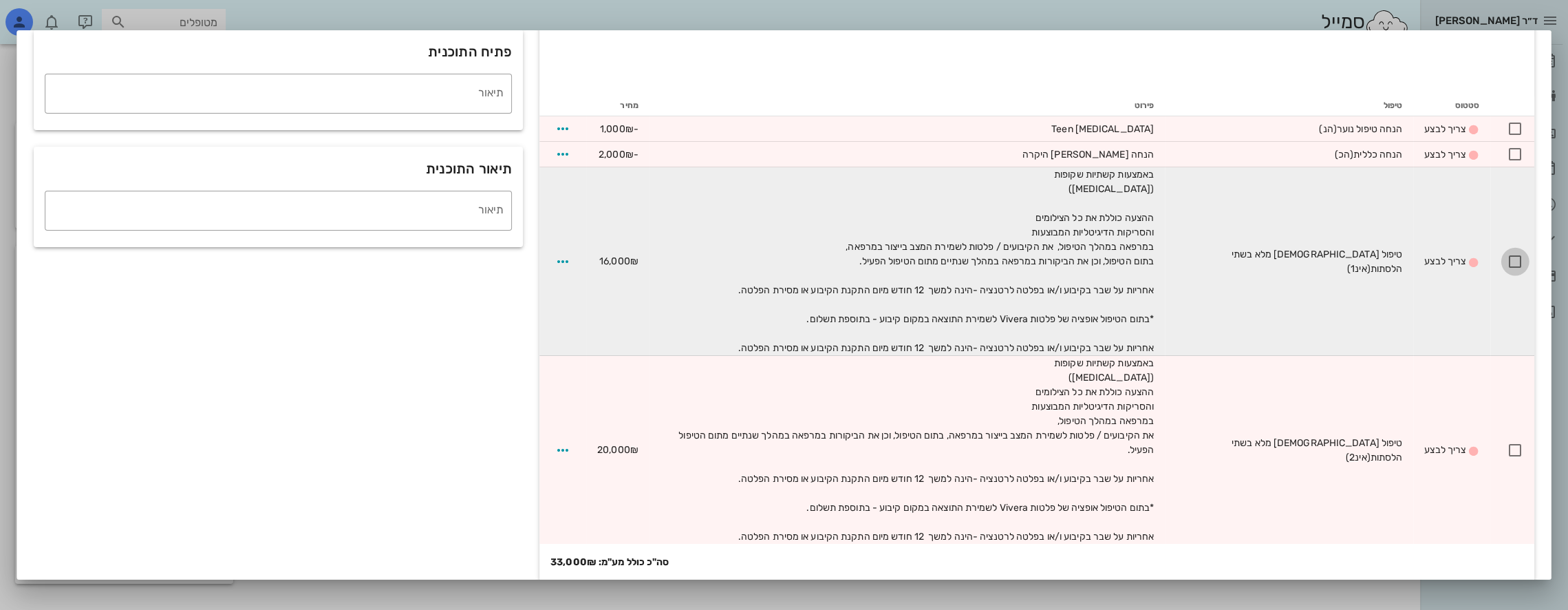
click at [1513, 258] on div at bounding box center [1515, 261] width 23 height 23
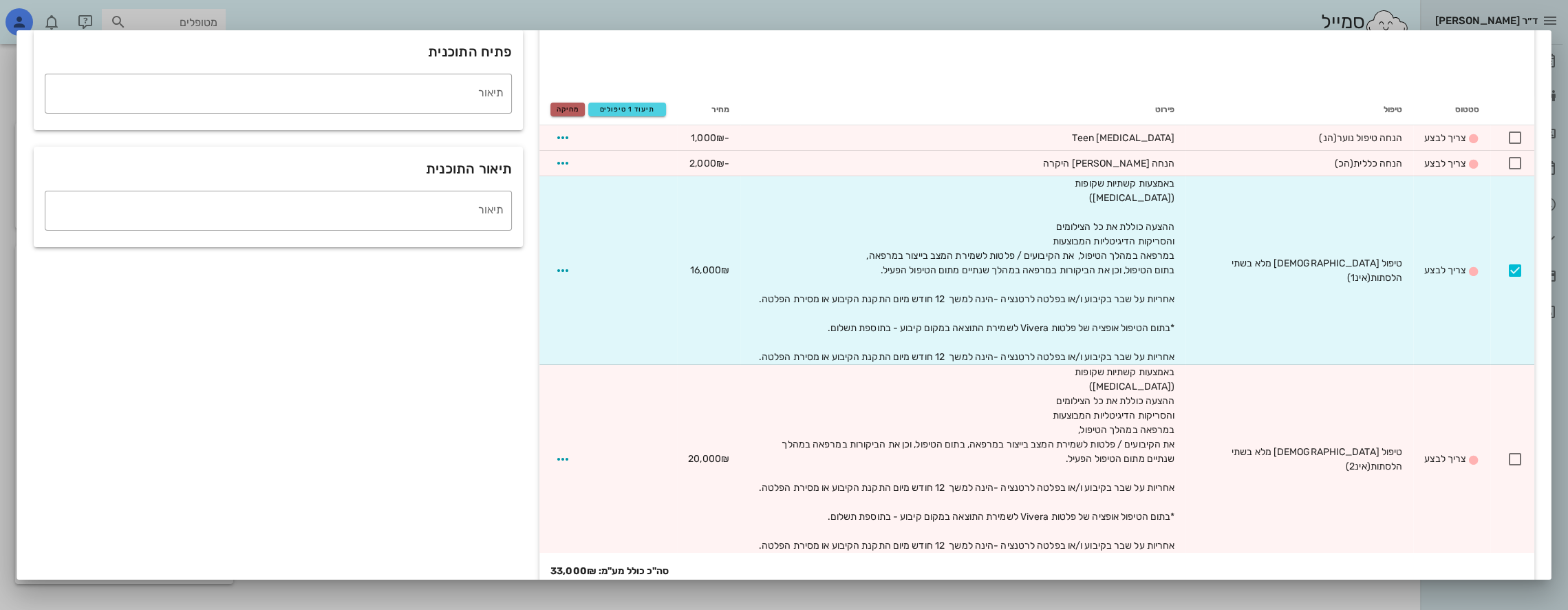
click at [573, 106] on span "מחיקה" at bounding box center [567, 109] width 22 height 8
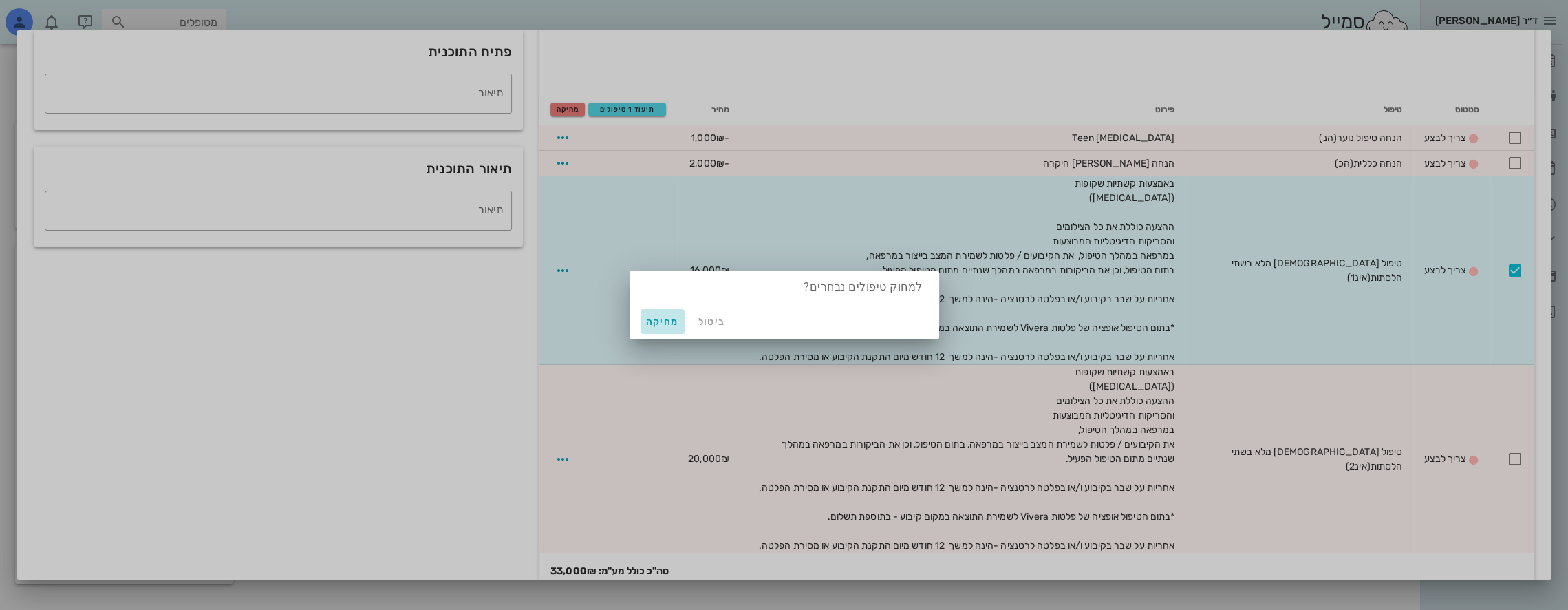
click at [664, 317] on span "מחיקה" at bounding box center [662, 321] width 33 height 12
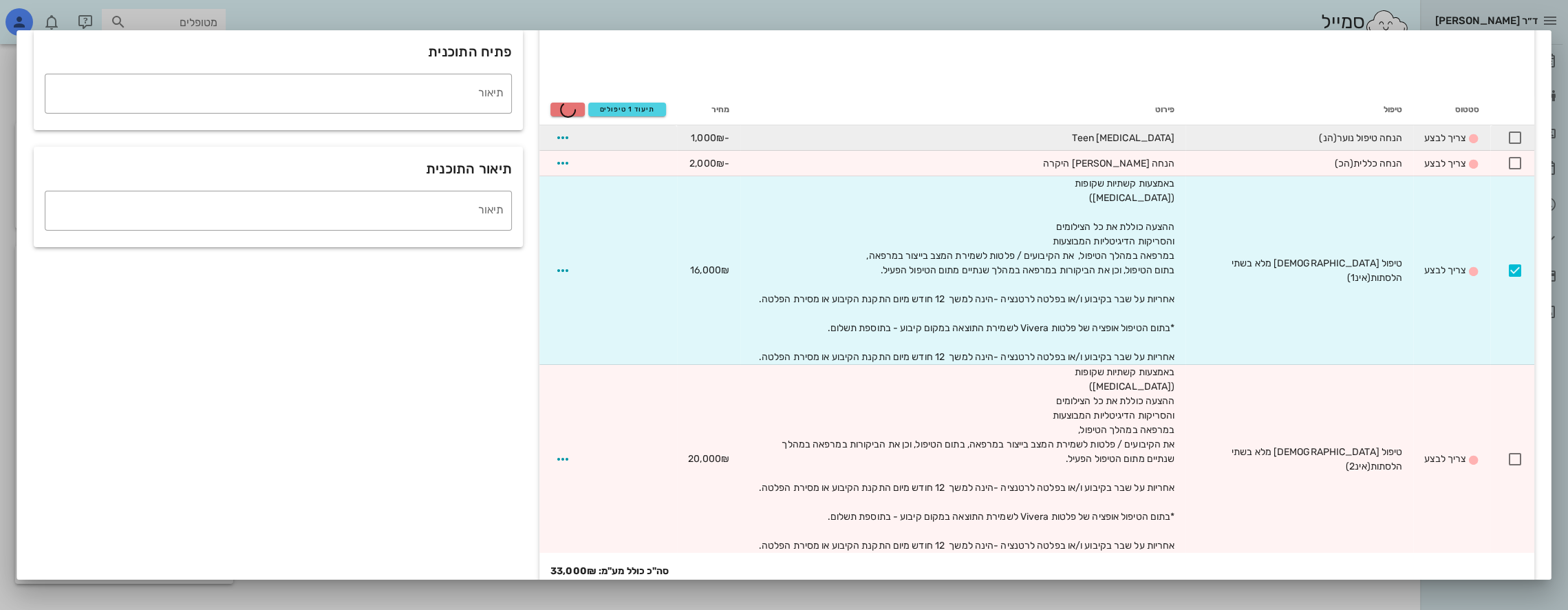
checkbox input "false"
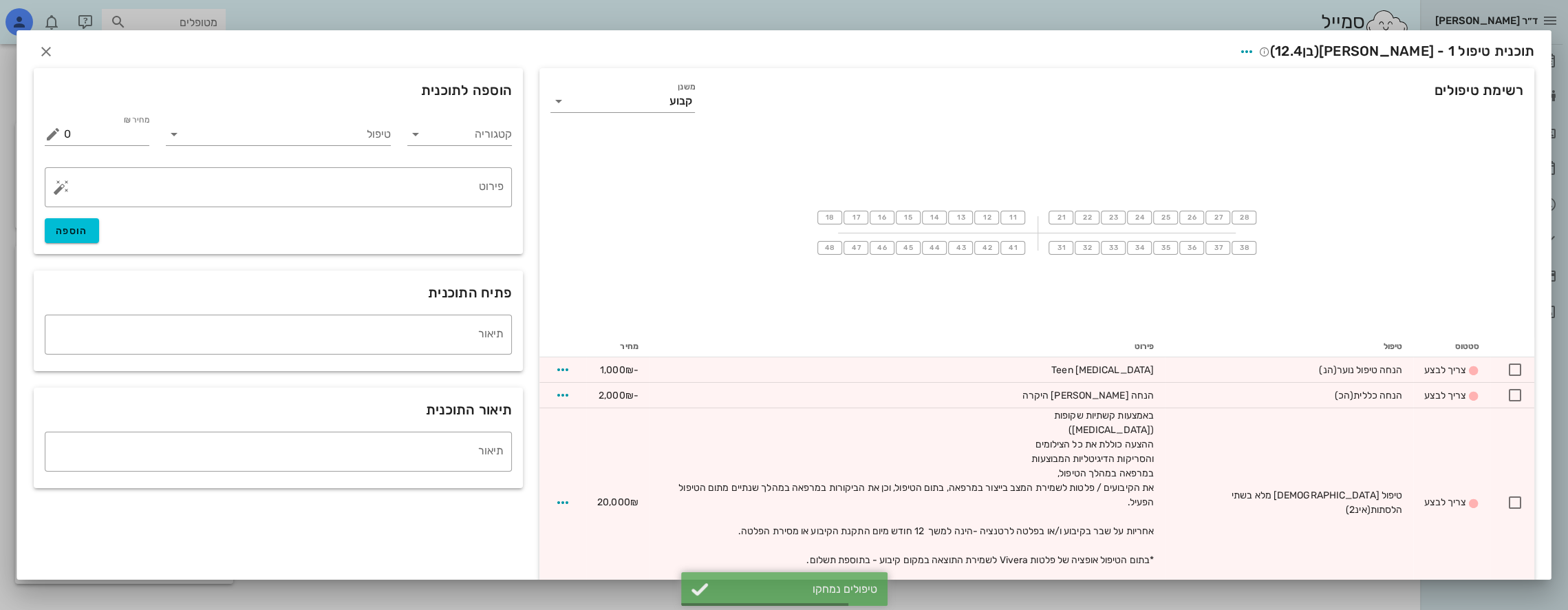
scroll to position [0, 0]
click at [318, 139] on input "טיפול" at bounding box center [288, 137] width 206 height 22
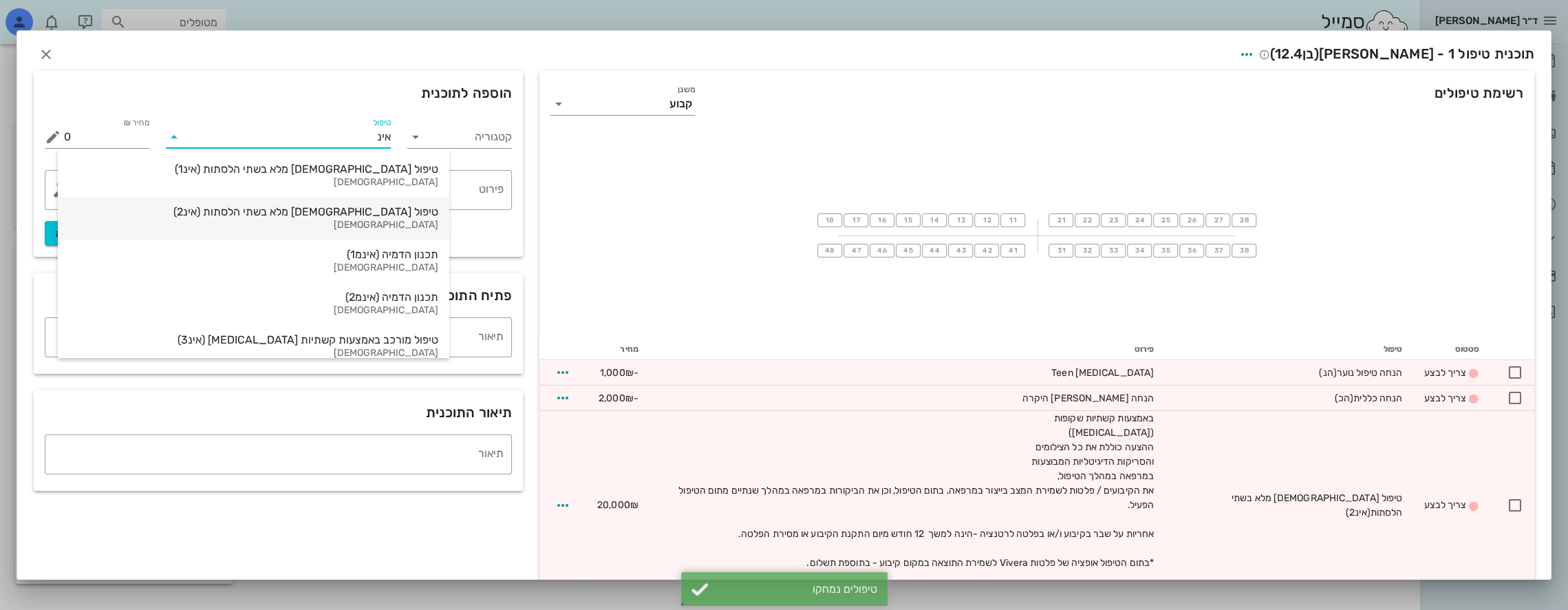
type input "אינמ"
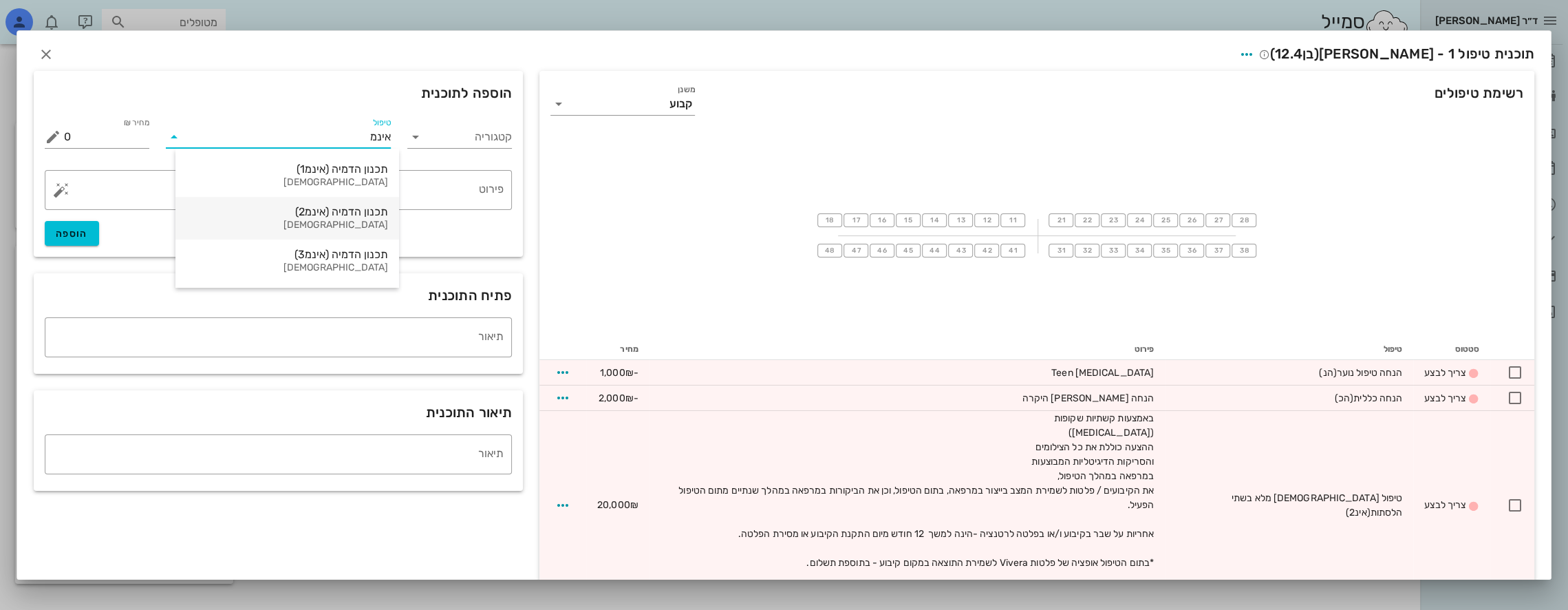
click at [322, 211] on div "תכנון הדמיה (אינמ2)" at bounding box center [287, 211] width 202 height 13
type input "10000"
type textarea "+ עלות ייצור קשתיות Invisalign טיפול moderate"
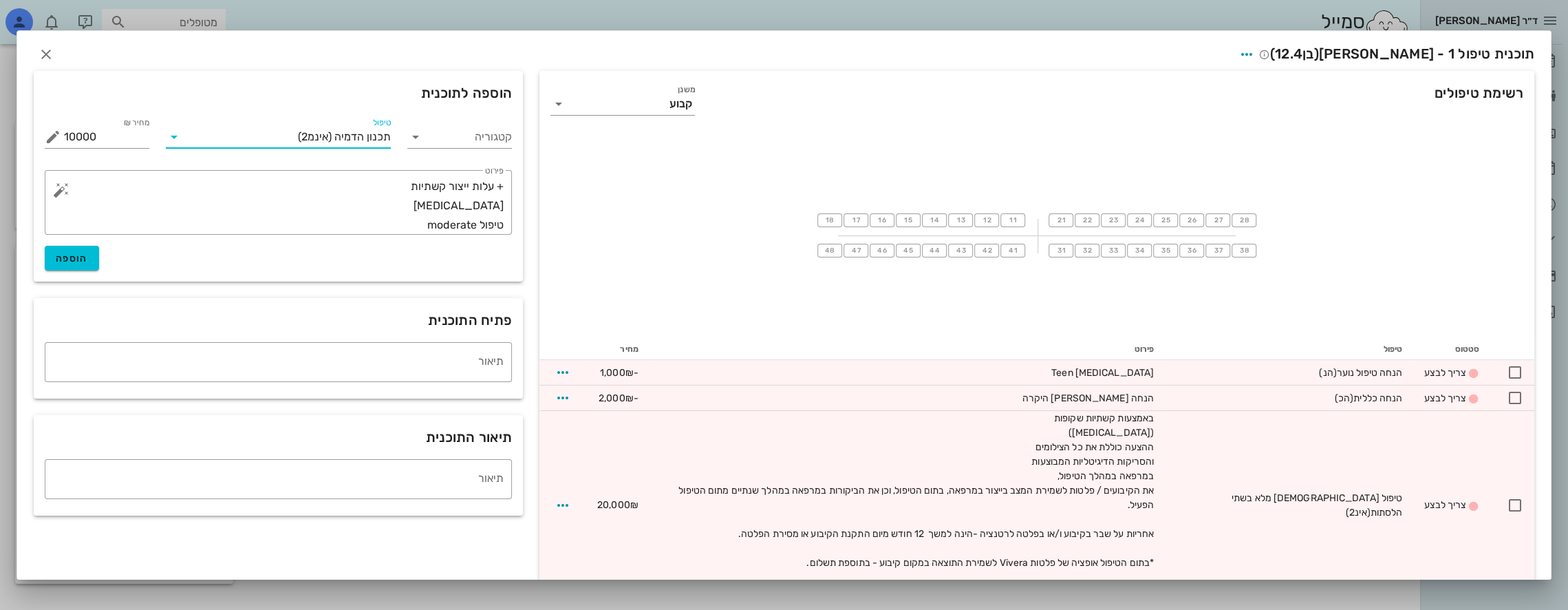
drag, startPoint x: 300, startPoint y: 142, endPoint x: 528, endPoint y: 120, distance: 229.1
click at [523, 120] on div "קטגוריה טיפול תכנון הדמיה (אינמ2) מחיר ₪ 10000 % הנחה 0 מחיר לאחר הנחה 10000 ​ …" at bounding box center [278, 194] width 489 height 175
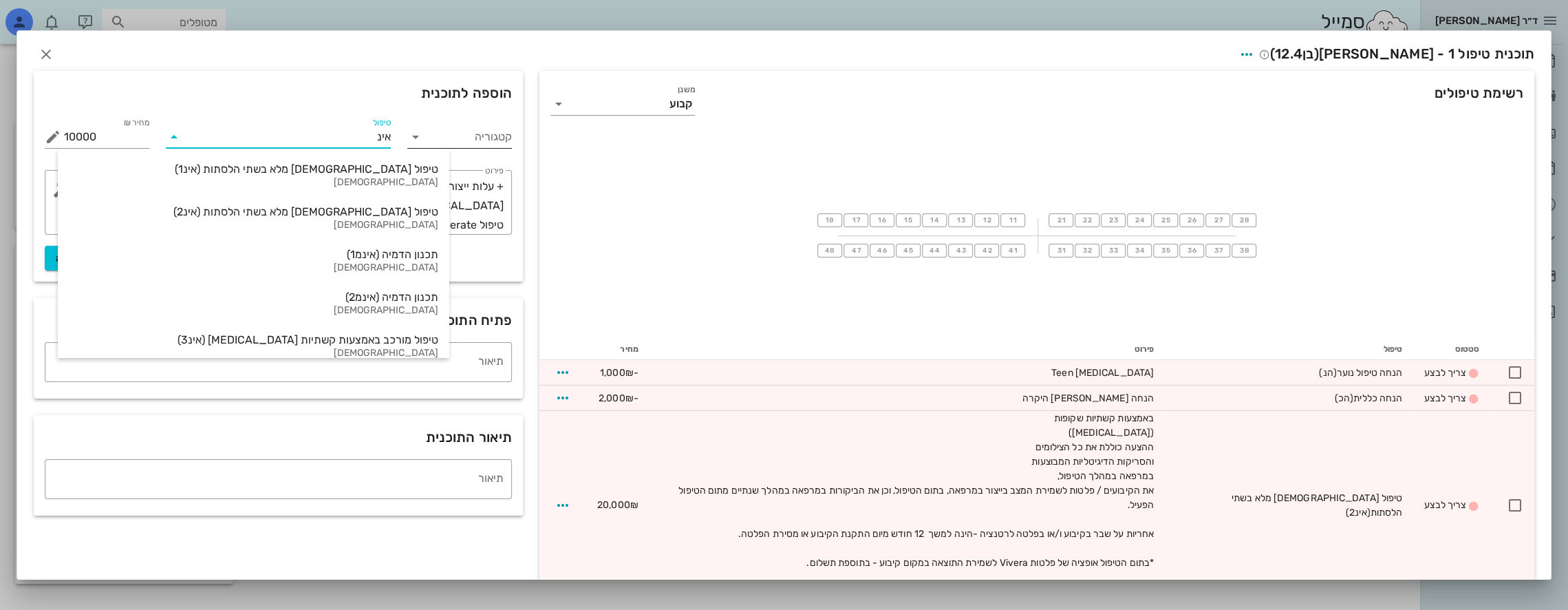
type input "אינמ"
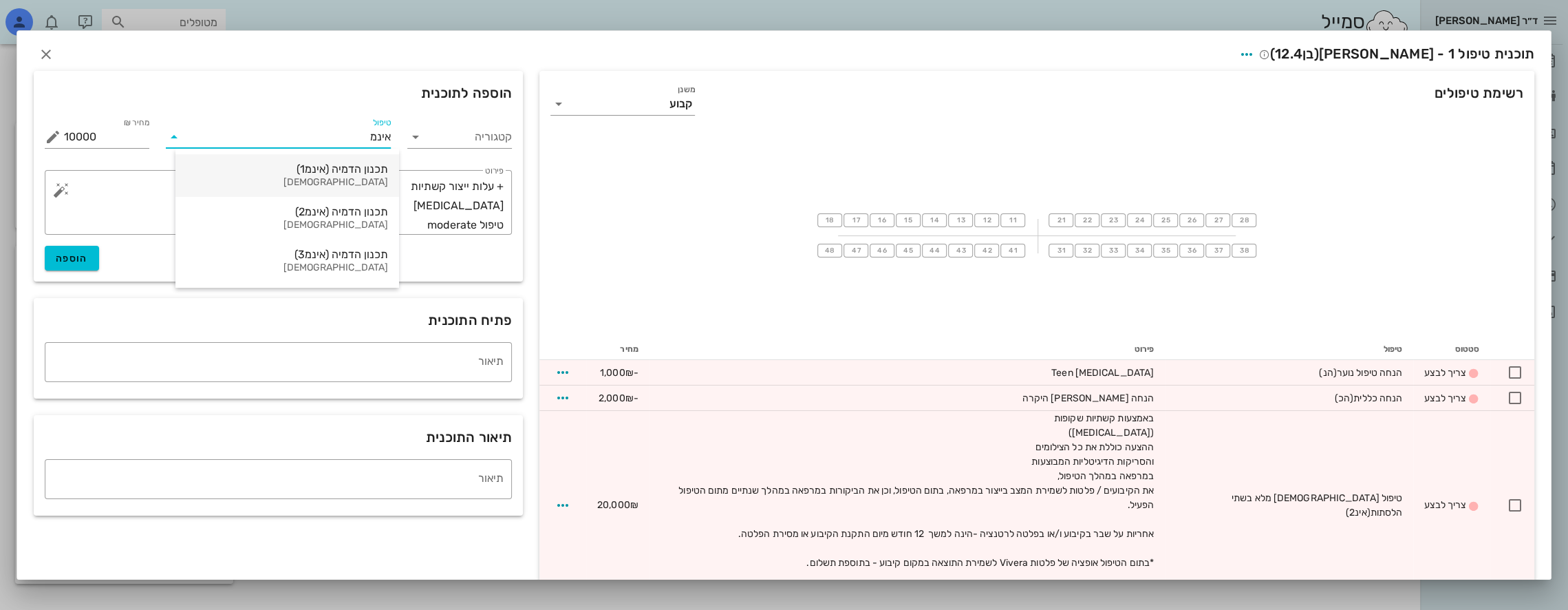
click at [358, 166] on div "תכנון הדמיה (אינמ1)" at bounding box center [287, 169] width 202 height 13
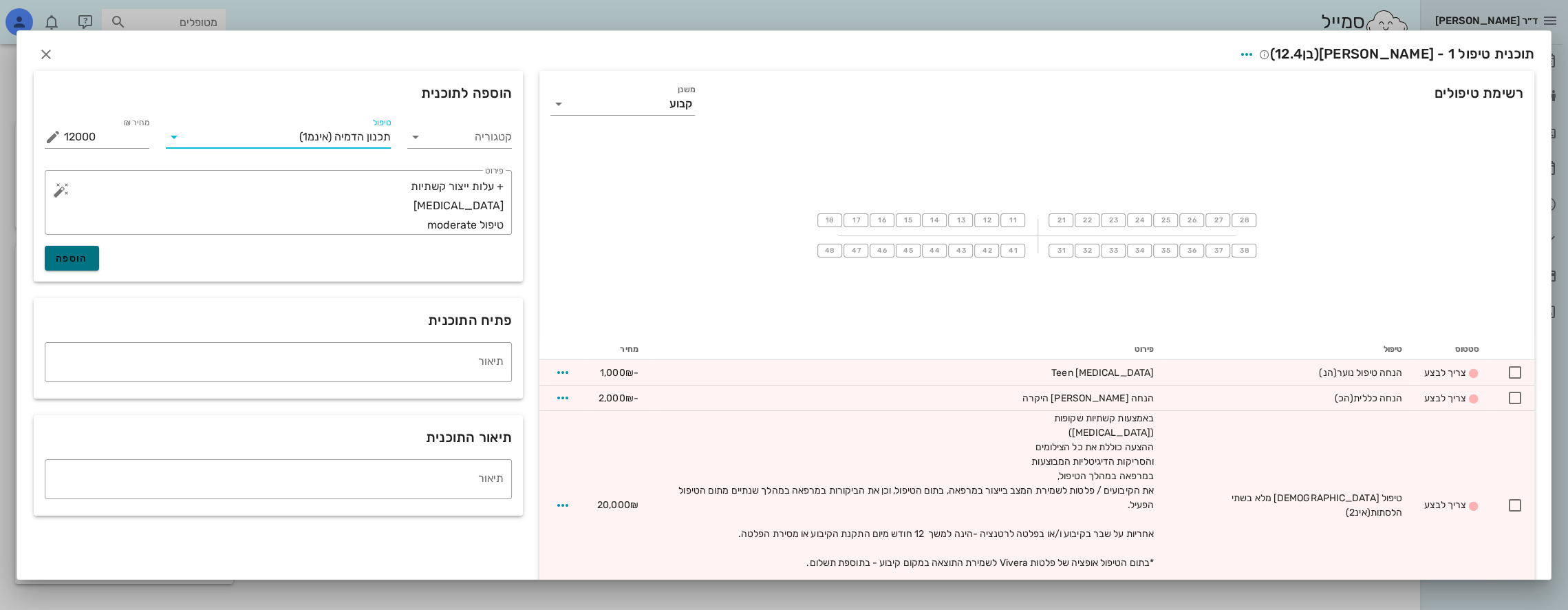
click at [88, 256] on span "הוספה" at bounding box center [72, 258] width 32 height 12
type input "0"
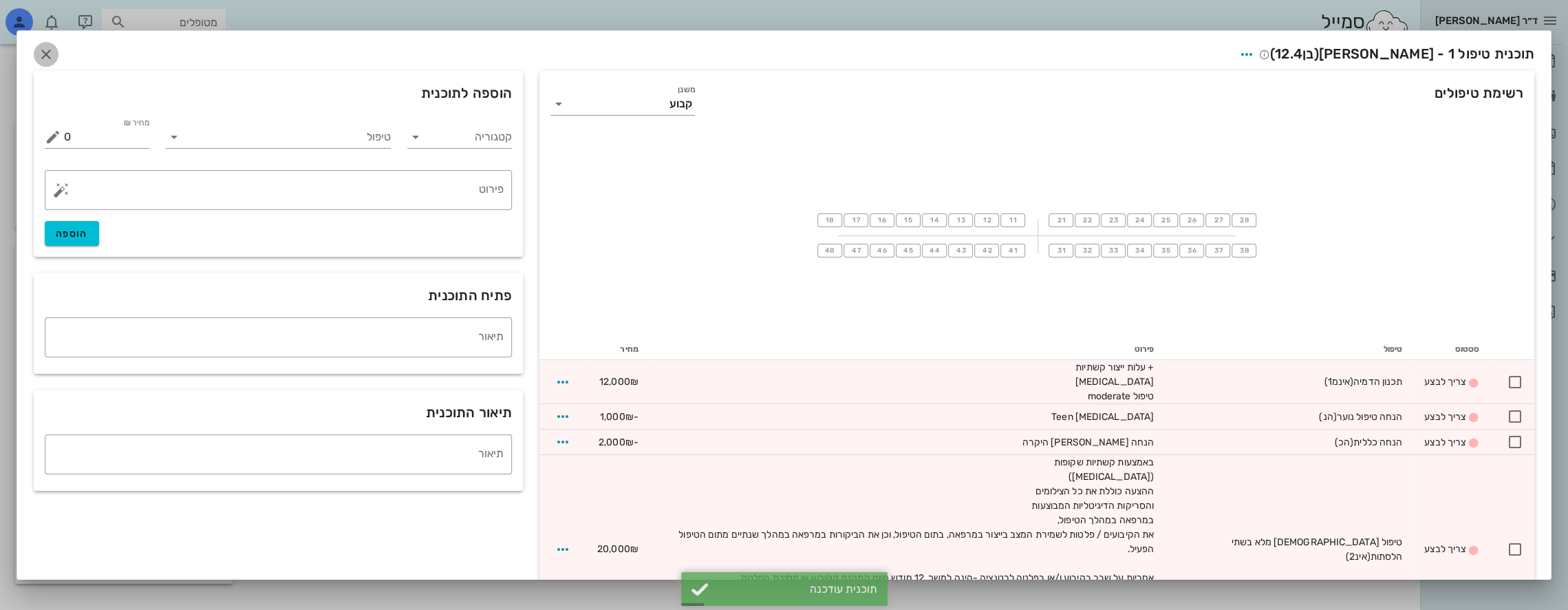
click at [55, 49] on icon "button" at bounding box center [45, 54] width 16 height 16
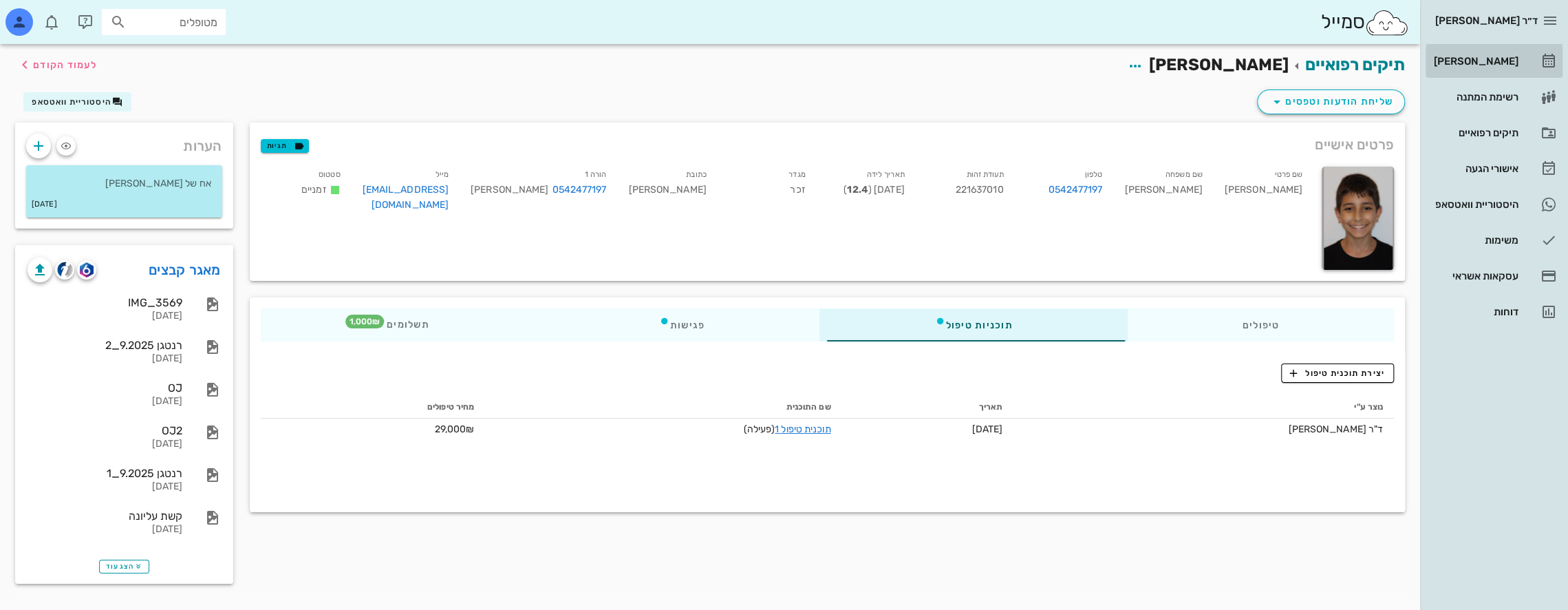
click at [1509, 54] on div "[PERSON_NAME]" at bounding box center [1475, 61] width 88 height 22
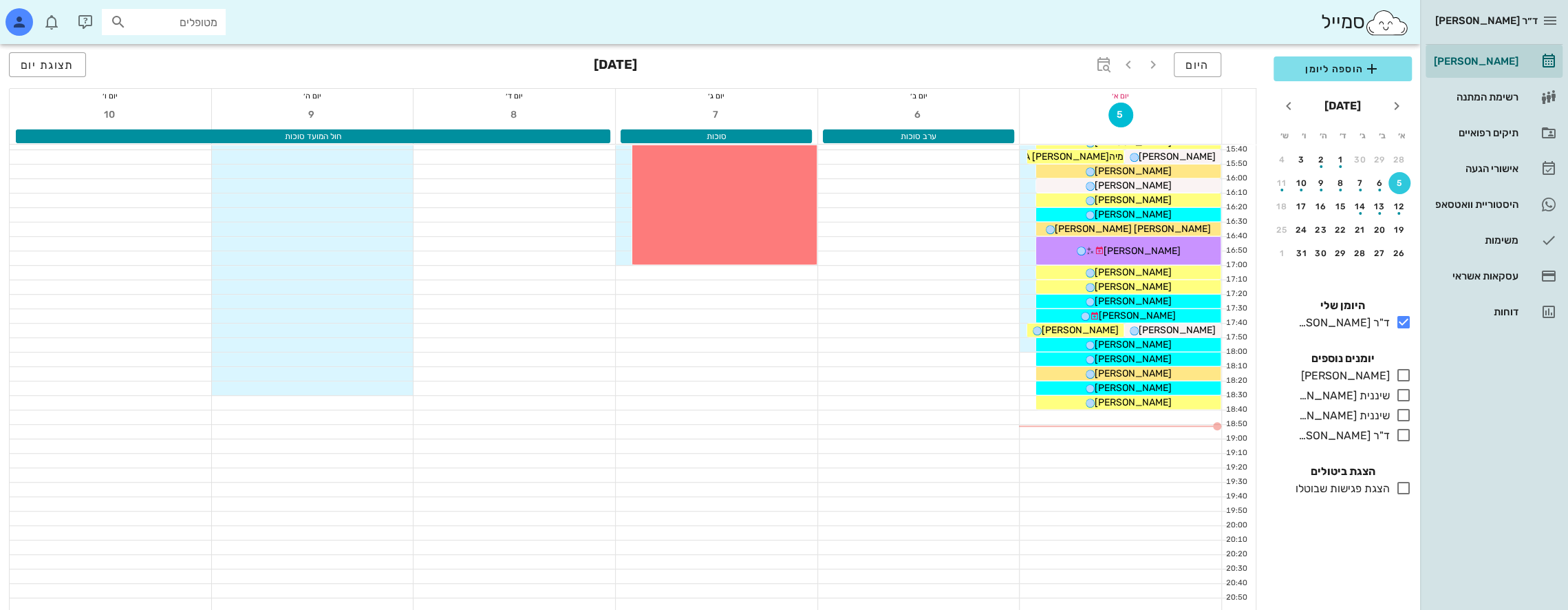
scroll to position [734, 0]
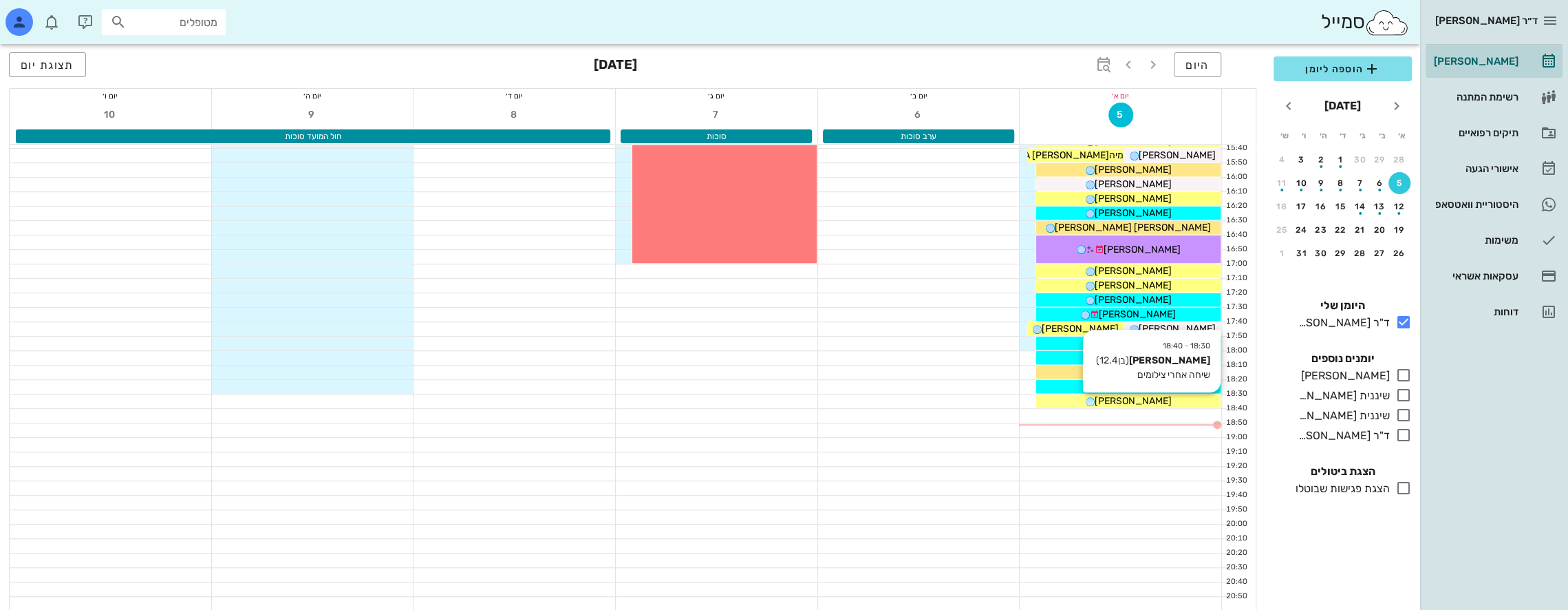
click at [1127, 398] on span "אילון אקסלרוד" at bounding box center [1133, 401] width 77 height 12
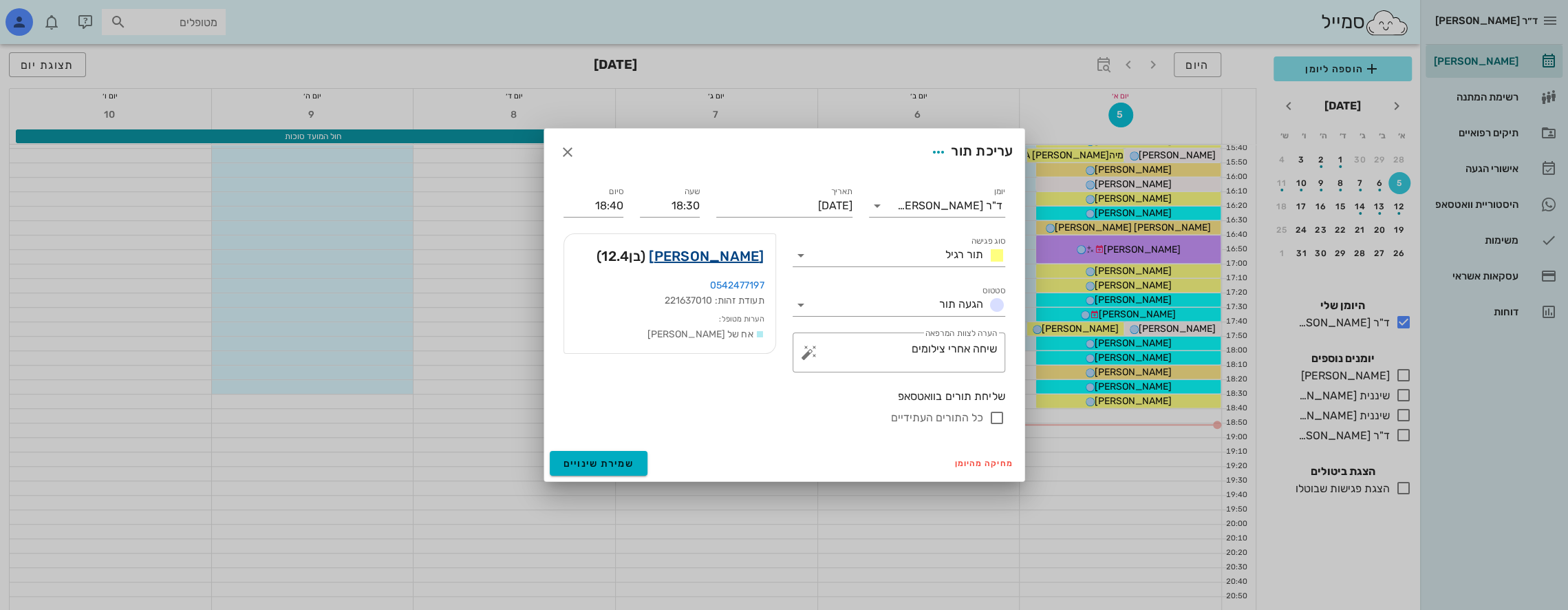
click at [724, 252] on link "אילון אקסלרוד" at bounding box center [706, 256] width 115 height 22
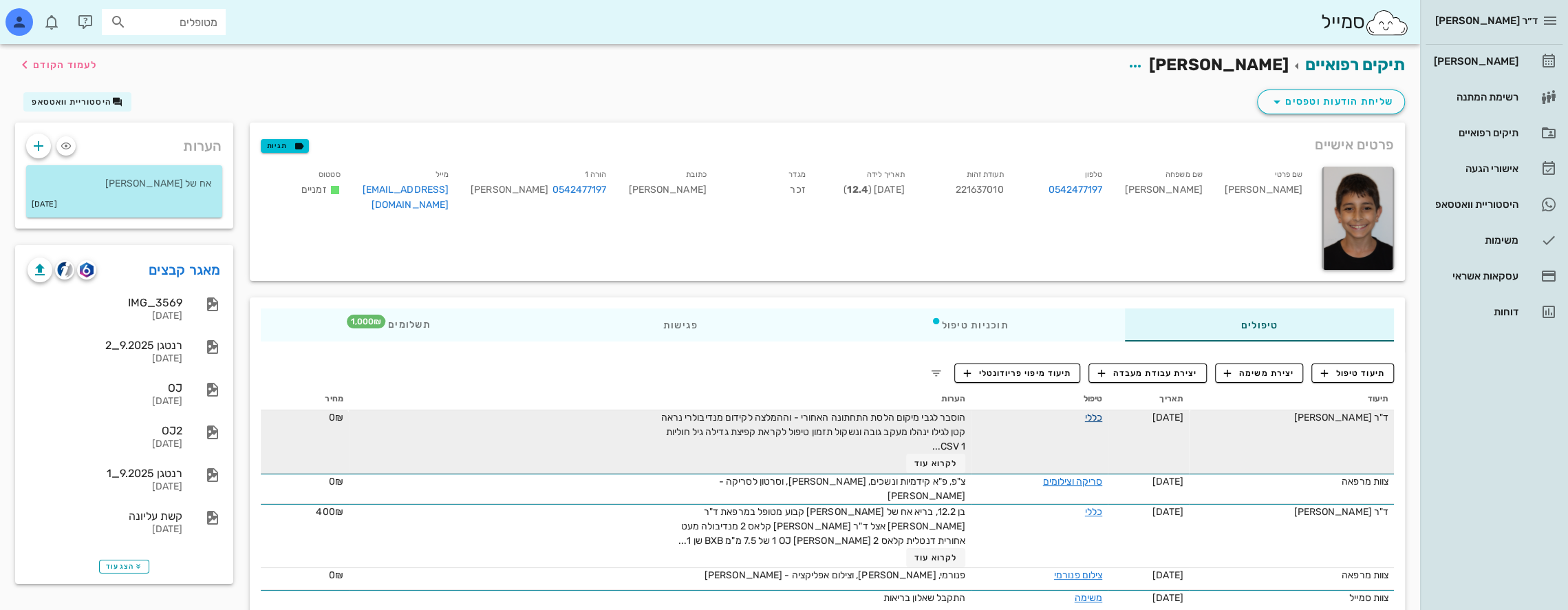
click at [1092, 420] on link "כללי" at bounding box center [1094, 417] width 17 height 12
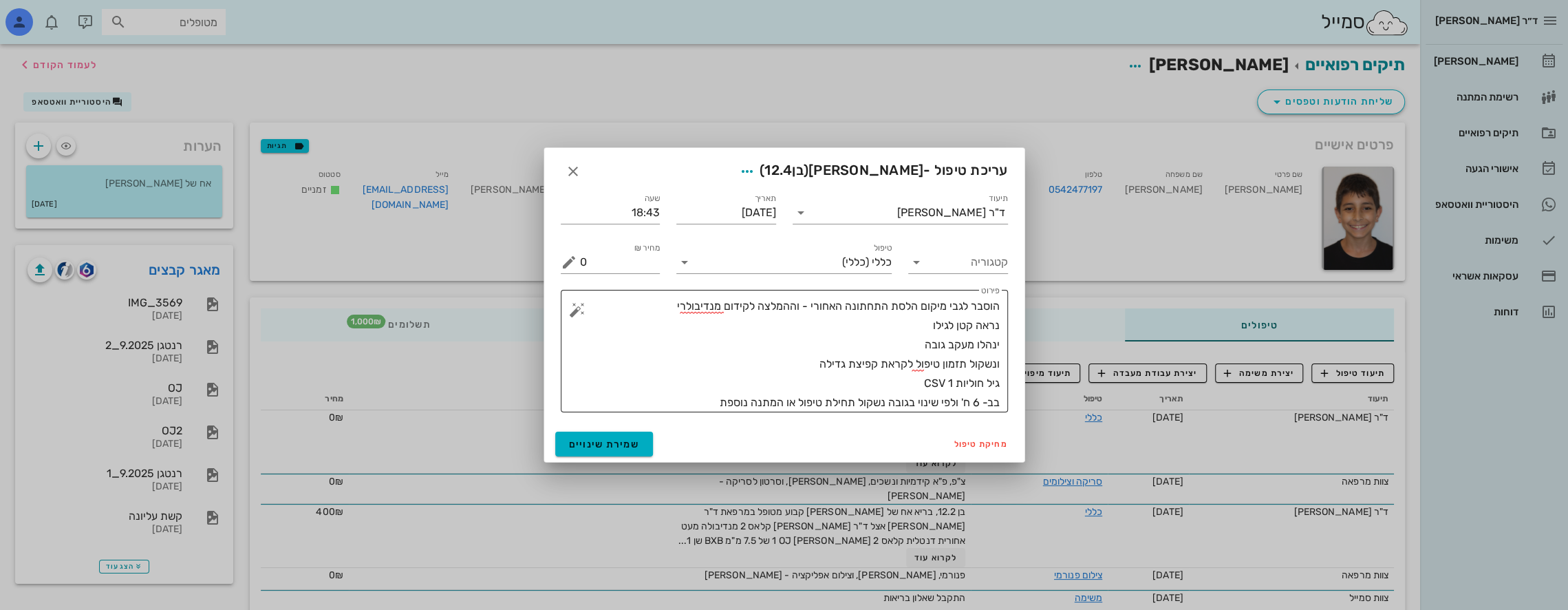
click at [999, 310] on textarea "הוסבר לגבי מיקום הלסת התחתונה האחורי - וההמלצה לקידום מנדיבולרי נראה קטן לגילו …" at bounding box center [789, 354] width 420 height 116
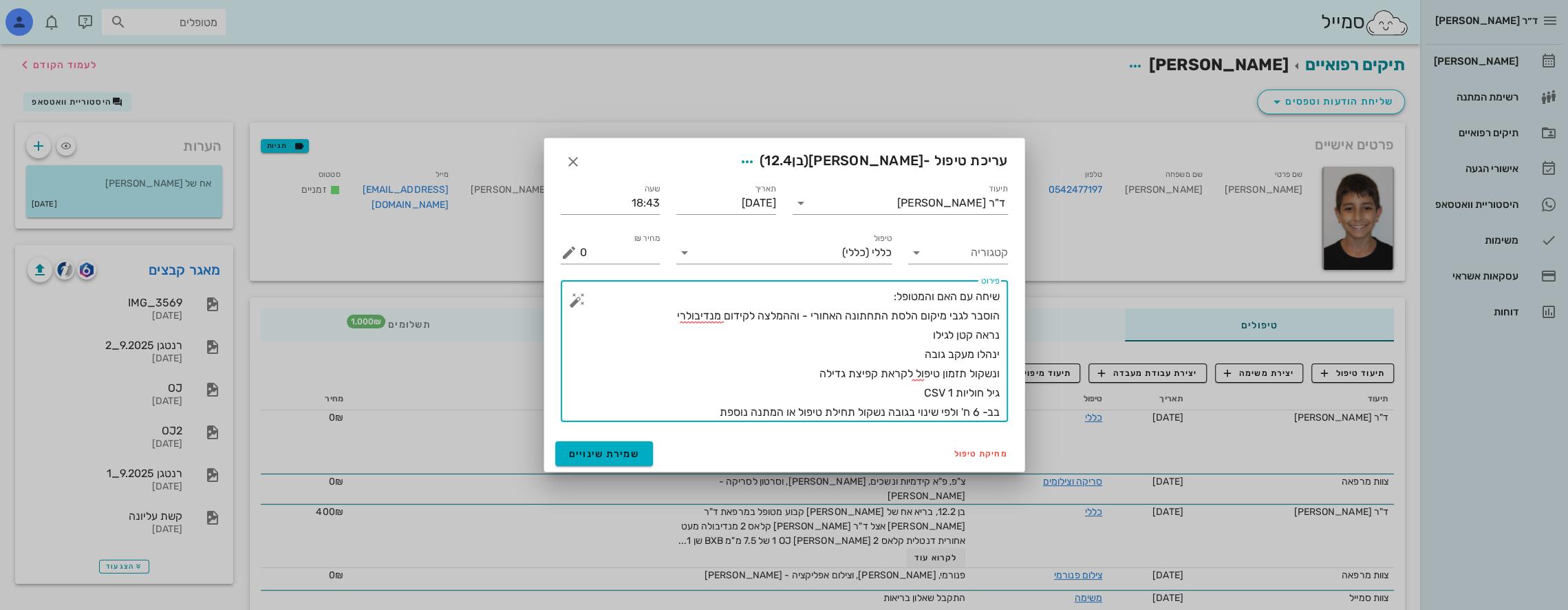
drag, startPoint x: 898, startPoint y: 395, endPoint x: 1001, endPoint y: 399, distance: 103.1
click at [1001, 399] on div "​ פירוט שיחה עם האם והמטופל: הוסבר לגבי מיקום הלסת התחתונה האחורי - וההמלצה לקי…" at bounding box center [784, 351] width 447 height 142
click at [910, 334] on textarea "שיחה עם האם והמטופל: הוסבר לגבי מיקום הלסת התחתונה האחורי - וההמלצה לקידום מנדי…" at bounding box center [789, 354] width 420 height 135
paste textarea "גיל חוליות CSV 1"
click at [879, 330] on textarea "שיחה עם האם והמטופל: הוסבר לגבי מיקום הלסת התחתונה האחורי - וההמלצה לקידום מנדי…" at bounding box center [789, 354] width 420 height 135
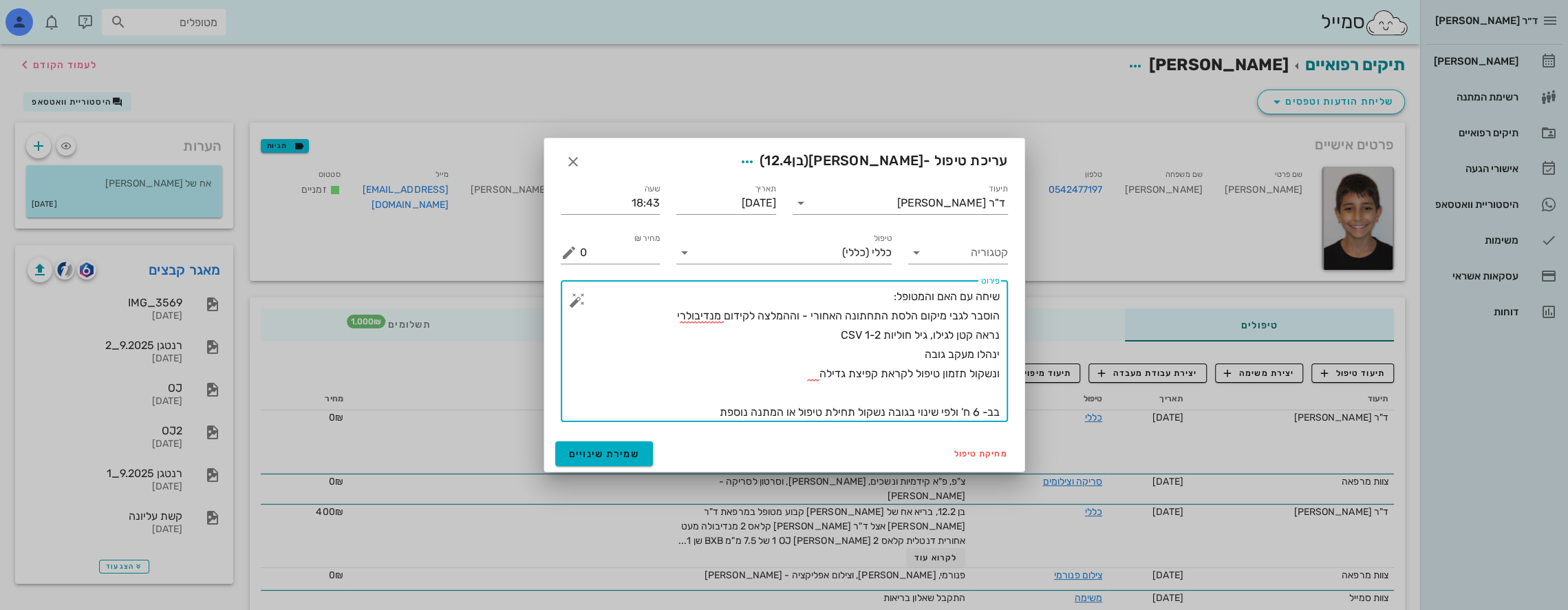
type textarea "שיחה עם האם והמטופל: הוסבר לגבי מיקום הלסת התחתונה האחורי - וההמלצה לקידום מנדי…"
click at [611, 458] on span "שמירת שינויים" at bounding box center [604, 454] width 71 height 12
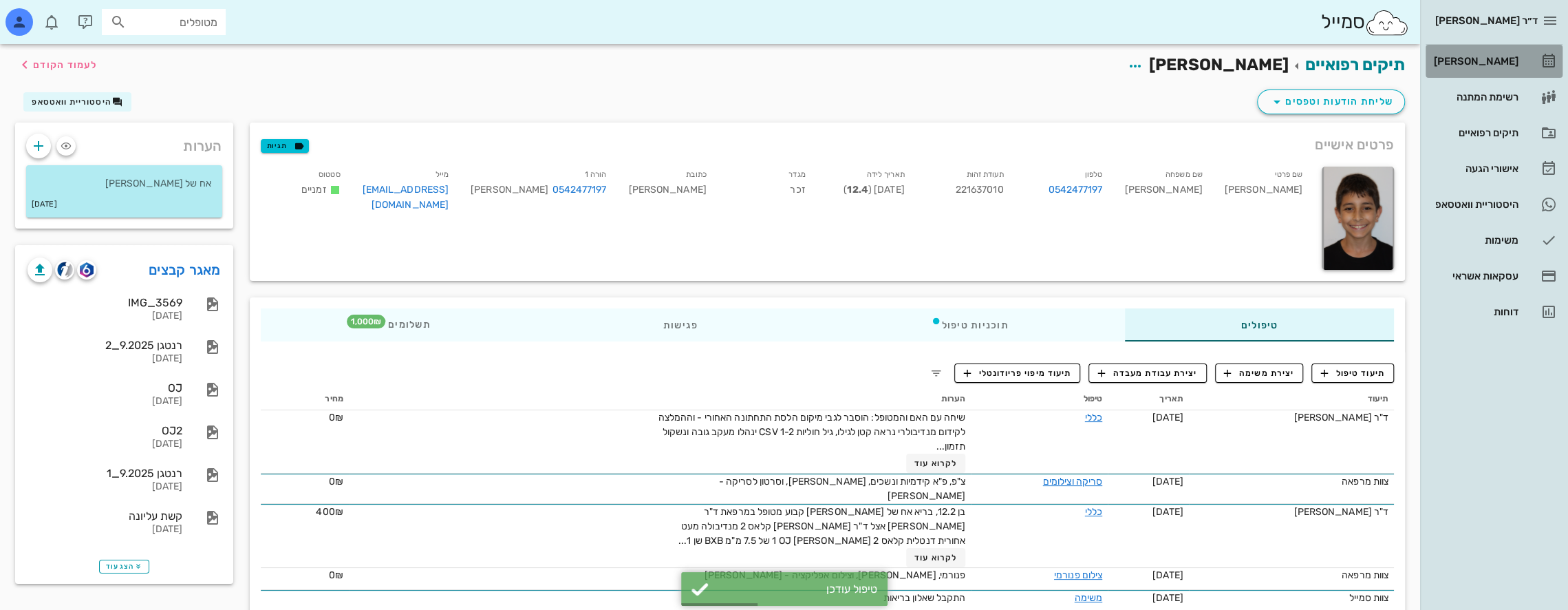
click at [1500, 61] on div "[PERSON_NAME]" at bounding box center [1475, 61] width 88 height 11
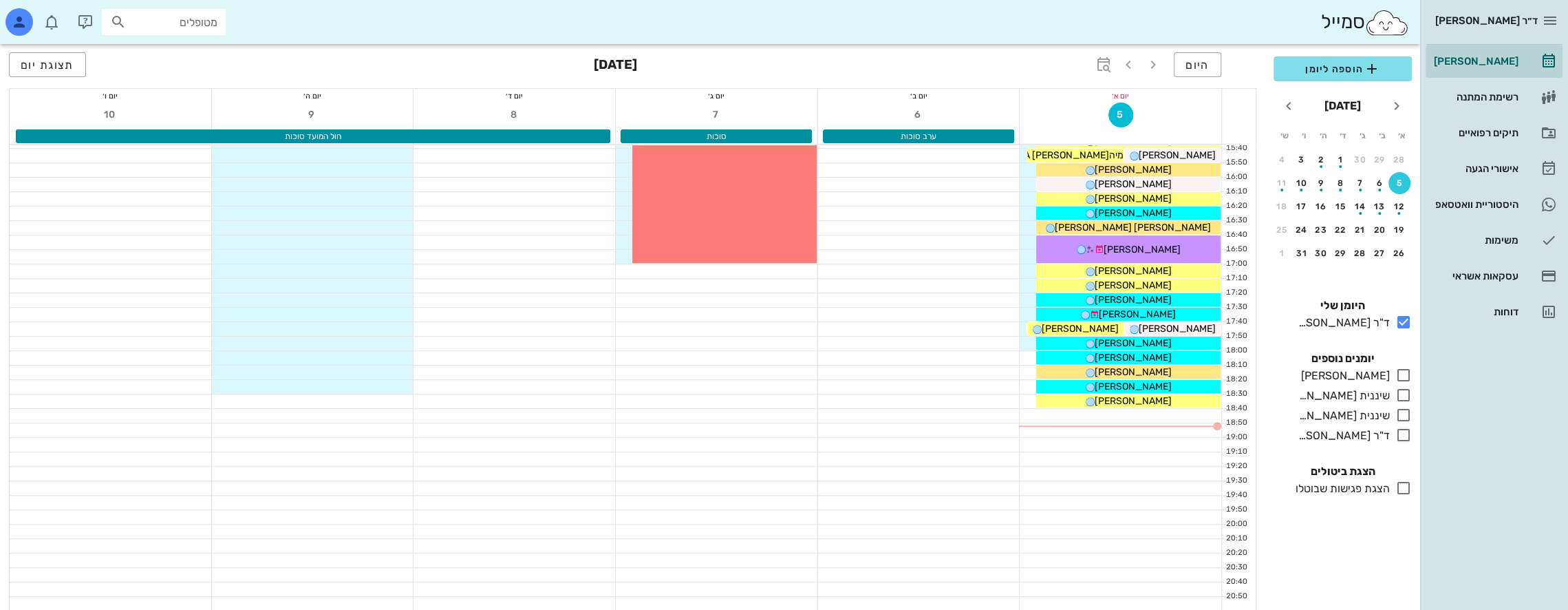
scroll to position [734, 0]
click at [1118, 399] on span "אילון אקסלרוד" at bounding box center [1133, 401] width 77 height 12
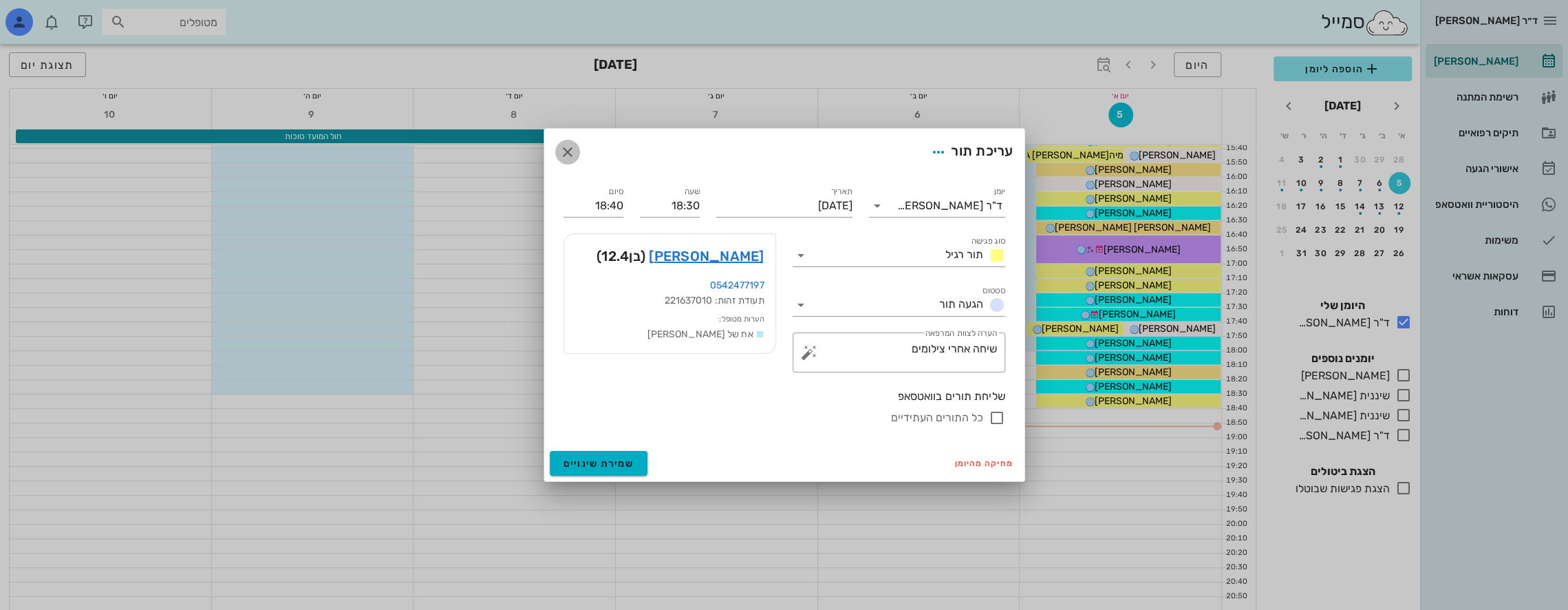
click at [570, 146] on icon "button" at bounding box center [567, 152] width 16 height 16
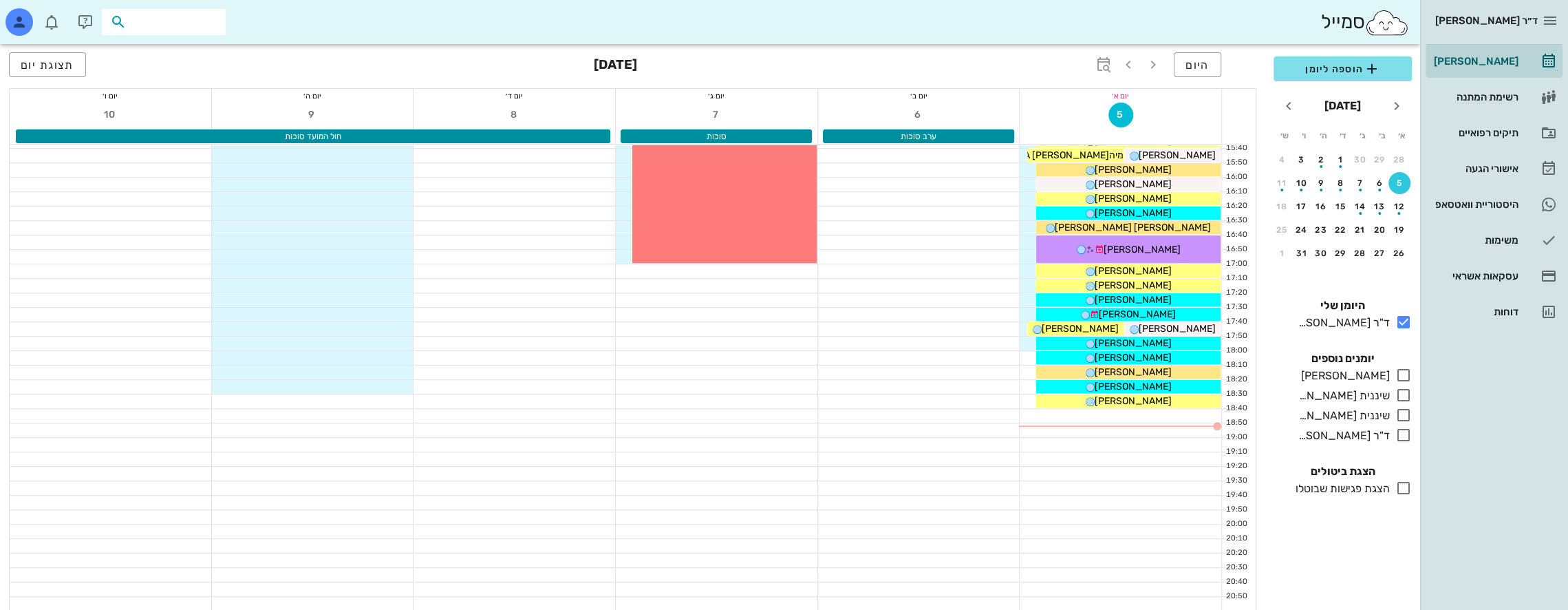
click at [190, 24] on input "text" at bounding box center [173, 22] width 88 height 18
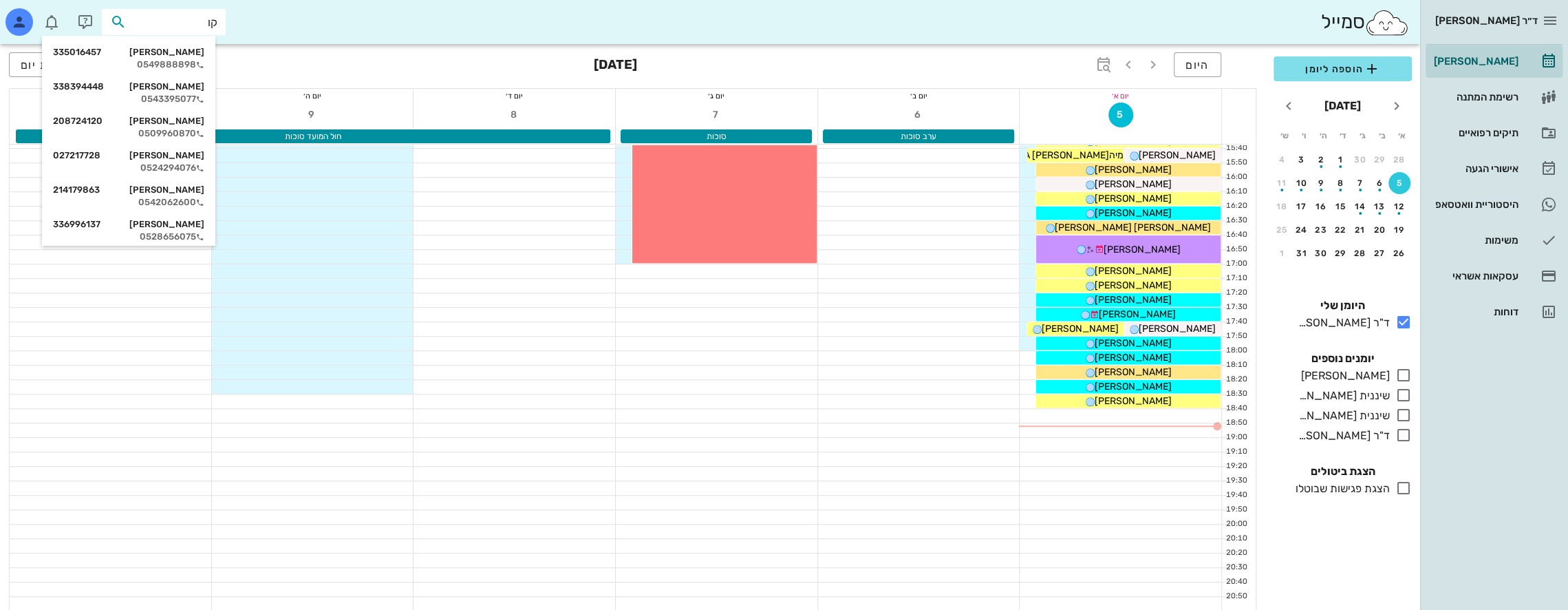
type input "ק"
type input "גבע"
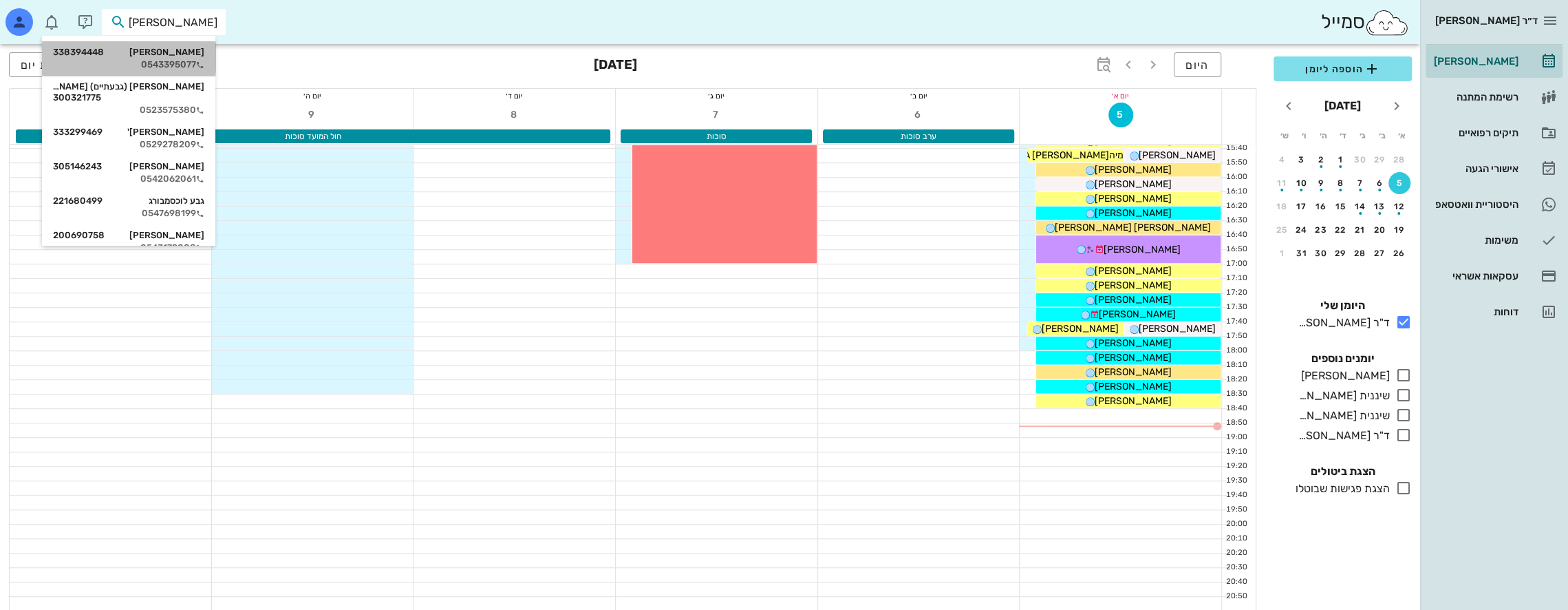
click at [196, 56] on div "גבע קוזוקרו 338394448" at bounding box center [129, 52] width 152 height 11
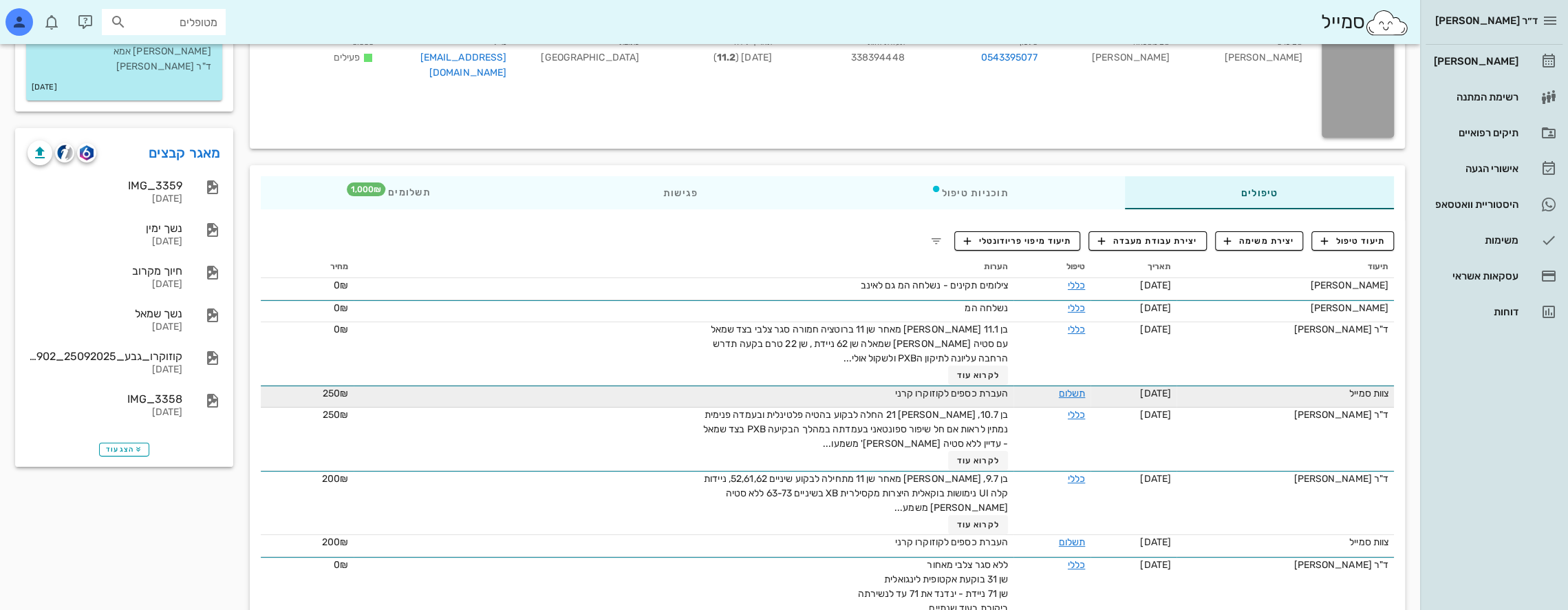
scroll to position [138, 0]
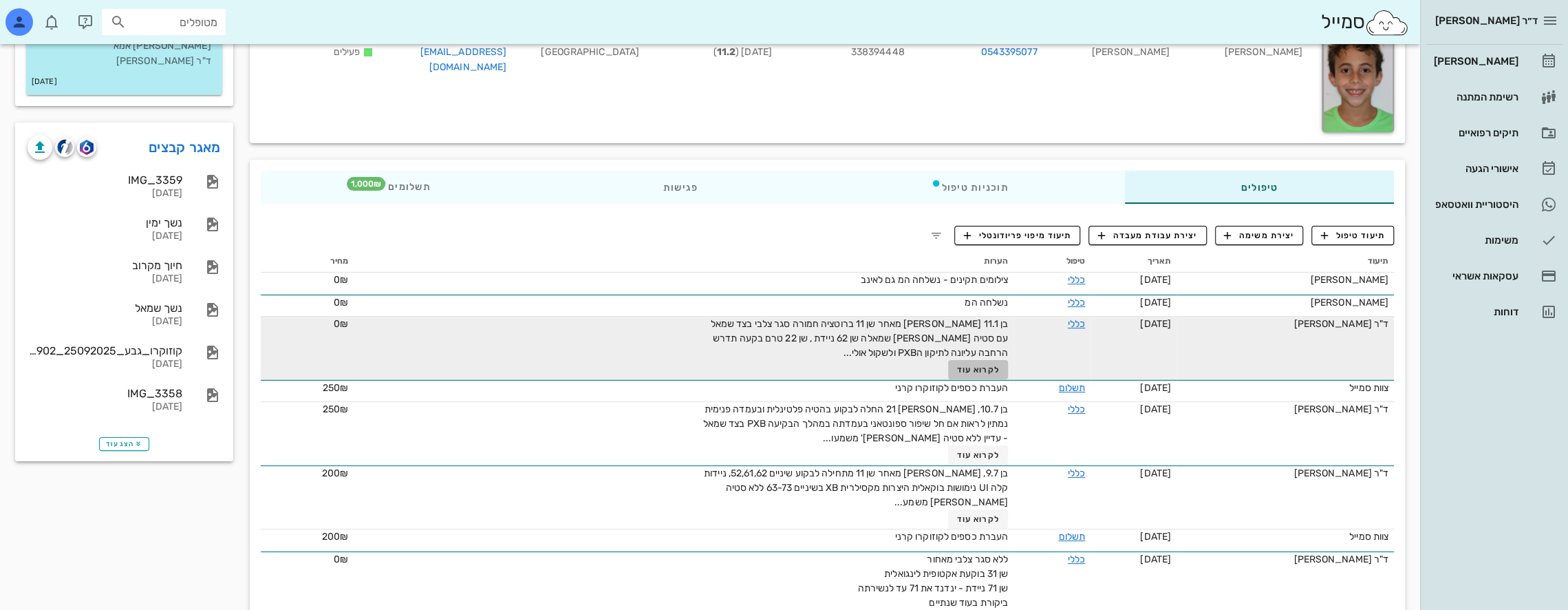
click at [961, 366] on span "לקרוא עוד" at bounding box center [978, 370] width 42 height 10
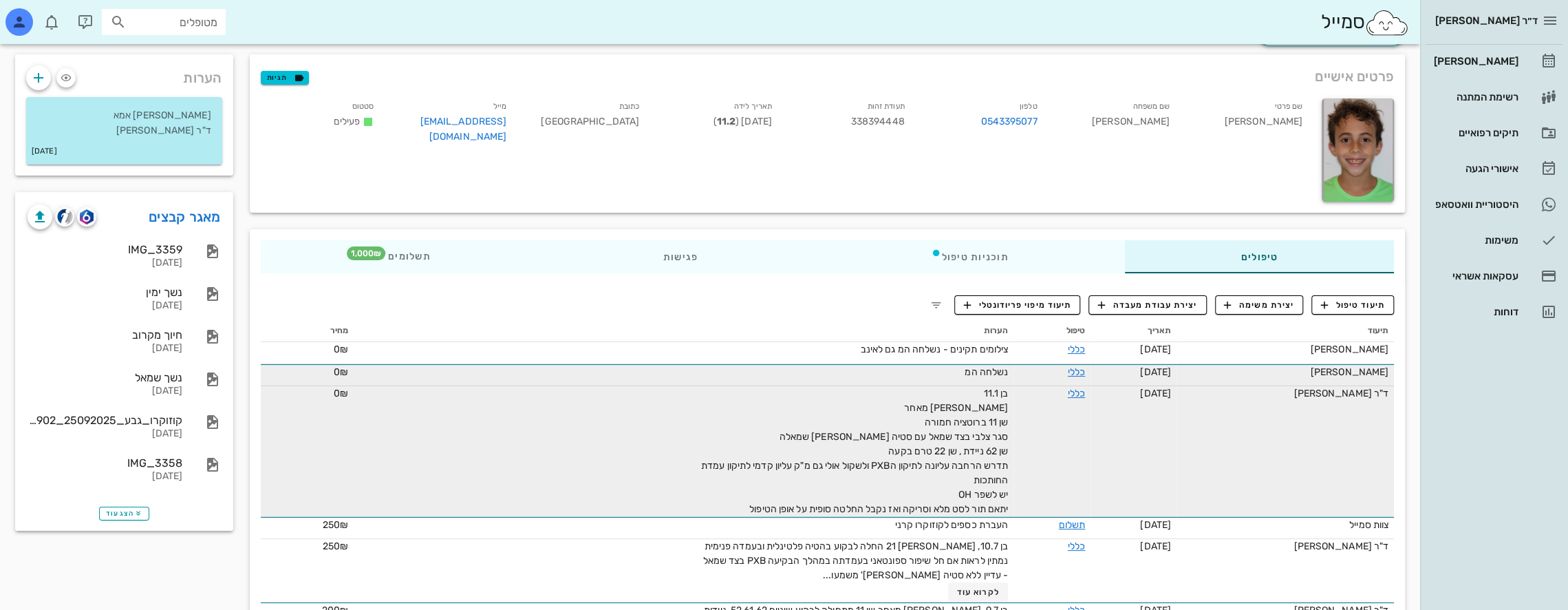
scroll to position [69, 0]
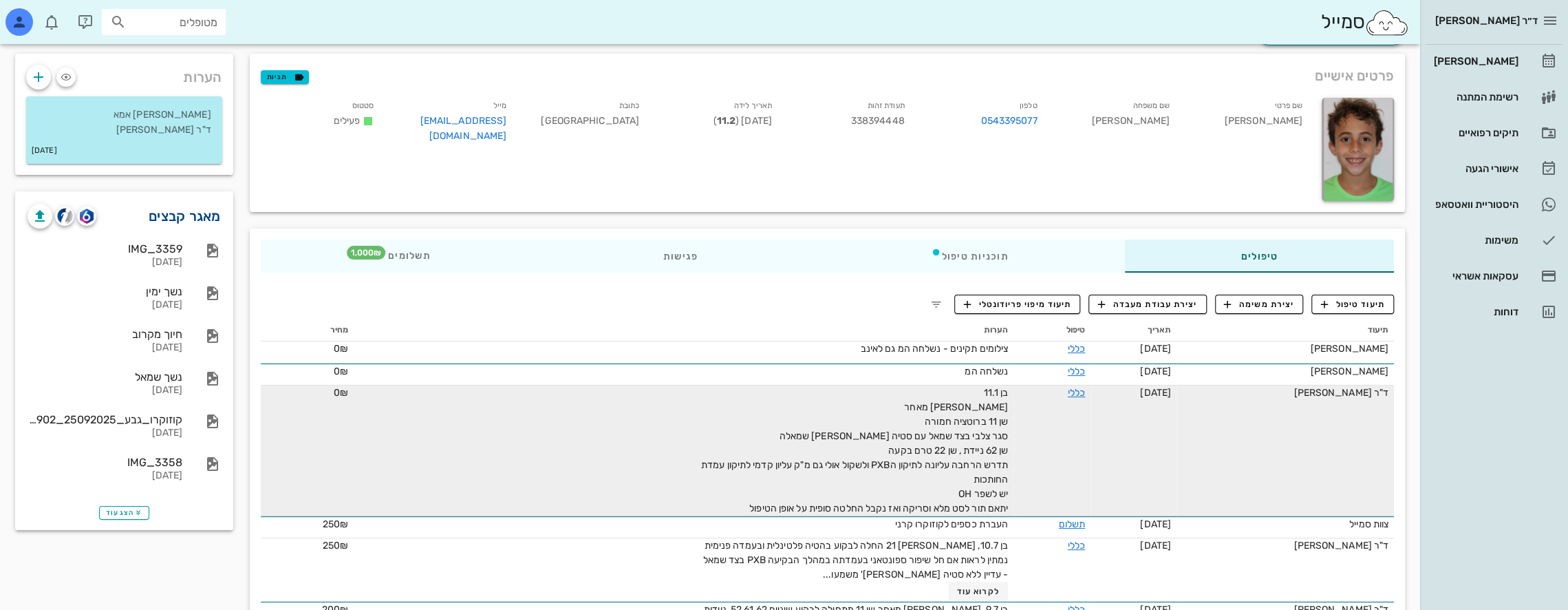
click at [187, 213] on link "מאגר קבצים" at bounding box center [185, 216] width 72 height 22
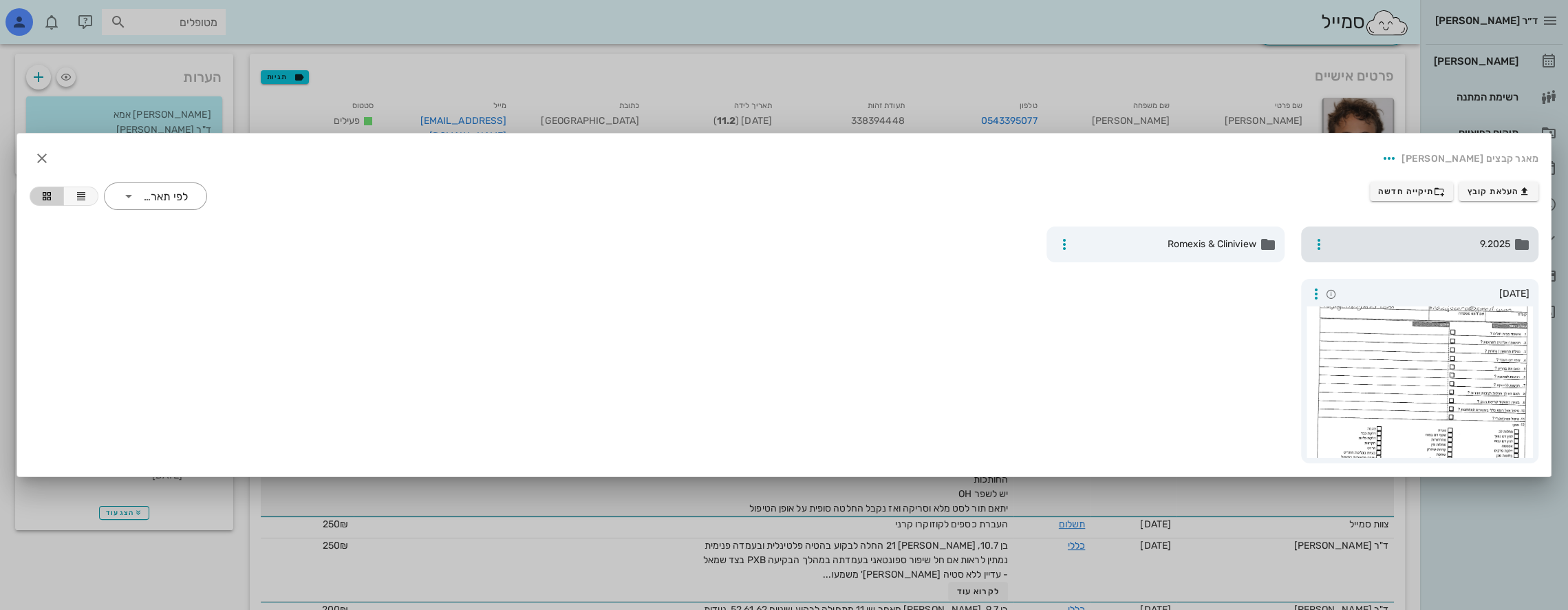
click at [1406, 243] on span "9.2025" at bounding box center [1421, 244] width 179 height 15
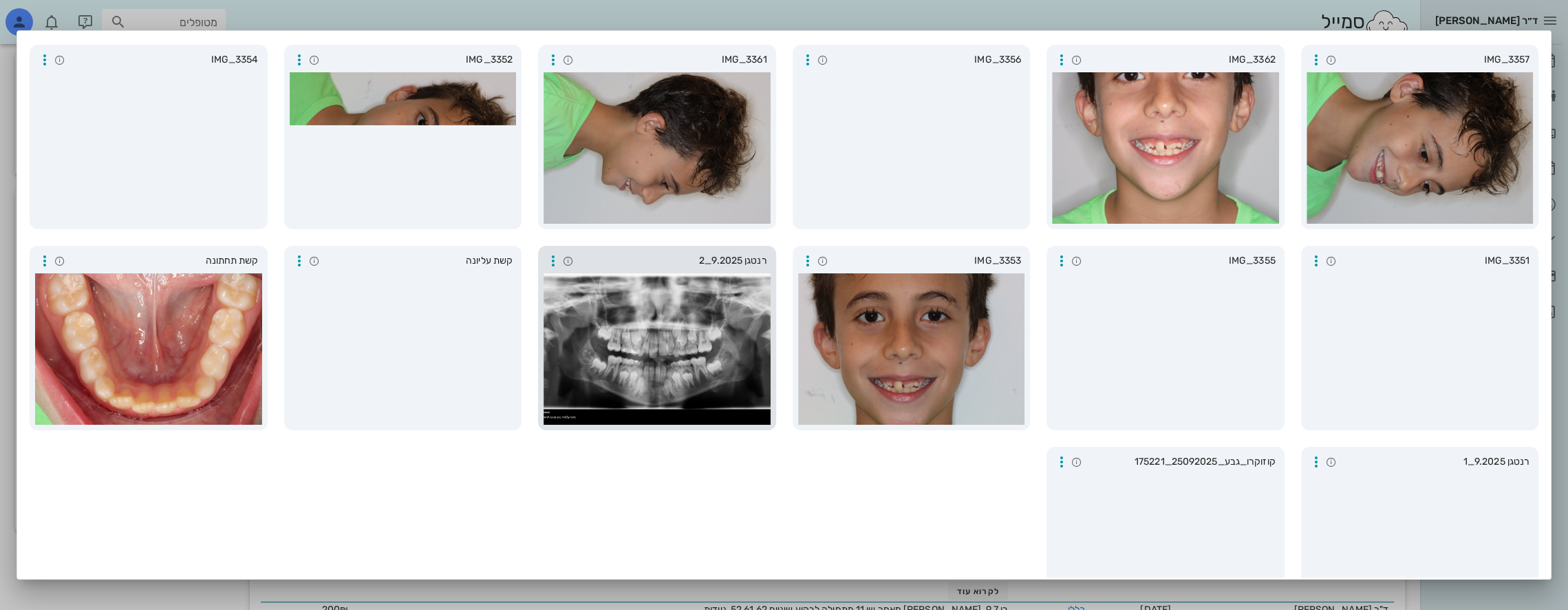
scroll to position [482, 0]
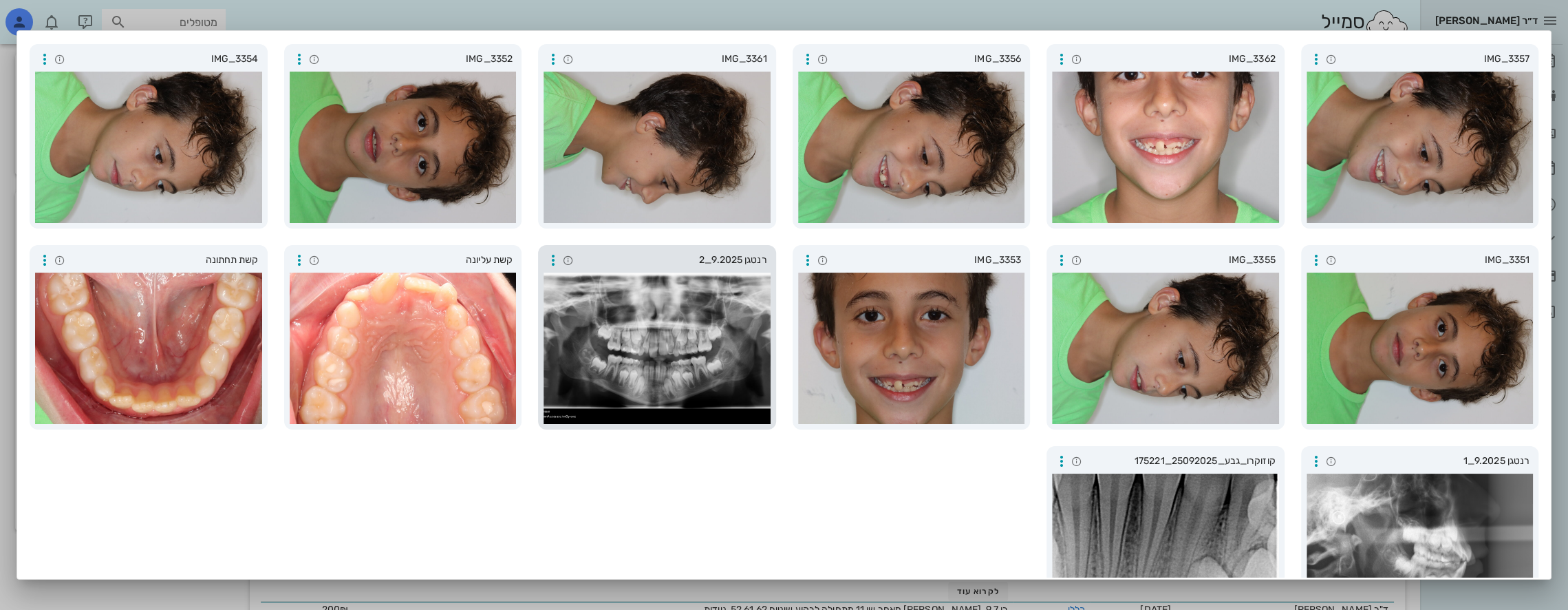
click at [670, 353] on div at bounding box center [657, 348] width 227 height 152
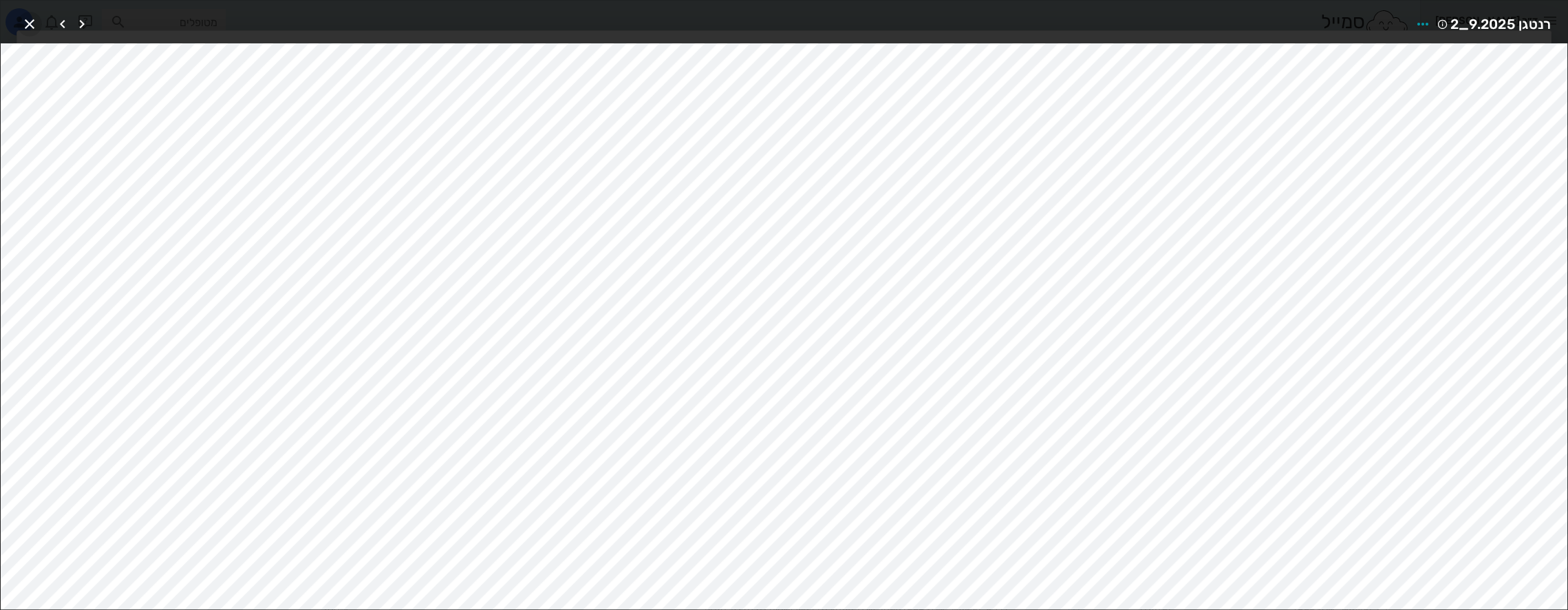
click at [33, 26] on icon "button" at bounding box center [29, 24] width 16 height 16
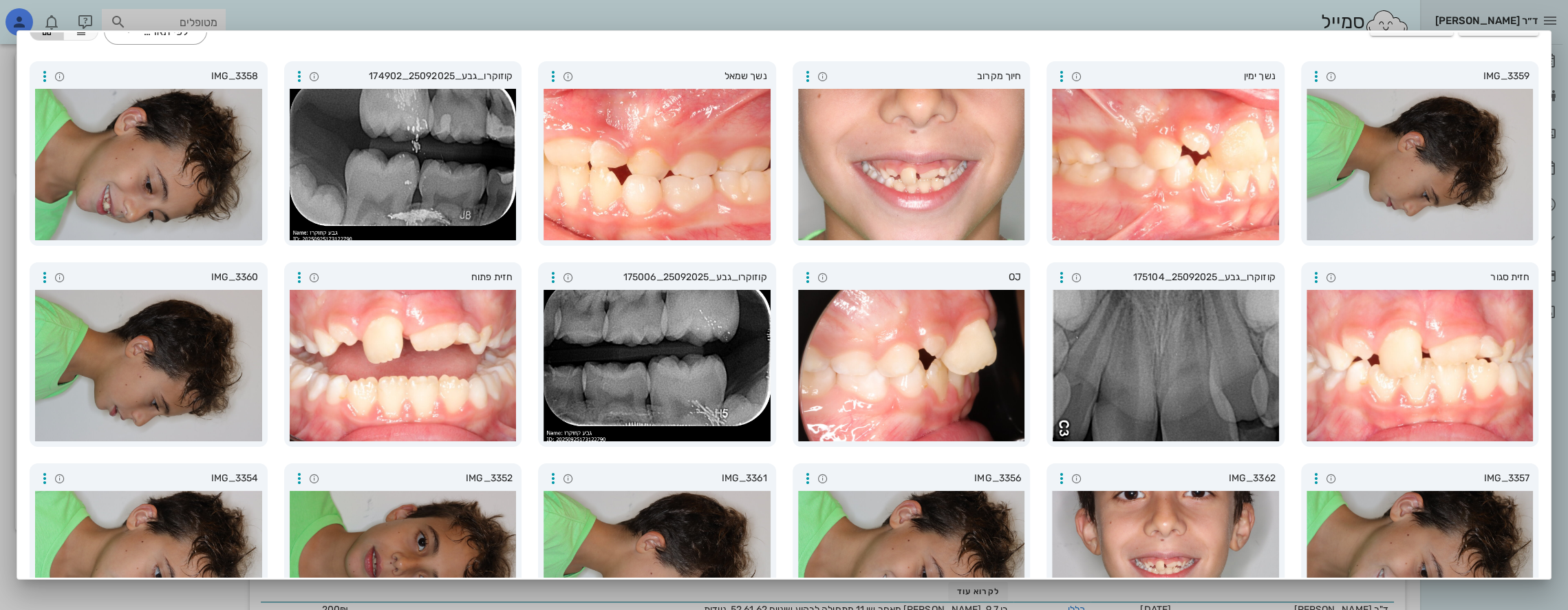
scroll to position [0, 0]
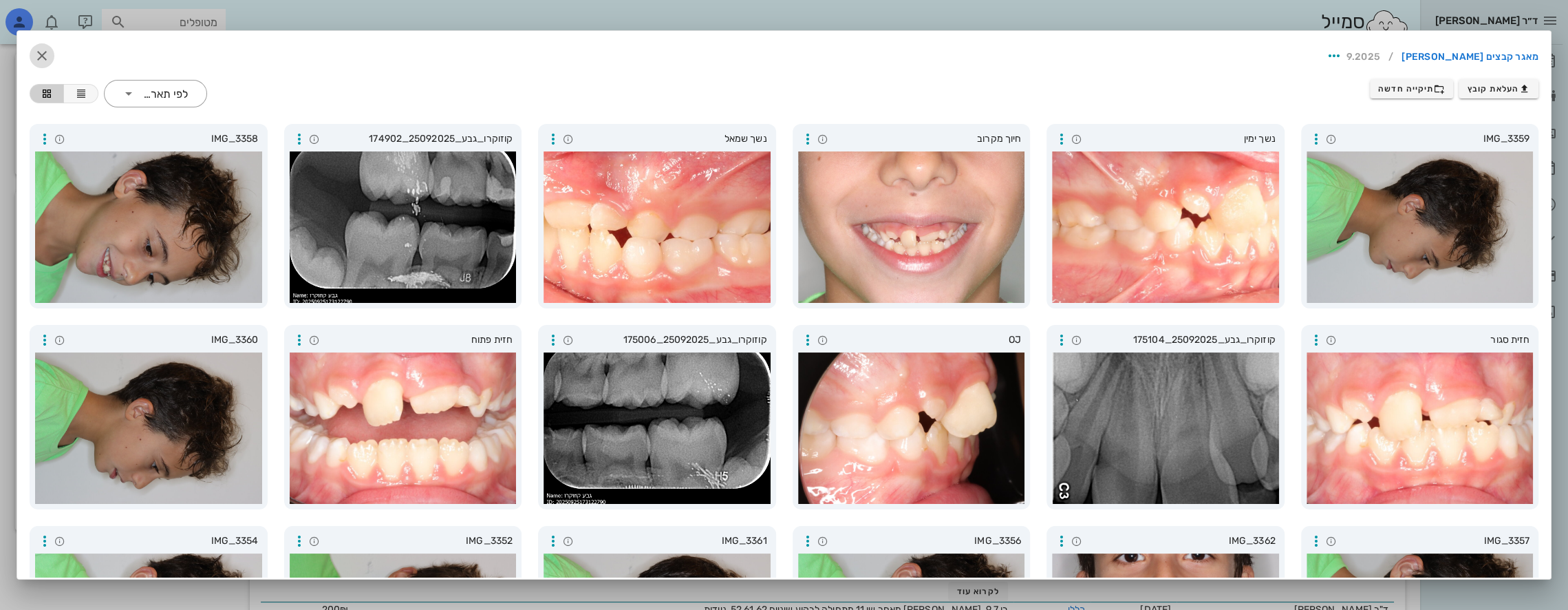
click at [50, 52] on icon "button" at bounding box center [42, 55] width 16 height 16
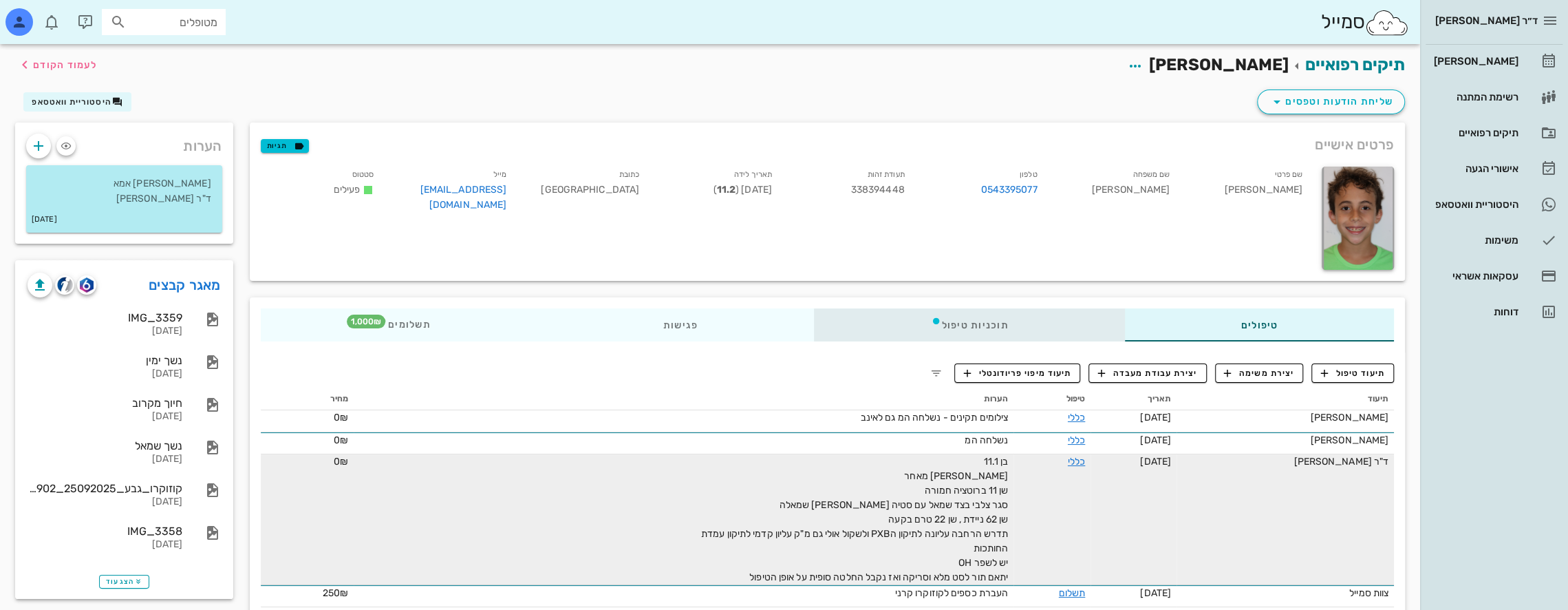
click at [997, 324] on div "תוכניות טיפול" at bounding box center [968, 324] width 310 height 33
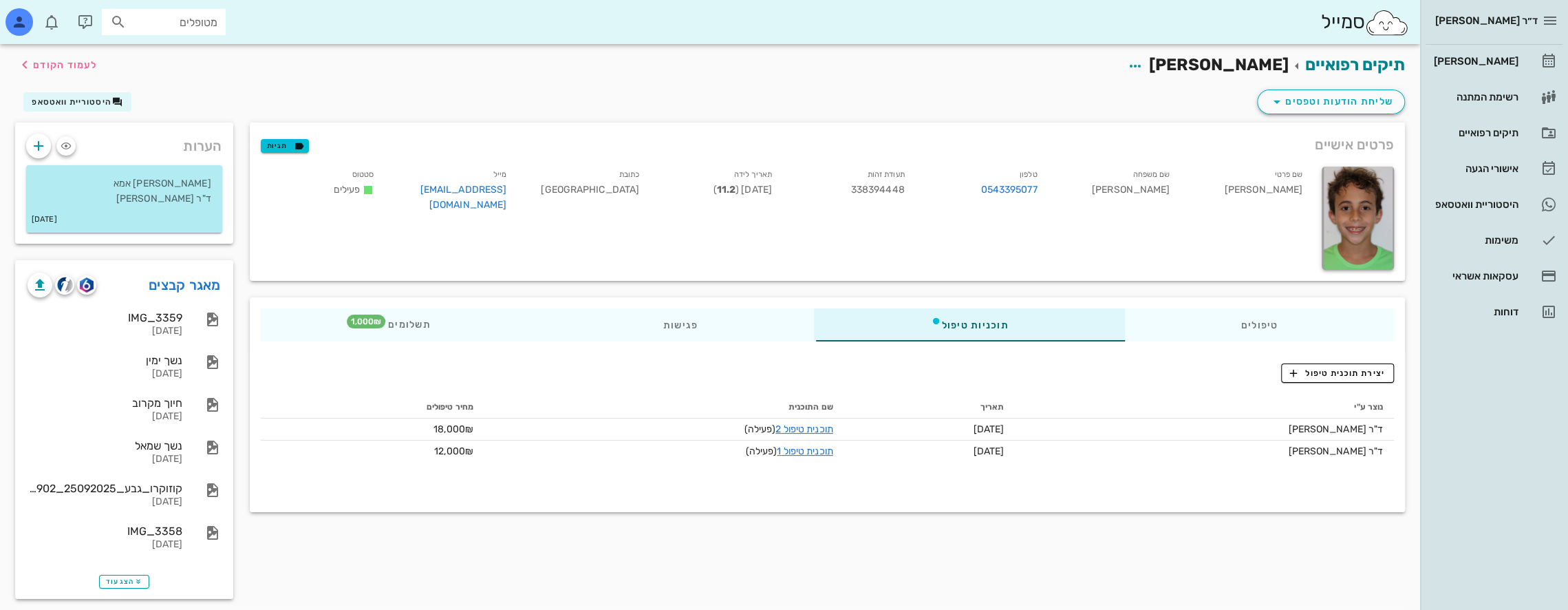
click at [159, 28] on input "מטופלים" at bounding box center [173, 22] width 88 height 18
type input "קרן ר"
click at [162, 45] on div "רוני קרן 221973985 0523802918" at bounding box center [139, 59] width 152 height 35
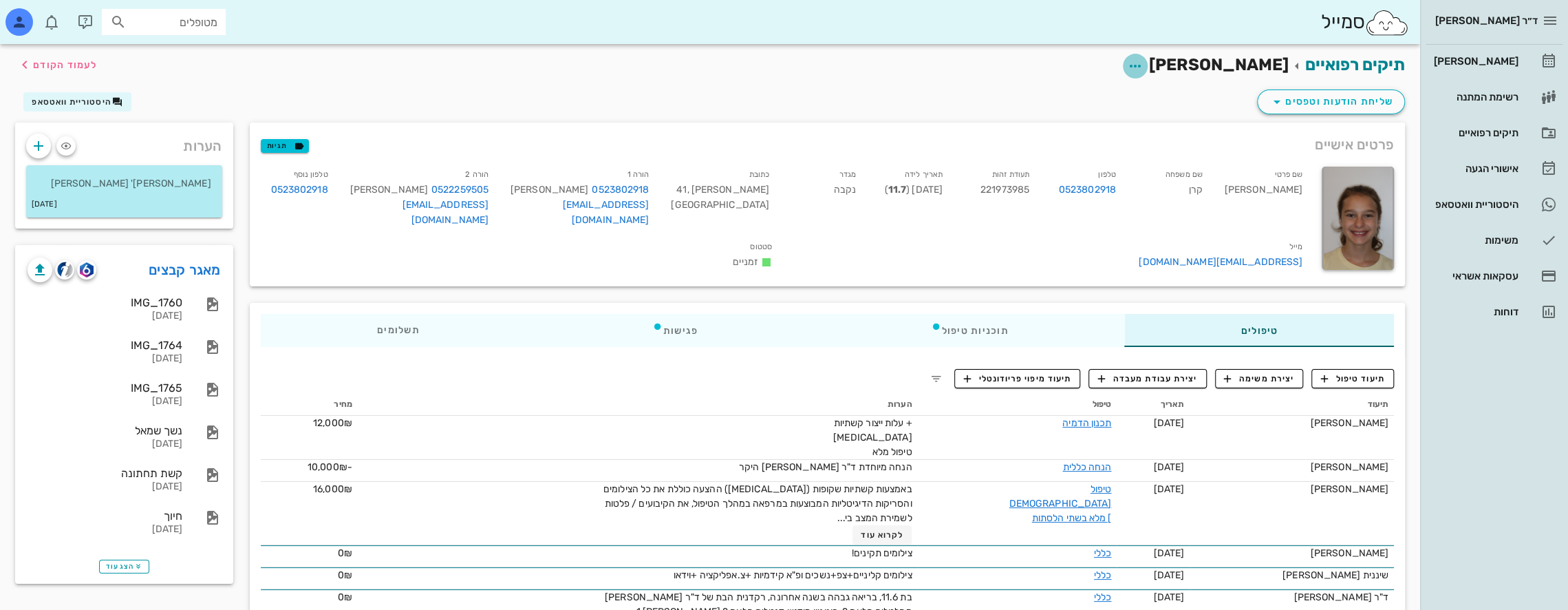
click at [1144, 67] on icon "button" at bounding box center [1135, 65] width 16 height 16
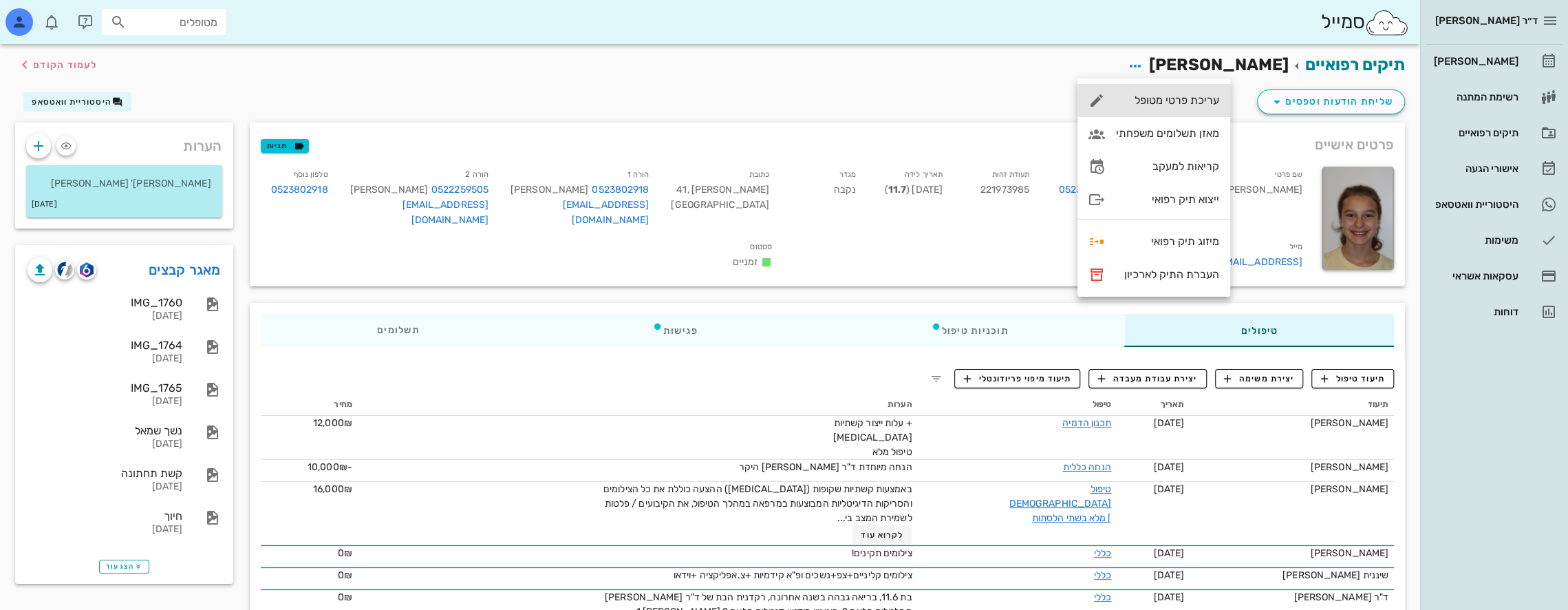
click at [1181, 95] on div "עריכת פרטי מטופל" at bounding box center [1168, 100] width 103 height 13
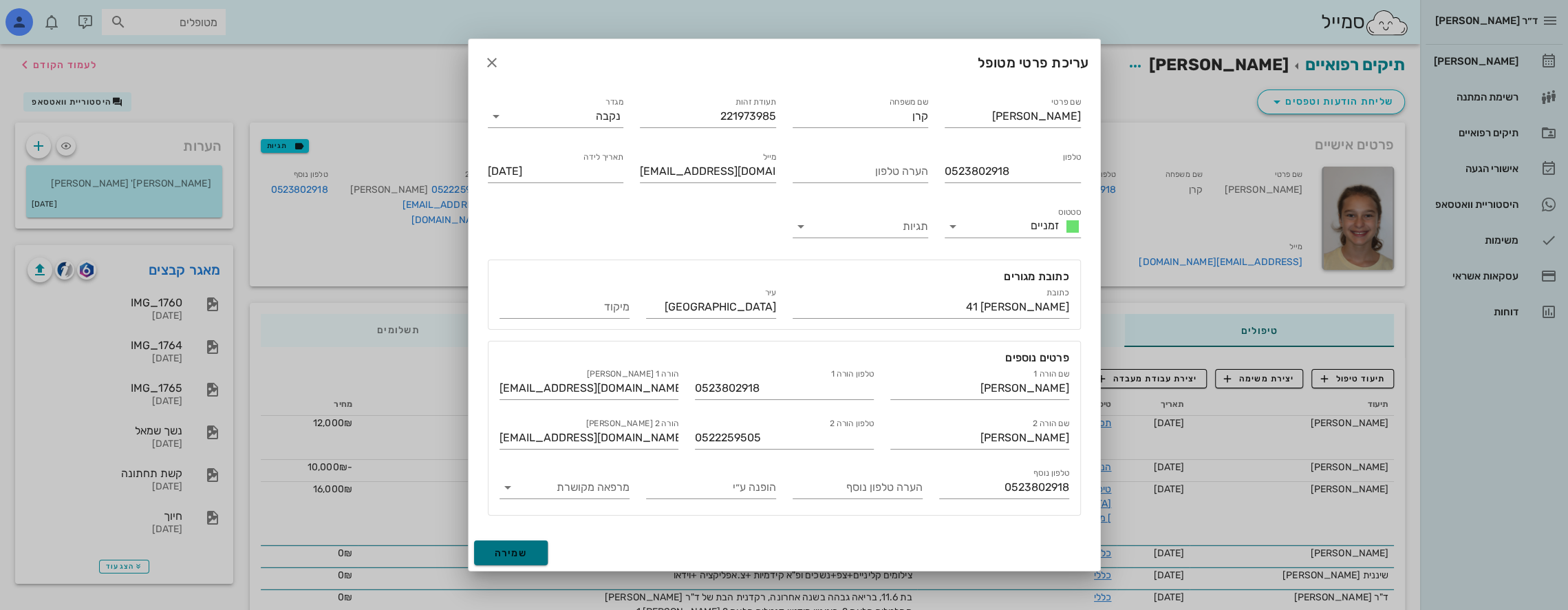
click at [526, 551] on span "שמירה" at bounding box center [511, 553] width 33 height 12
type input "2014-02-26"
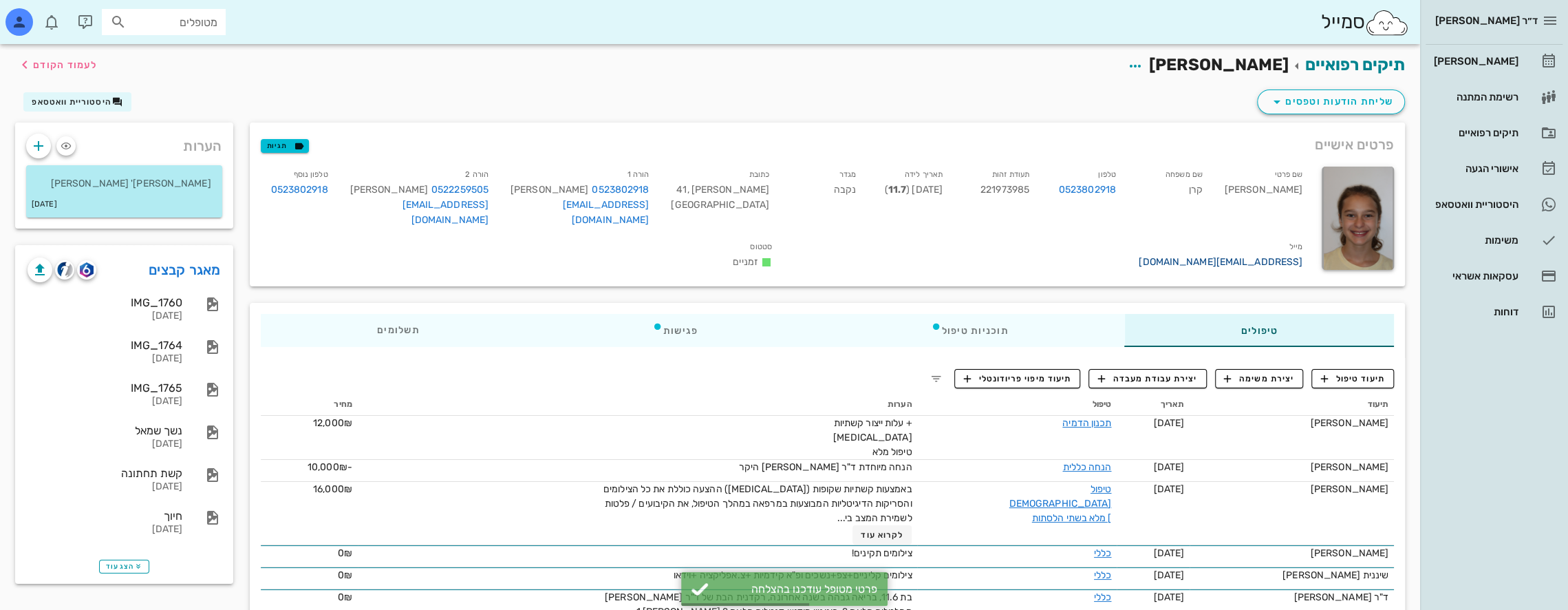
click at [1138, 256] on link "kerenetta@gmail.com" at bounding box center [1220, 261] width 164 height 12
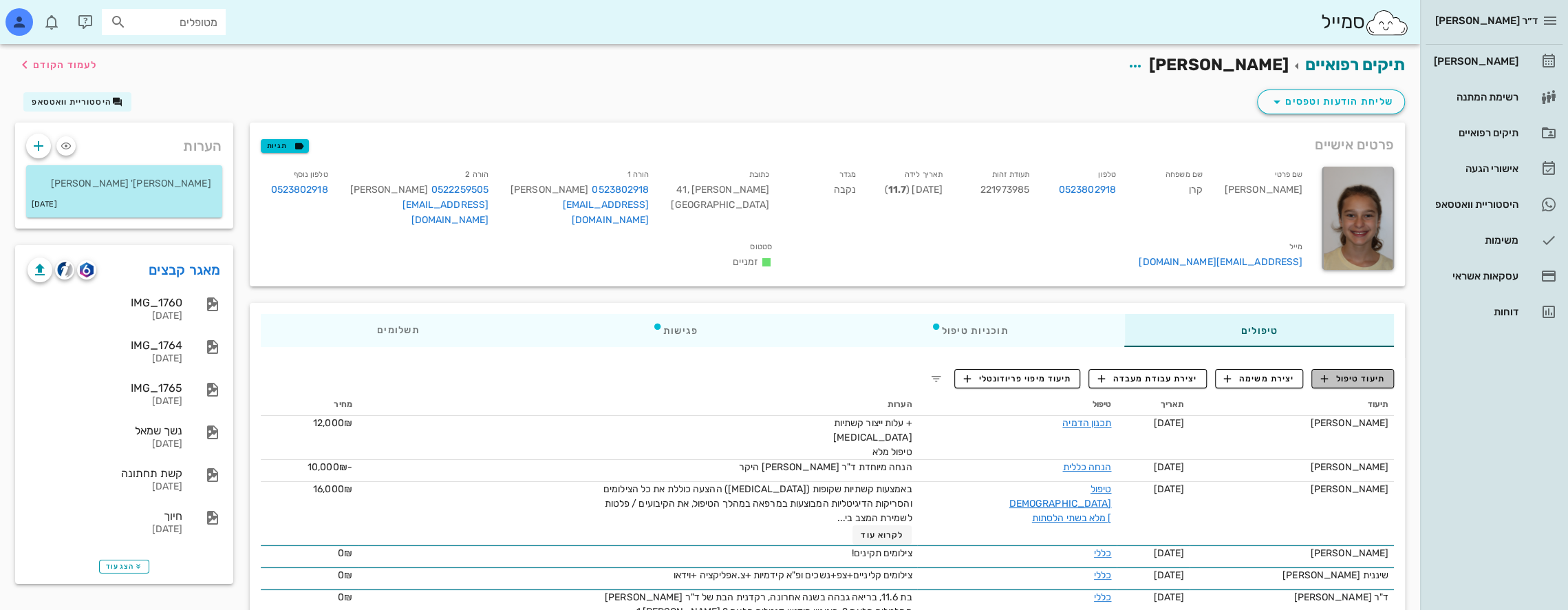
click at [1357, 373] on span "תיעוד טיפול" at bounding box center [1352, 379] width 64 height 12
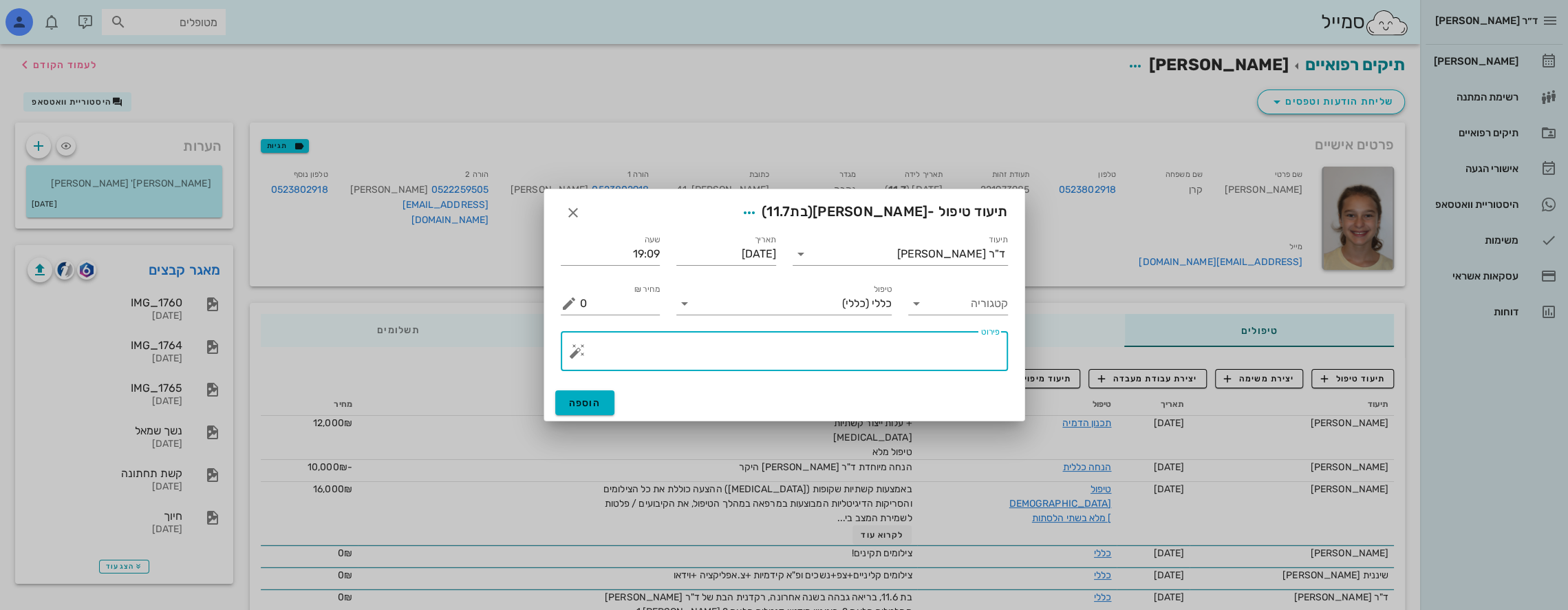
click at [924, 350] on textarea "פירוט" at bounding box center [789, 354] width 420 height 33
type textarea "נשלחה הדמיה במייל - ממתינים לאישור"
click at [579, 396] on button "הוספה" at bounding box center [585, 403] width 60 height 25
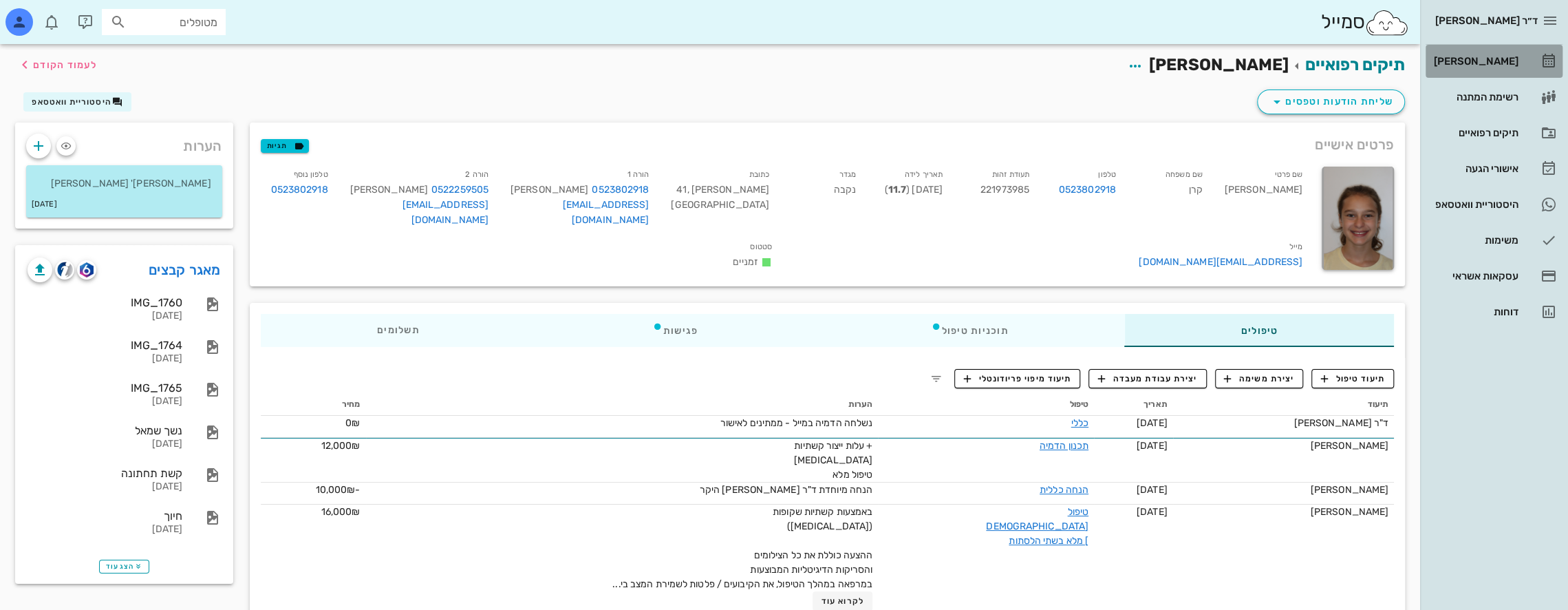
click at [1500, 59] on div "[PERSON_NAME]" at bounding box center [1475, 61] width 88 height 11
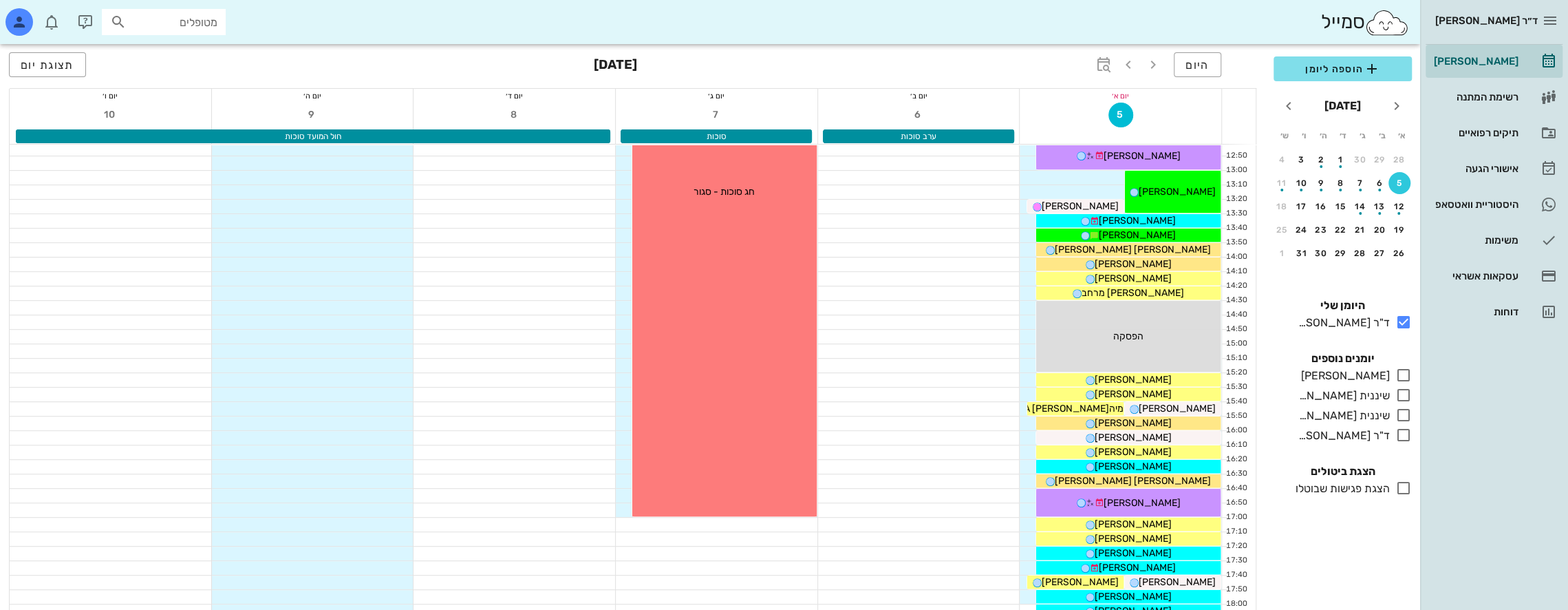
scroll to position [482, 0]
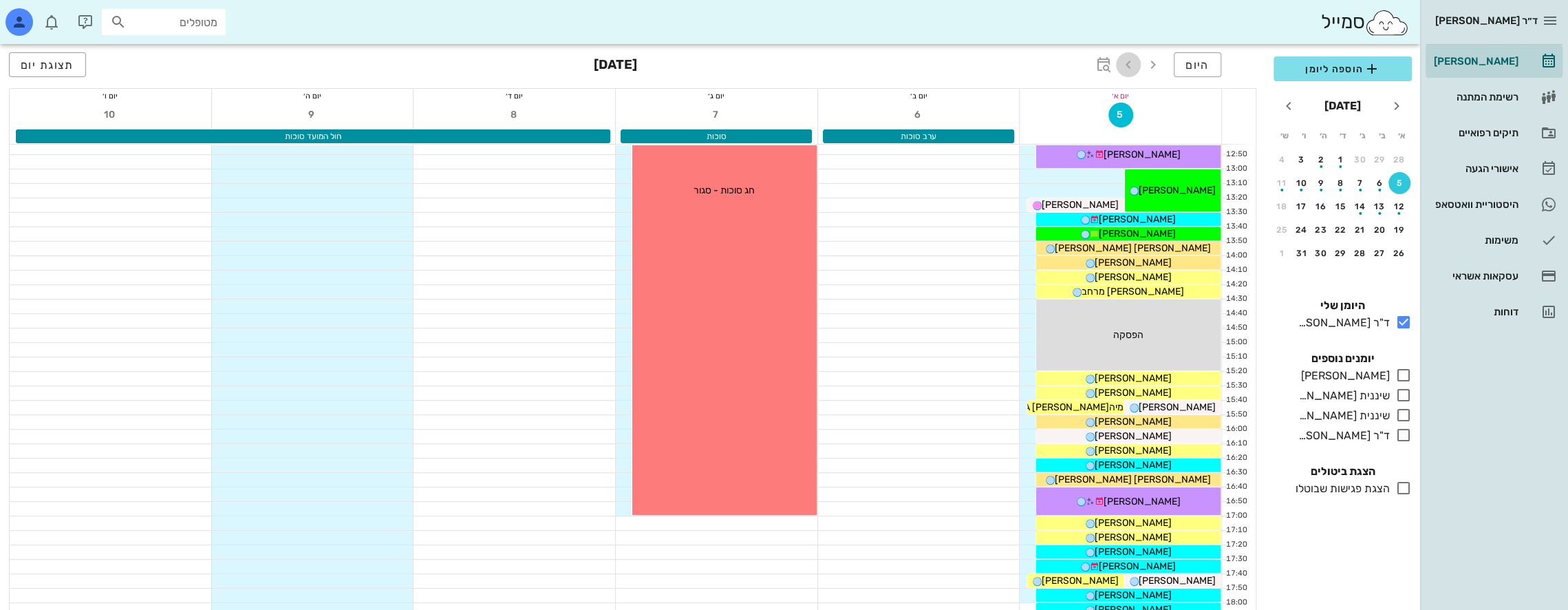
click at [1129, 61] on icon "button" at bounding box center [1128, 64] width 16 height 16
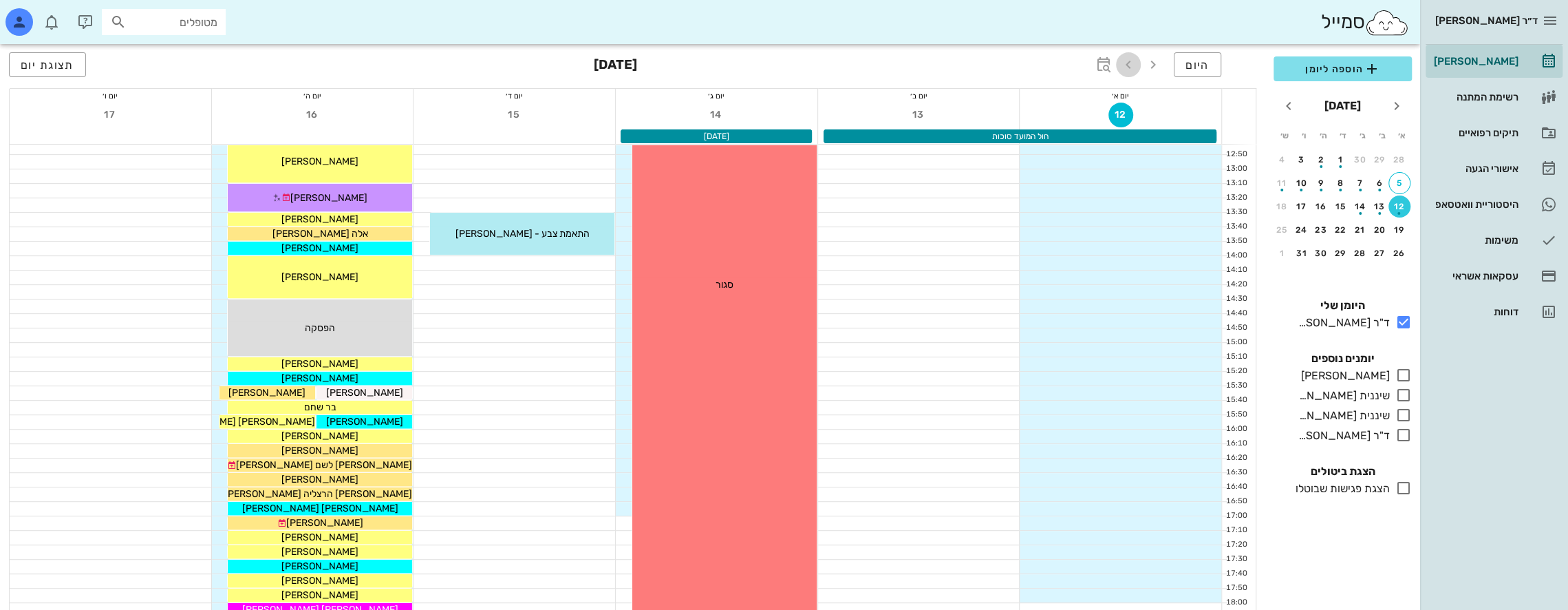
click at [1129, 61] on icon "button" at bounding box center [1128, 64] width 16 height 16
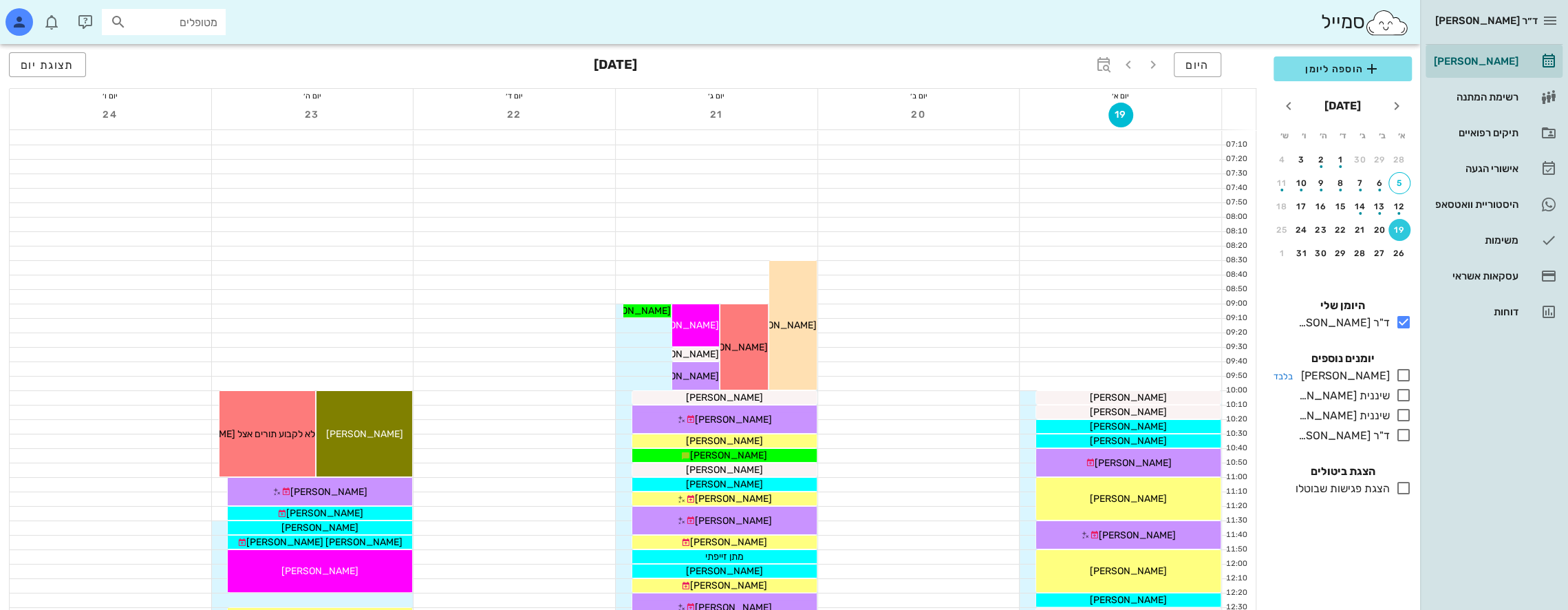
click at [1406, 373] on icon at bounding box center [1403, 374] width 16 height 16
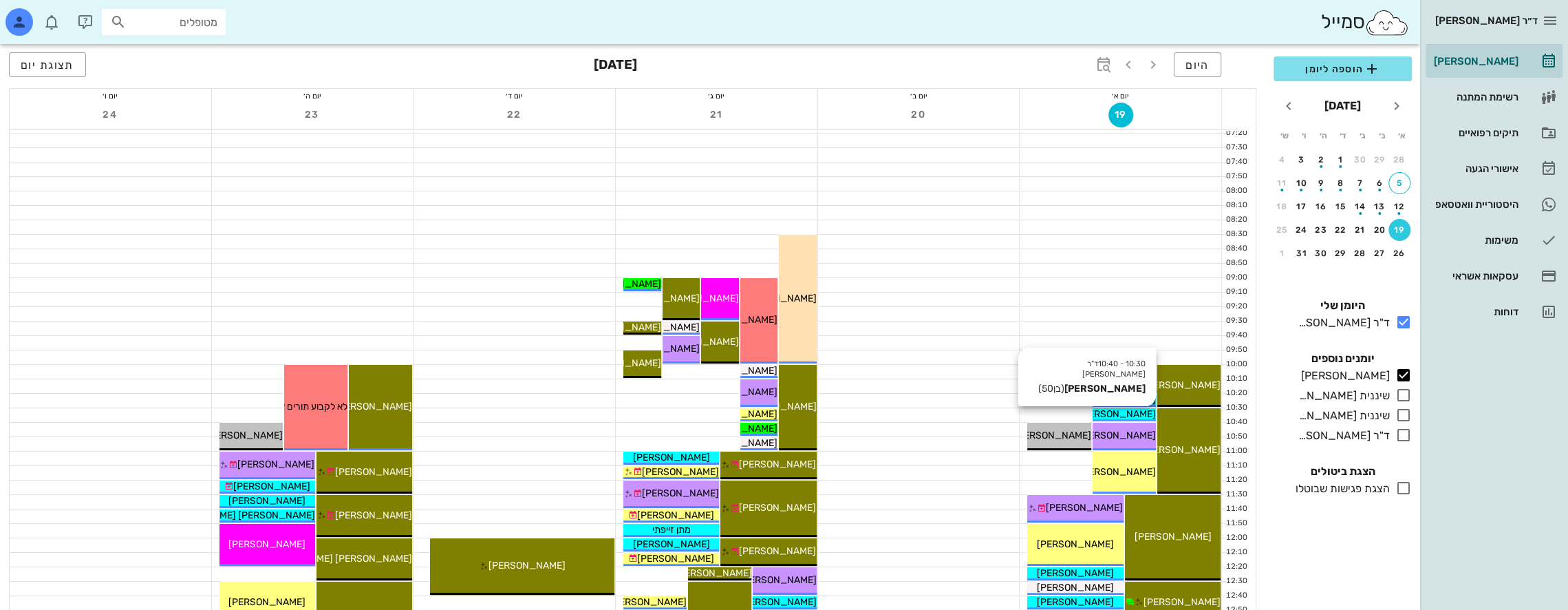
scroll to position [69, 0]
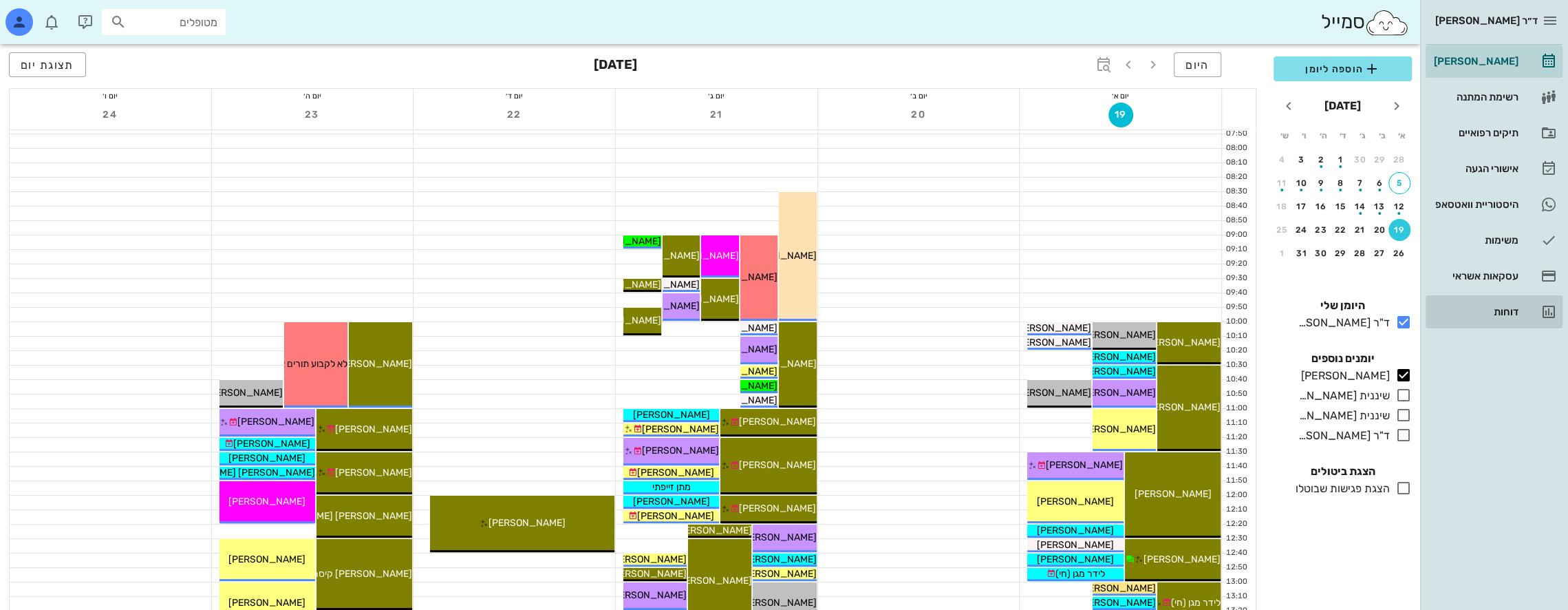
click at [1506, 313] on div "דוחות" at bounding box center [1475, 312] width 88 height 11
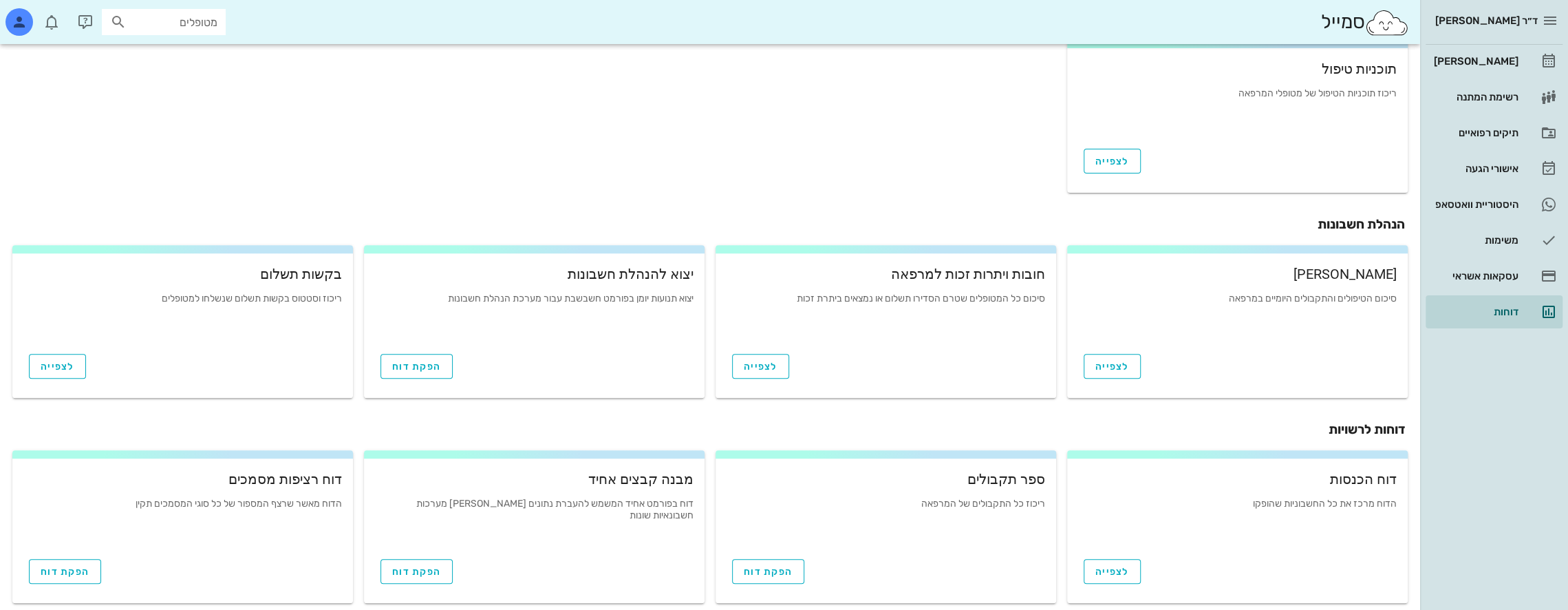
scroll to position [407, 0]
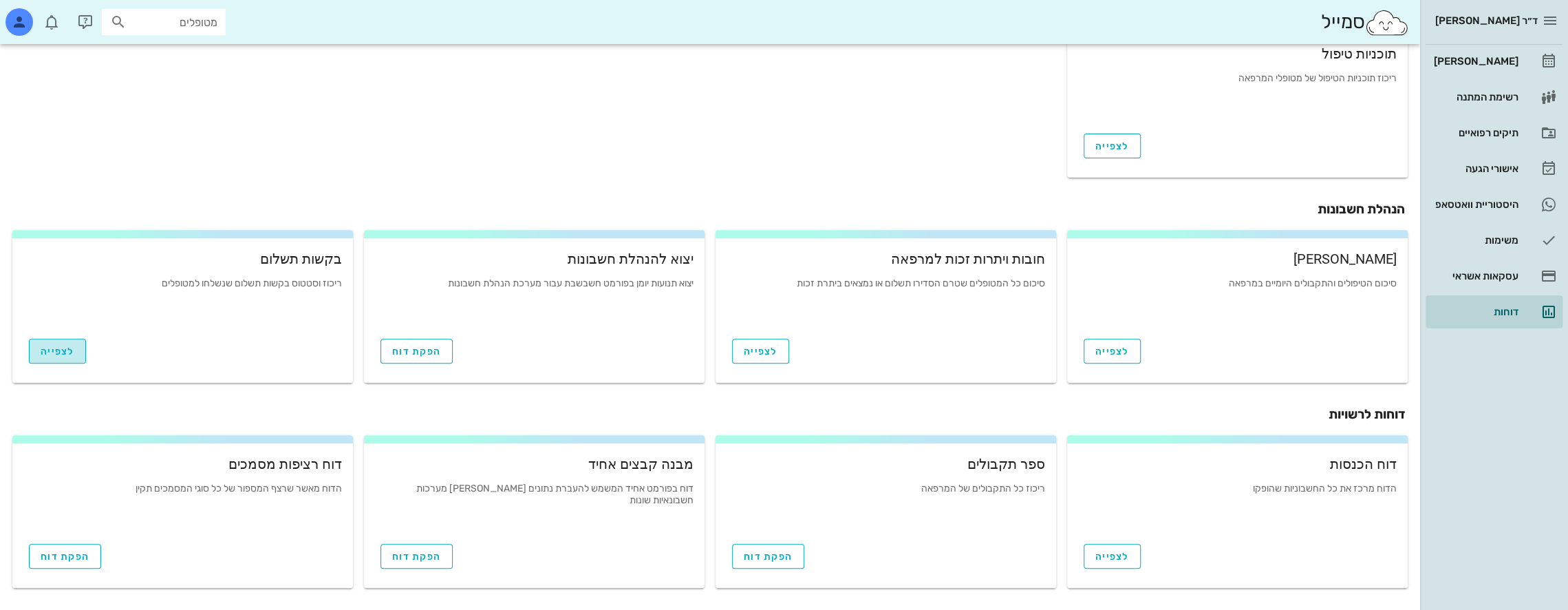
click at [70, 355] on span "לצפייה" at bounding box center [58, 351] width 34 height 12
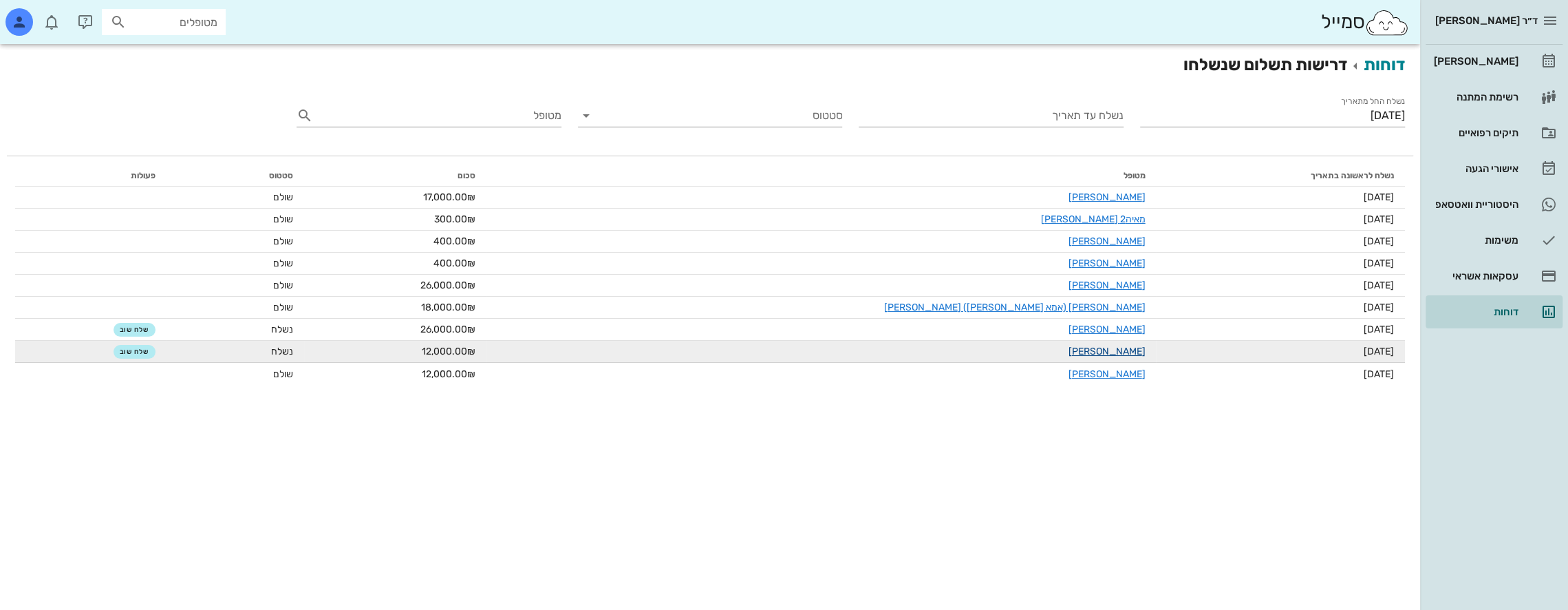
click at [1068, 352] on link "נעמה אפשטיין" at bounding box center [1106, 351] width 77 height 12
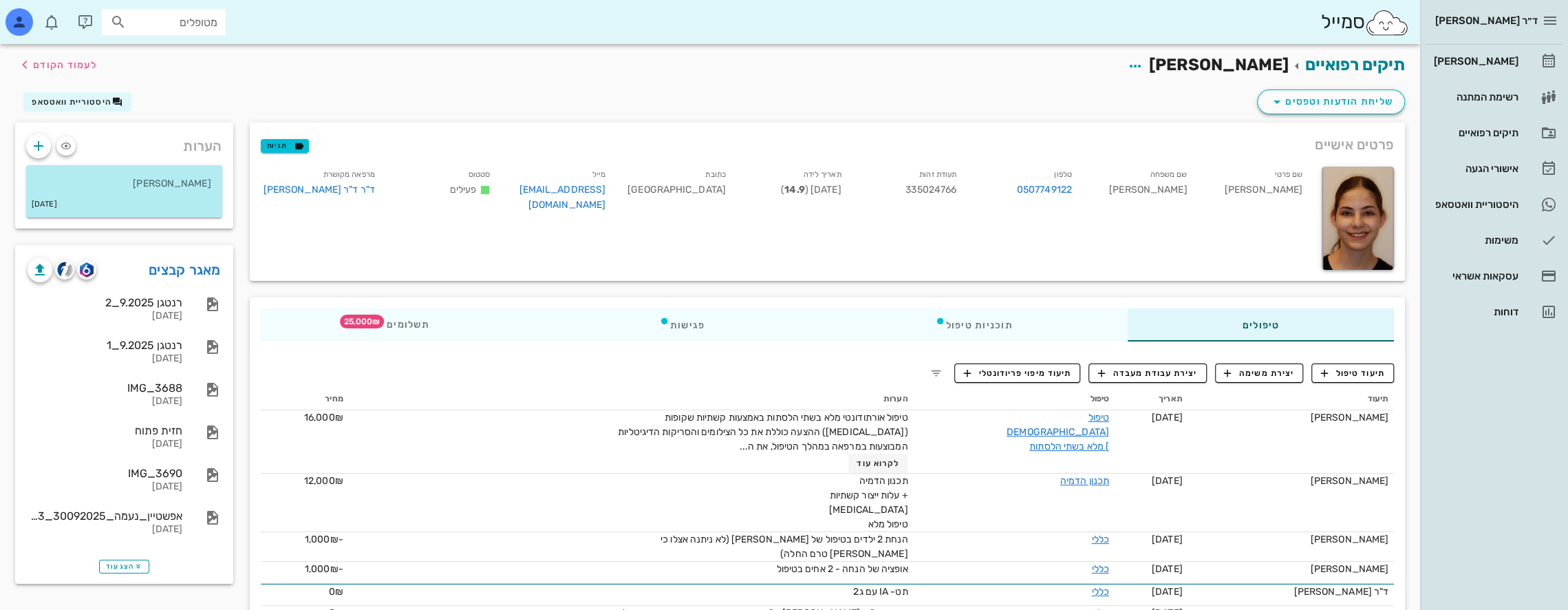
click at [212, 21] on input "מטופלים" at bounding box center [173, 22] width 88 height 18
type input "z"
type input "זהבי נ"
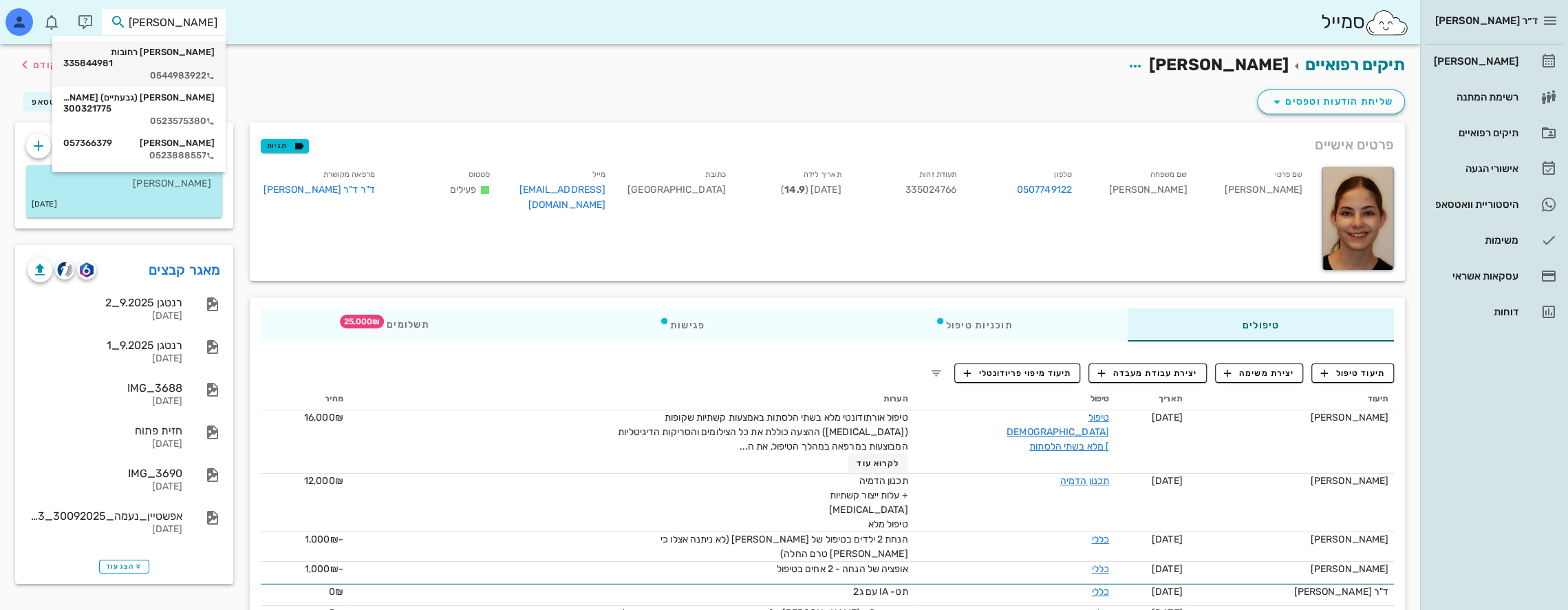
click at [185, 58] on div "נועה זהבי רחובות 335844981 0544983922" at bounding box center [139, 64] width 152 height 45
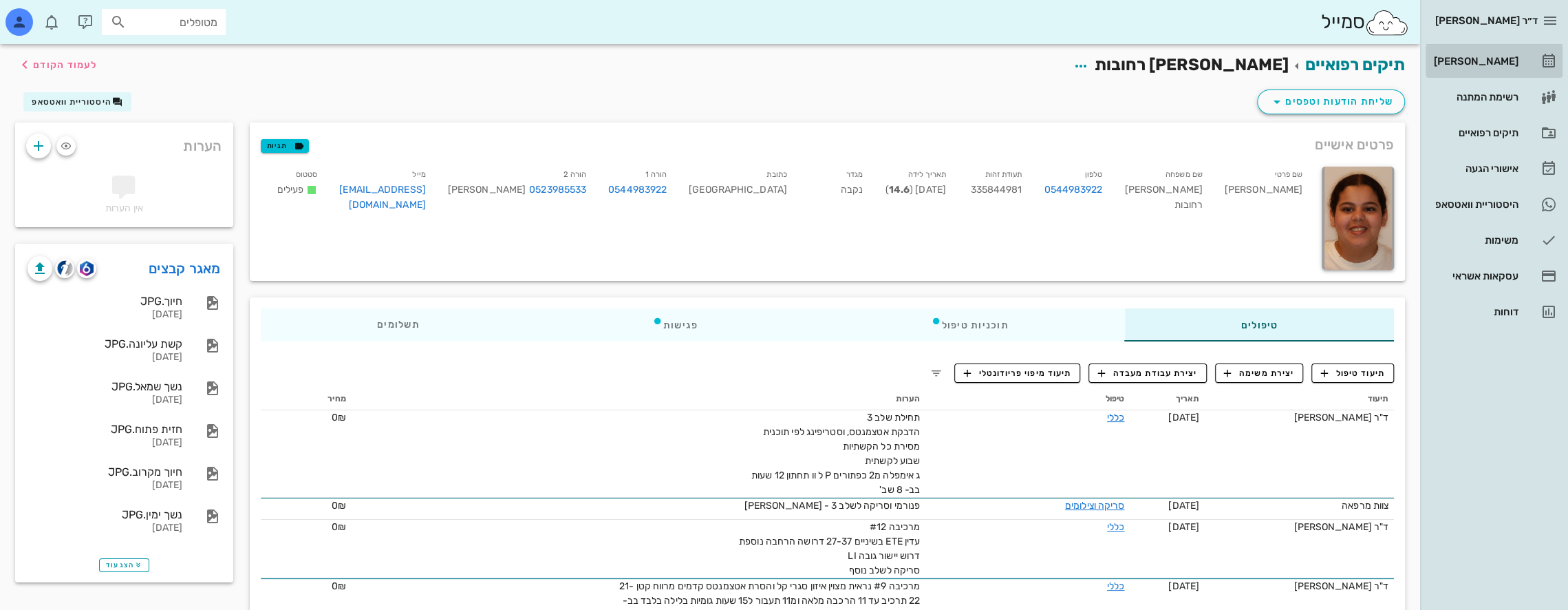
click at [1503, 52] on div "[PERSON_NAME]" at bounding box center [1475, 61] width 88 height 22
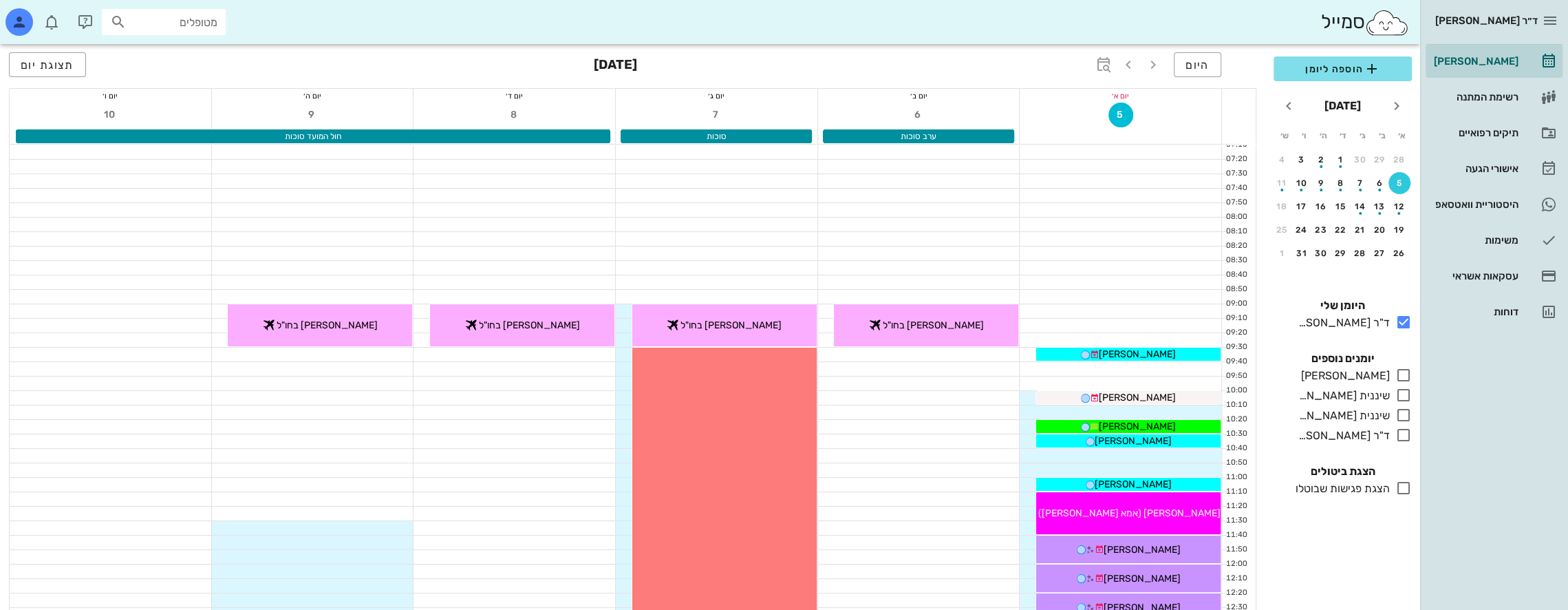
click at [209, 21] on input "מטופלים" at bounding box center [173, 22] width 88 height 18
type input "ירון כ"
click at [175, 52] on div "ירון כהן 027347178" at bounding box center [151, 52] width 152 height 11
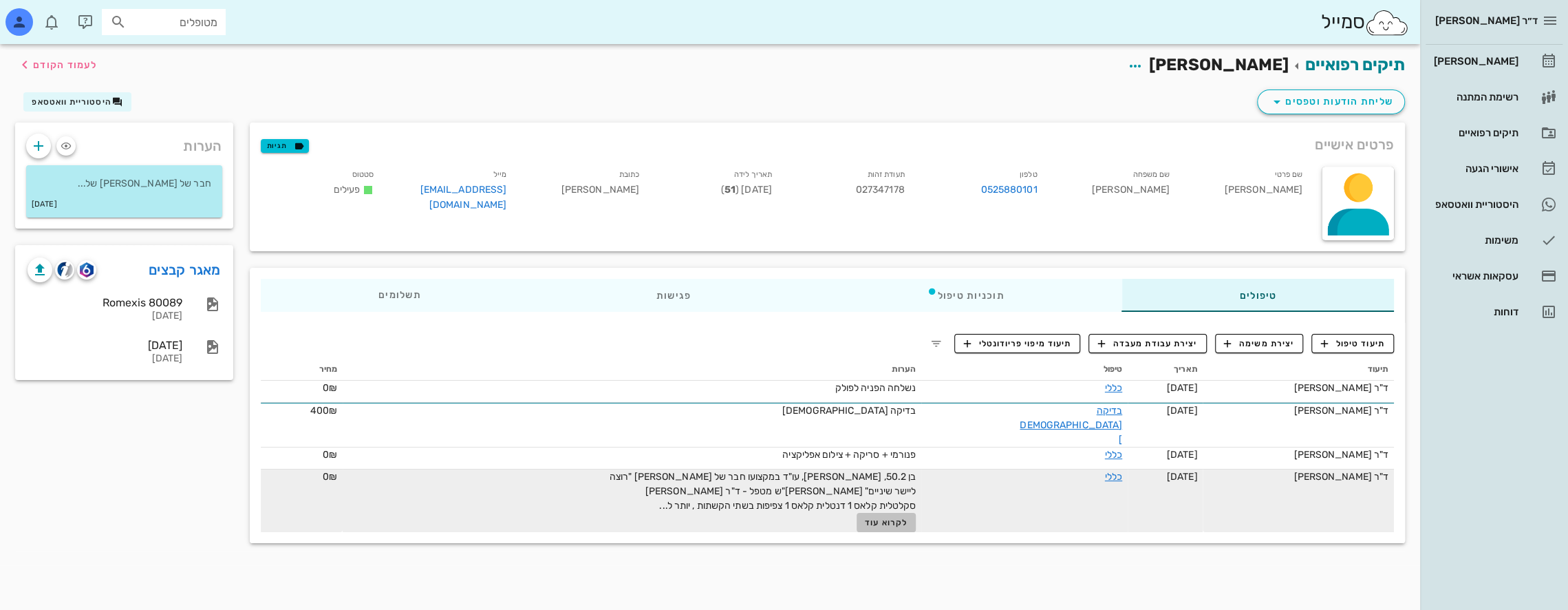
click at [901, 518] on span "לקרוא עוד" at bounding box center [886, 522] width 42 height 10
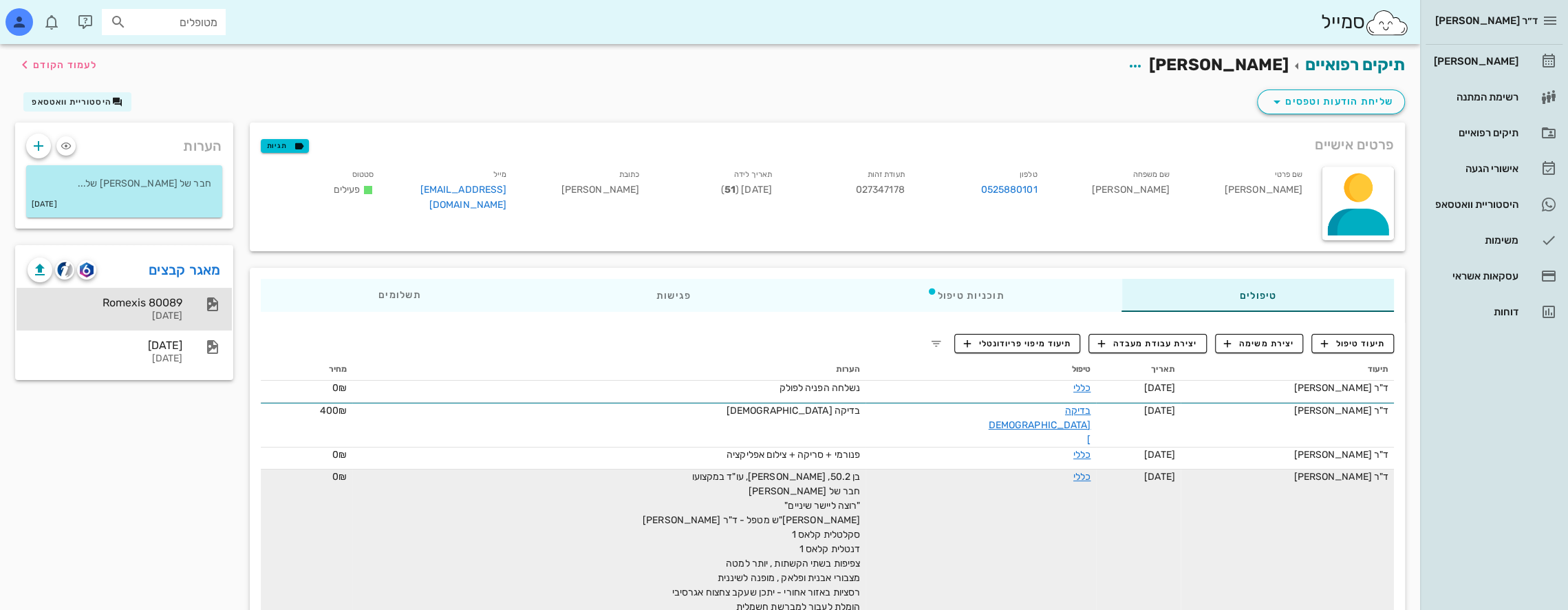
click at [176, 304] on div "Romexis 80089" at bounding box center [105, 302] width 155 height 13
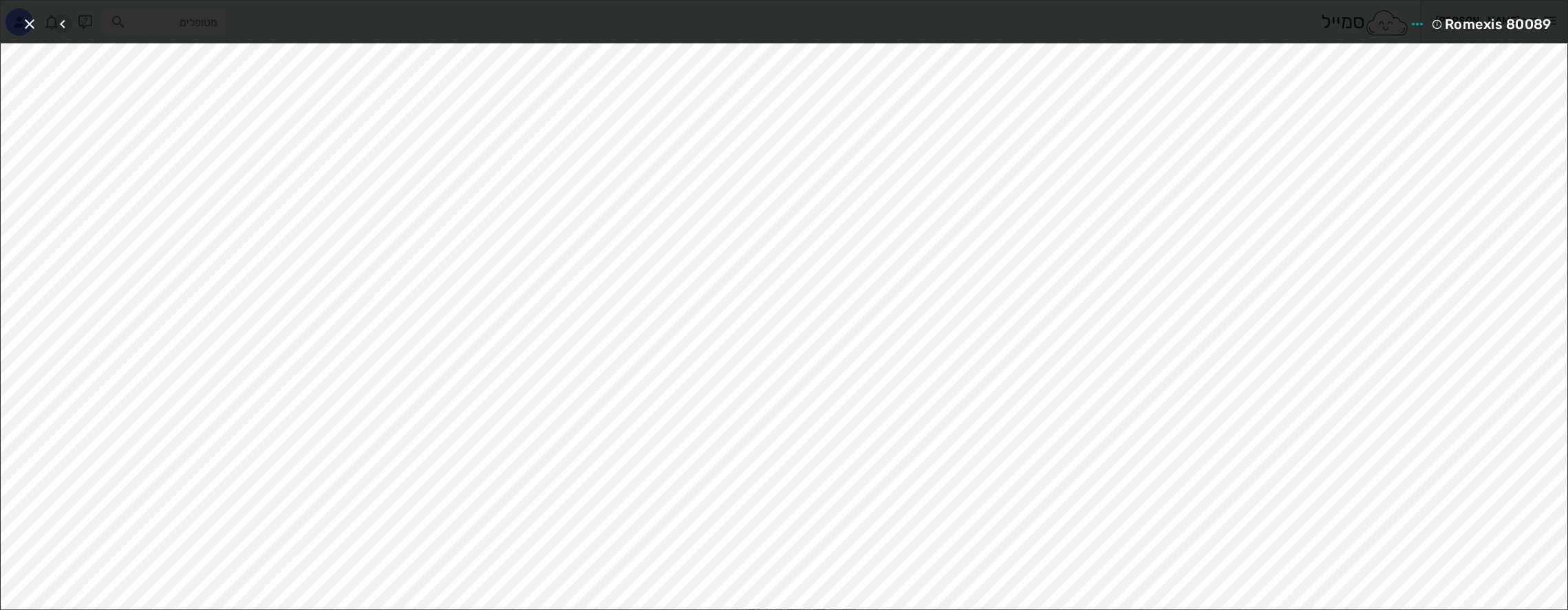
click at [62, 21] on icon "button" at bounding box center [62, 24] width 16 height 16
click at [29, 22] on icon "button" at bounding box center [29, 24] width 16 height 16
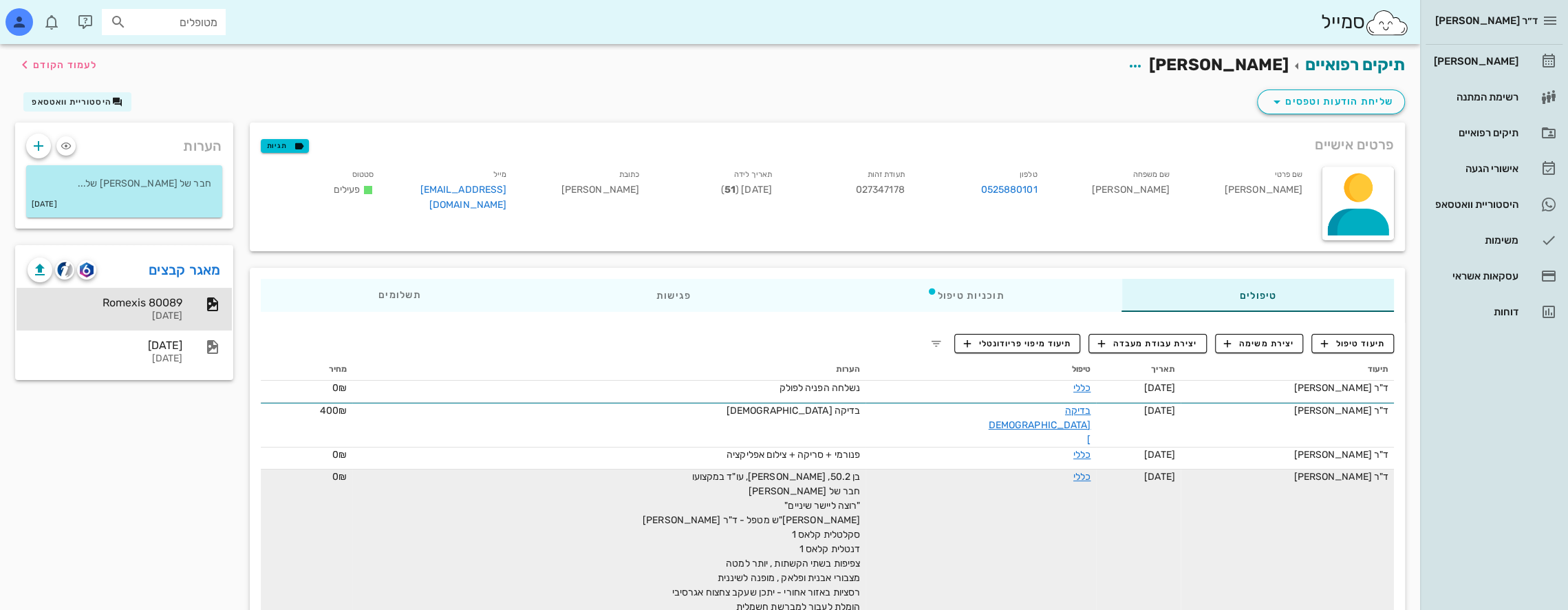
click at [211, 25] on input "מטופלים" at bounding box center [173, 22] width 88 height 18
type input "נוימן אסף"
click at [182, 42] on div "אסף נוימן 333038917 0542468095" at bounding box center [139, 59] width 152 height 35
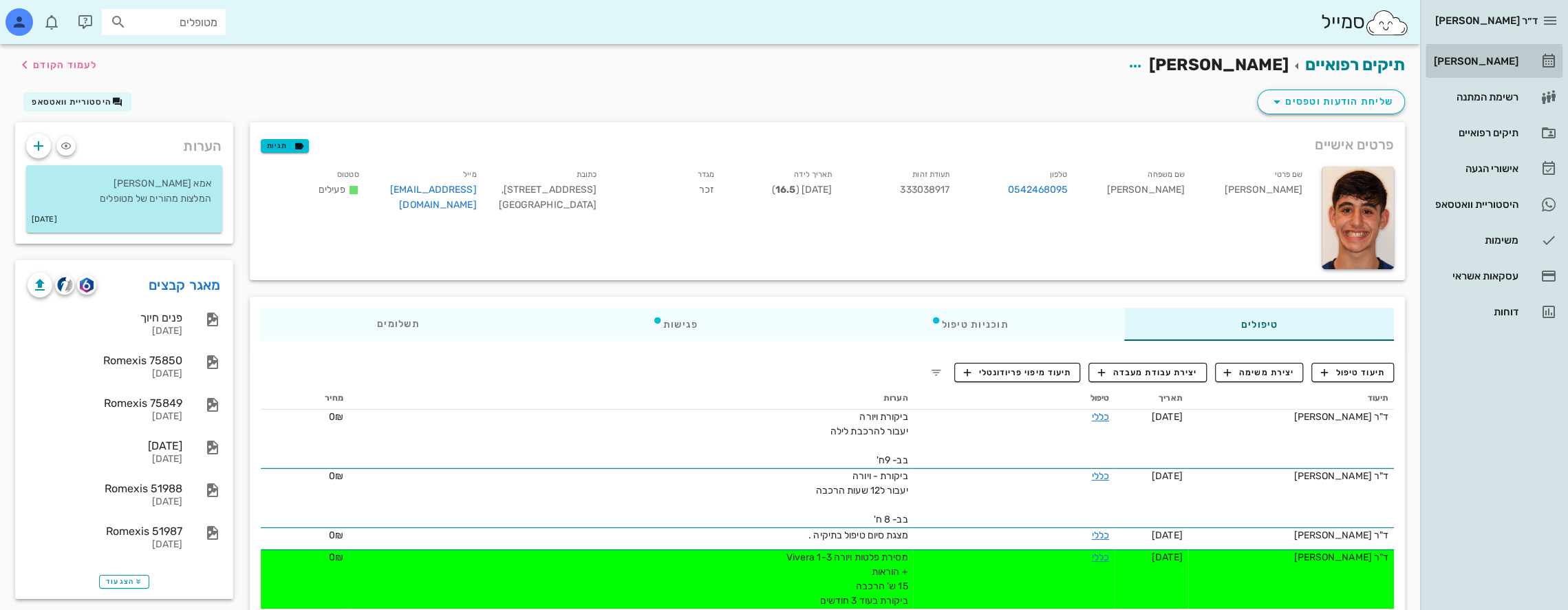
click at [1495, 62] on div "[PERSON_NAME]" at bounding box center [1475, 61] width 88 height 11
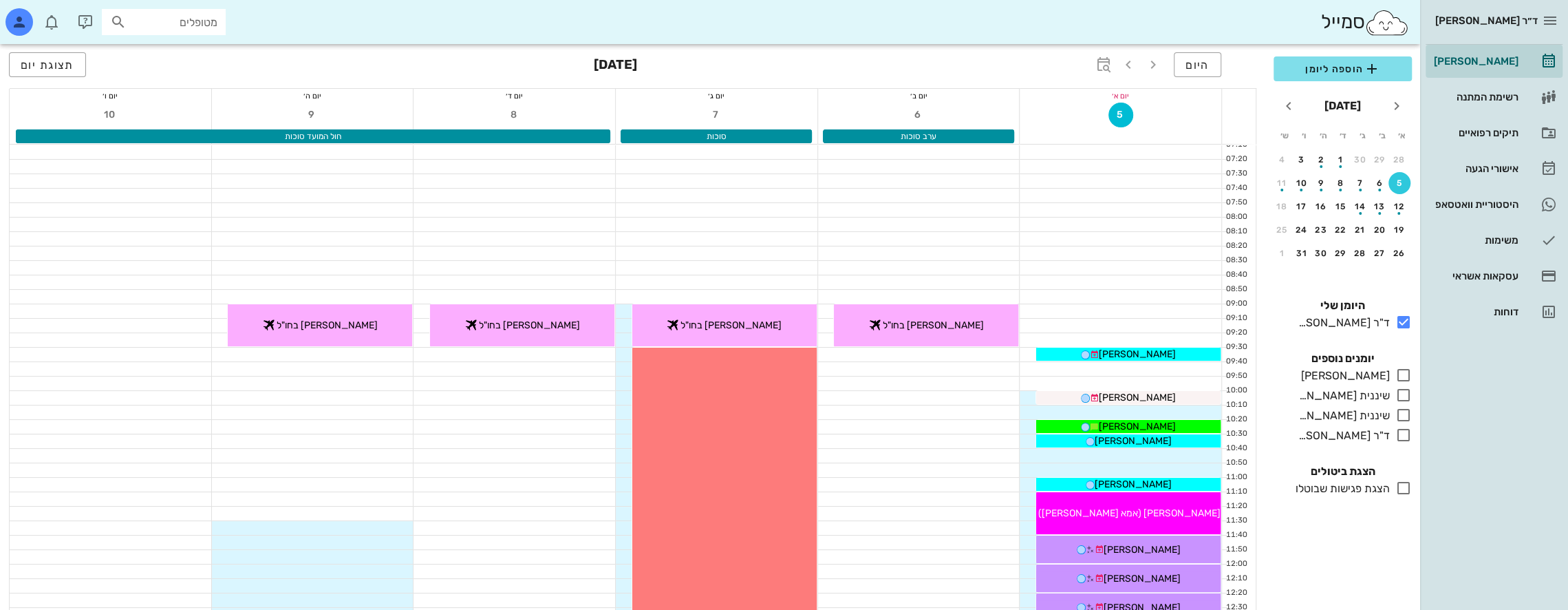
click at [194, 21] on input "מטופלים" at bounding box center [173, 22] width 88 height 18
type input "ביינ"
click at [197, 55] on div "אוריURI בייניש 334792249" at bounding box center [139, 52] width 152 height 11
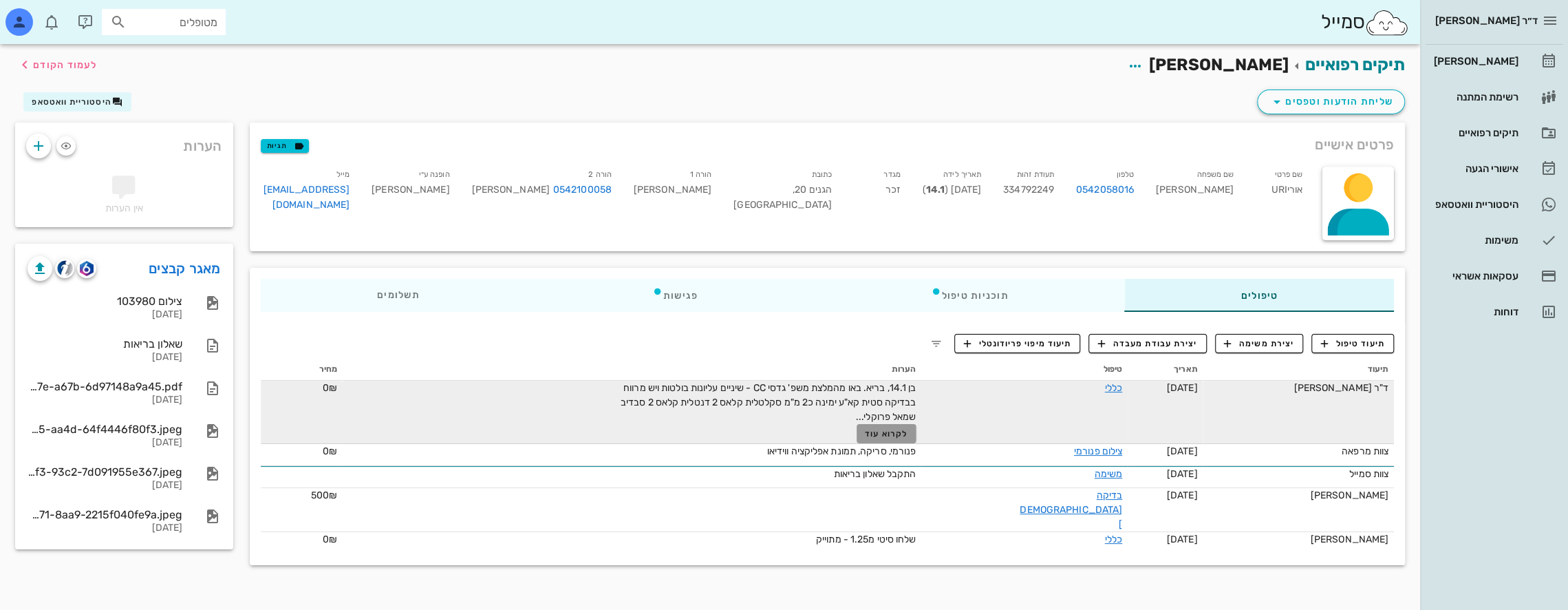
click at [908, 435] on span "לקרוא עוד" at bounding box center [886, 434] width 42 height 10
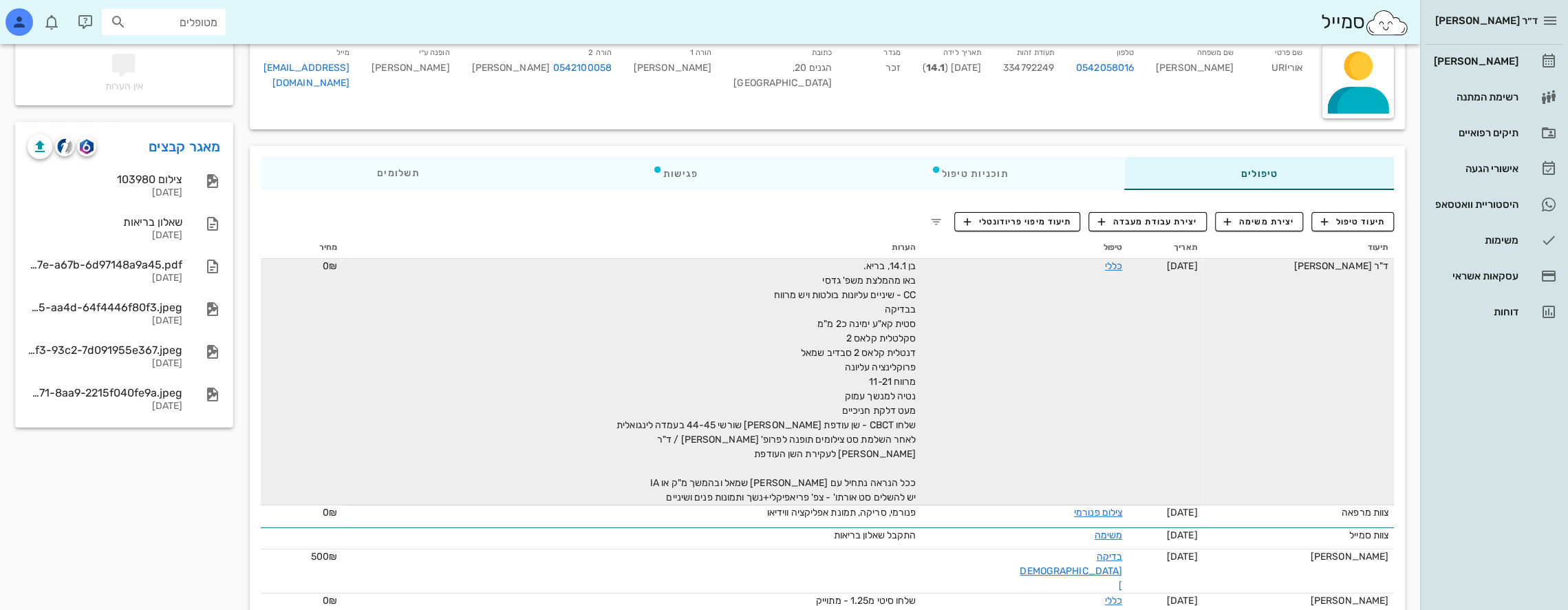
scroll to position [138, 0]
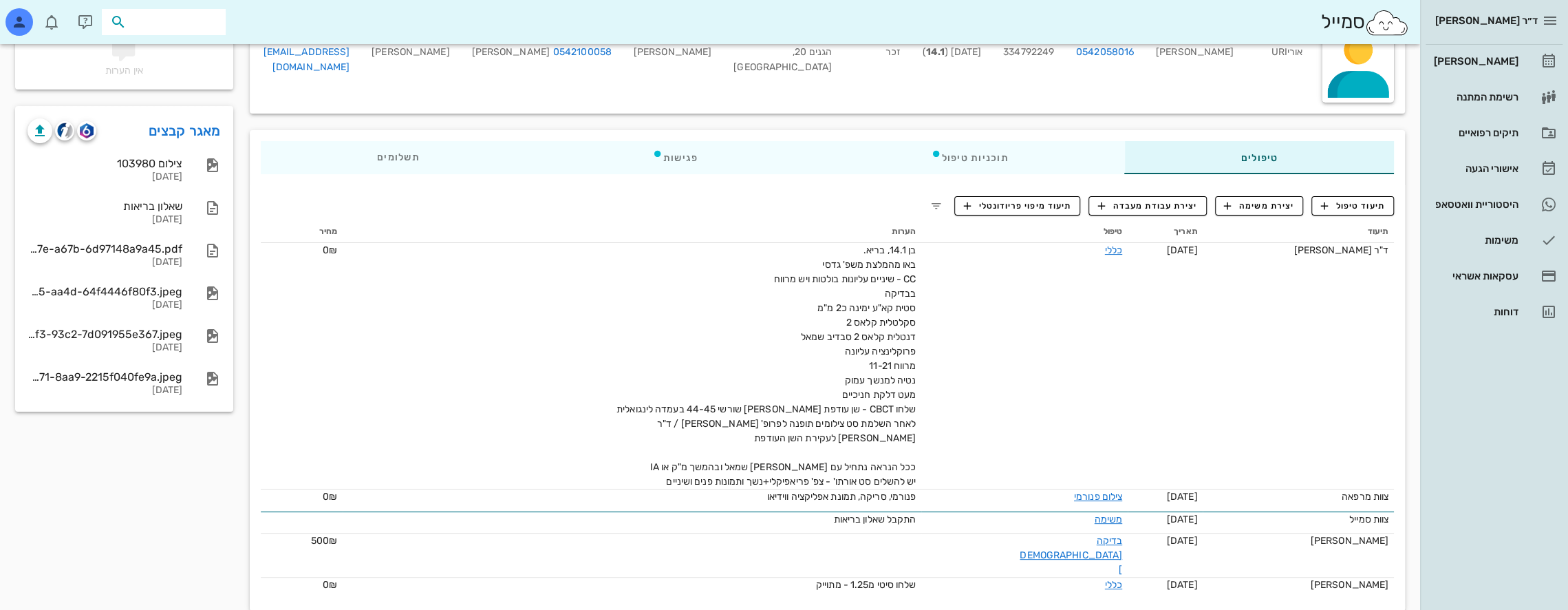
click at [197, 25] on input "text" at bounding box center [173, 22] width 88 height 18
type input "d"
type input "כ"
type input "גבע"
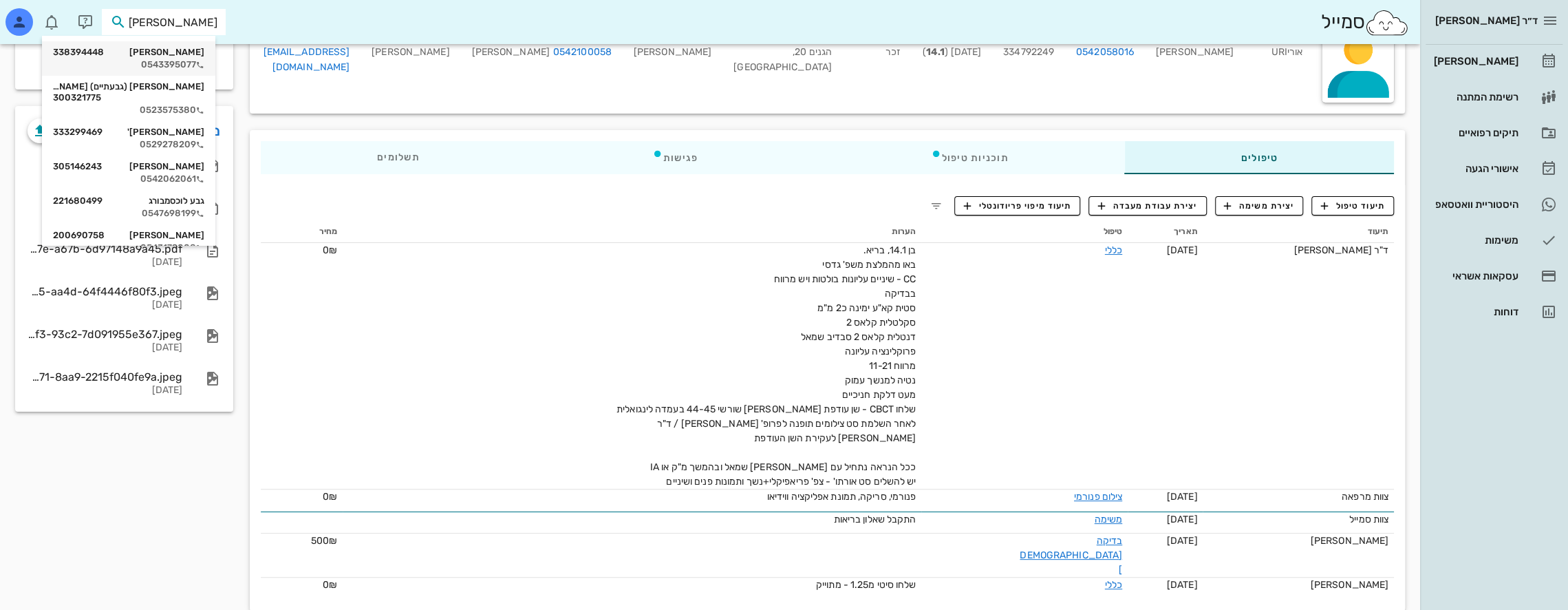
click at [196, 55] on div "גבע קוזוקרו 338394448" at bounding box center [129, 52] width 152 height 11
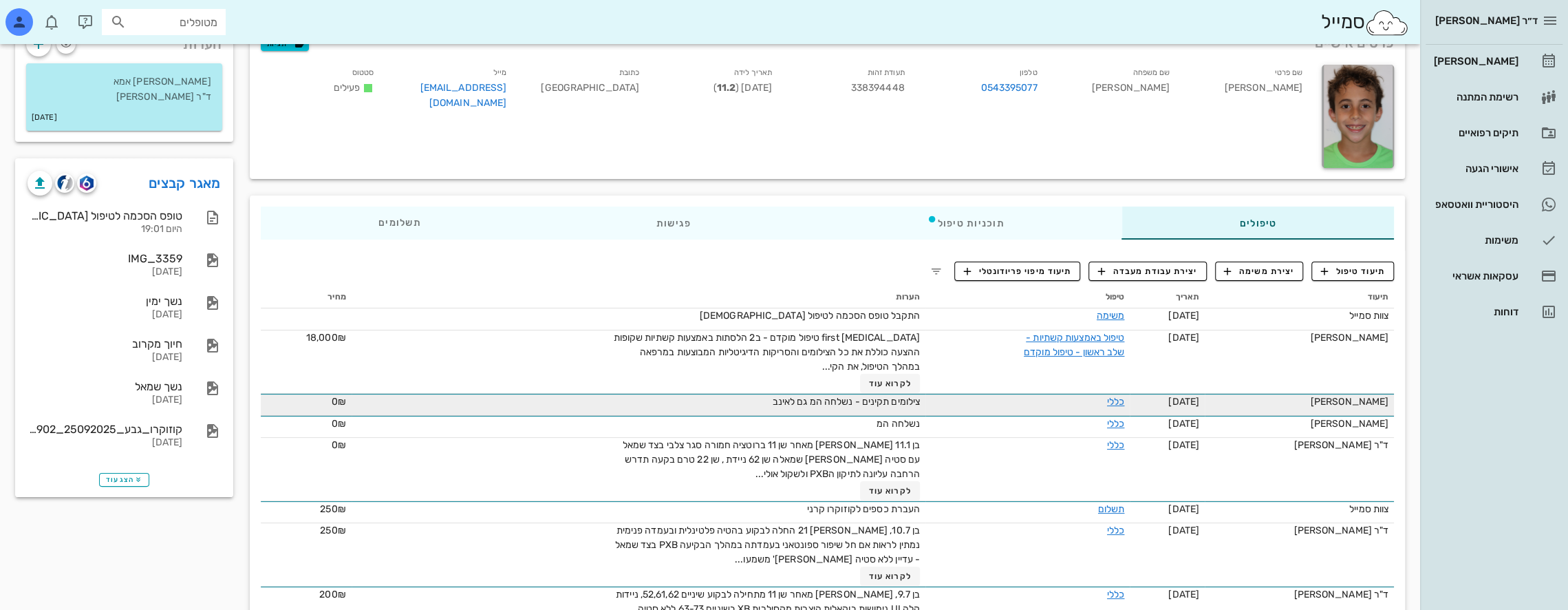
scroll to position [138, 0]
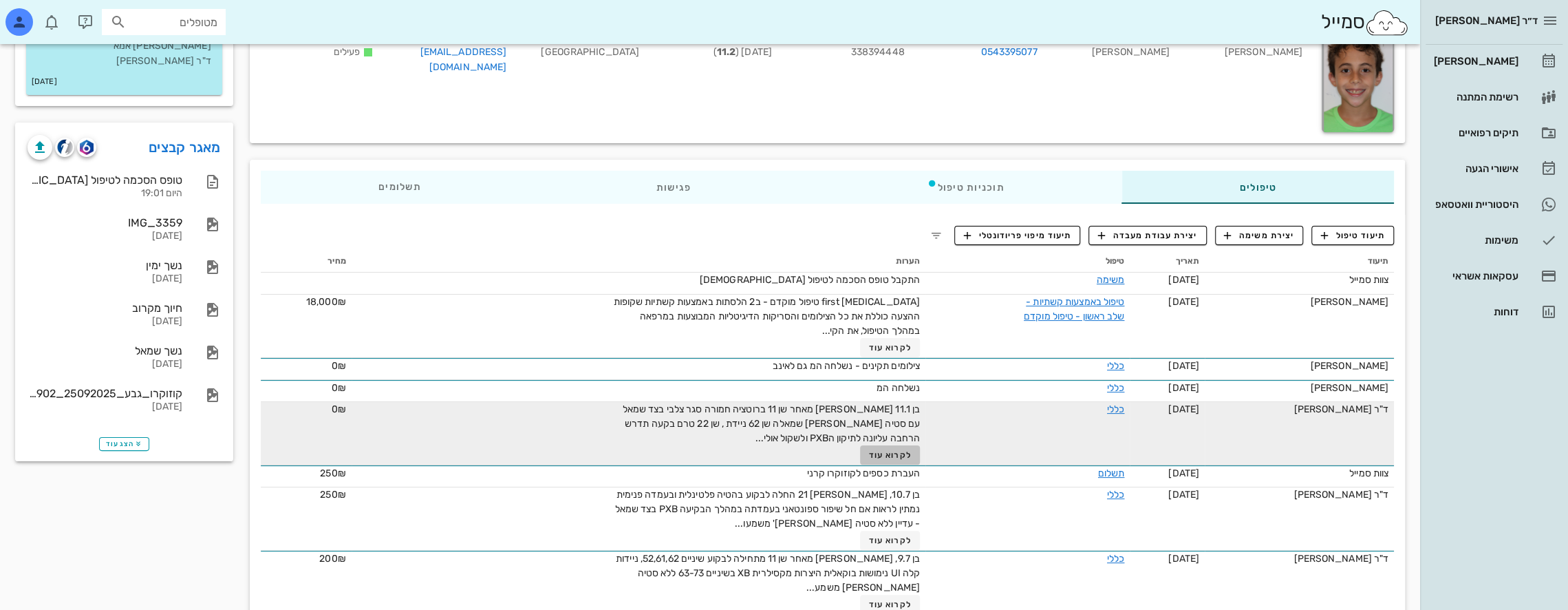
click at [886, 452] on span "לקרוא עוד" at bounding box center [890, 455] width 42 height 10
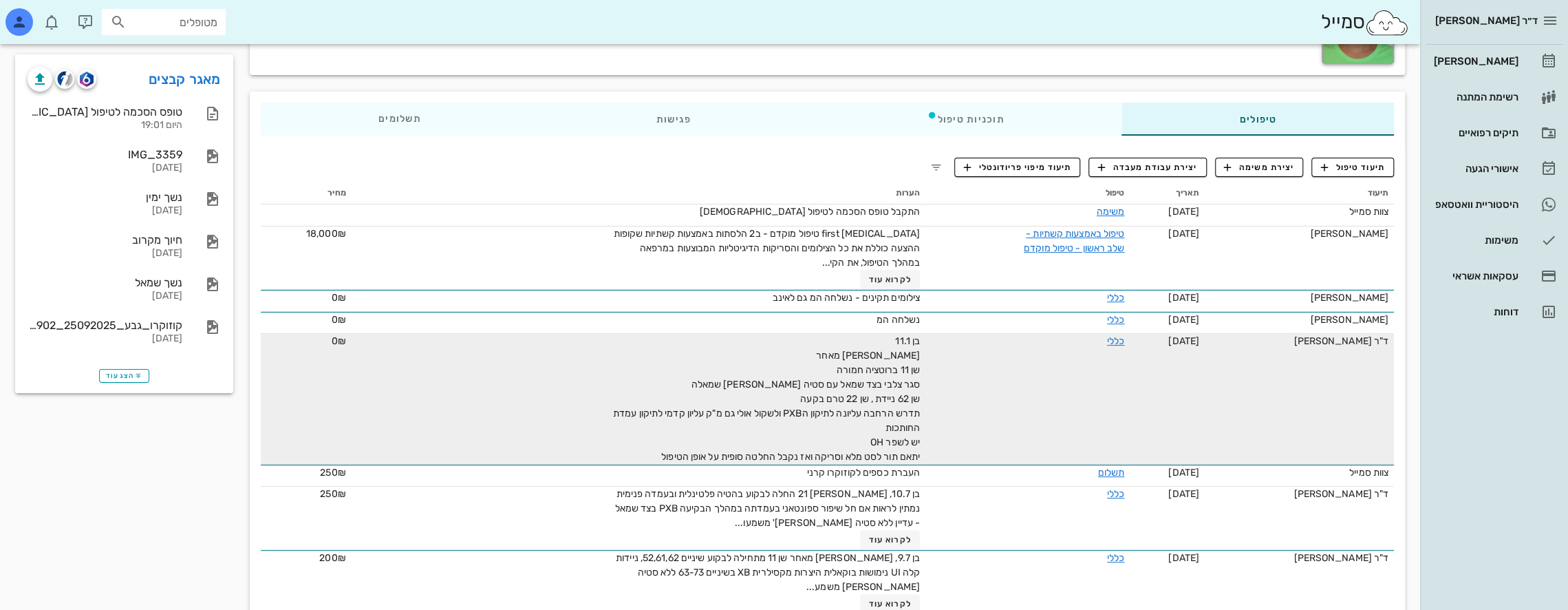
scroll to position [206, 0]
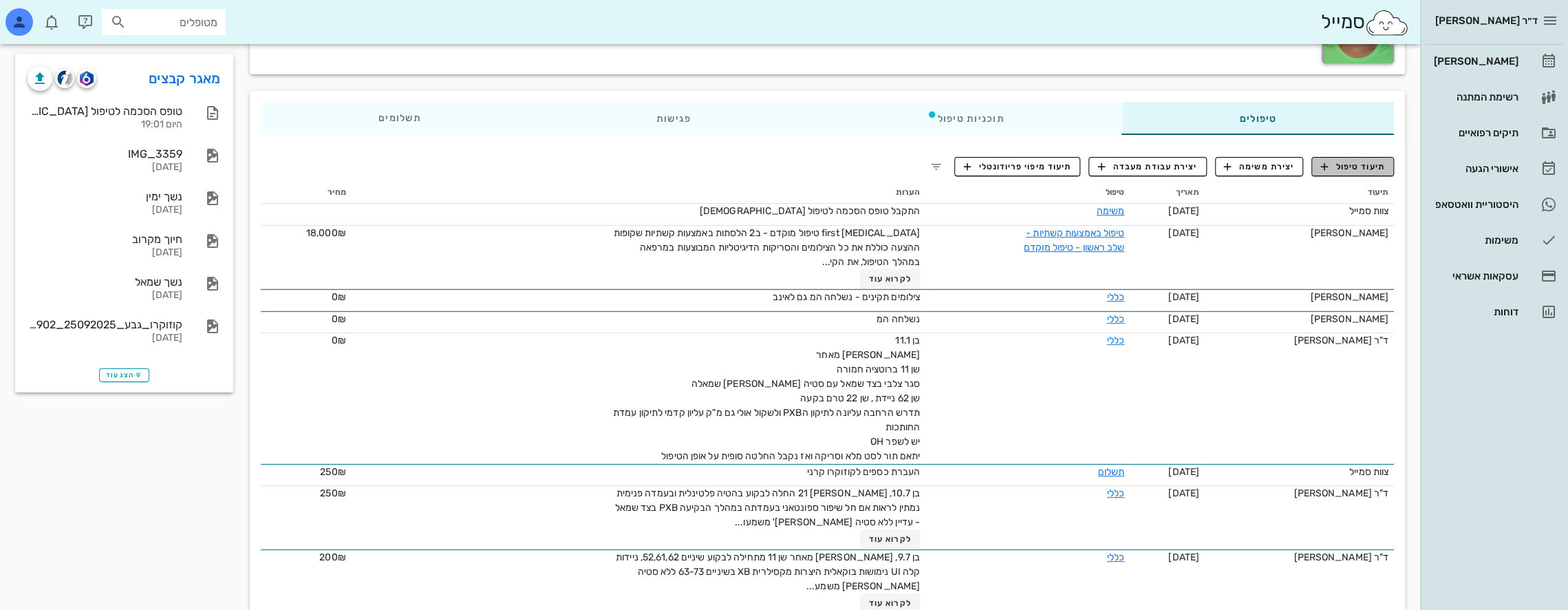
click at [1351, 163] on span "תיעוד טיפול" at bounding box center [1352, 166] width 64 height 12
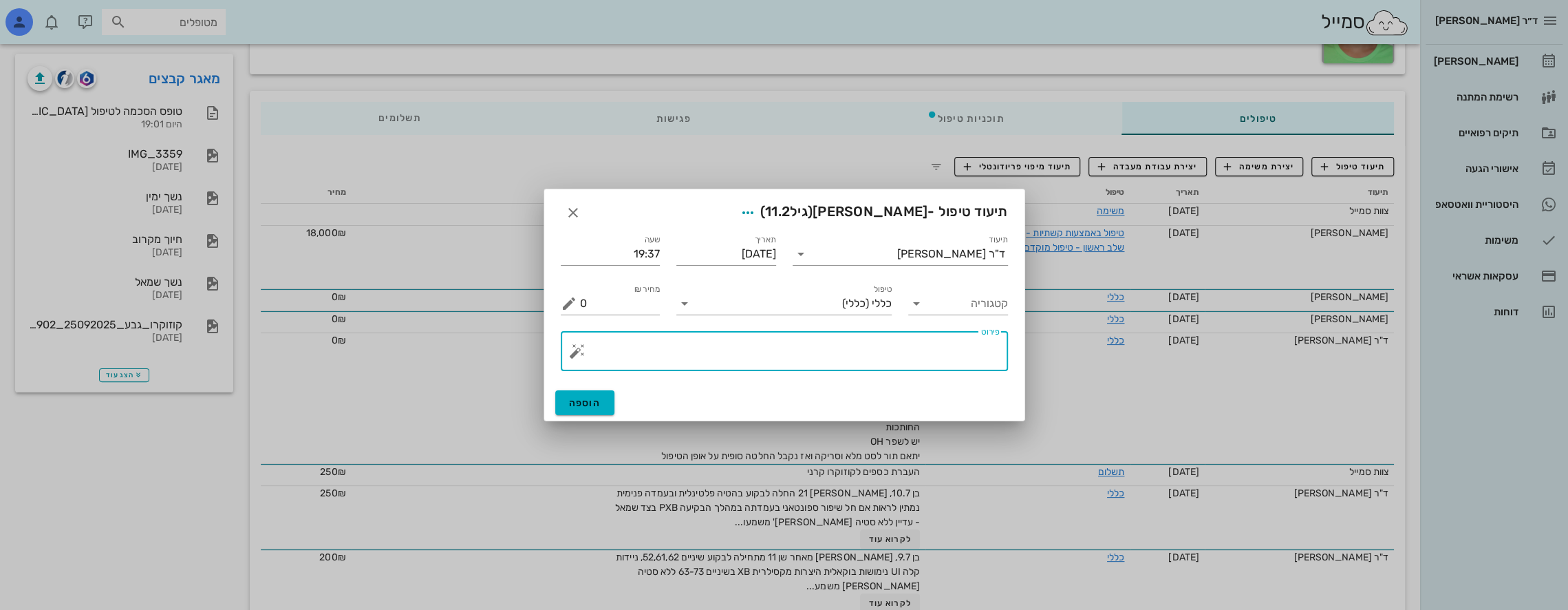
click at [898, 343] on textarea "פירוט" at bounding box center [789, 354] width 420 height 33
type textarea "h"
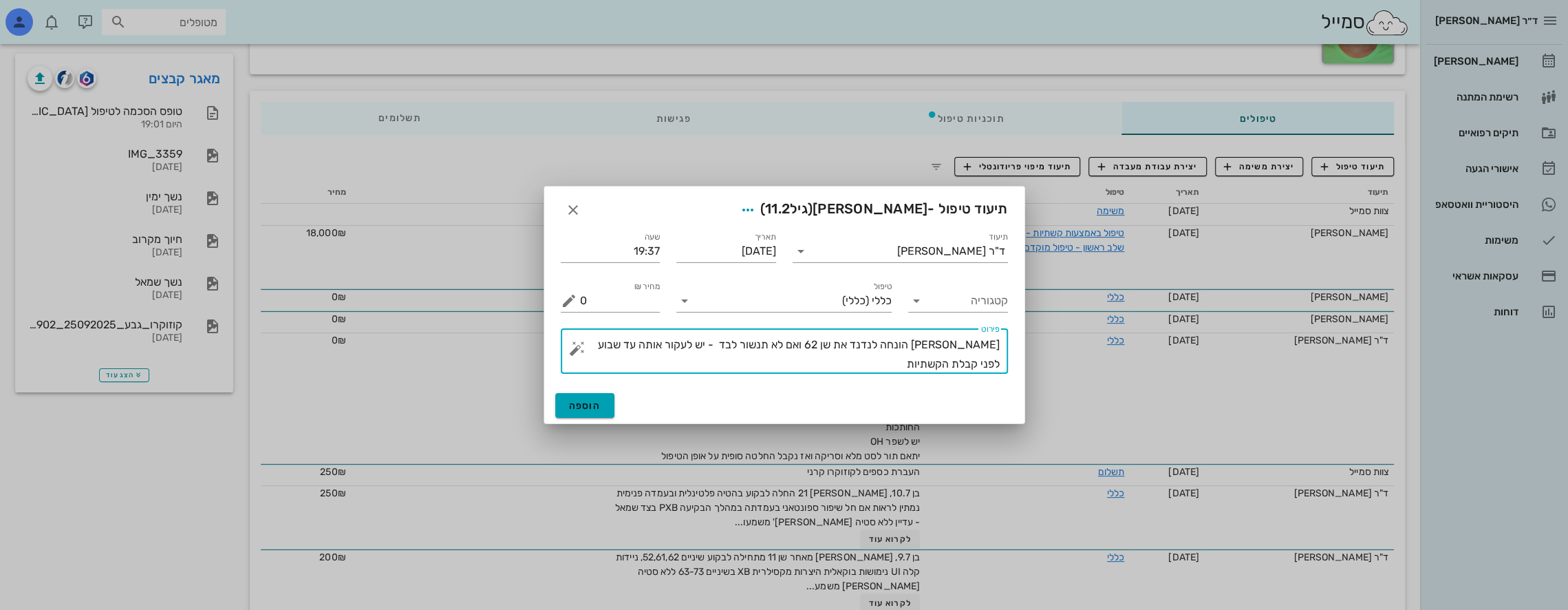
type textarea "גבע הונחה לנדנד את שן 62 ואם לא תנשור לבד - יש לעקור אותה עד שבוע לפני קבלת הקש…"
drag, startPoint x: 589, startPoint y: 401, endPoint x: 608, endPoint y: 399, distance: 19.1
click at [589, 401] on span "הוספה" at bounding box center [585, 405] width 32 height 12
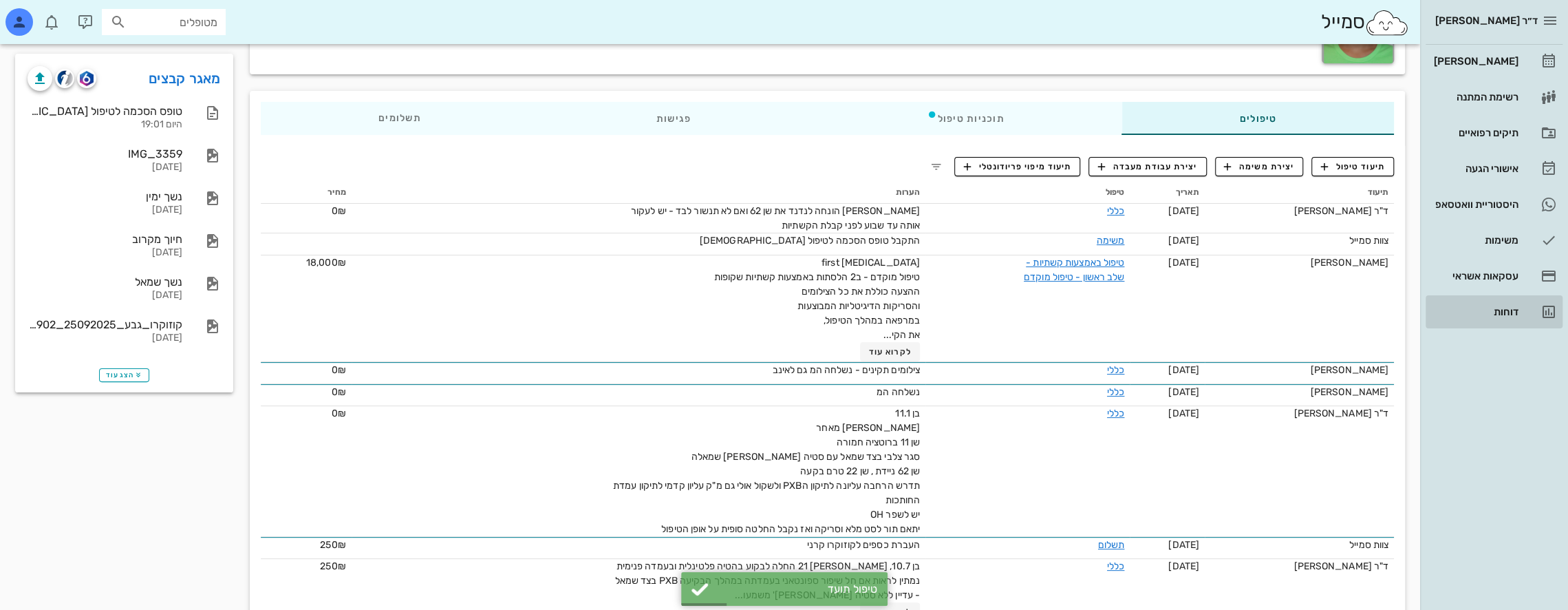
click at [1504, 313] on div "דוחות" at bounding box center [1475, 312] width 88 height 11
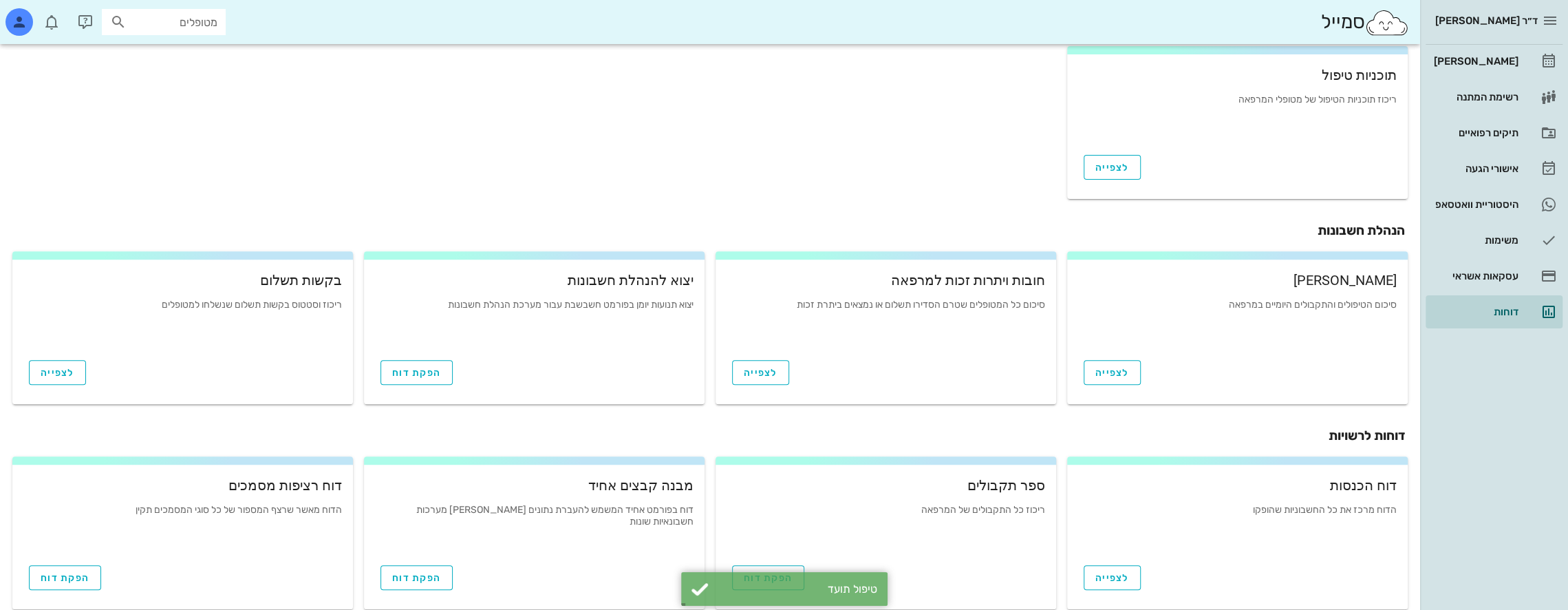
scroll to position [407, 0]
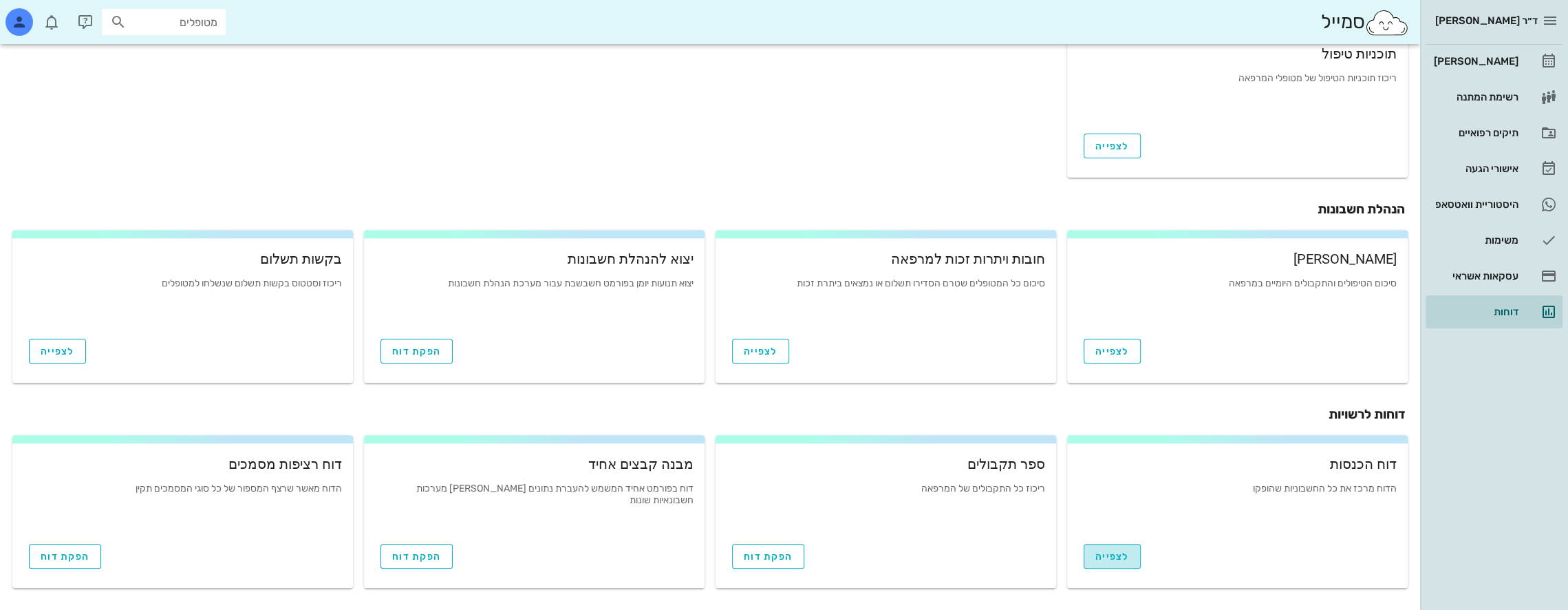
click at [1125, 556] on span "לצפייה" at bounding box center [1112, 556] width 34 height 12
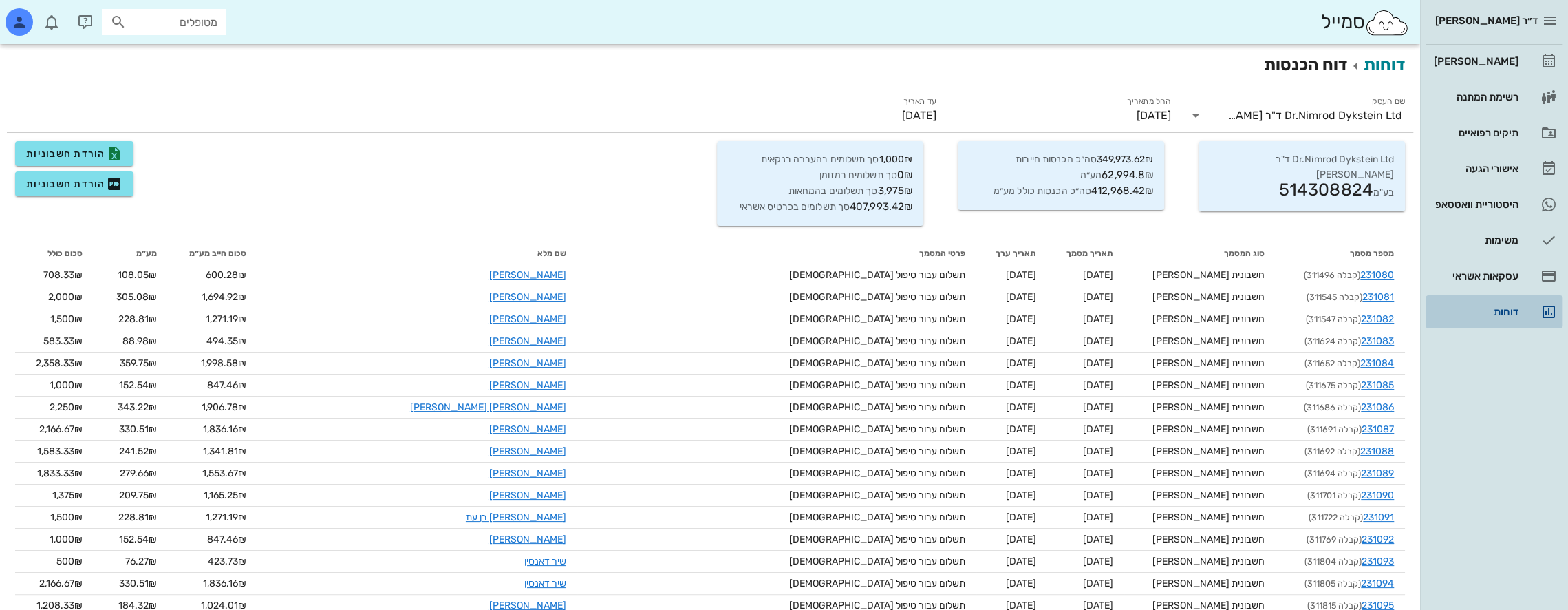
click at [1502, 314] on div "דוחות" at bounding box center [1475, 312] width 88 height 11
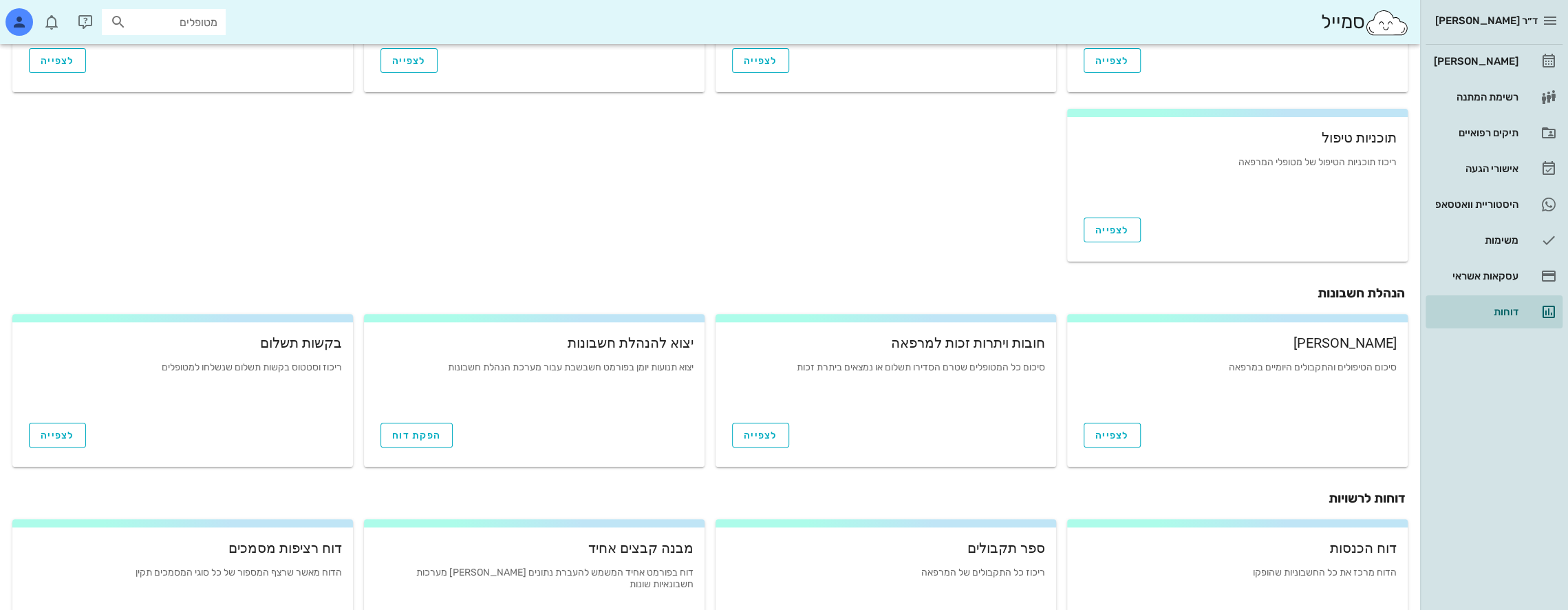
scroll to position [407, 0]
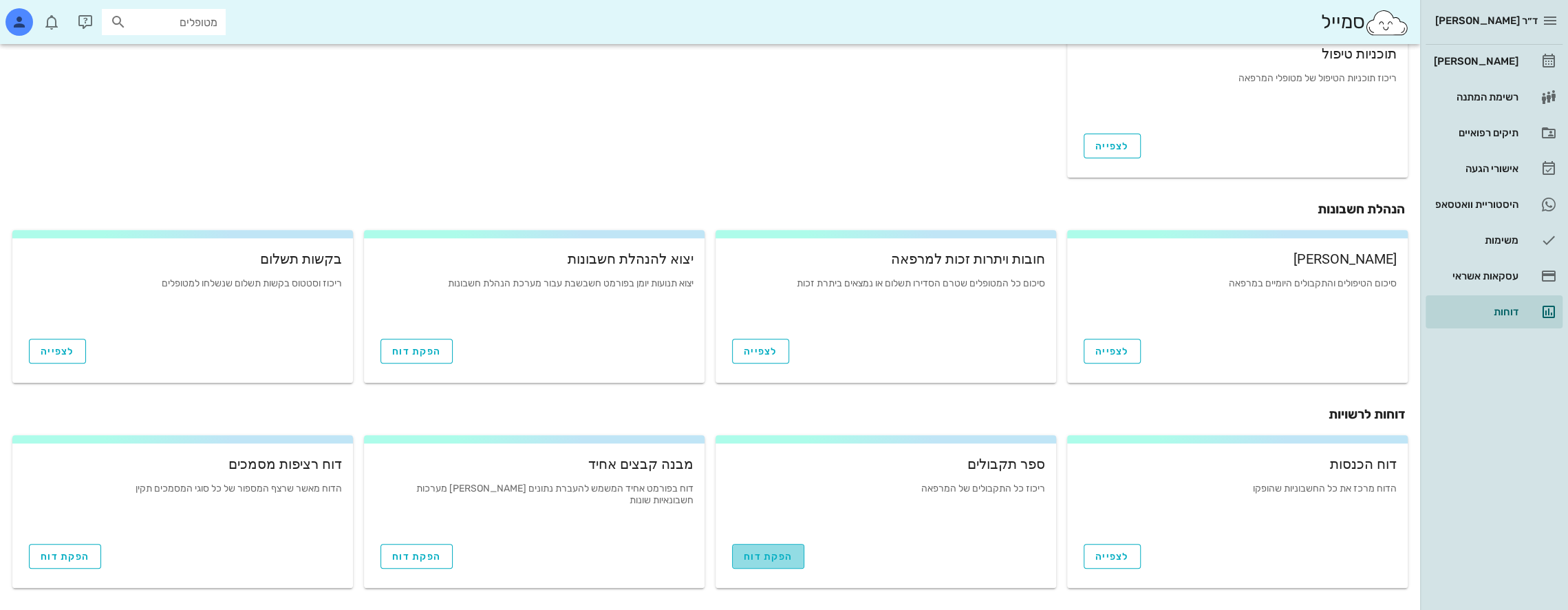
click at [751, 555] on span "הפקת דוח" at bounding box center [767, 556] width 48 height 12
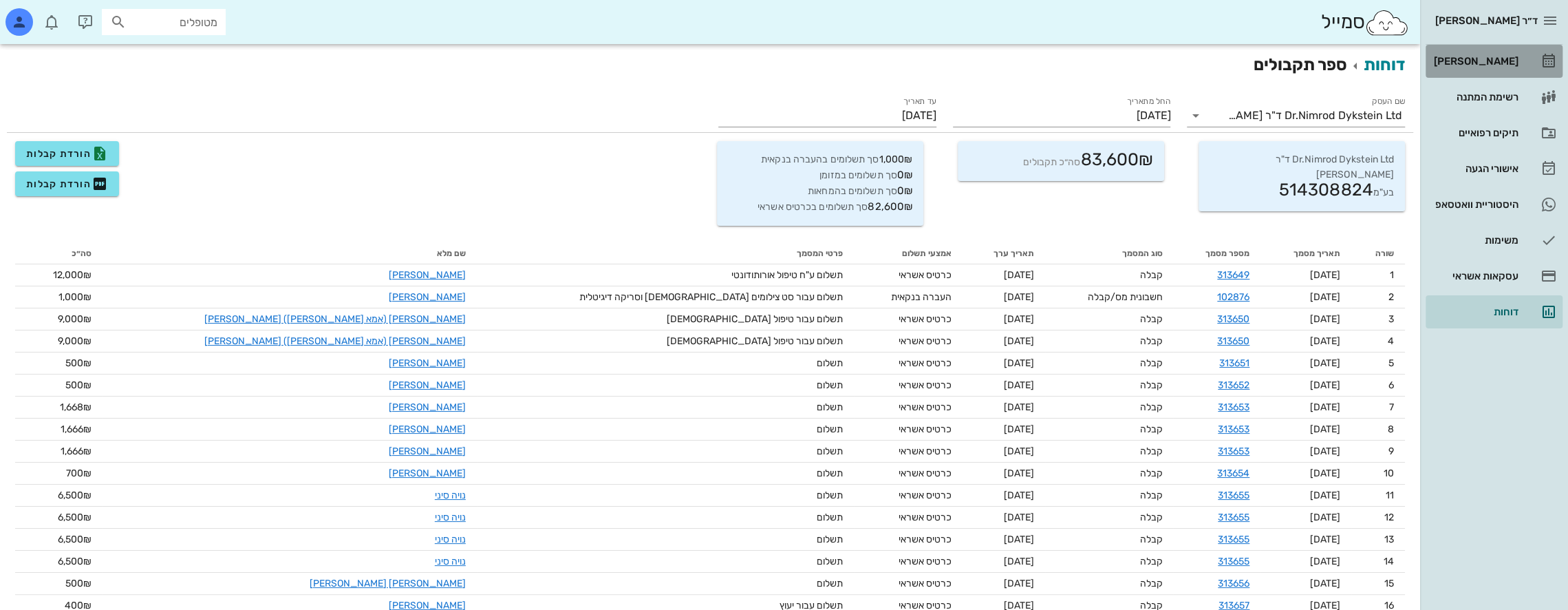
click at [1495, 59] on div "[PERSON_NAME]" at bounding box center [1475, 61] width 88 height 11
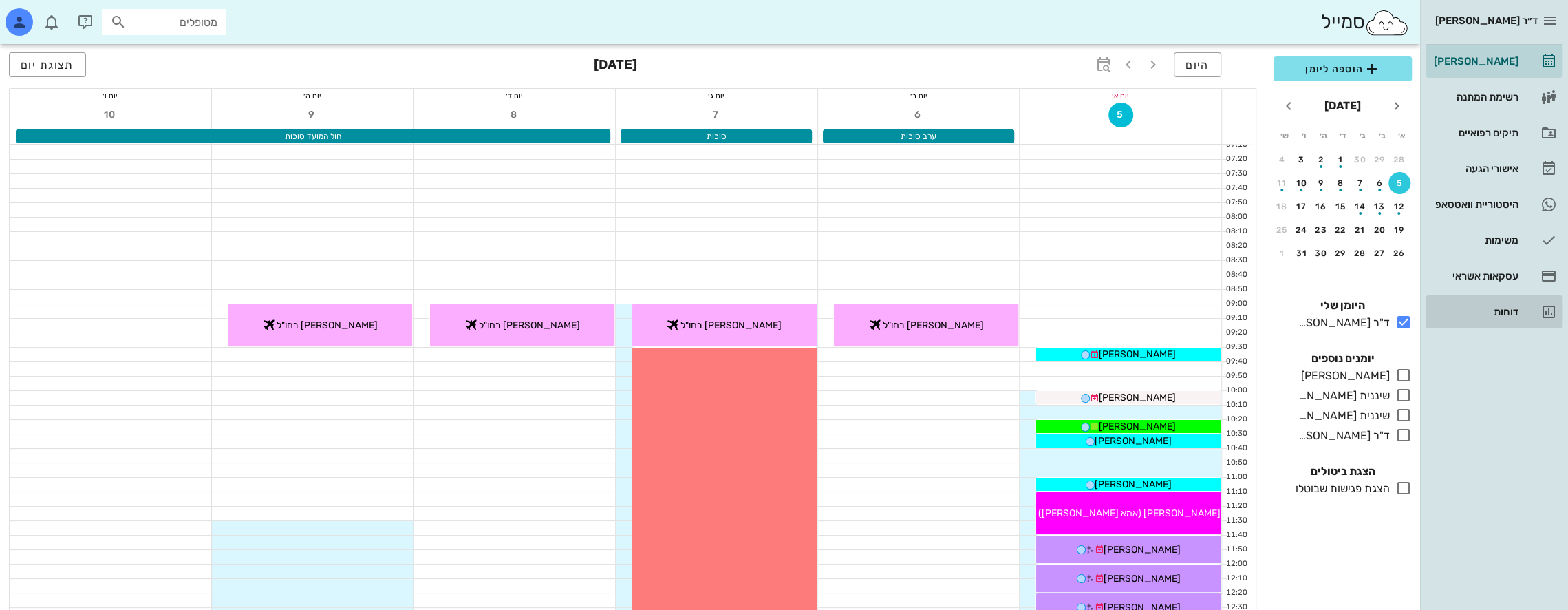
click at [1501, 315] on div "דוחות" at bounding box center [1475, 312] width 88 height 11
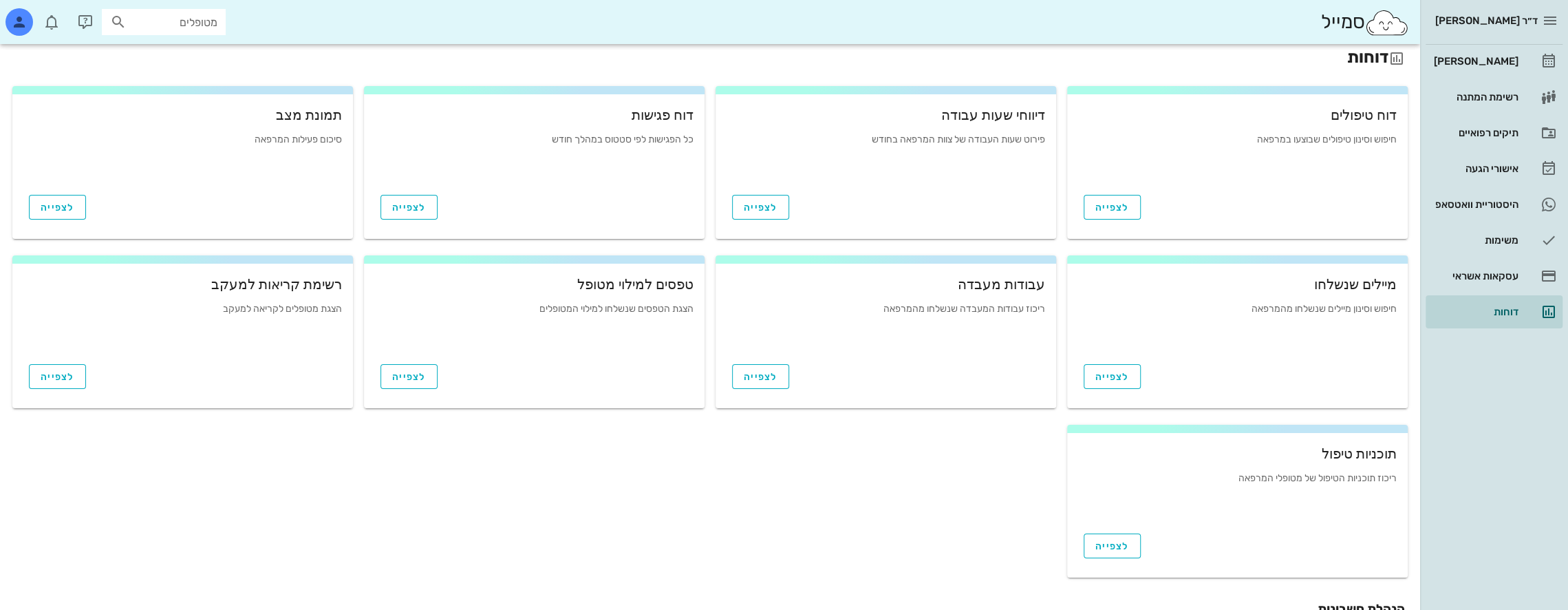
scroll to position [407, 0]
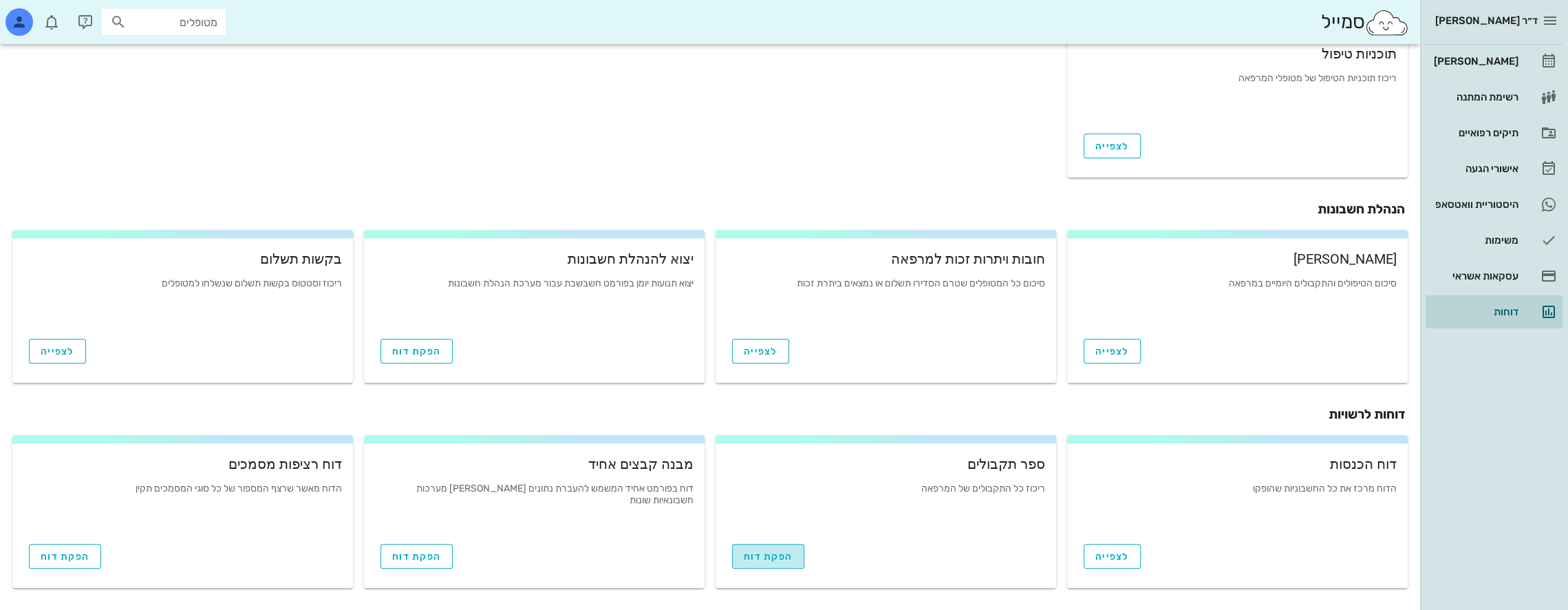
click at [772, 558] on span "הפקת דוח" at bounding box center [767, 556] width 48 height 12
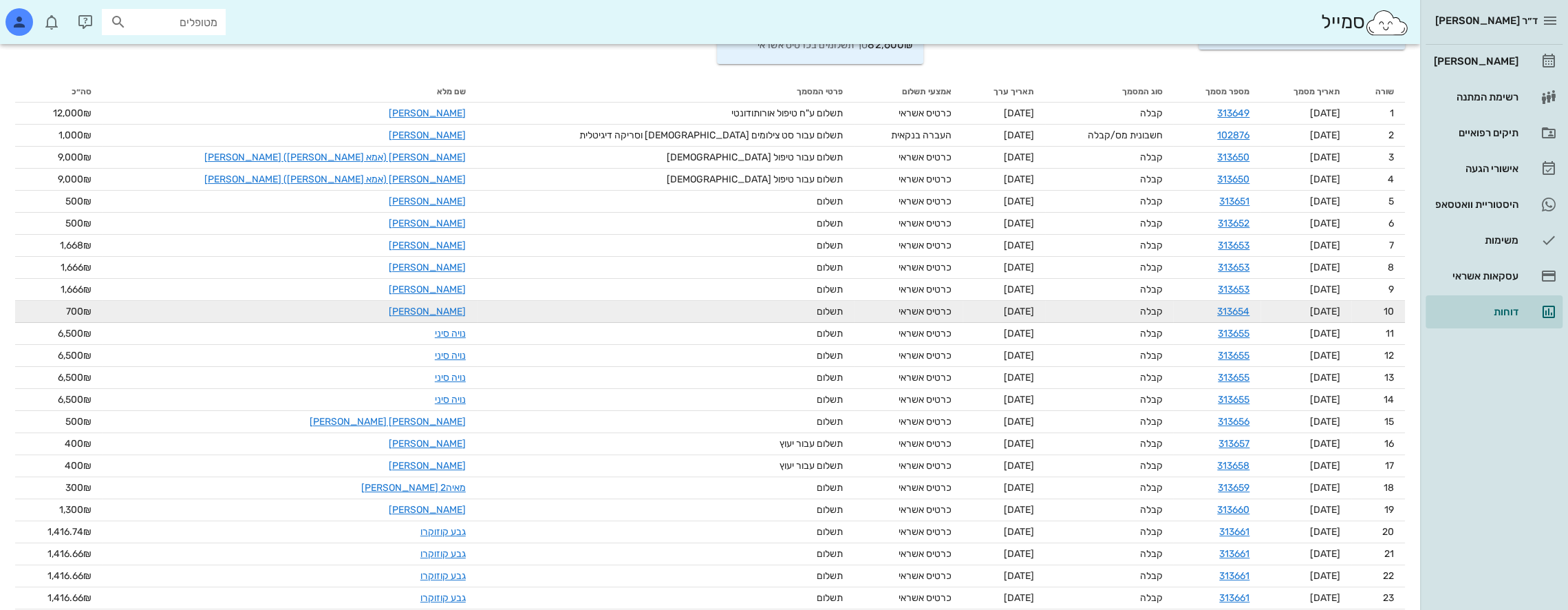
scroll to position [161, 0]
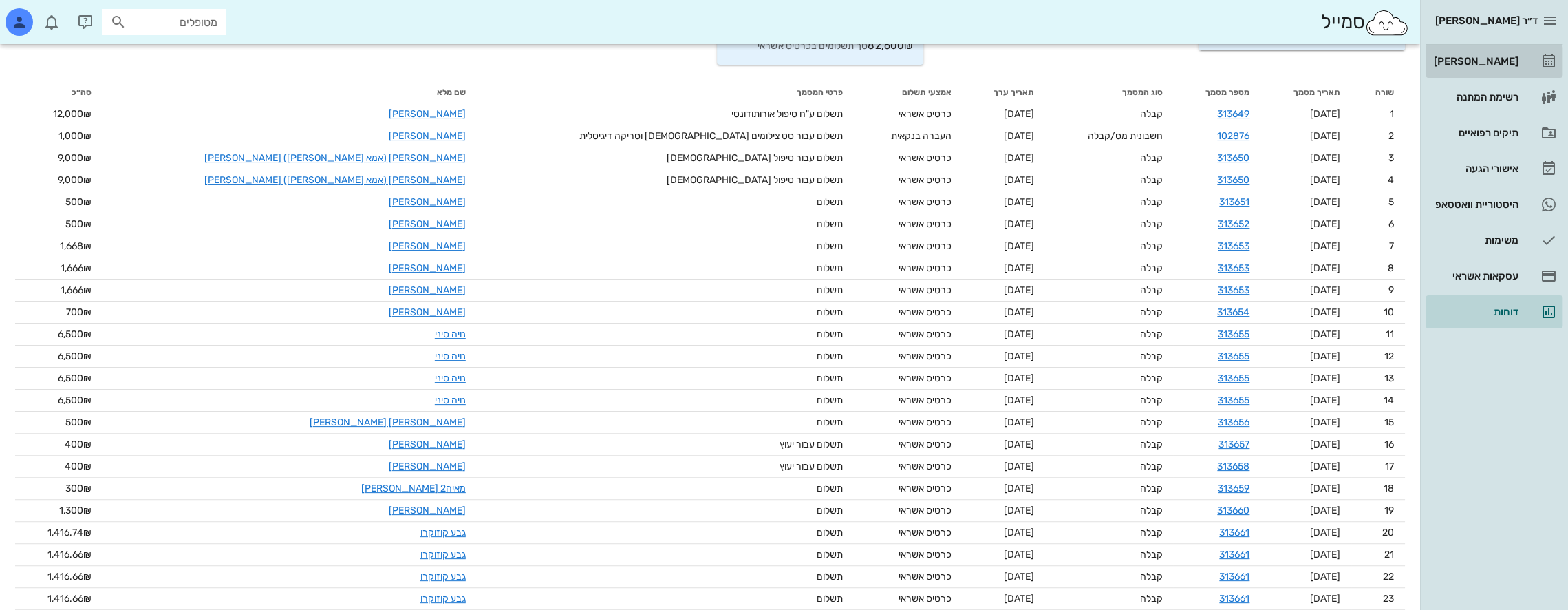
click at [1501, 63] on div "[PERSON_NAME]" at bounding box center [1475, 61] width 88 height 11
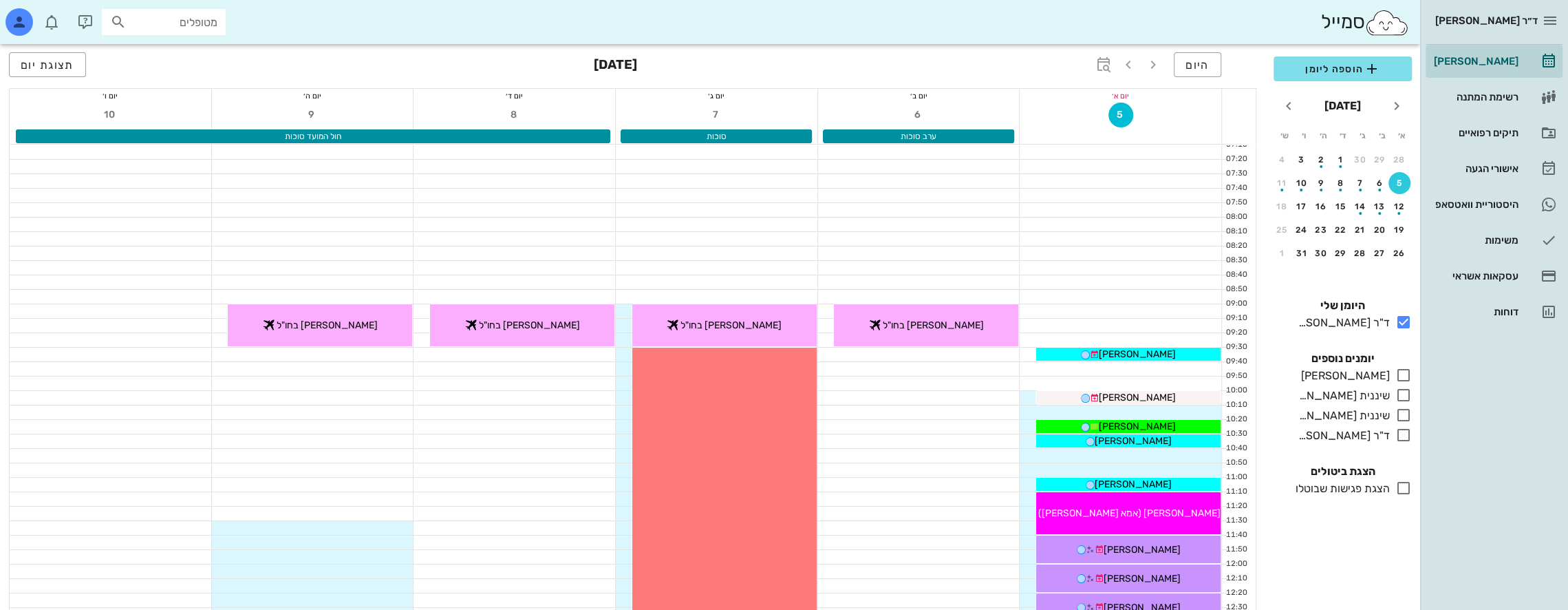
click at [150, 16] on input "מטופלים" at bounding box center [173, 22] width 88 height 18
type input "n"
type input "u"
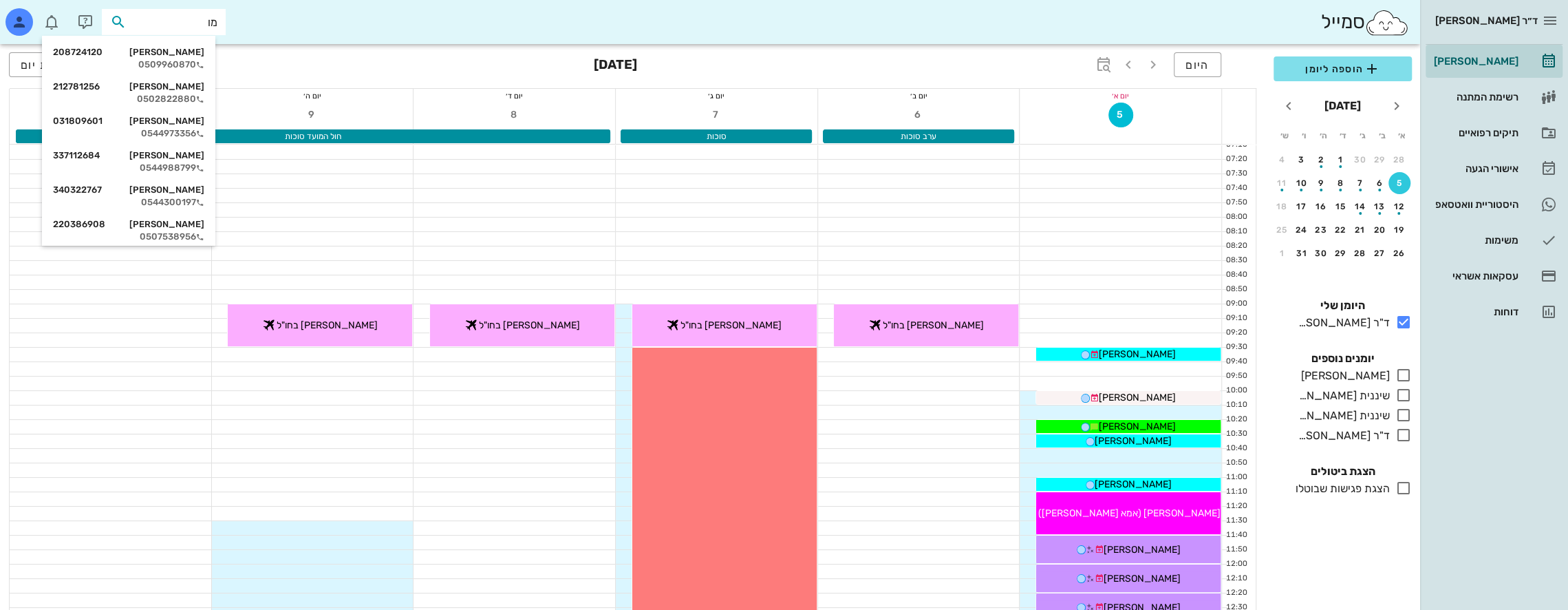
type input "מוס"
click at [185, 120] on div "מאי מוסאיוף 208938043" at bounding box center [129, 121] width 152 height 11
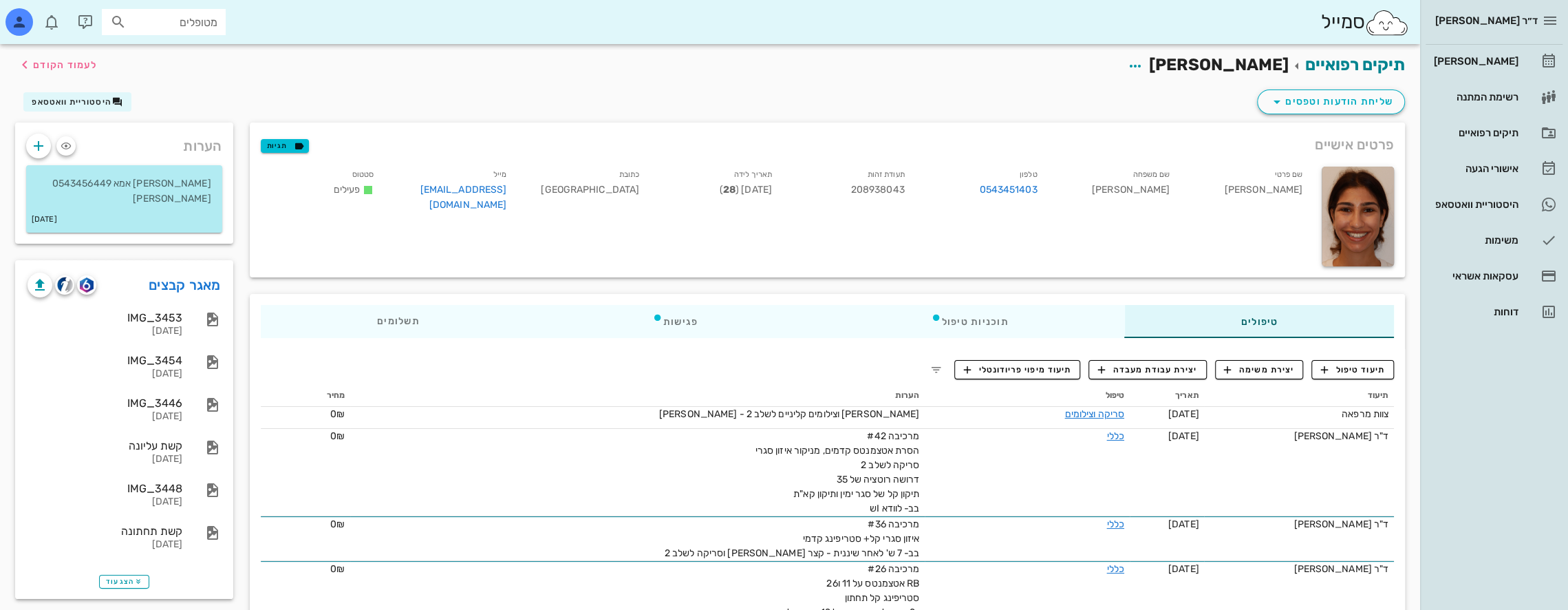
click at [152, 32] on div "מטופלים" at bounding box center [163, 22] width 124 height 26
drag, startPoint x: 192, startPoint y: 22, endPoint x: 329, endPoint y: 27, distance: 137.1
click at [329, 28] on div "סמייל frie" at bounding box center [710, 22] width 1420 height 44
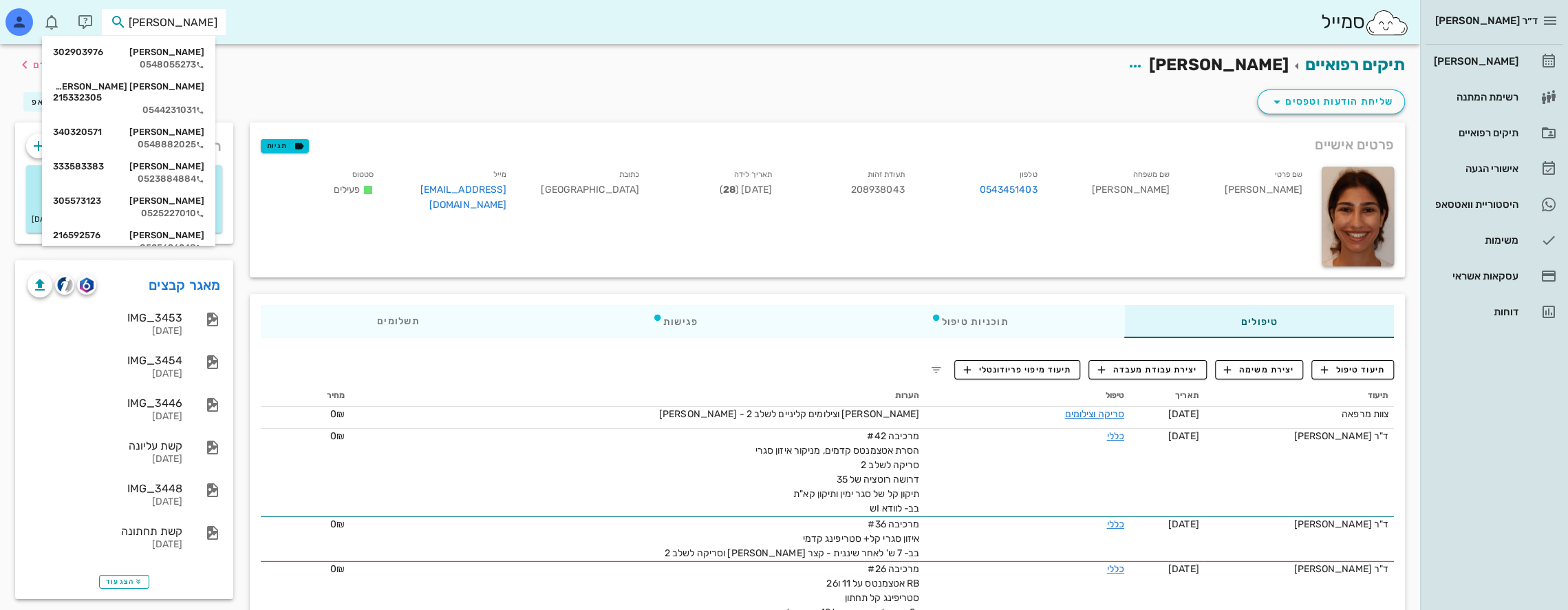
type input "פריד"
click at [204, 55] on div "רחלי פריד 302903976" at bounding box center [129, 52] width 152 height 11
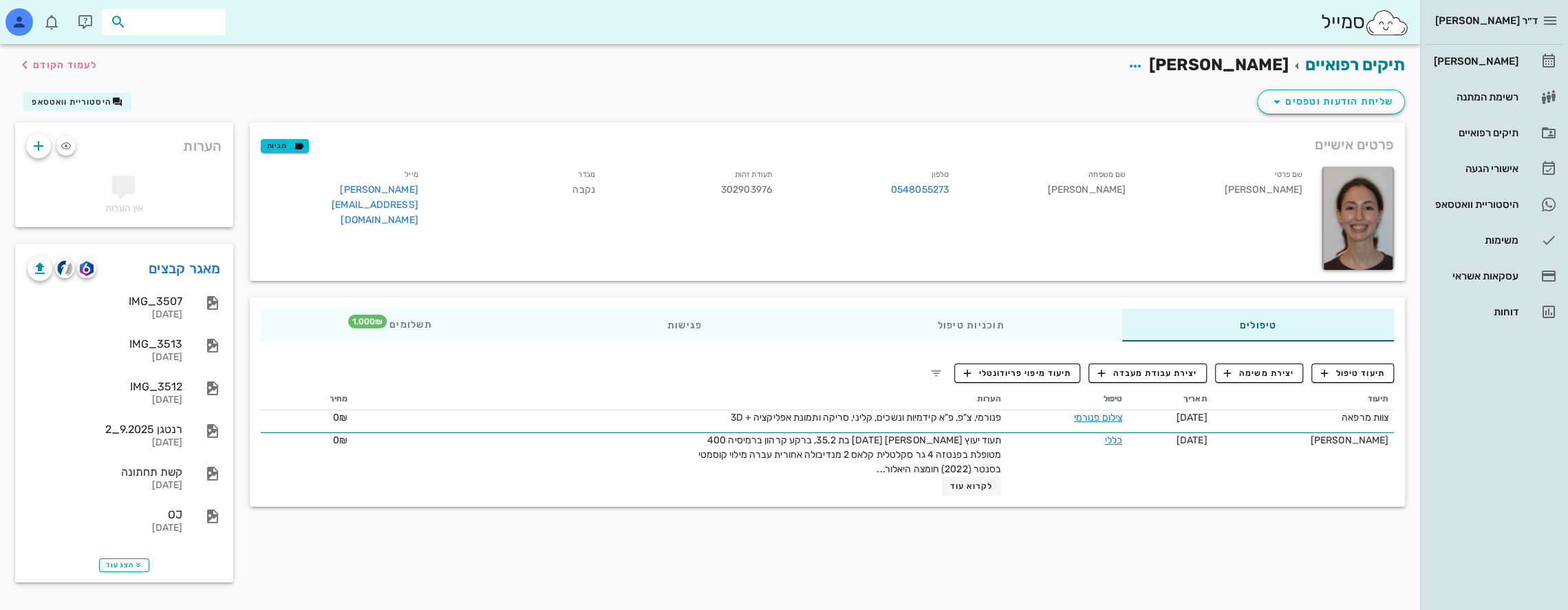
click at [206, 24] on input "text" at bounding box center [173, 22] width 88 height 18
type input "K"
type input "לייבמ"
click at [188, 65] on div "0549151503" at bounding box center [140, 65] width 152 height 11
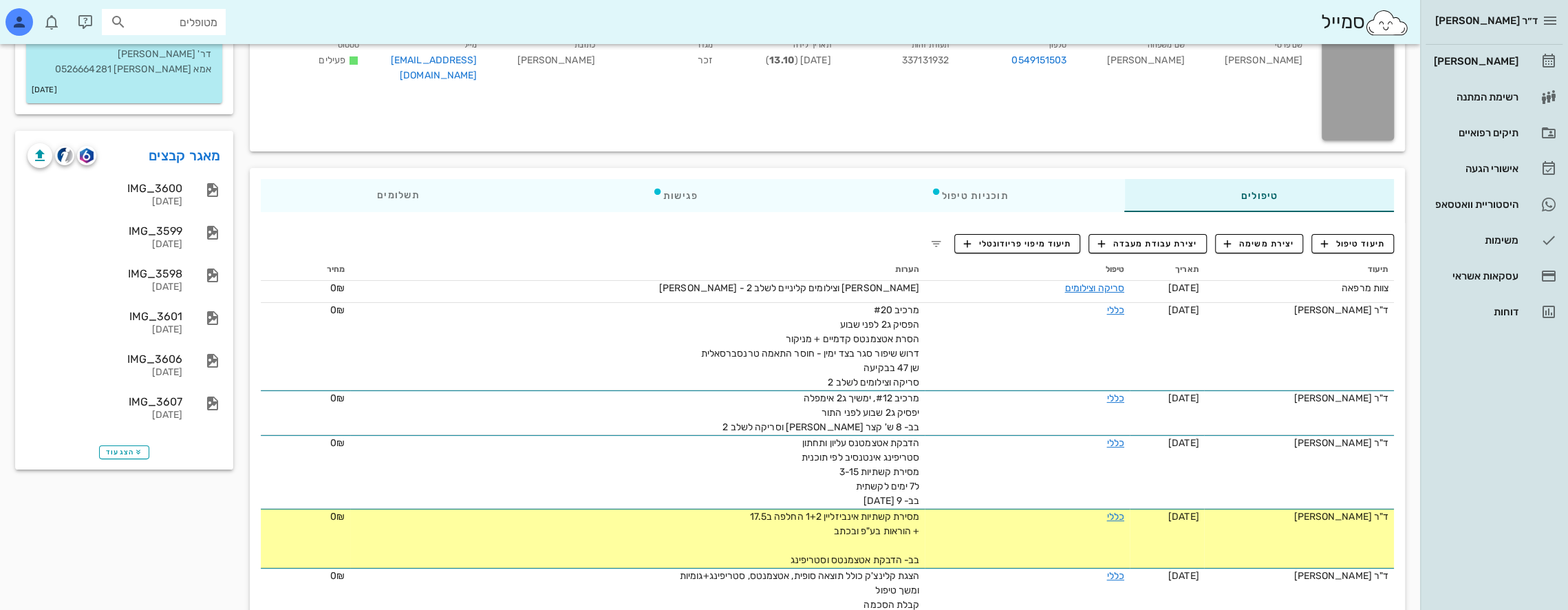
scroll to position [138, 0]
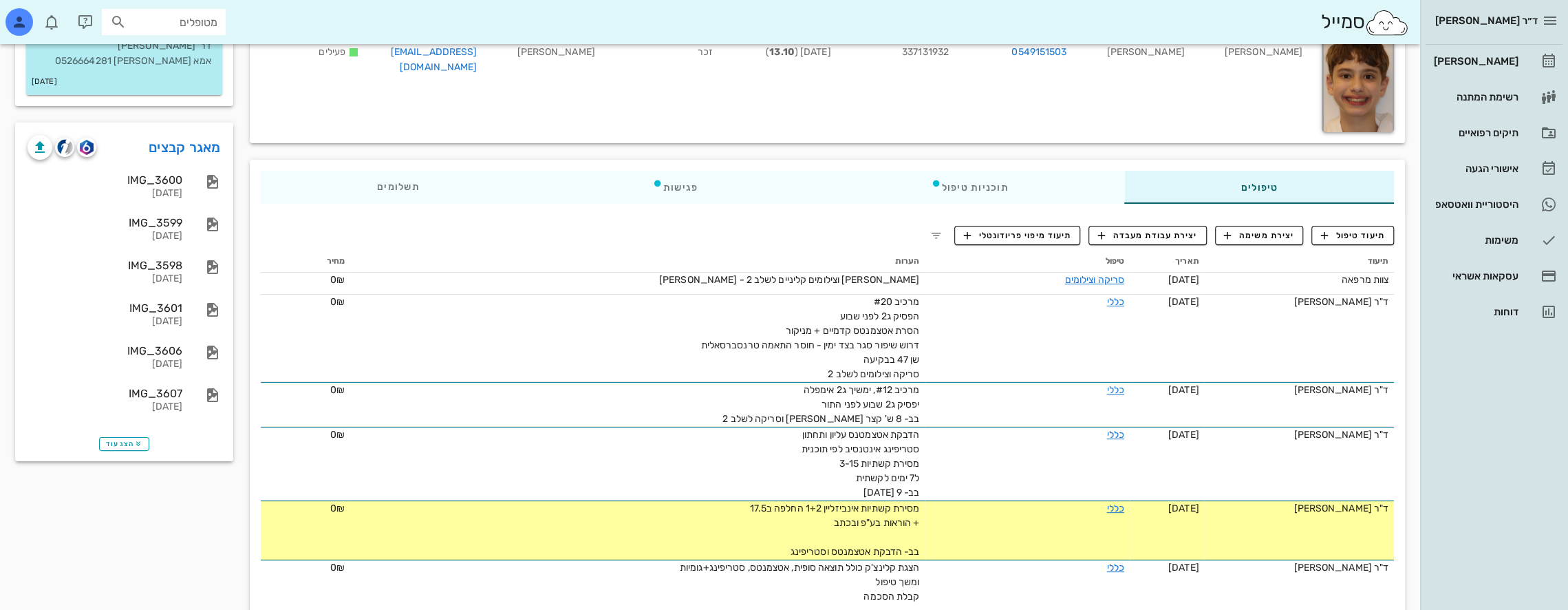
click at [179, 21] on input "מטופלים" at bounding box center [173, 22] width 88 height 18
type input "k"
type input "לגזיא"
click at [168, 54] on div "ספיר לגזיאל 212487300" at bounding box center [139, 52] width 152 height 11
